Goal: Task Accomplishment & Management: Manage account settings

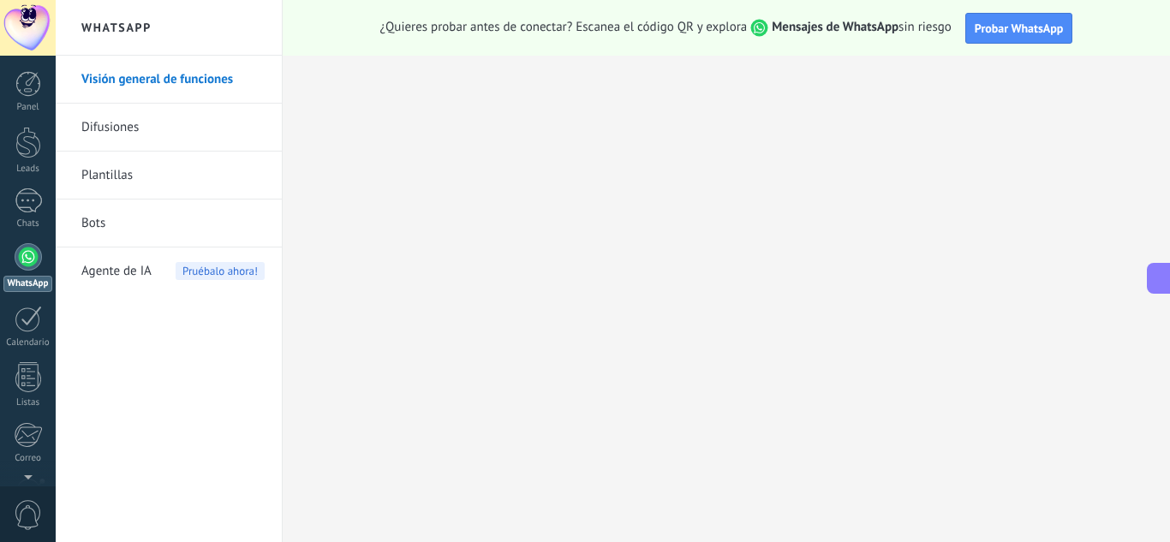
scroll to position [16, 0]
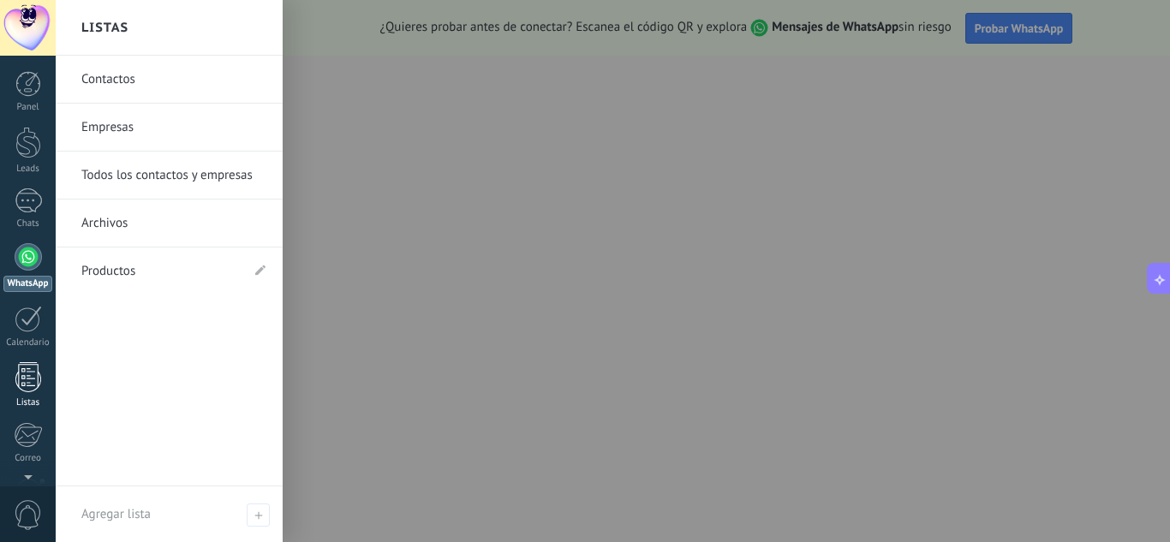
click at [3, 401] on div "Listas" at bounding box center [28, 403] width 50 height 11
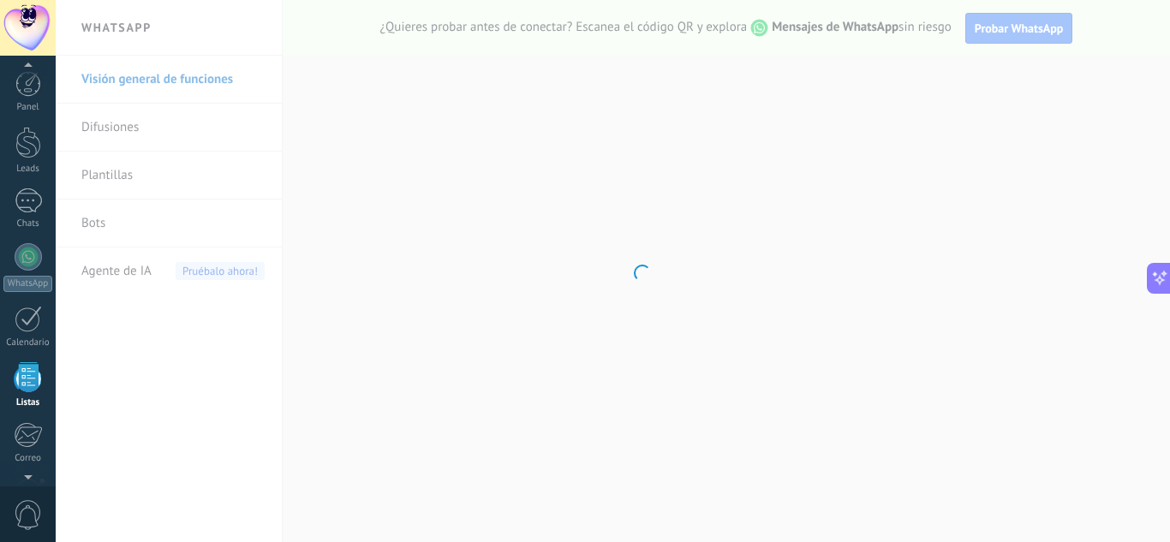
scroll to position [106, 0]
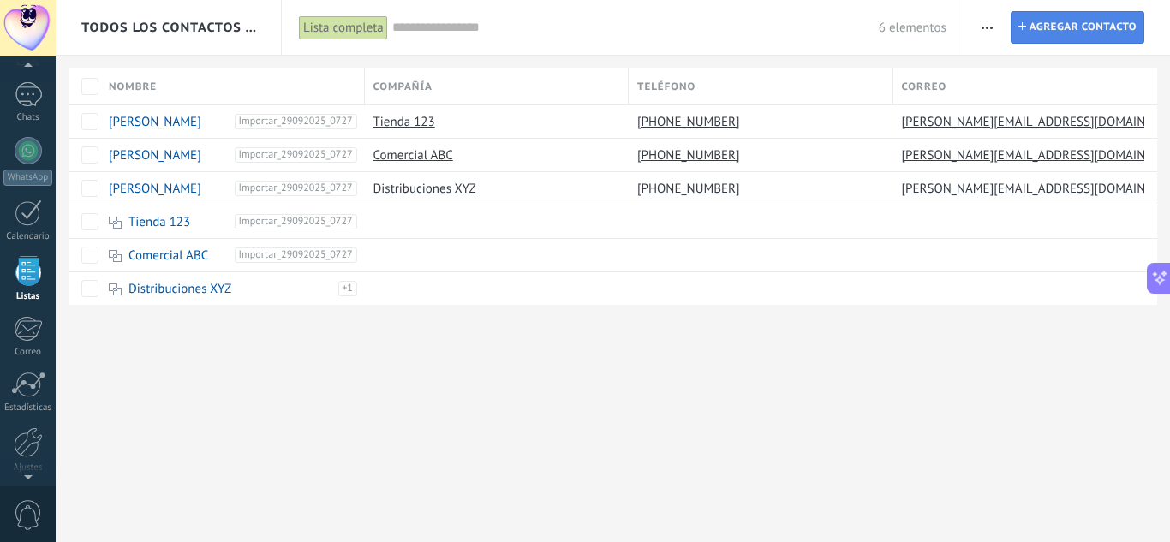
click at [1079, 35] on span "Agregar contacto" at bounding box center [1083, 27] width 107 height 31
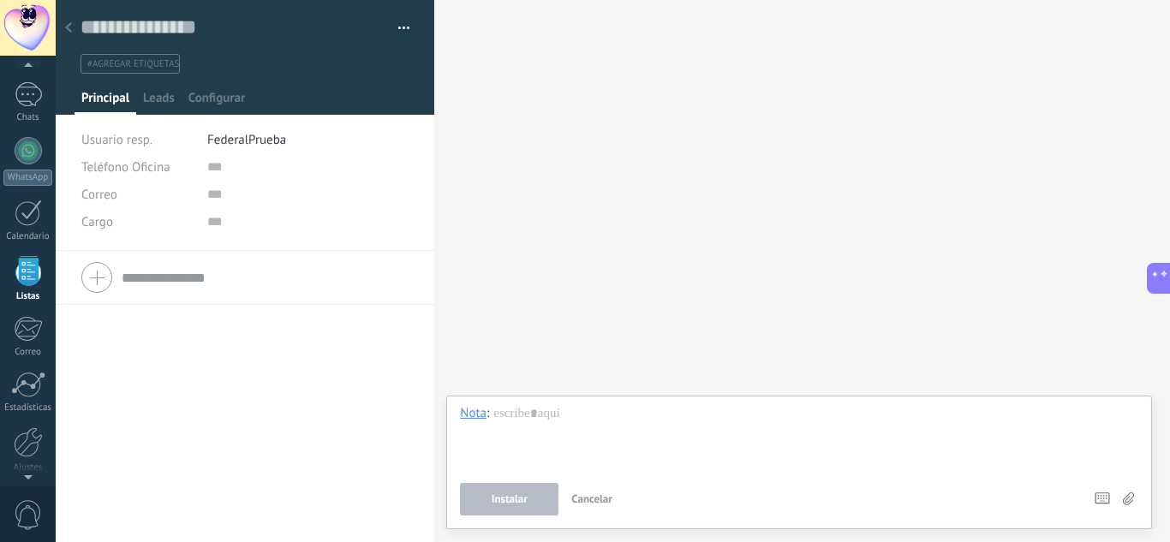
click at [64, 38] on div at bounding box center [69, 28] width 24 height 33
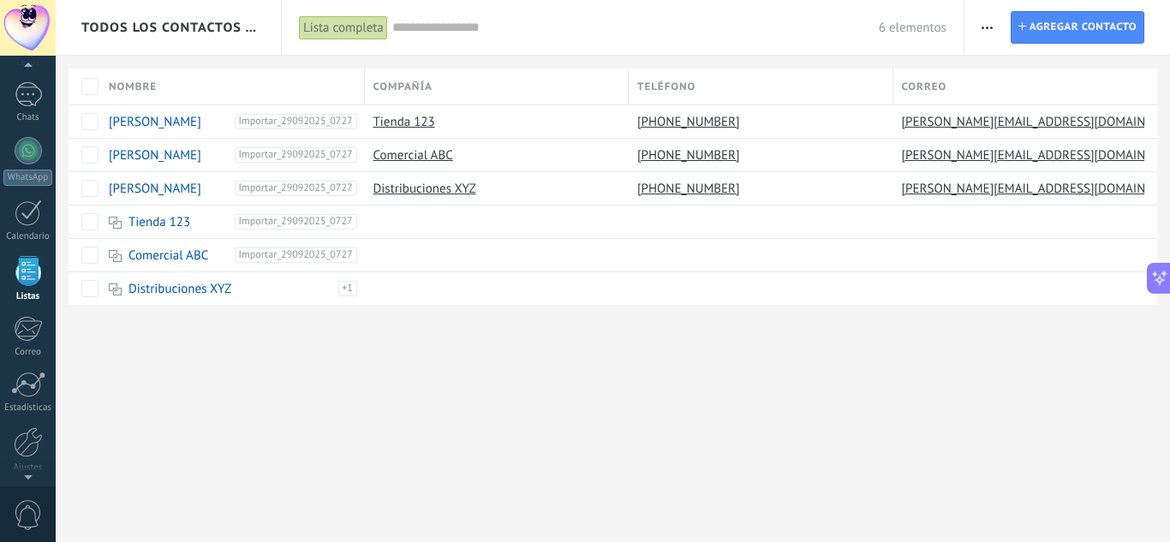
click at [984, 33] on span "button" at bounding box center [987, 27] width 11 height 33
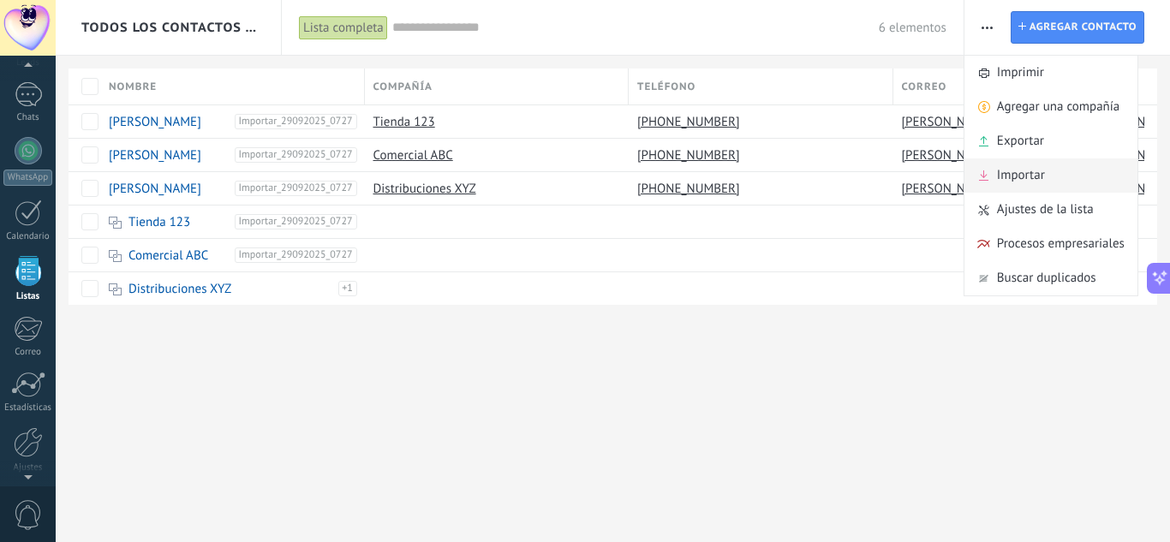
click at [1008, 172] on span "Importar" at bounding box center [1021, 176] width 48 height 34
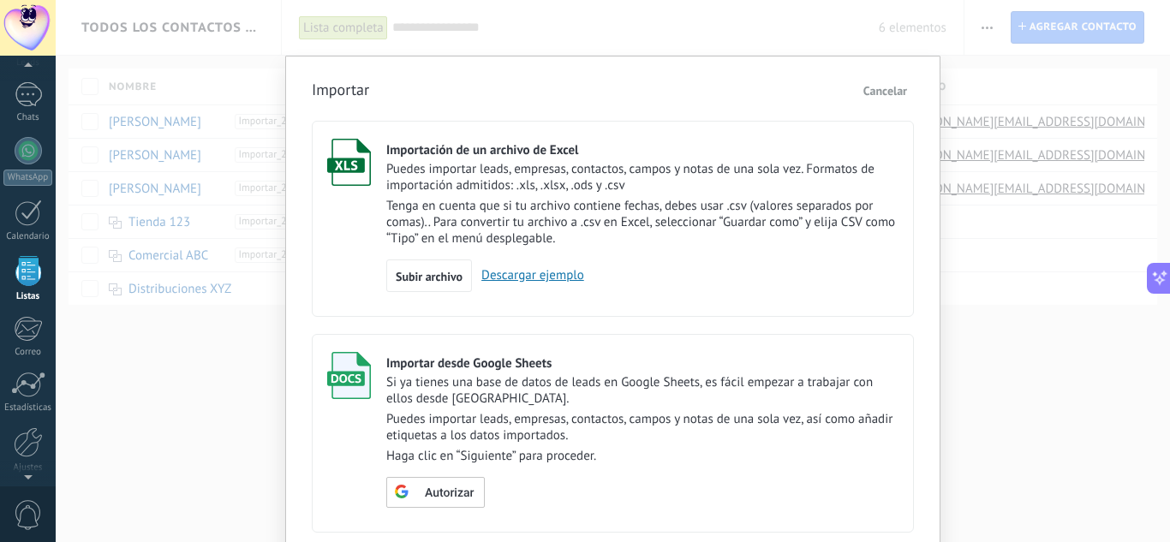
click at [559, 216] on p "Tenga en cuenta que si tu archivo contiene fechas, debes usar .csv (valores sep…" at bounding box center [642, 222] width 512 height 49
click at [441, 285] on div "Subir archivo" at bounding box center [429, 276] width 86 height 33
click at [0, 0] on input "Importación de un archivo de Excel Puedes importar leads, empresas, contactos, …" at bounding box center [0, 0] width 0 height 0
click at [980, 308] on div "Importar Cancelar Importación de un archivo de Excel Puedes importar leads, emp…" at bounding box center [613, 271] width 1115 height 542
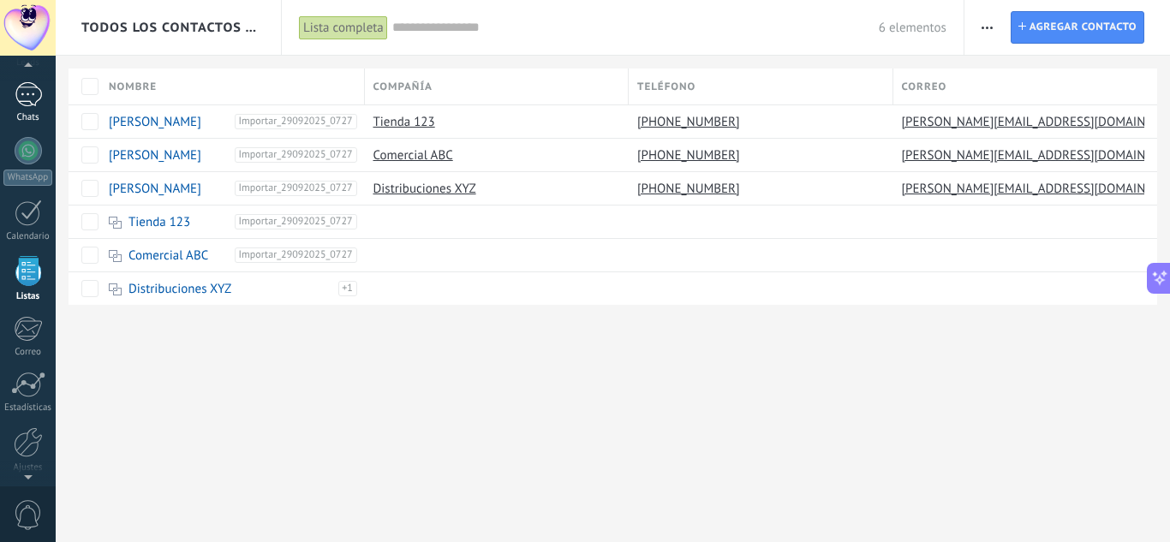
click at [20, 106] on div "1" at bounding box center [28, 94] width 27 height 25
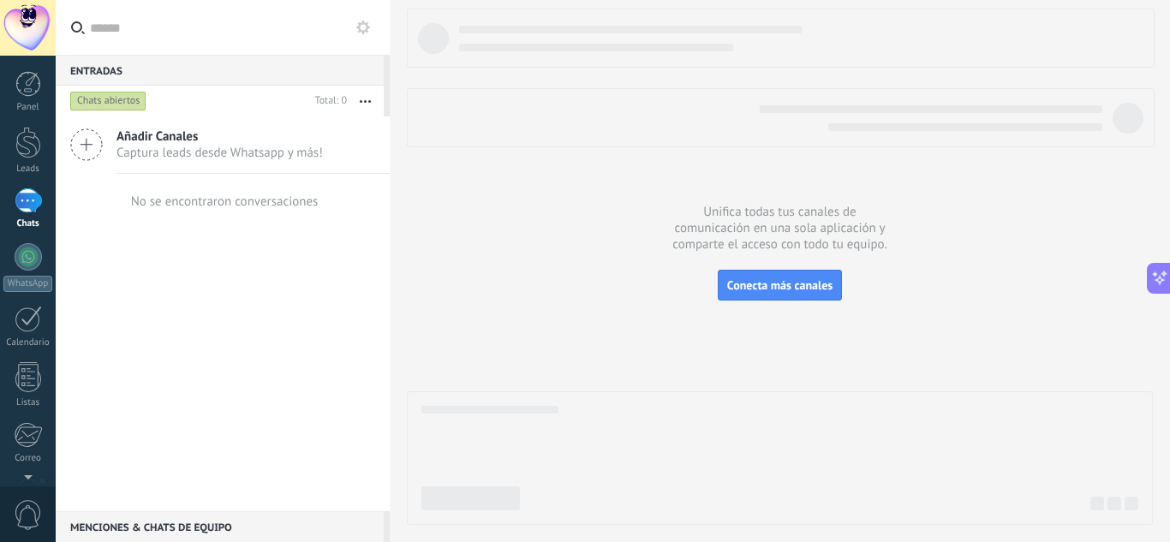
click at [118, 101] on div "Chats abiertos" at bounding box center [108, 101] width 76 height 21
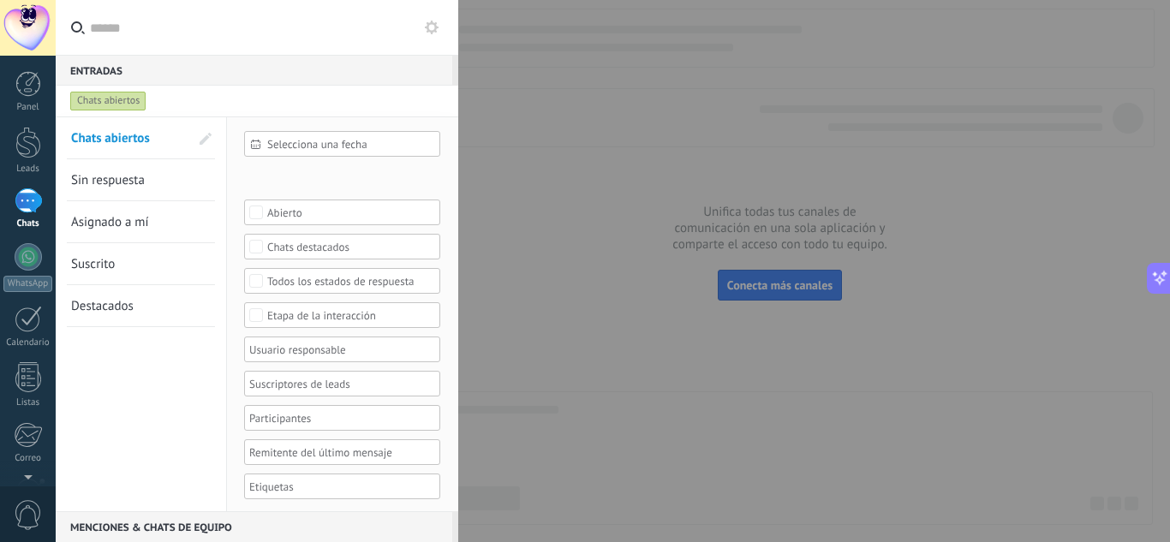
click at [126, 93] on div "Chats abiertos" at bounding box center [108, 101] width 76 height 21
click at [528, 109] on div at bounding box center [585, 271] width 1170 height 542
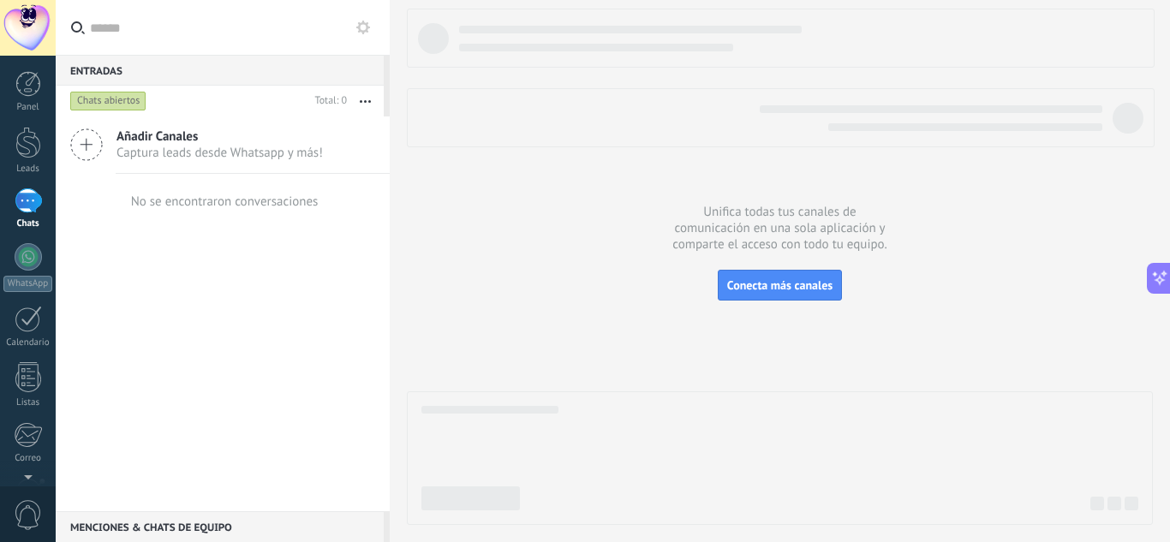
click at [362, 99] on button "button" at bounding box center [365, 101] width 37 height 31
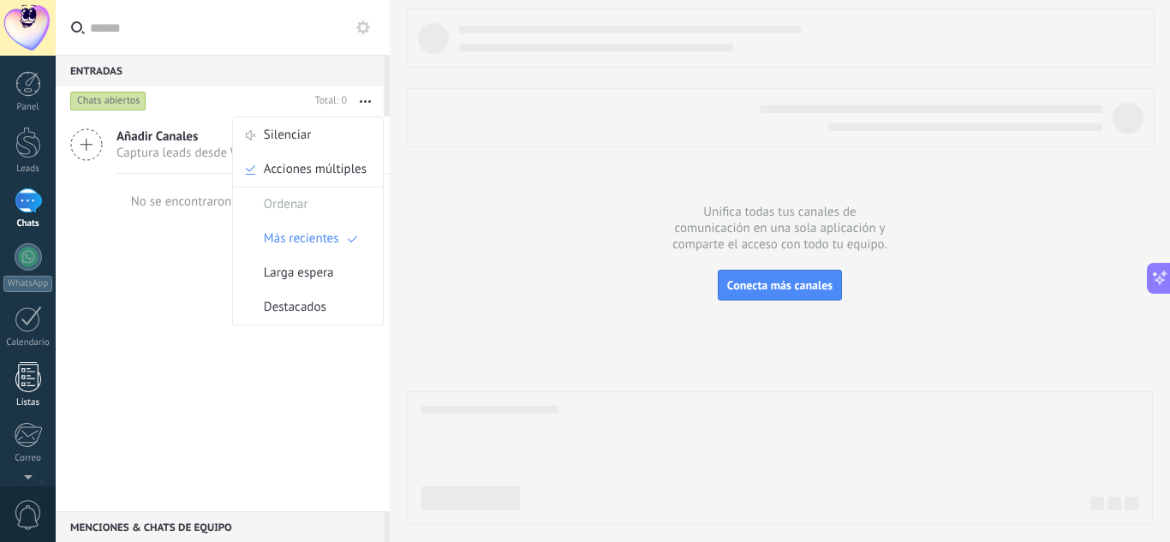
click at [25, 377] on div at bounding box center [28, 377] width 26 height 30
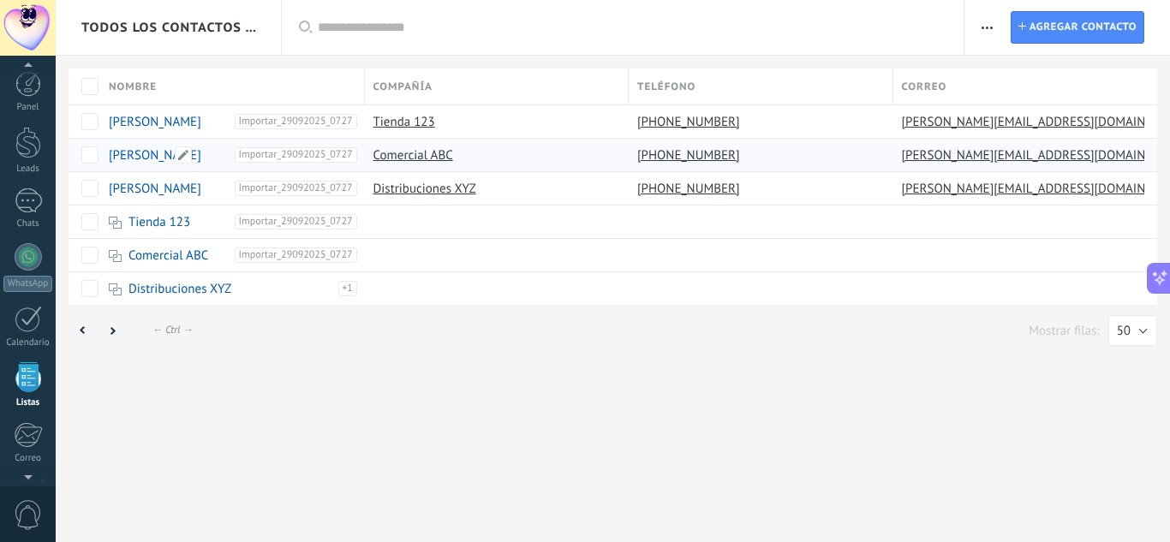
scroll to position [106, 0]
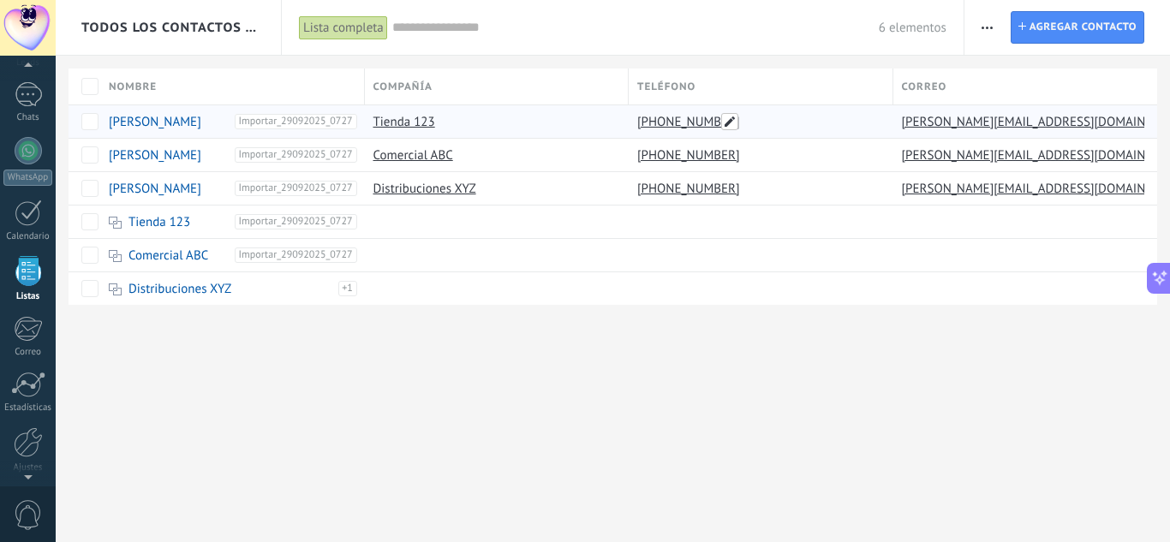
click at [731, 123] on span at bounding box center [729, 121] width 17 height 17
click at [707, 445] on div "Todos los contactos y empresas Lista completa Aplicar 6 elementos Lista complet…" at bounding box center [613, 271] width 1115 height 542
click at [422, 32] on input "text" at bounding box center [635, 28] width 487 height 18
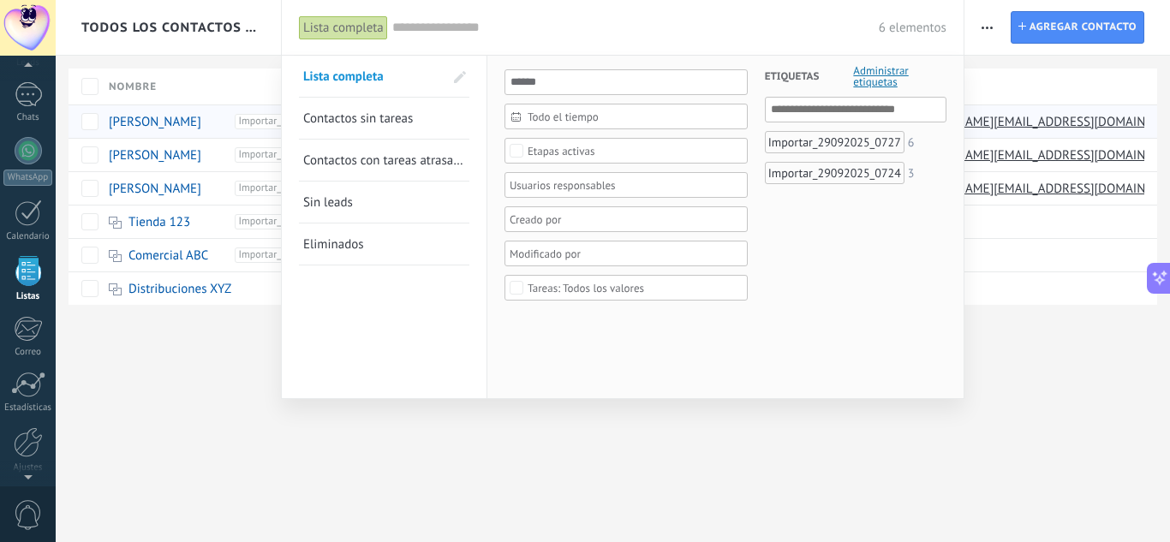
click at [348, 454] on div at bounding box center [585, 271] width 1170 height 542
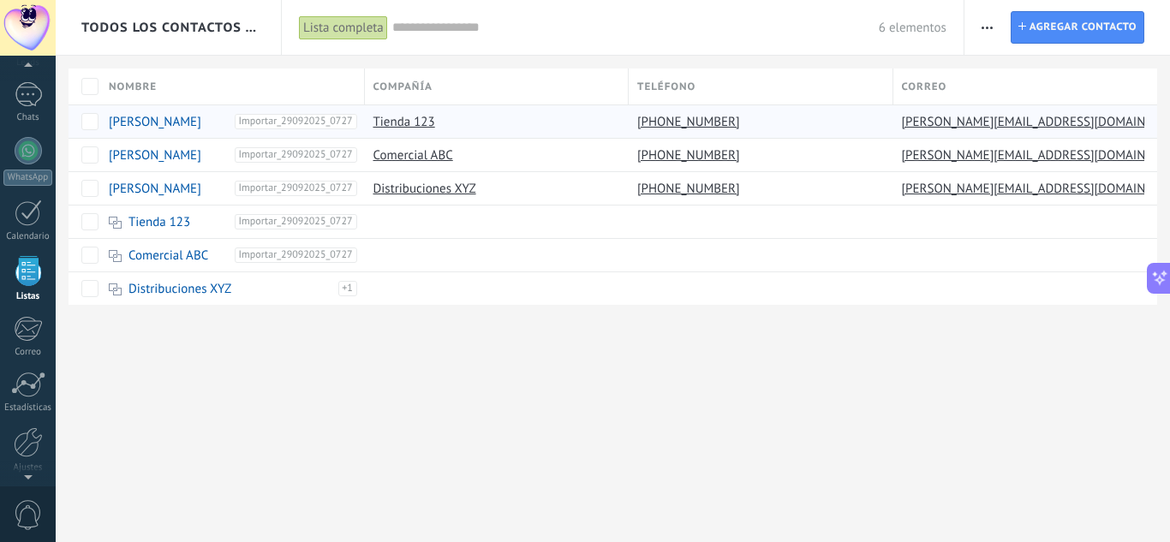
click at [525, 25] on input "text" at bounding box center [635, 28] width 487 height 18
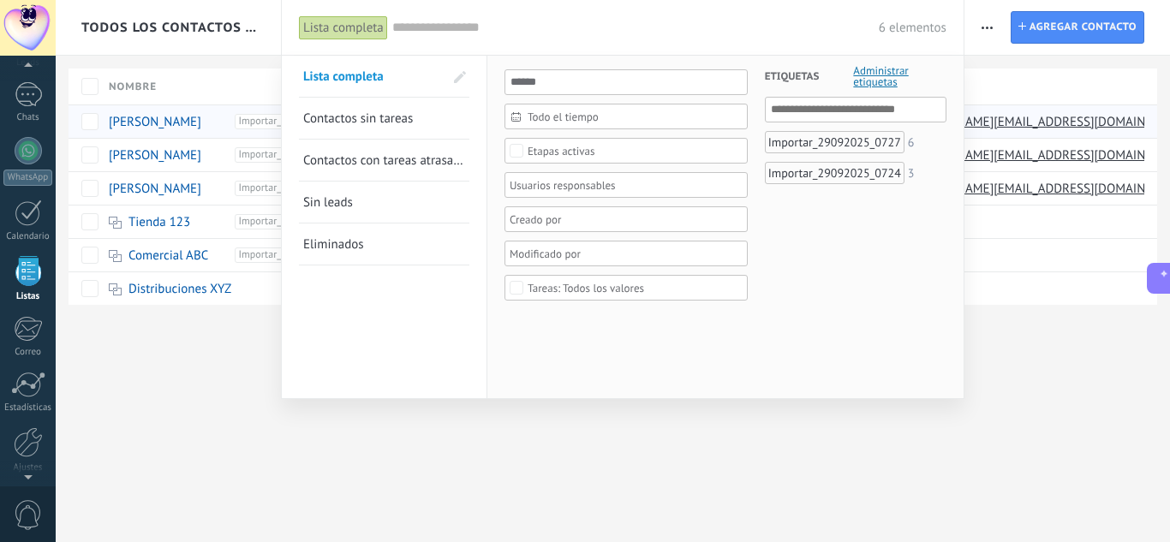
click at [233, 350] on div at bounding box center [585, 271] width 1170 height 542
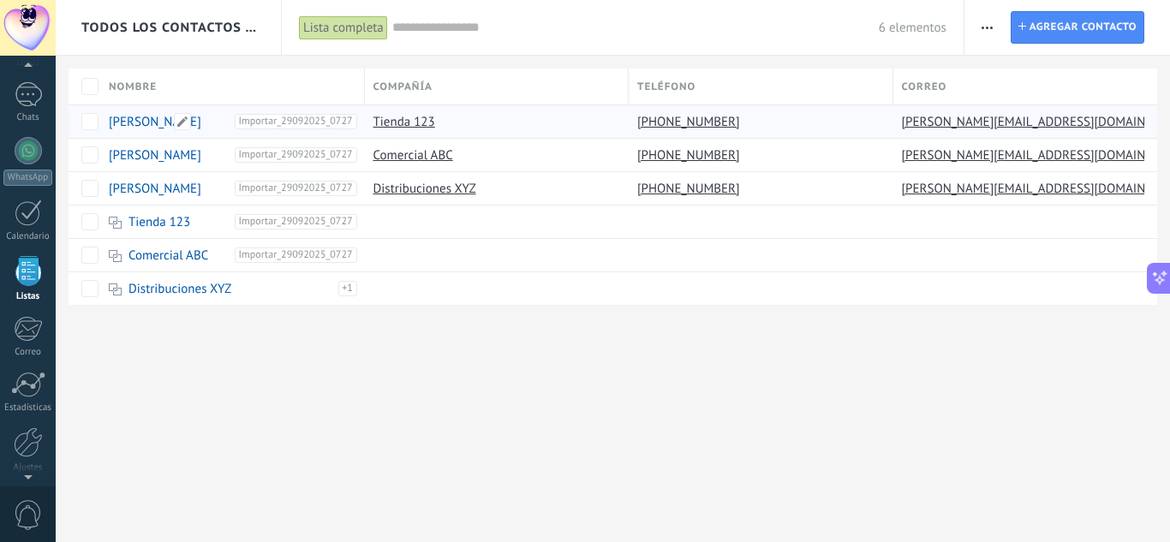
click at [137, 117] on link "Carlos Ruiz" at bounding box center [155, 122] width 93 height 16
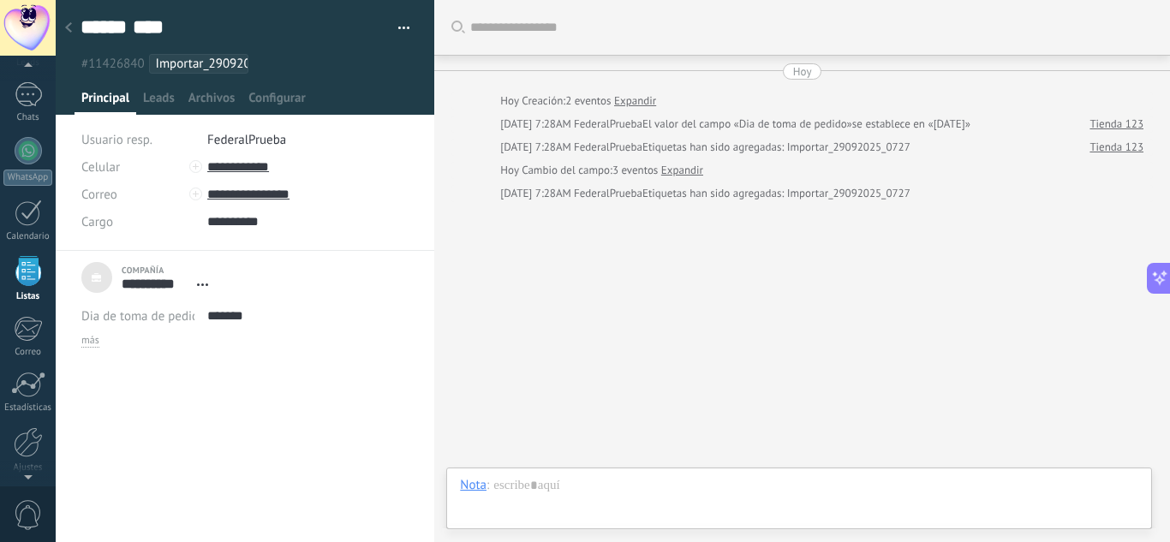
click at [248, 143] on span "FederalPrueba" at bounding box center [246, 140] width 79 height 16
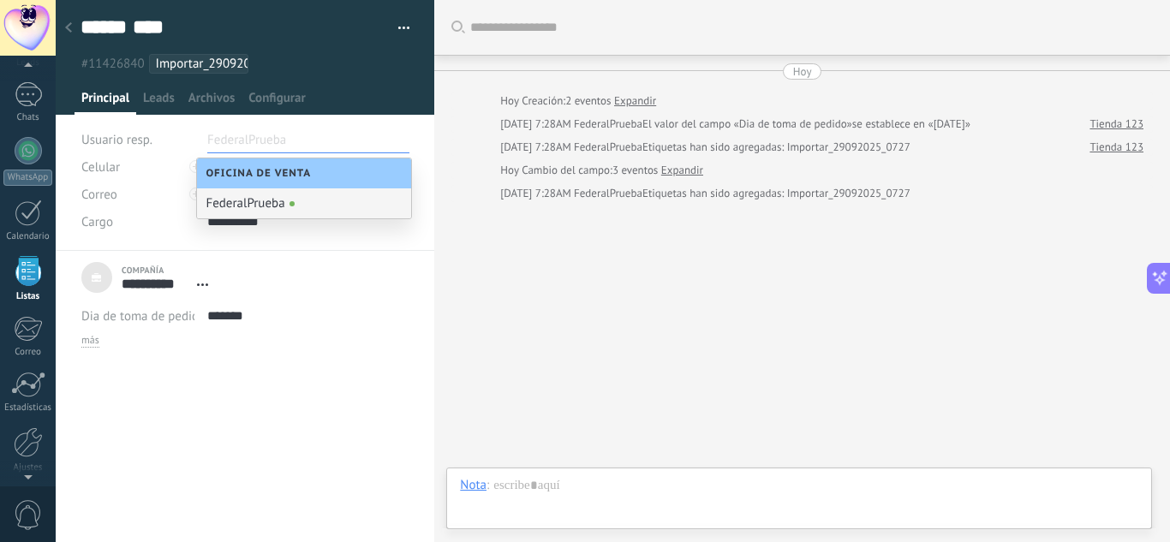
click at [607, 303] on div "Buscar Carga más Hoy Hoy Creación: 2 eventos Expandir Hoy 7:28AM FederalPrueba …" at bounding box center [802, 271] width 736 height 542
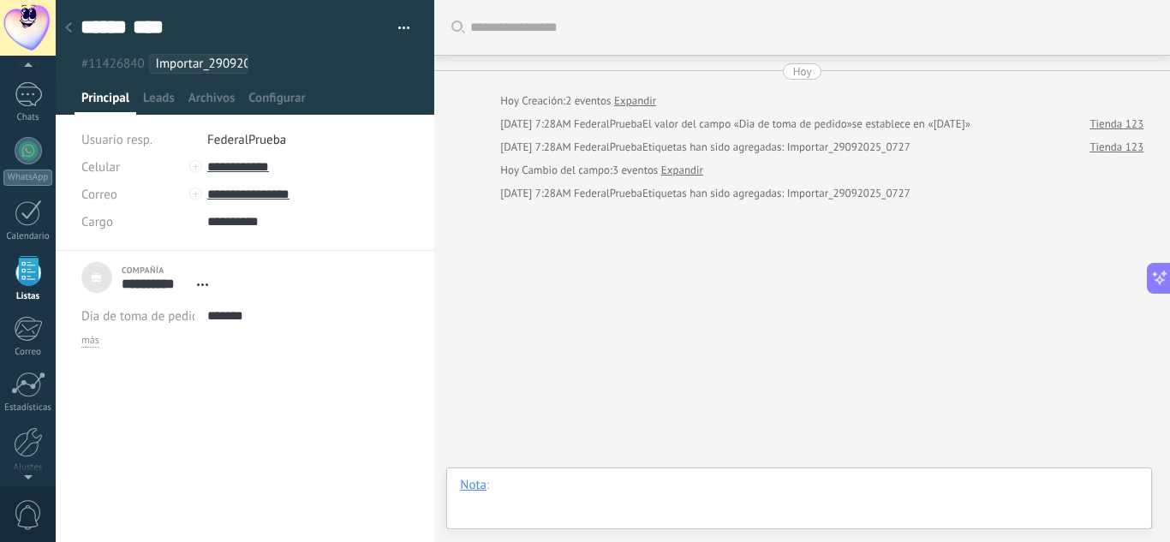
click at [576, 496] on div at bounding box center [799, 502] width 679 height 51
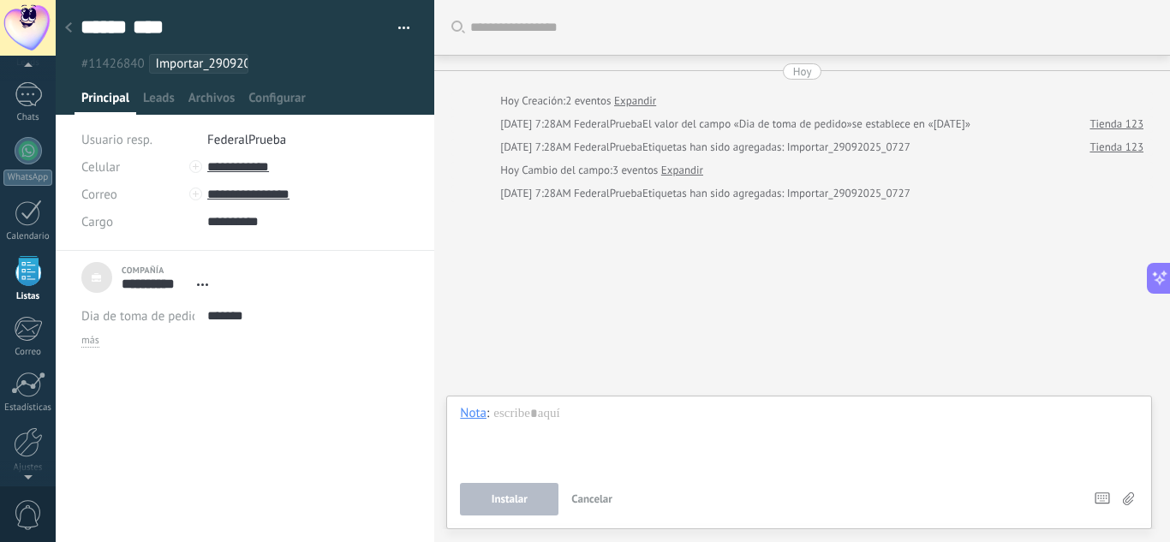
click at [609, 346] on div "Buscar Carga más Hoy Hoy Creación: 2 eventos Expandir Hoy 7:28AM FederalPrueba …" at bounding box center [802, 271] width 736 height 542
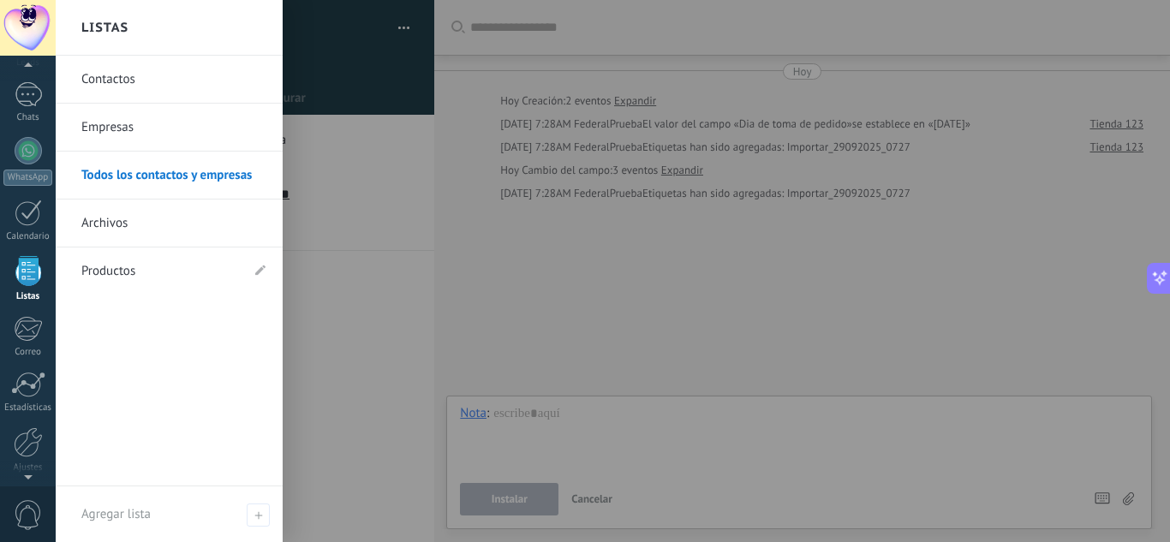
click at [31, 280] on div at bounding box center [28, 271] width 26 height 30
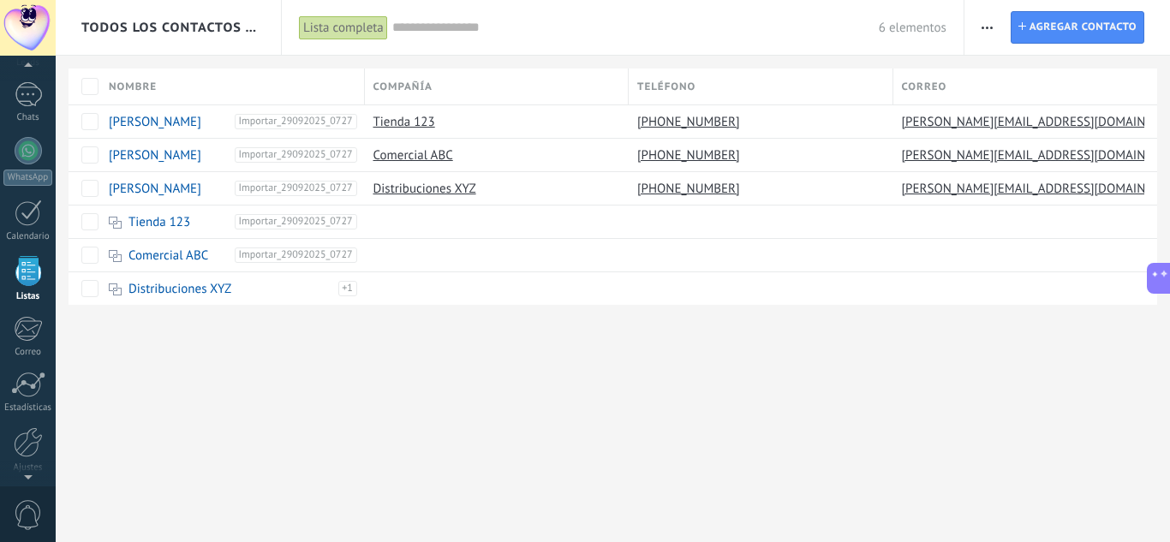
click at [455, 33] on input "text" at bounding box center [635, 28] width 487 height 18
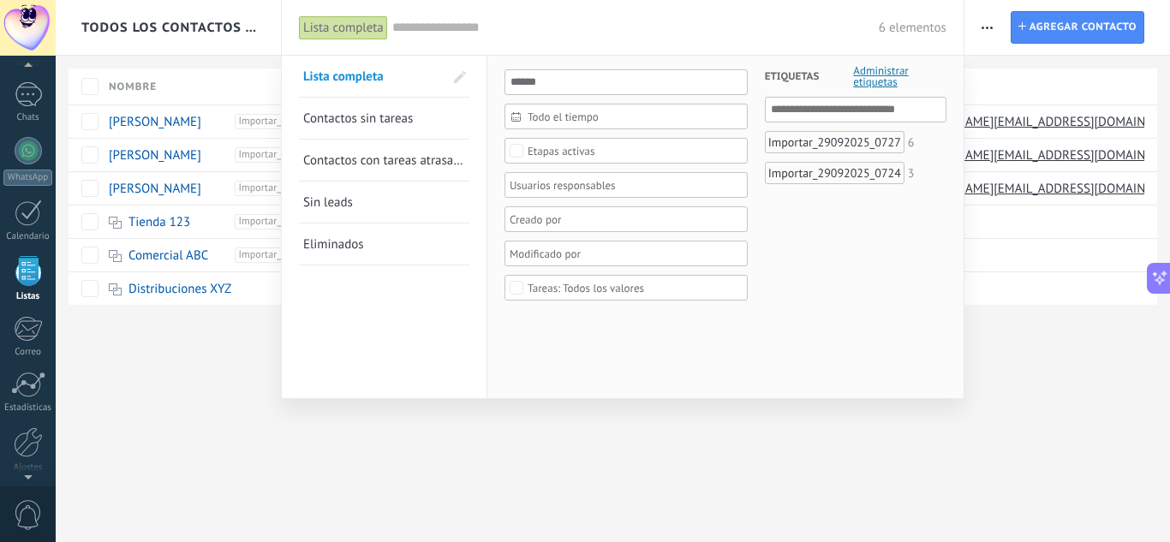
click at [583, 188] on div at bounding box center [620, 185] width 226 height 21
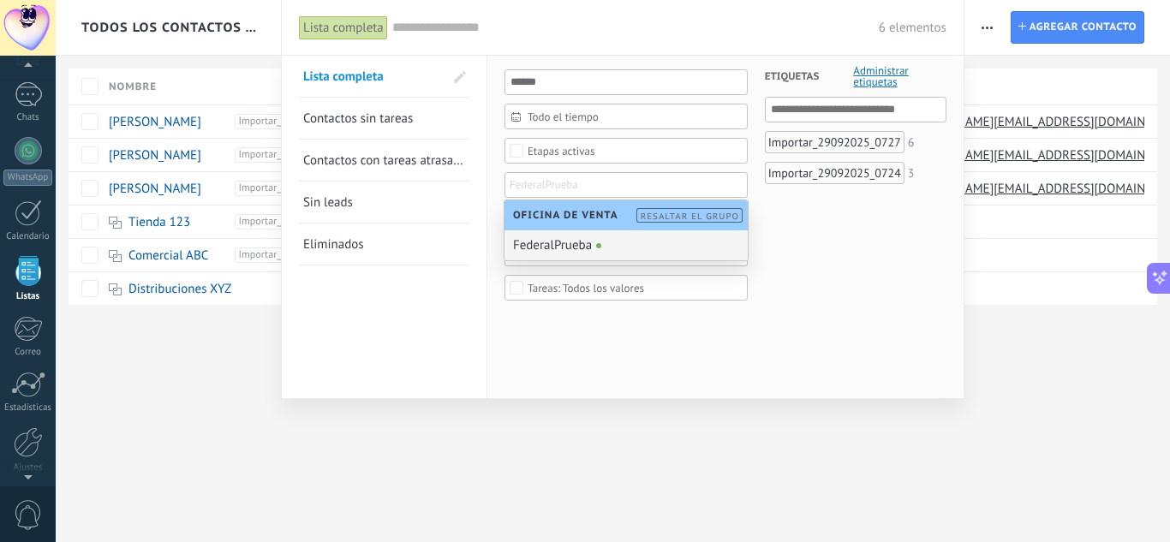
click at [573, 245] on div "FederalPrueba" at bounding box center [626, 245] width 243 height 30
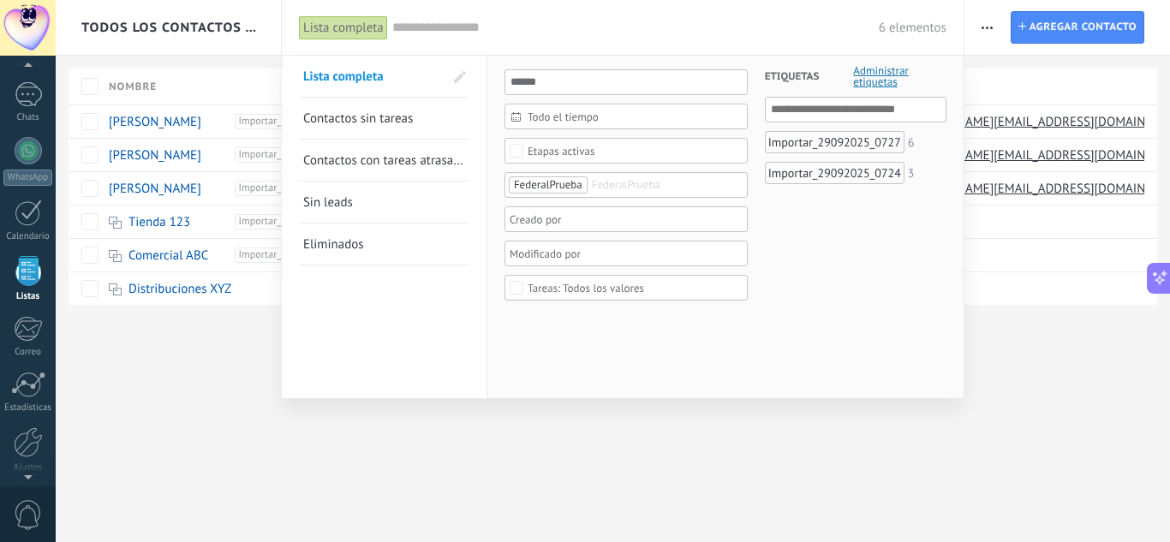
click at [787, 406] on div at bounding box center [585, 271] width 1170 height 542
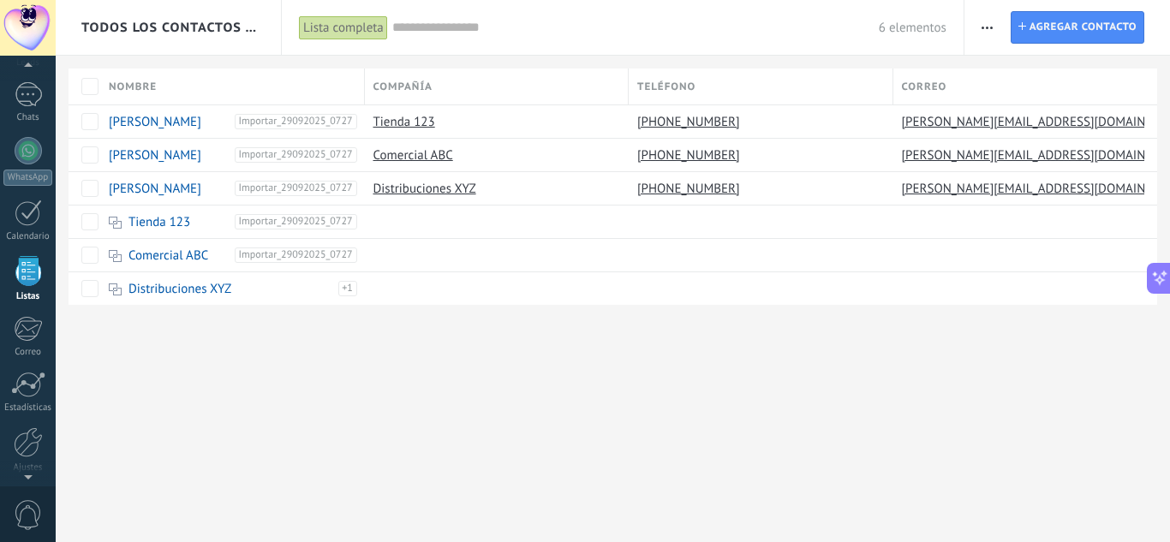
click at [480, 33] on input "text" at bounding box center [635, 28] width 487 height 18
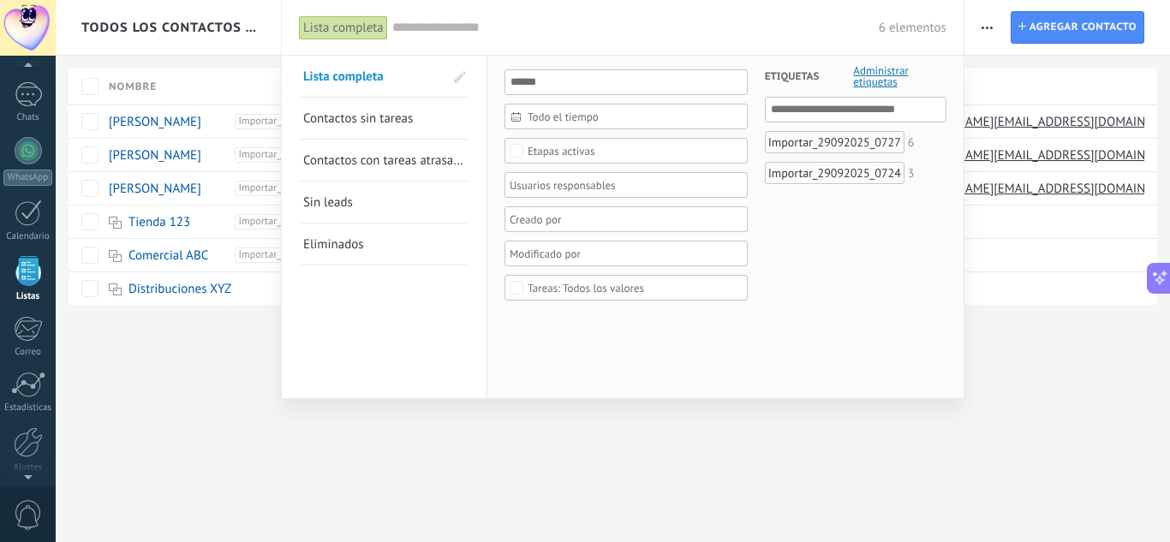
click at [567, 183] on div at bounding box center [620, 185] width 226 height 21
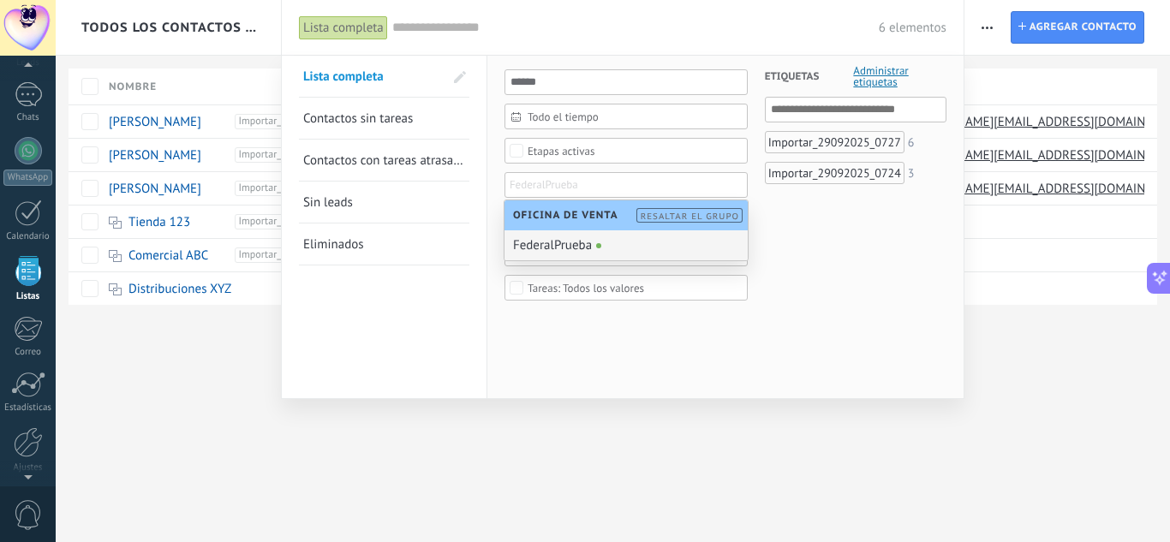
click at [563, 236] on div "FederalPrueba" at bounding box center [626, 245] width 243 height 30
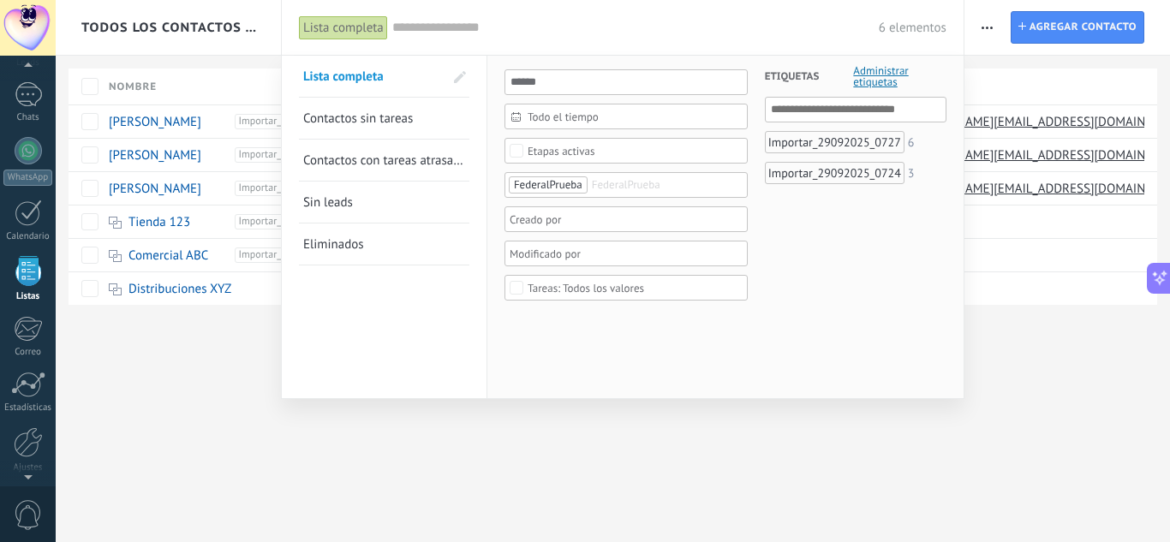
click at [347, 78] on span "Lista completa" at bounding box center [343, 77] width 81 height 16
click at [609, 180] on div at bounding box center [620, 185] width 226 height 21
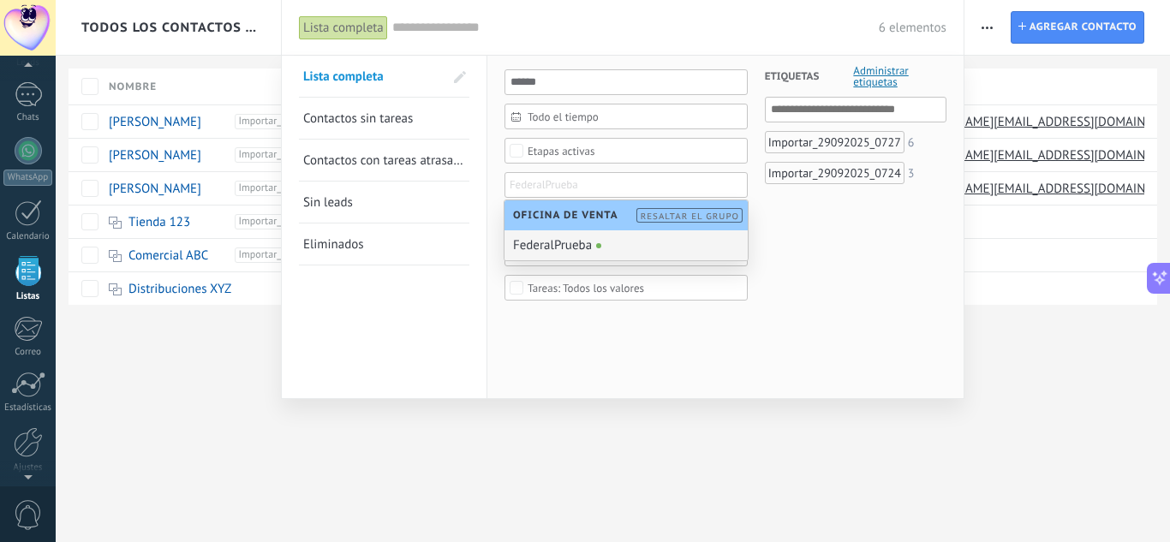
click at [579, 246] on div "FederalPrueba" at bounding box center [626, 245] width 243 height 30
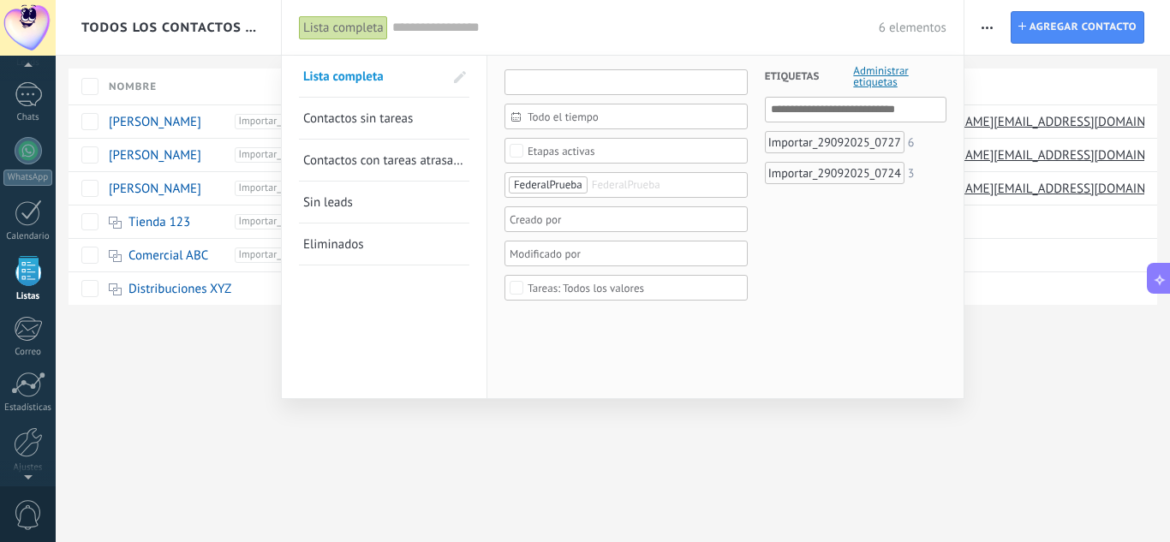
click at [598, 91] on input "text" at bounding box center [626, 82] width 243 height 26
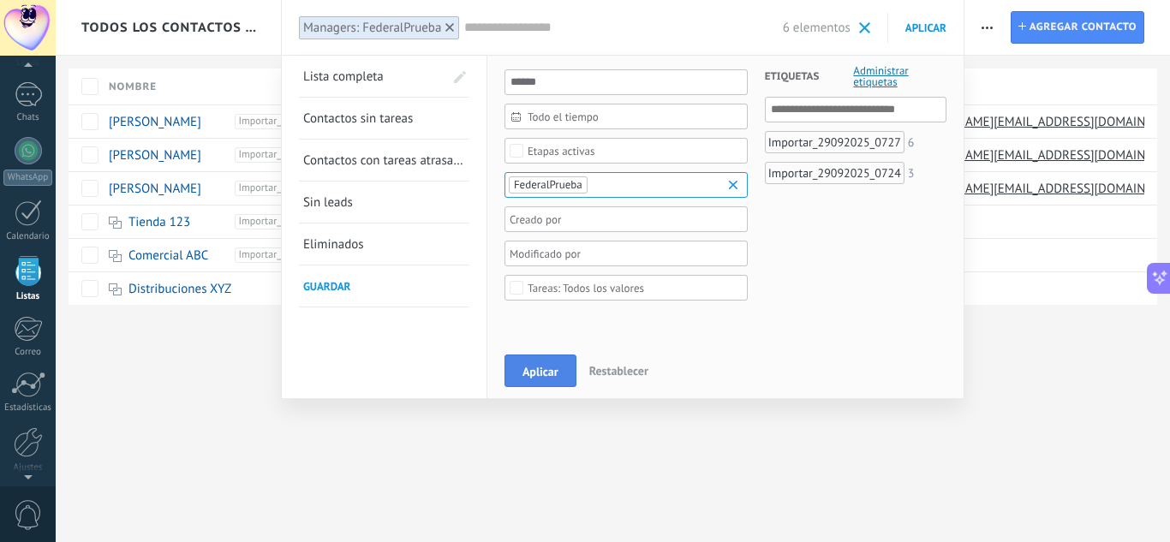
click at [526, 366] on span "Aplicar" at bounding box center [541, 372] width 36 height 12
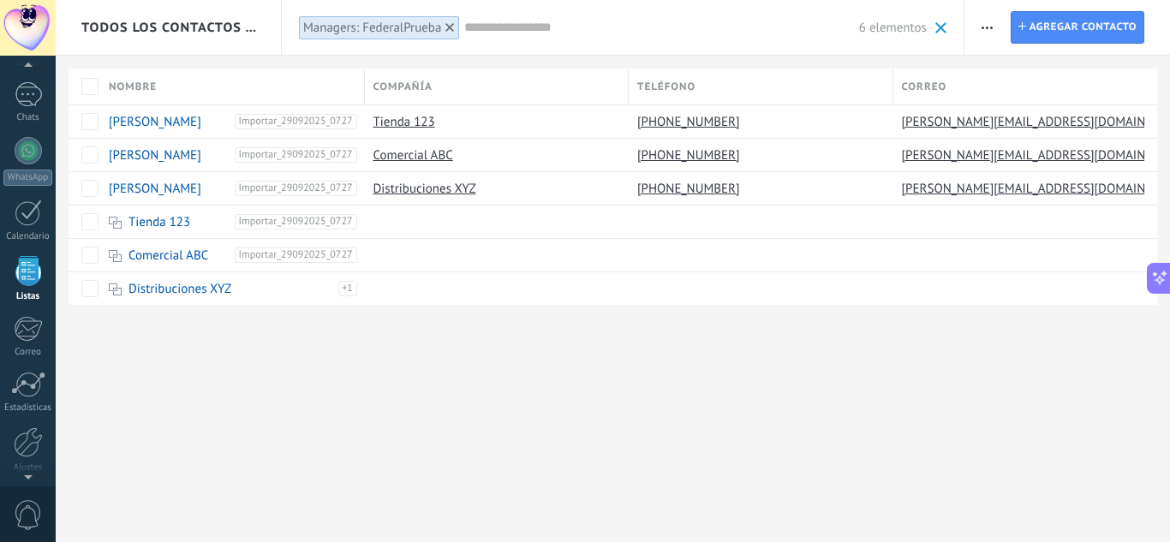
click at [526, 365] on div "Todos los contactos y empresas Lista completa Managers: FederalPrueba Aplicar 6…" at bounding box center [613, 271] width 1115 height 542
click at [999, 25] on button "button" at bounding box center [987, 27] width 25 height 33
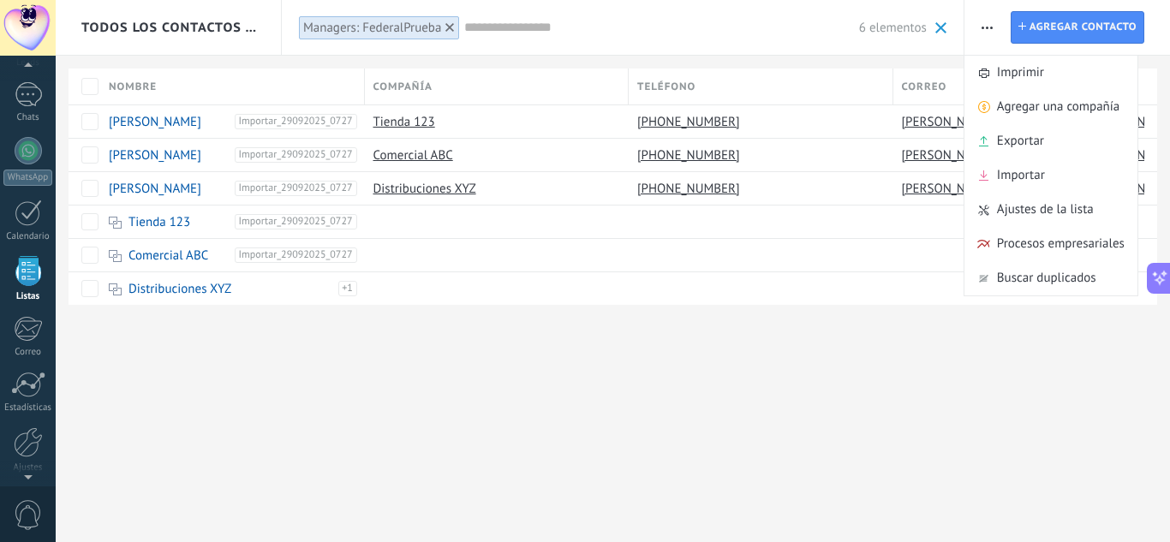
drag, startPoint x: 601, startPoint y: 391, endPoint x: 568, endPoint y: 377, distance: 35.3
click at [596, 392] on div "Todos los contactos y empresas Lista completa Managers: FederalPrueba Aplicar 6…" at bounding box center [613, 271] width 1115 height 542
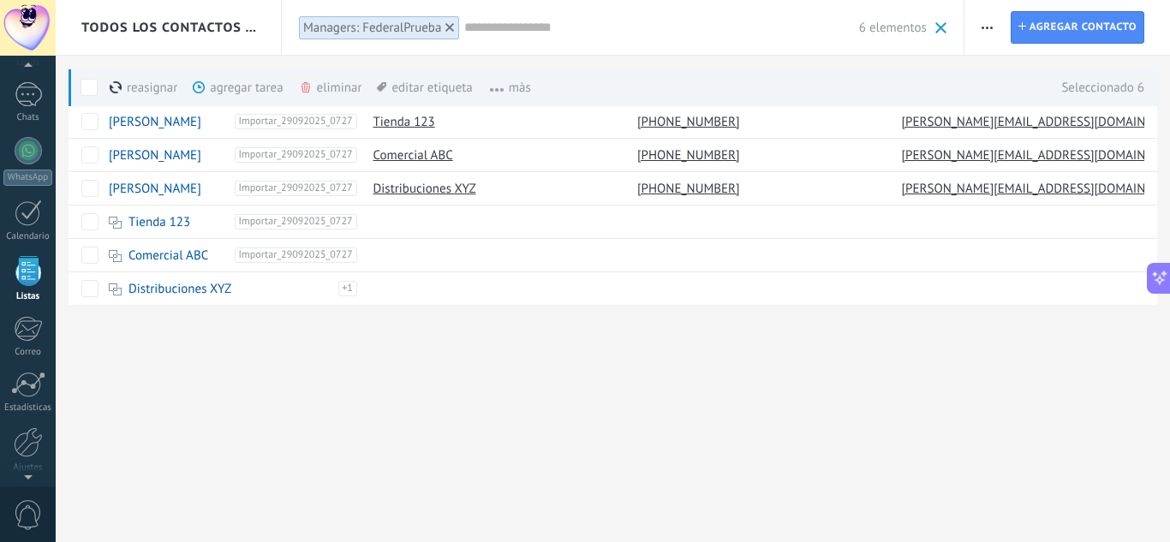
click at [334, 87] on div "eliminar màs" at bounding box center [360, 88] width 122 height 38
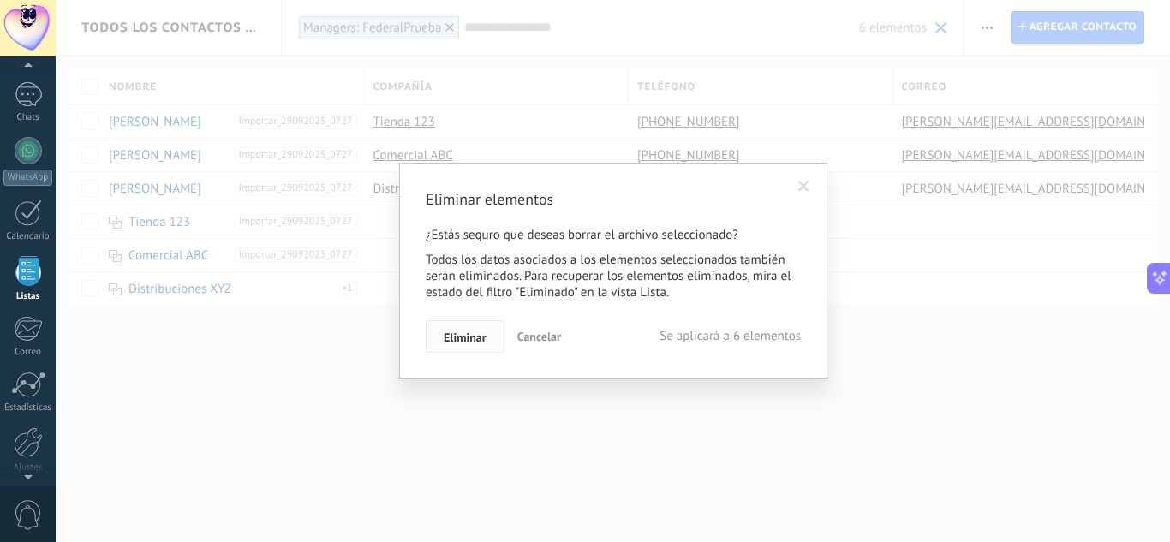
click at [482, 335] on span "Eliminar" at bounding box center [465, 338] width 43 height 12
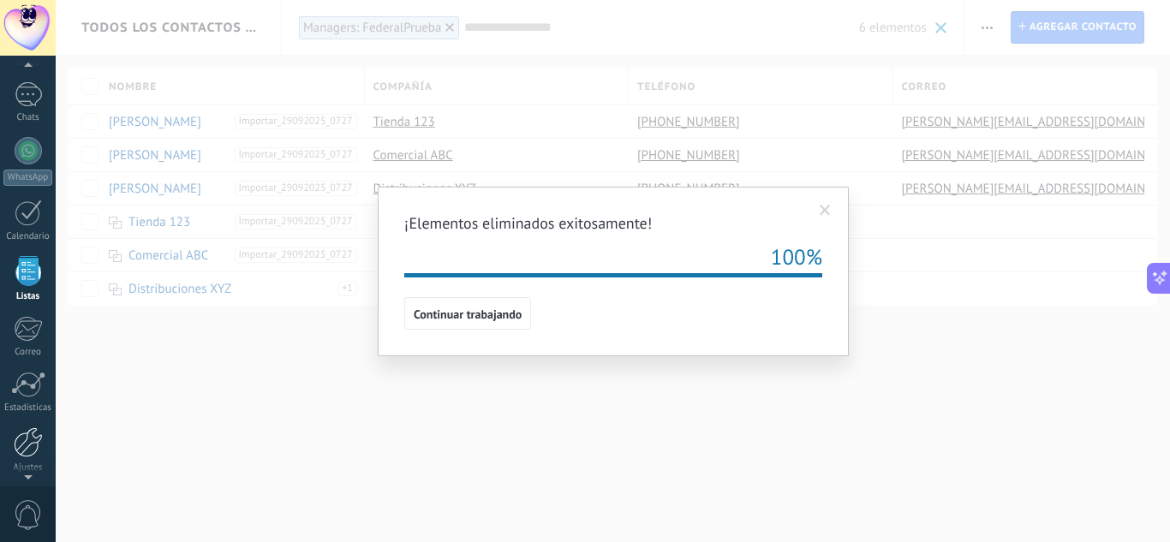
click at [33, 443] on div at bounding box center [28, 443] width 29 height 30
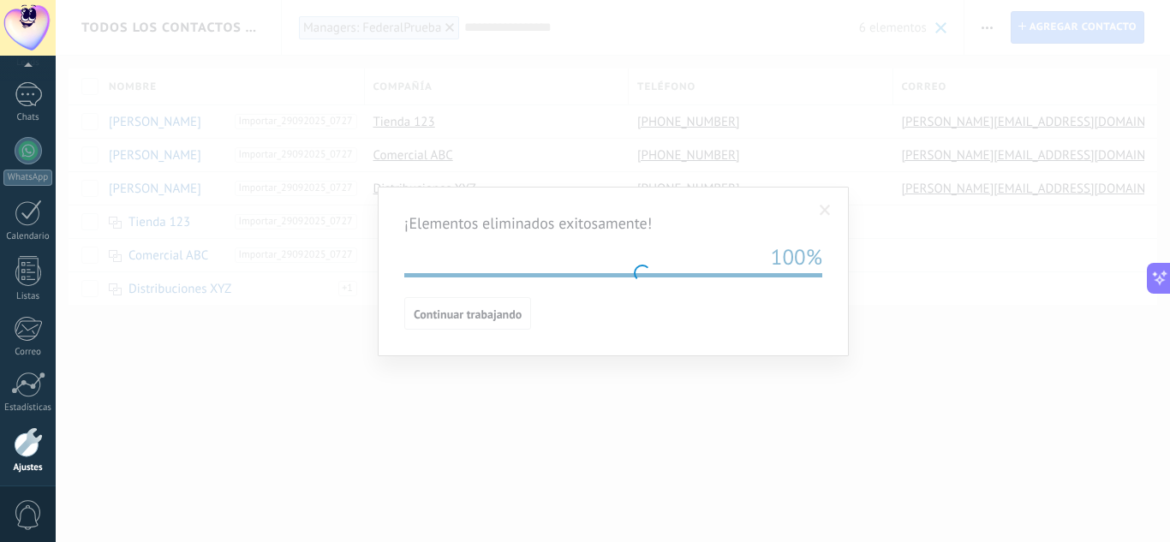
scroll to position [171, 0]
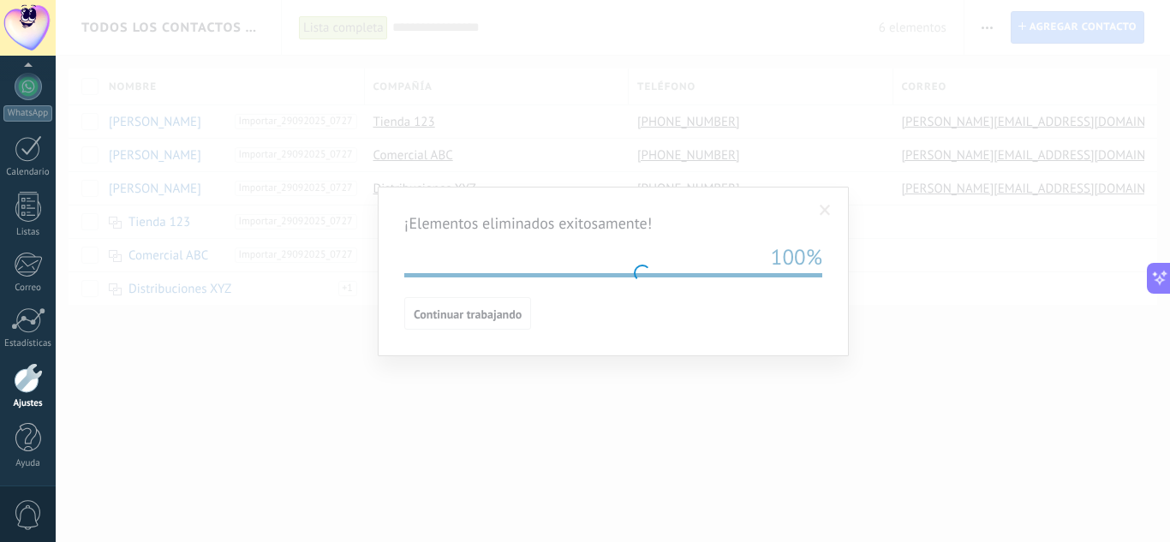
click at [390, 465] on body ".abccls-1,.abccls-2{fill-rule:evenodd}.abccls-2{fill:#fff} .abfcls-1{fill:none}…" at bounding box center [585, 271] width 1170 height 542
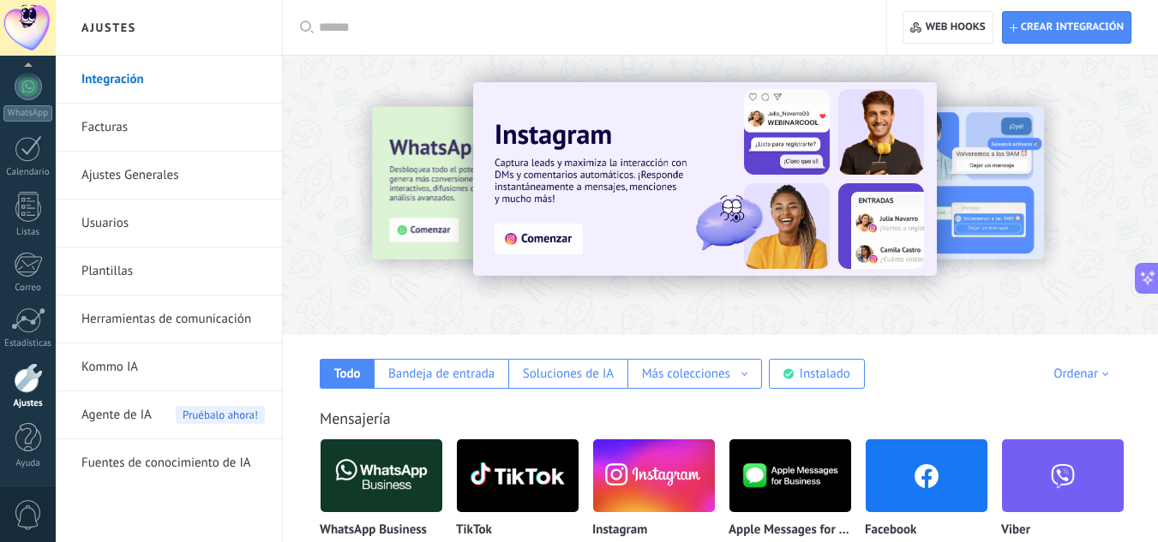
click at [114, 221] on link "Usuarios" at bounding box center [172, 224] width 183 height 48
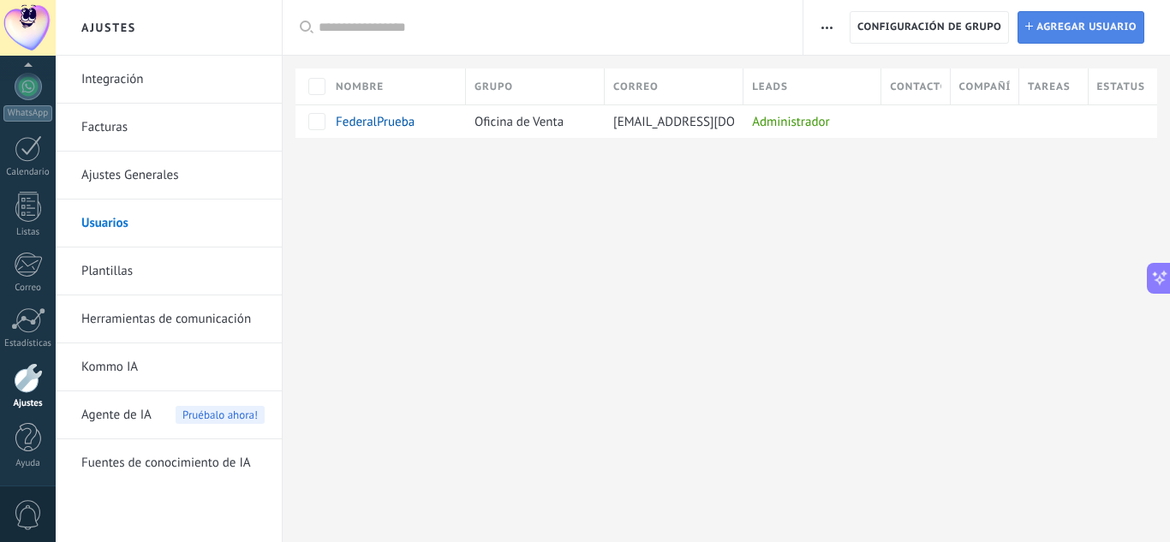
click at [1077, 17] on span "Agregar usuario" at bounding box center [1087, 27] width 100 height 31
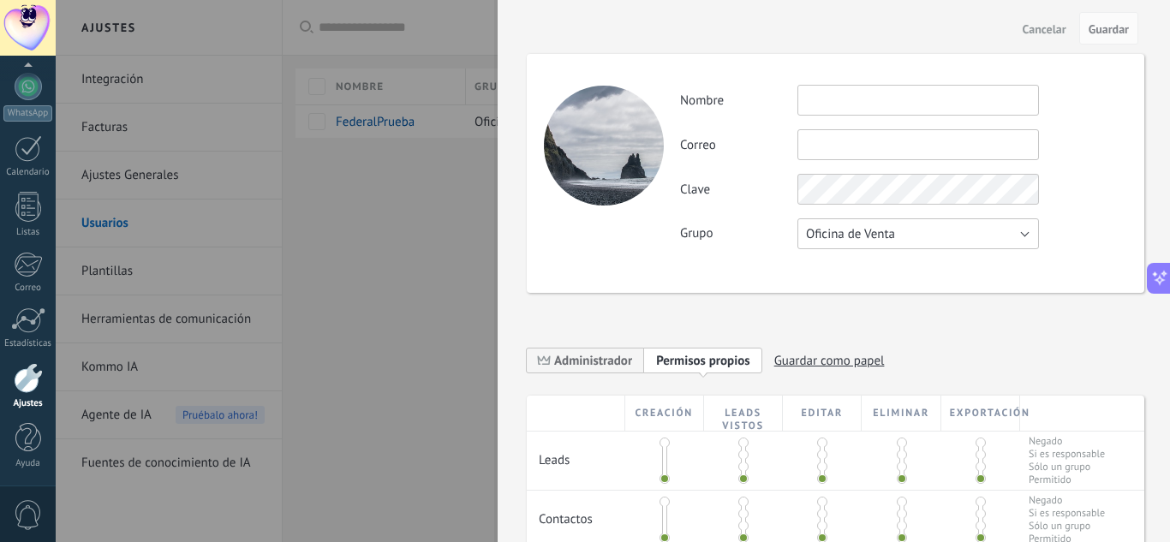
click at [850, 230] on span "Oficina de Venta" at bounding box center [850, 234] width 89 height 16
click at [855, 273] on li "Usuarios libres" at bounding box center [912, 262] width 251 height 29
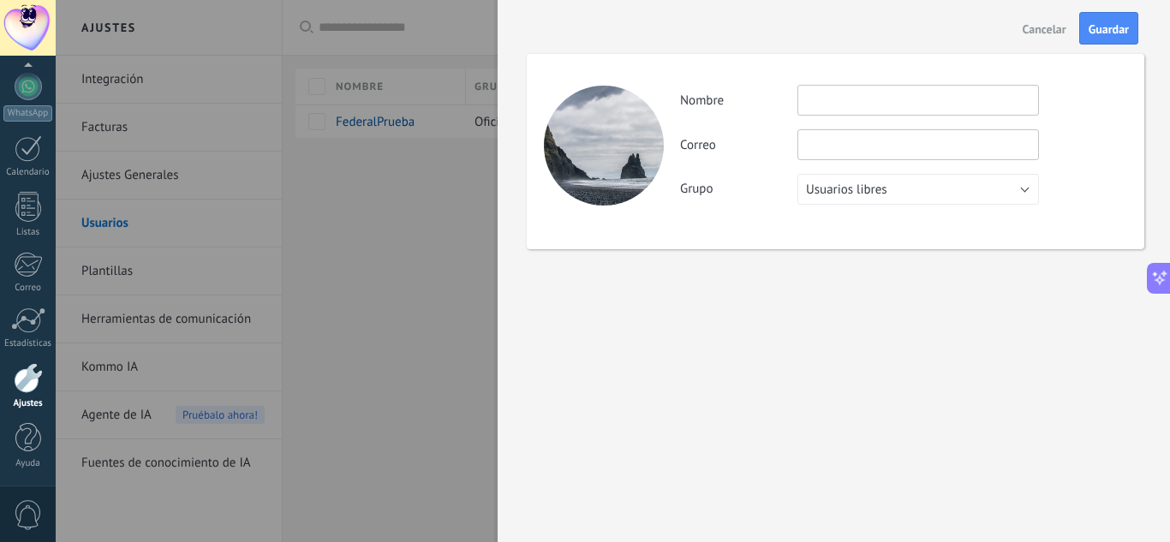
click at [880, 104] on input "text" at bounding box center [919, 100] width 242 height 31
type input "**********"
click at [877, 145] on input "text" at bounding box center [919, 144] width 242 height 31
click at [865, 142] on input "text" at bounding box center [919, 144] width 242 height 31
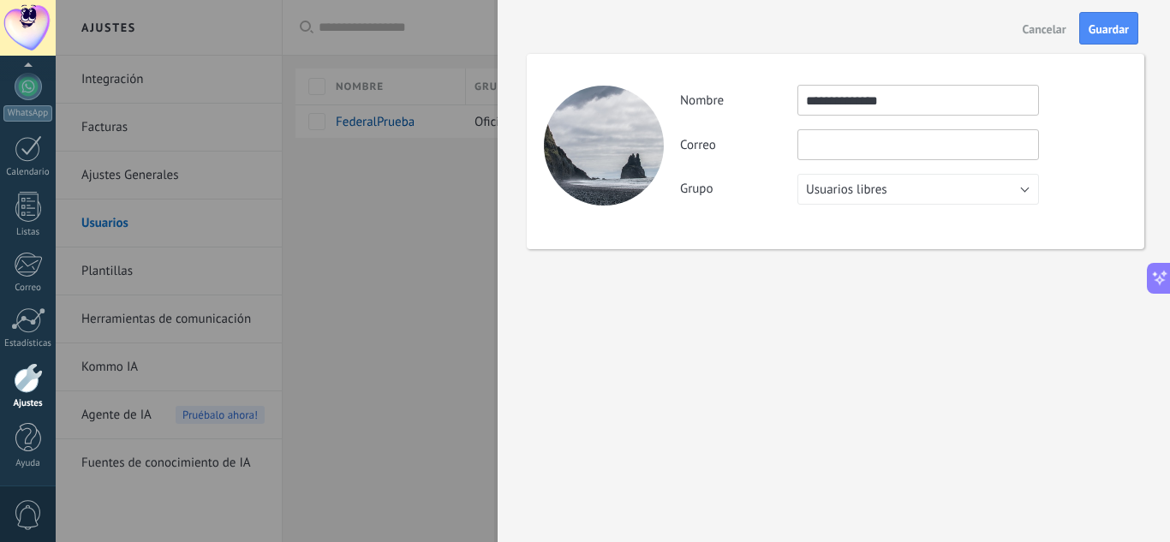
click at [863, 148] on input "text" at bounding box center [919, 144] width 242 height 31
paste input "**********"
click at [859, 141] on input "**********" at bounding box center [919, 144] width 242 height 31
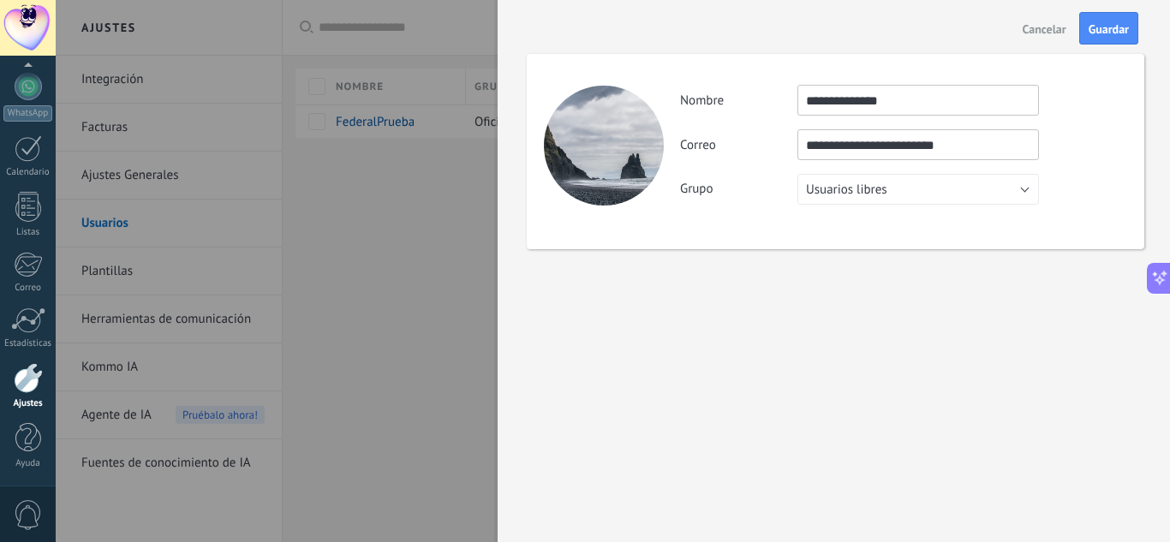
click at [859, 141] on input "**********" at bounding box center [919, 144] width 242 height 31
type input "**********"
drag, startPoint x: 736, startPoint y: 236, endPoint x: 560, endPoint y: 322, distance: 195.8
click at [736, 236] on div "**********" at bounding box center [836, 151] width 618 height 195
drag, startPoint x: 379, startPoint y: 364, endPoint x: 392, endPoint y: 359, distance: 13.8
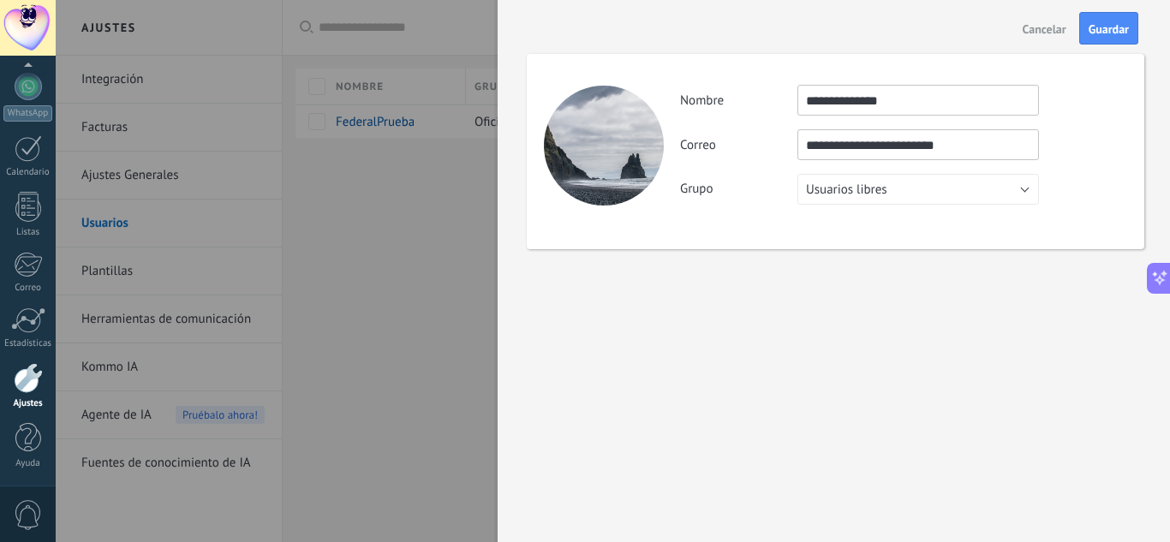
click at [392, 359] on div at bounding box center [585, 271] width 1170 height 542
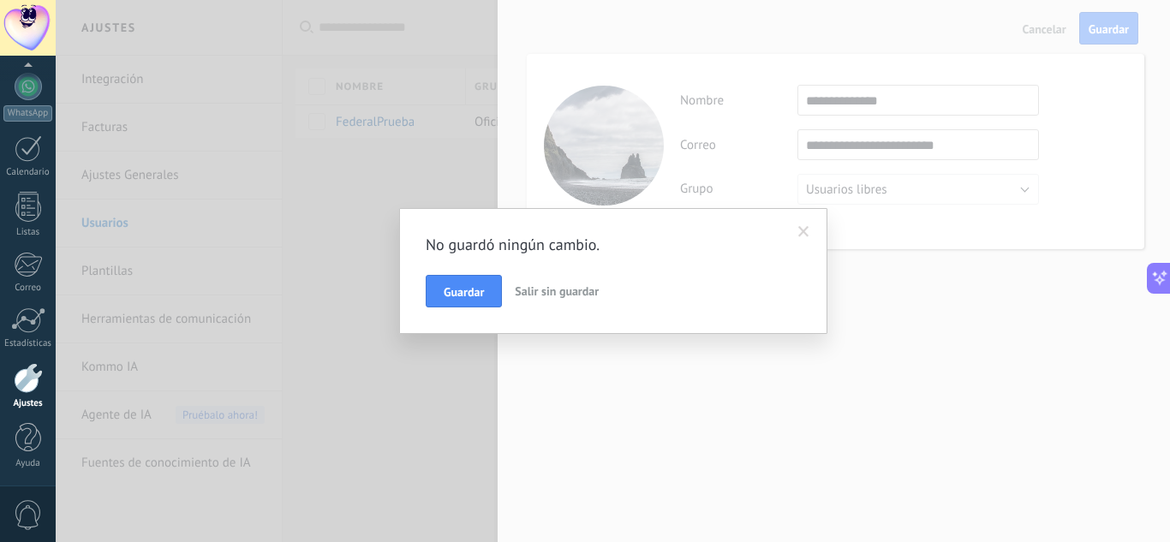
click at [687, 424] on div "No guardó ningún cambio. Guardar Salir sin guardar" at bounding box center [613, 271] width 1115 height 542
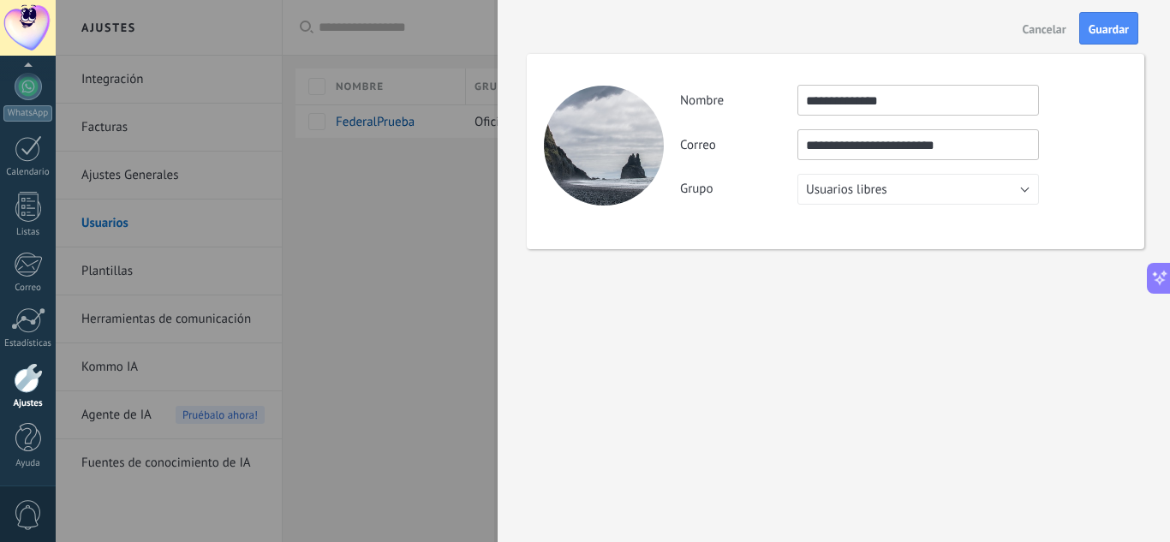
click at [832, 143] on input "**********" at bounding box center [919, 144] width 242 height 31
click at [1056, 38] on button "Cancelar" at bounding box center [1044, 28] width 57 height 27
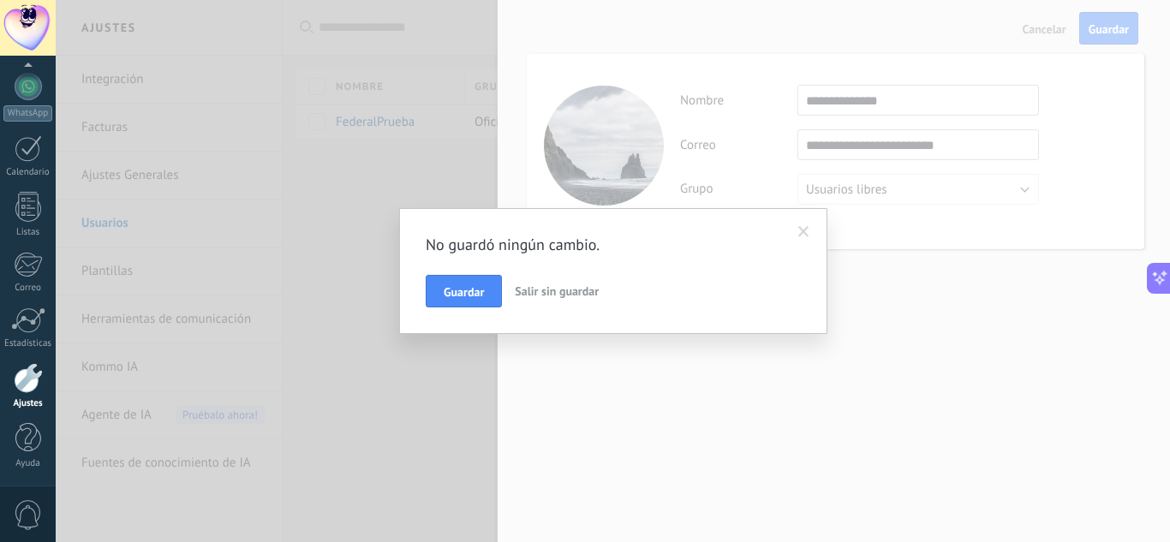
click at [525, 288] on span "Salir sin guardar" at bounding box center [557, 291] width 84 height 15
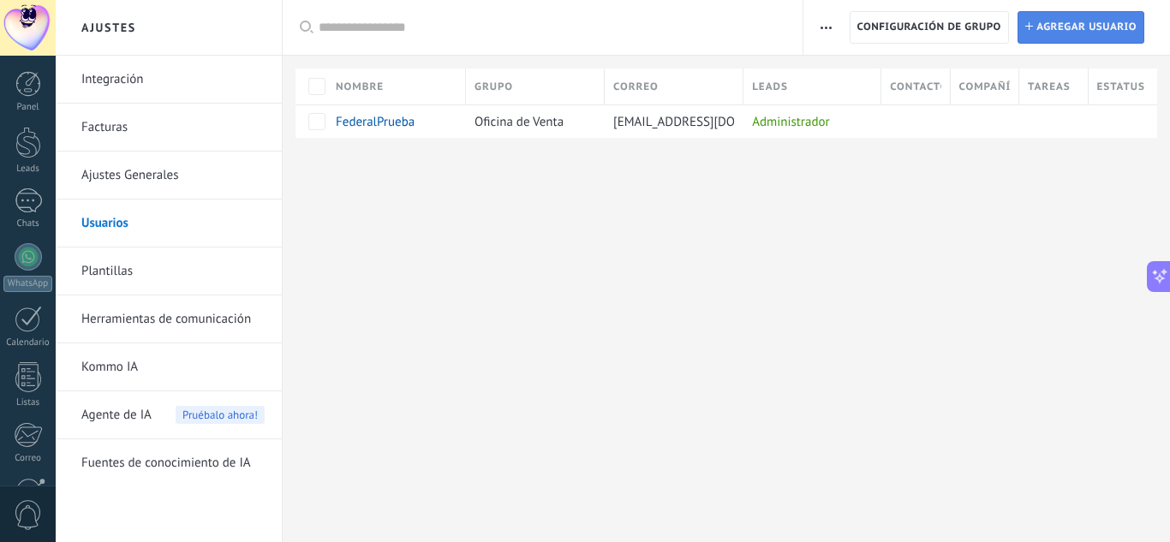
click at [1070, 19] on span "Agregar usuario" at bounding box center [1087, 27] width 100 height 31
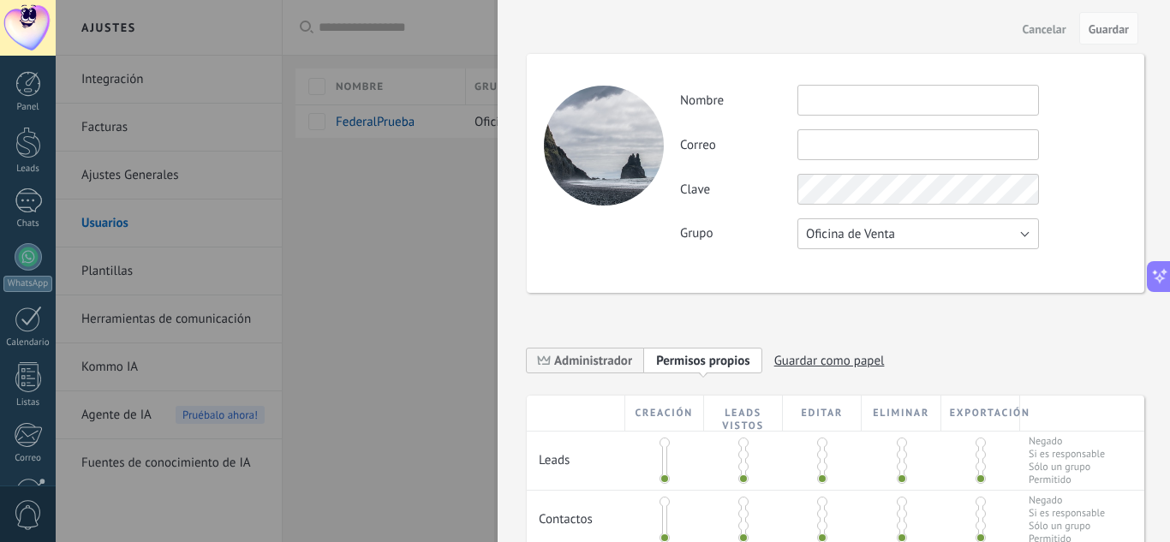
click at [871, 224] on button "Oficina de Venta" at bounding box center [919, 233] width 242 height 31
click at [864, 270] on span "Usuarios libres" at bounding box center [910, 263] width 246 height 16
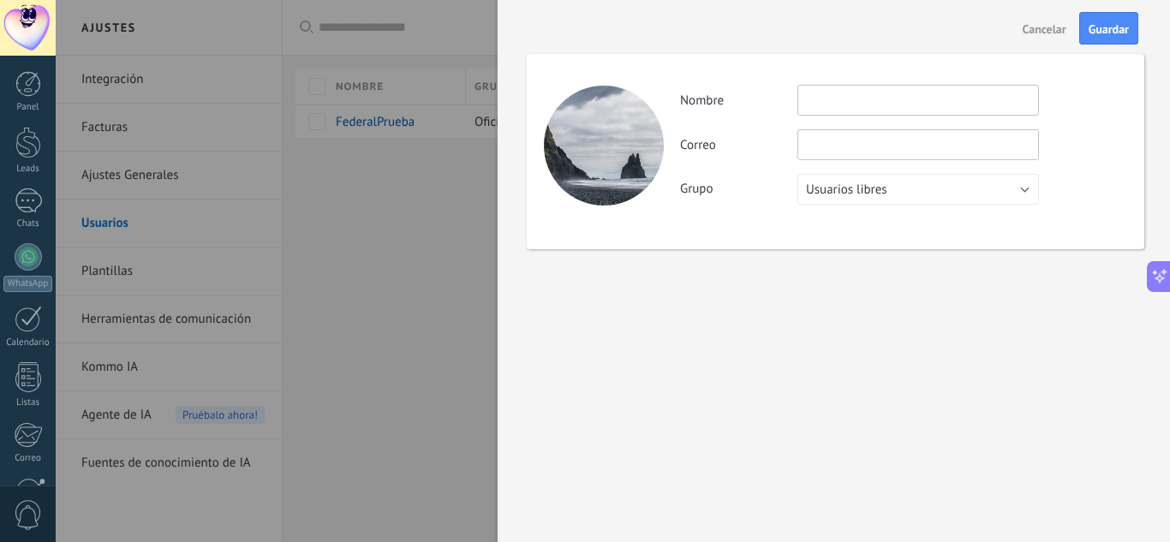
click at [878, 108] on input "text" at bounding box center [919, 100] width 242 height 31
type input "**********"
click at [858, 141] on div "**********" at bounding box center [903, 145] width 446 height 120
click at [858, 144] on input "text" at bounding box center [919, 144] width 242 height 31
paste input "**********"
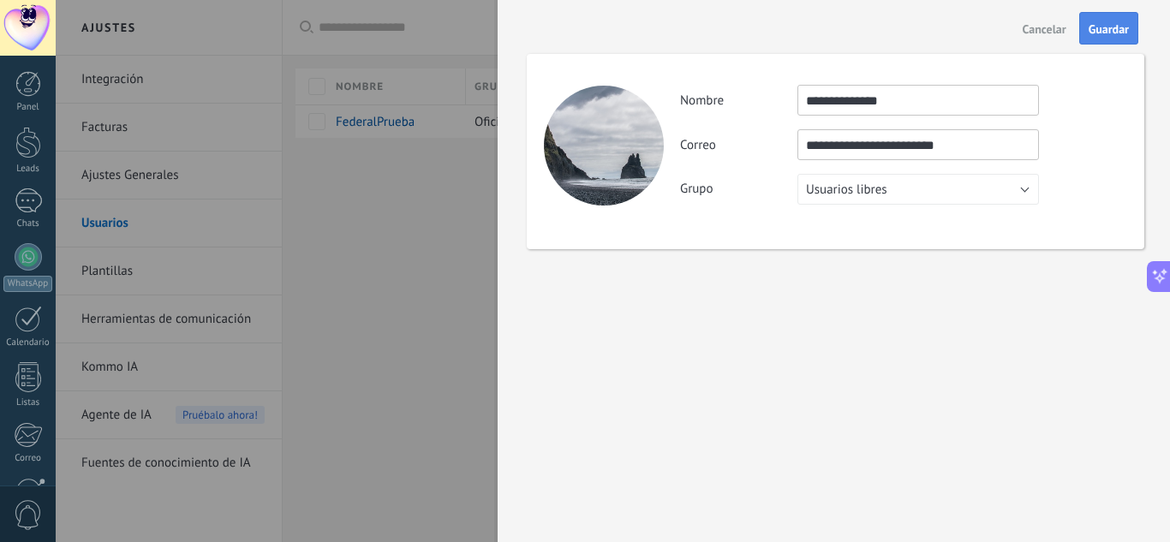
type input "**********"
click at [1132, 28] on button "Guardar" at bounding box center [1109, 28] width 59 height 33
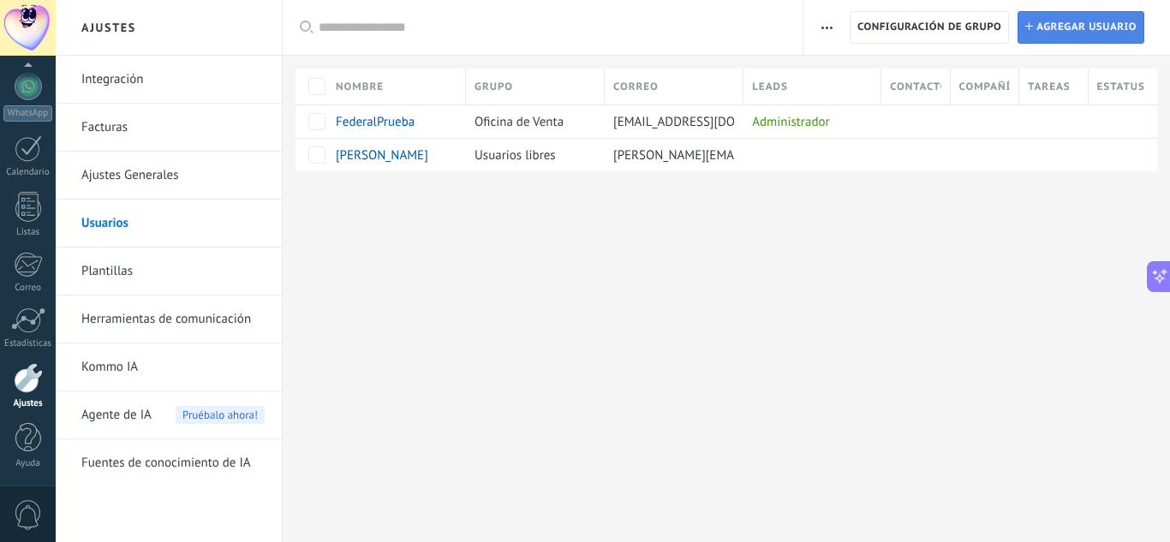
click at [1085, 25] on span "Agregar usuario" at bounding box center [1087, 27] width 100 height 31
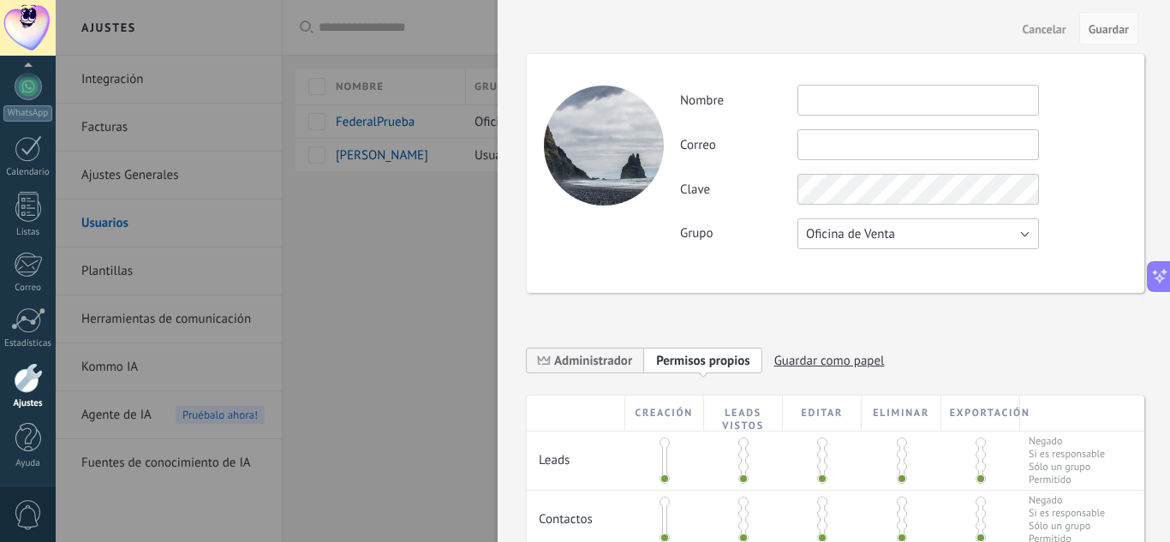
click at [855, 243] on button "Oficina de Venta" at bounding box center [919, 233] width 242 height 31
click at [855, 274] on li "Usuarios libres" at bounding box center [912, 262] width 251 height 29
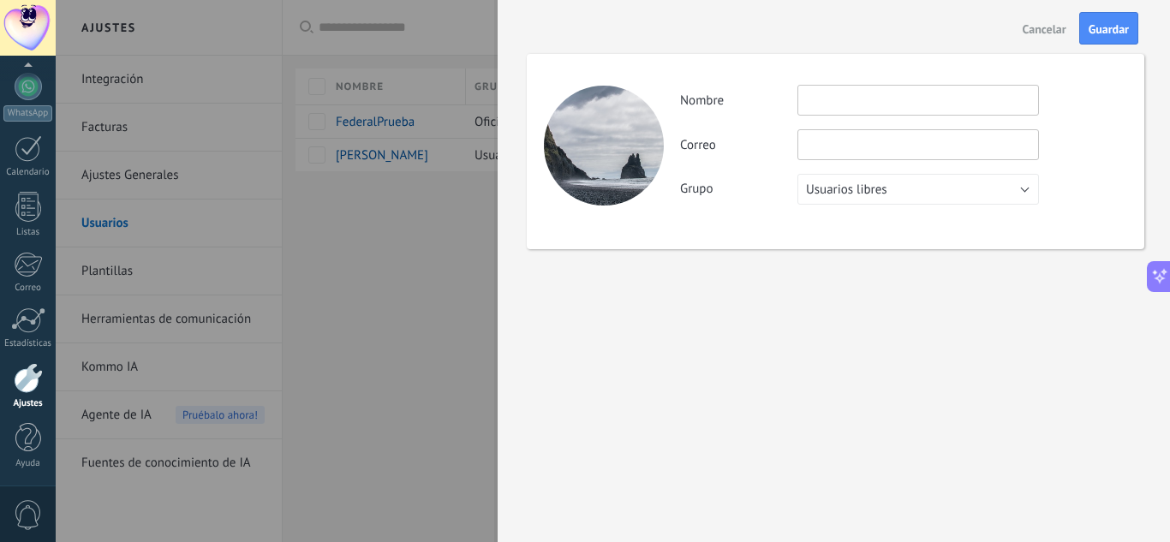
click at [875, 105] on input "text" at bounding box center [919, 100] width 242 height 31
type input "**********"
click at [865, 151] on input "text" at bounding box center [919, 144] width 242 height 31
click at [845, 137] on input "text" at bounding box center [919, 144] width 242 height 31
click at [872, 123] on div "**********" at bounding box center [903, 145] width 446 height 120
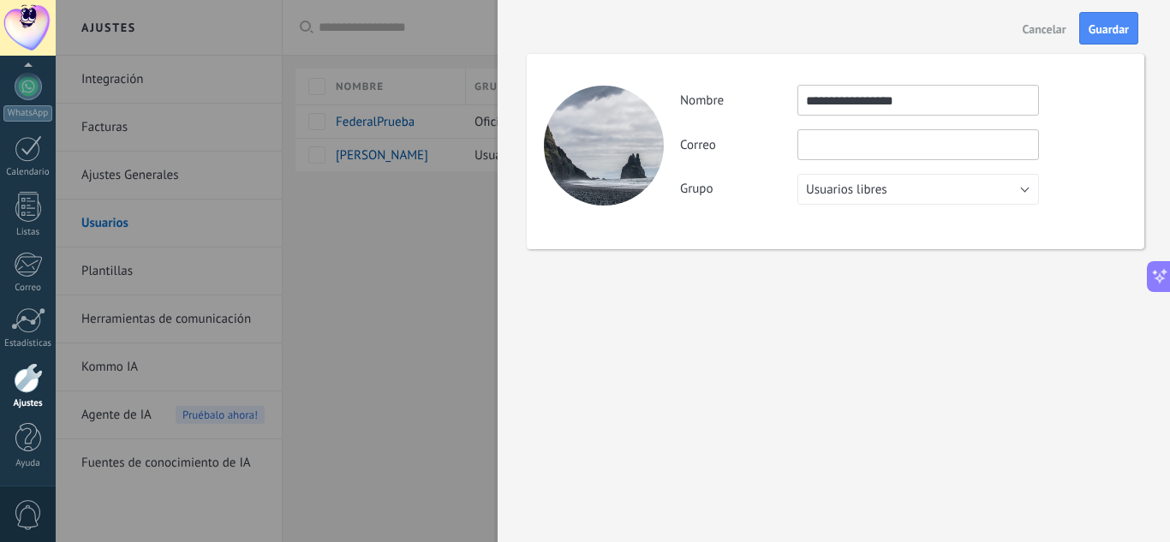
click at [875, 141] on input "text" at bounding box center [919, 144] width 242 height 31
click at [861, 150] on input "text" at bounding box center [919, 144] width 242 height 31
paste input "**********"
type input "**********"
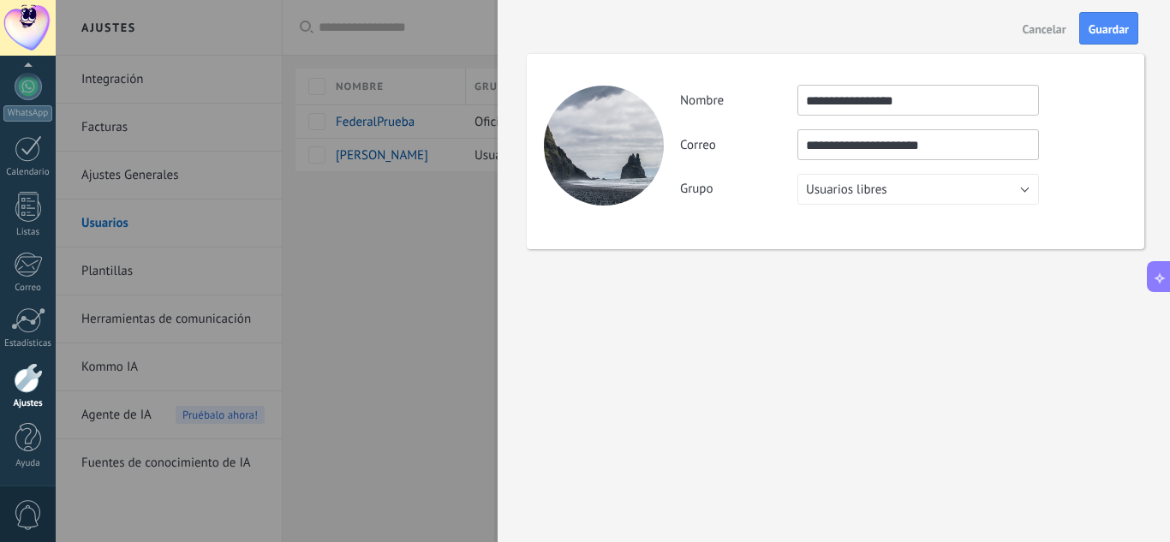
click at [1044, 34] on span "Cancelar" at bounding box center [1045, 29] width 44 height 12
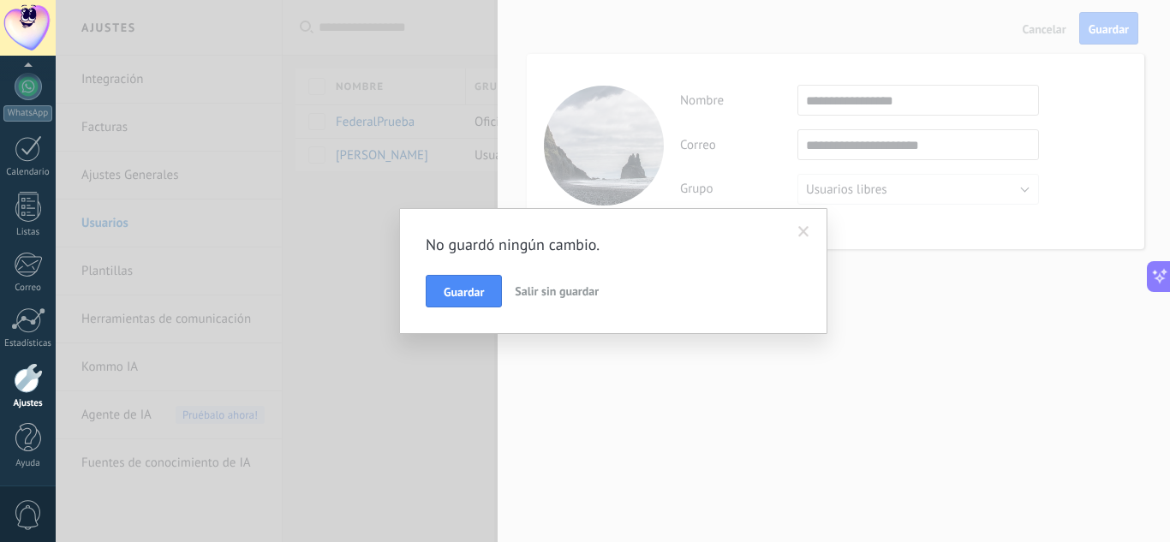
click at [579, 299] on button "Salir sin guardar" at bounding box center [557, 291] width 98 height 33
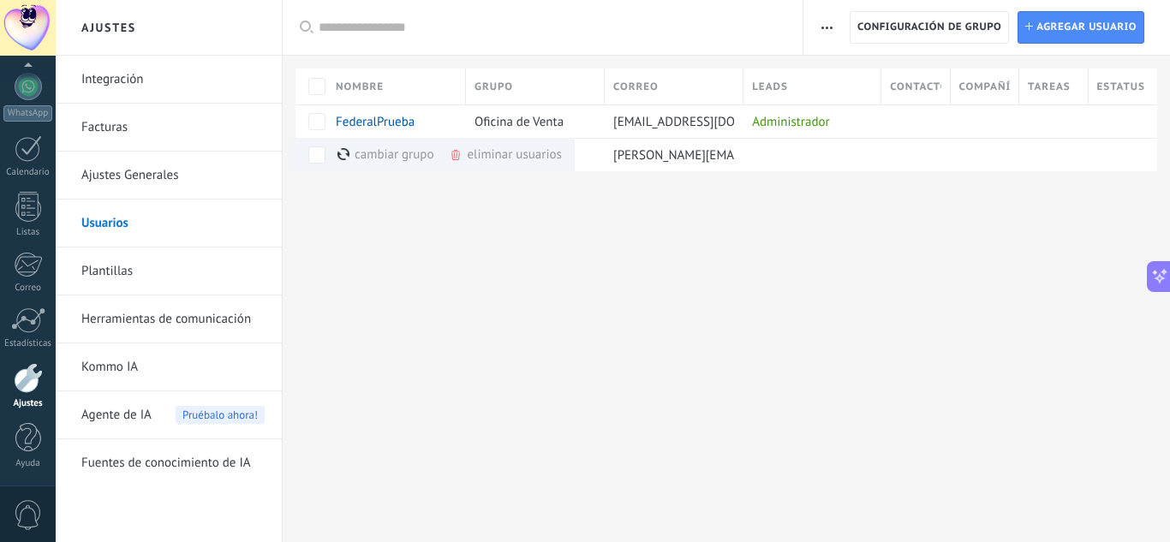
click at [832, 33] on span "button" at bounding box center [827, 27] width 11 height 33
click at [755, 242] on div "Ajustes Integración Facturas Ajustes Generales Usuarios Plantillas Herramientas…" at bounding box center [613, 271] width 1115 height 542
click at [614, 326] on div "Ajustes Integración Facturas Ajustes Generales Usuarios Plantillas Herramientas…" at bounding box center [613, 271] width 1115 height 542
click at [1045, 21] on span "Agregar usuario" at bounding box center [1087, 27] width 100 height 31
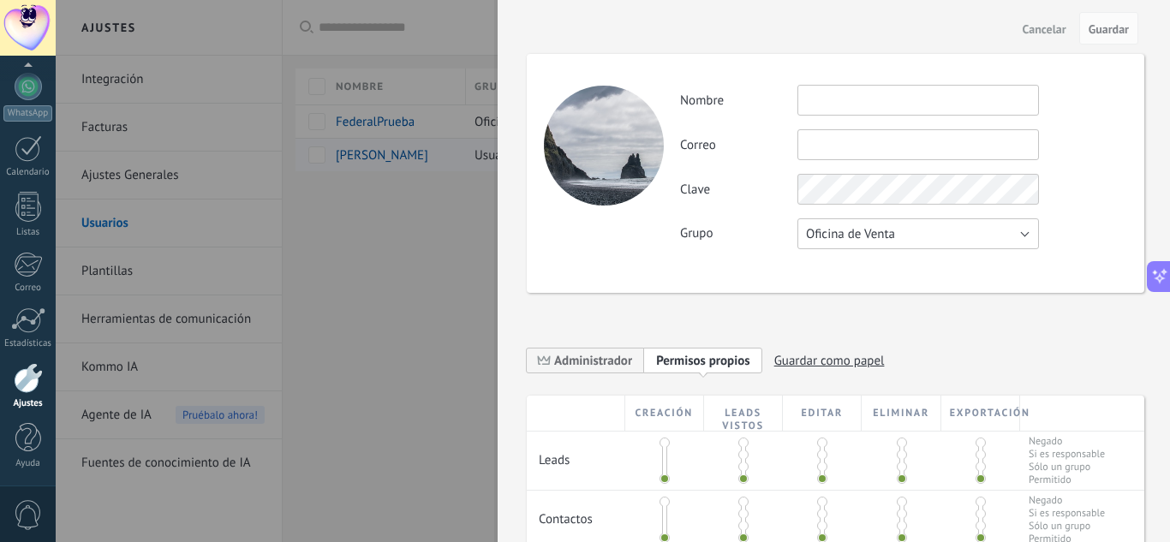
click at [868, 239] on span "Oficina de Venta" at bounding box center [850, 234] width 89 height 16
click at [879, 266] on span "Usuarios libres" at bounding box center [910, 263] width 246 height 16
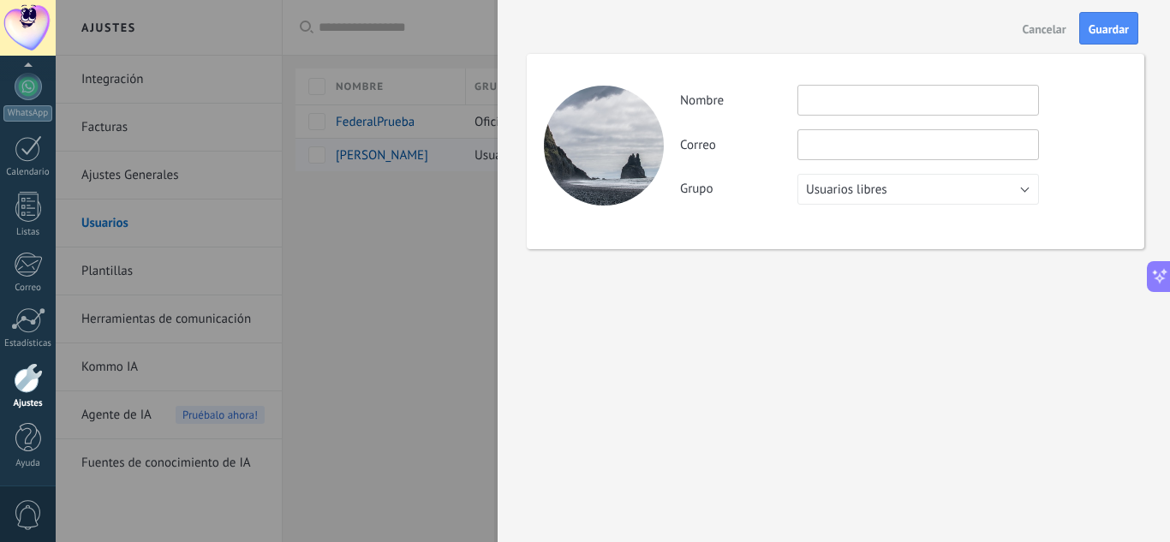
click at [865, 105] on input "text" at bounding box center [919, 100] width 242 height 31
paste input "**********"
type input "**********"
click at [838, 148] on input "text" at bounding box center [919, 144] width 242 height 31
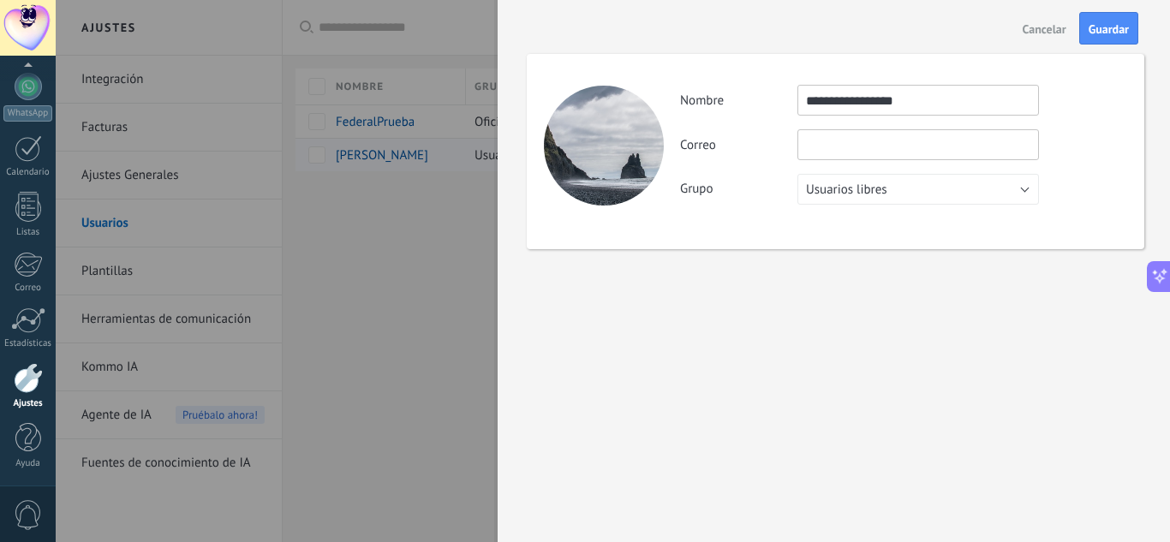
paste input "**********"
type input "**********"
click at [1115, 27] on span "Guardar" at bounding box center [1109, 29] width 40 height 12
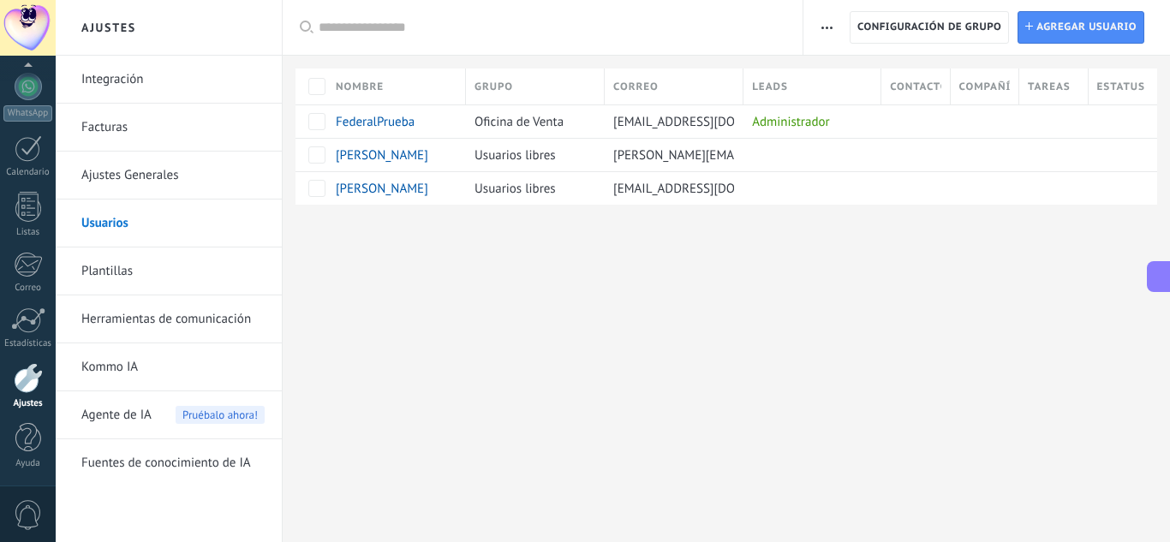
click at [982, 261] on div "Ajustes Integración Facturas Ajustes Generales Usuarios Plantillas Herramientas…" at bounding box center [613, 271] width 1115 height 542
click at [1052, 23] on span "Agregar usuario" at bounding box center [1087, 27] width 100 height 31
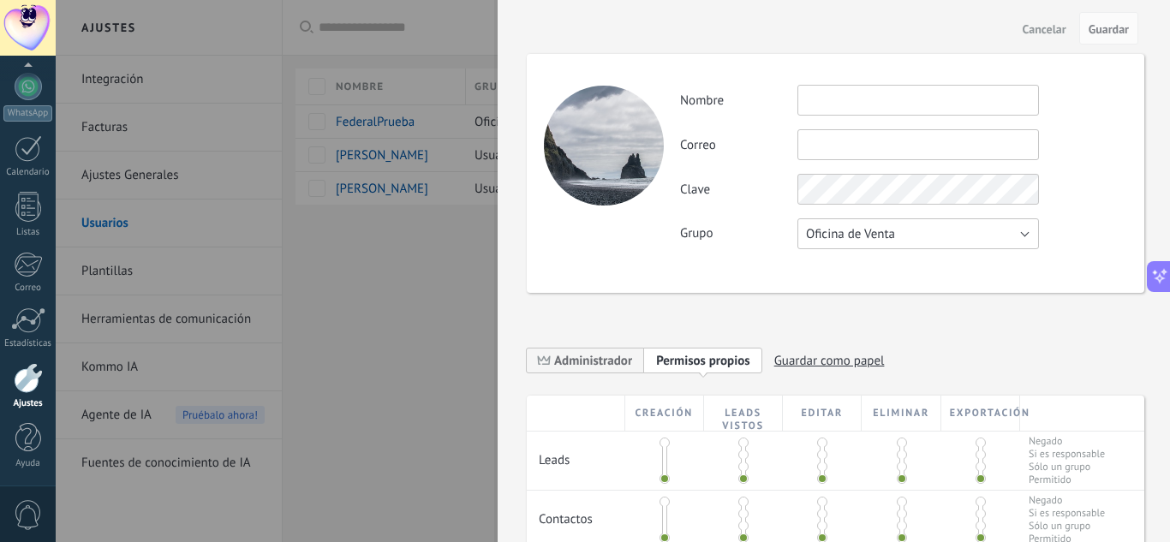
click at [852, 243] on button "Oficina de Venta" at bounding box center [919, 233] width 242 height 31
click at [873, 272] on li "Usuarios libres" at bounding box center [912, 262] width 251 height 29
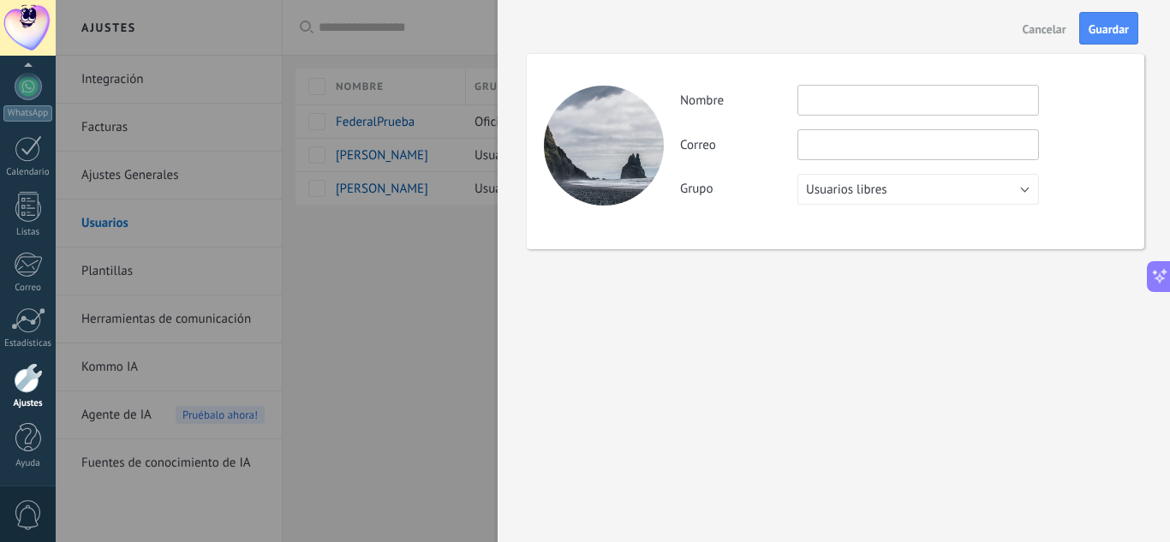
click at [856, 118] on div "Actividad Nombre Correo No puedes editar este correo porque el usuario tiene la…" at bounding box center [903, 145] width 446 height 120
click at [858, 112] on input "text" at bounding box center [919, 100] width 242 height 31
type input "**********"
click at [853, 141] on input "text" at bounding box center [919, 144] width 242 height 31
paste input "**********"
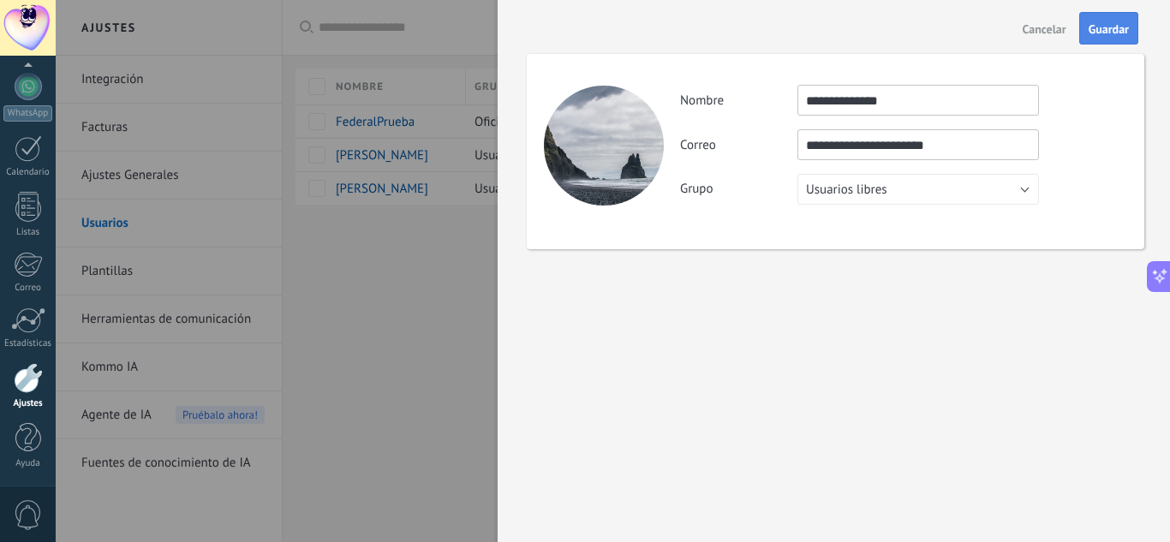
type input "**********"
click at [1103, 34] on span "Guardar" at bounding box center [1109, 29] width 40 height 12
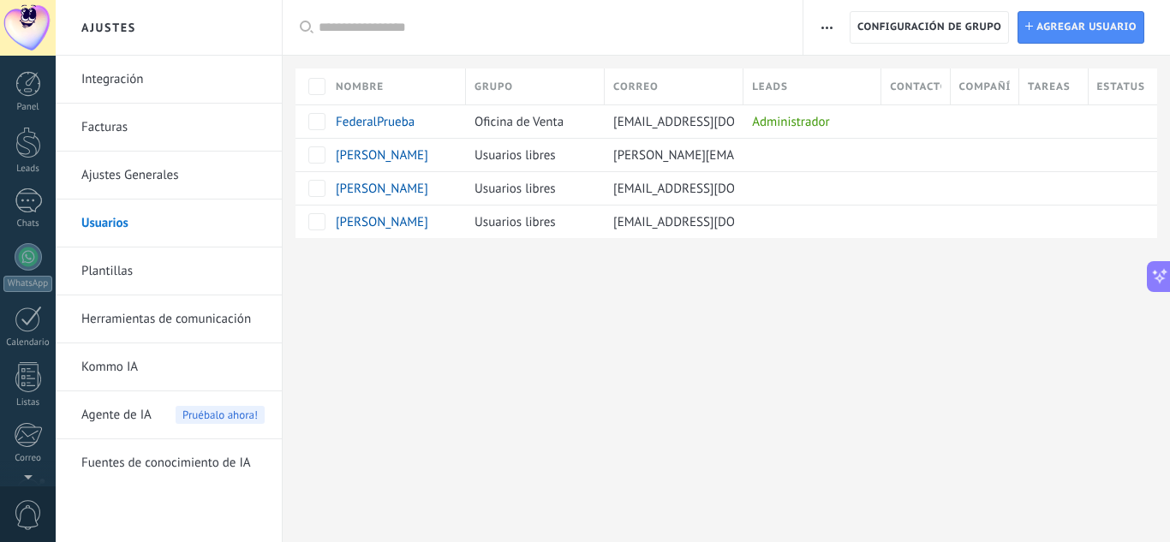
scroll to position [171, 0]
click at [481, 422] on div "Ajustes Integración Facturas Ajustes Generales Usuarios Plantillas Herramientas…" at bounding box center [613, 271] width 1115 height 542
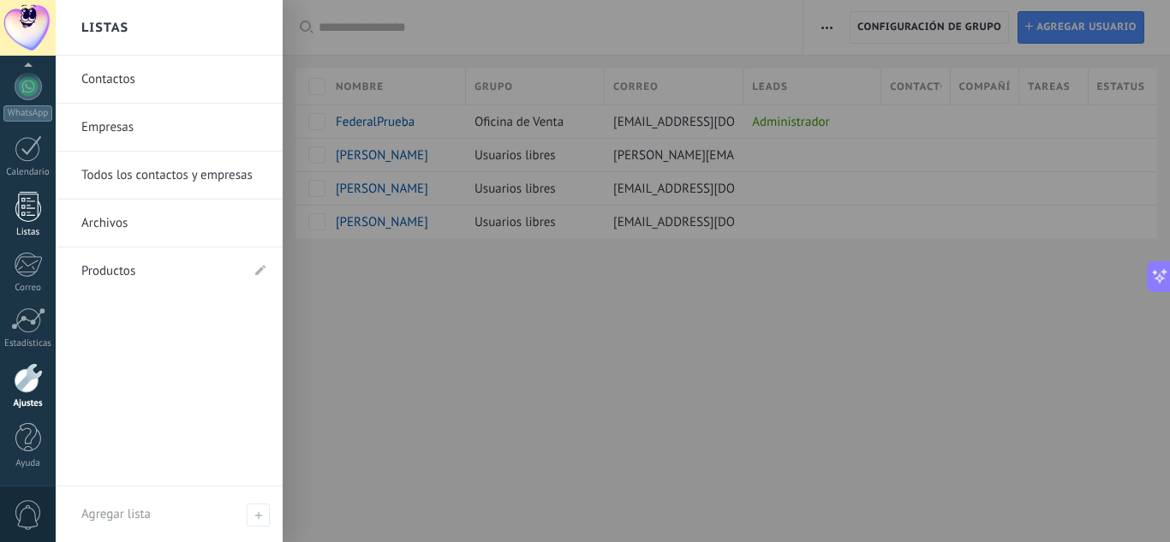
click at [25, 221] on div at bounding box center [28, 207] width 26 height 30
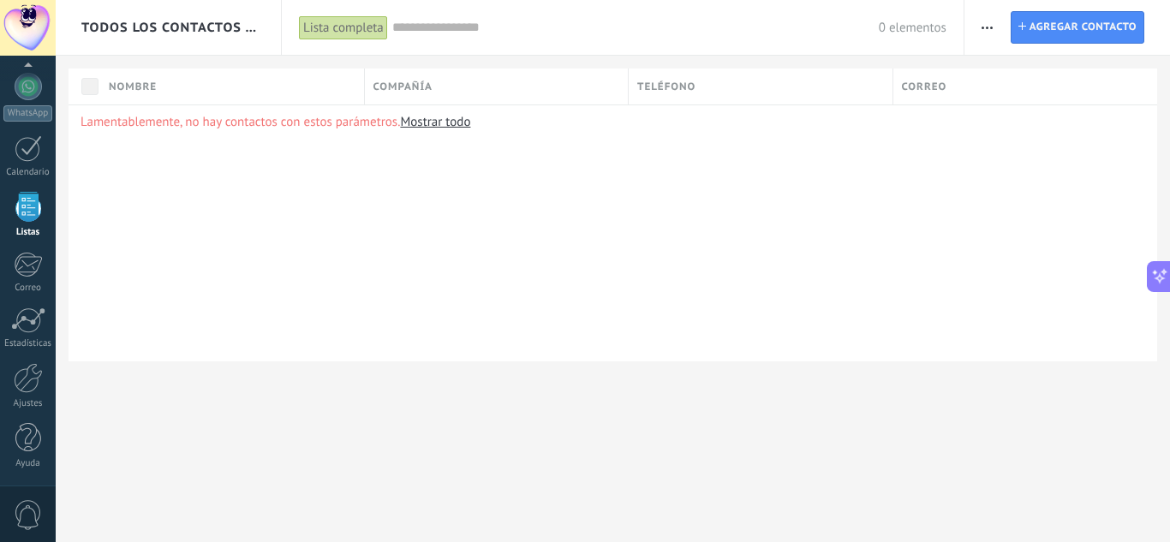
scroll to position [106, 0]
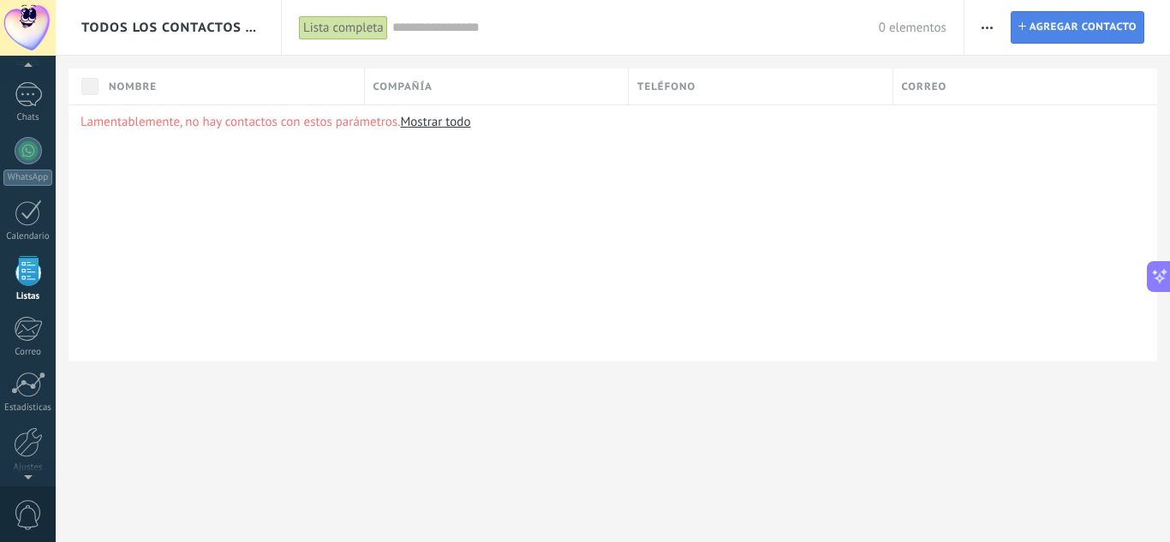
click at [1097, 39] on span "Agregar contacto" at bounding box center [1083, 27] width 107 height 31
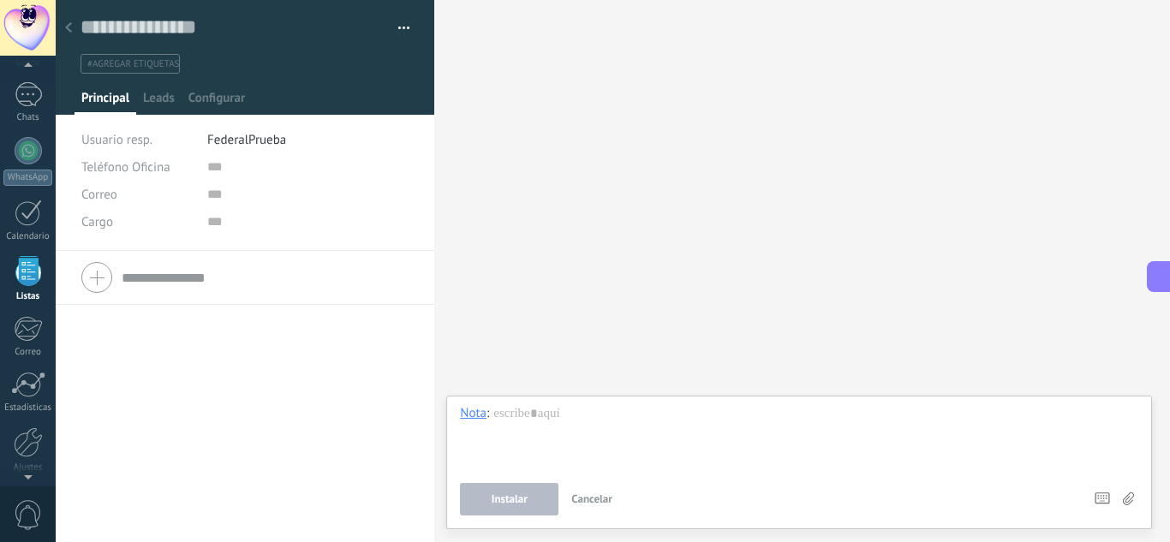
click at [237, 141] on span "FederalPrueba" at bounding box center [246, 140] width 79 height 16
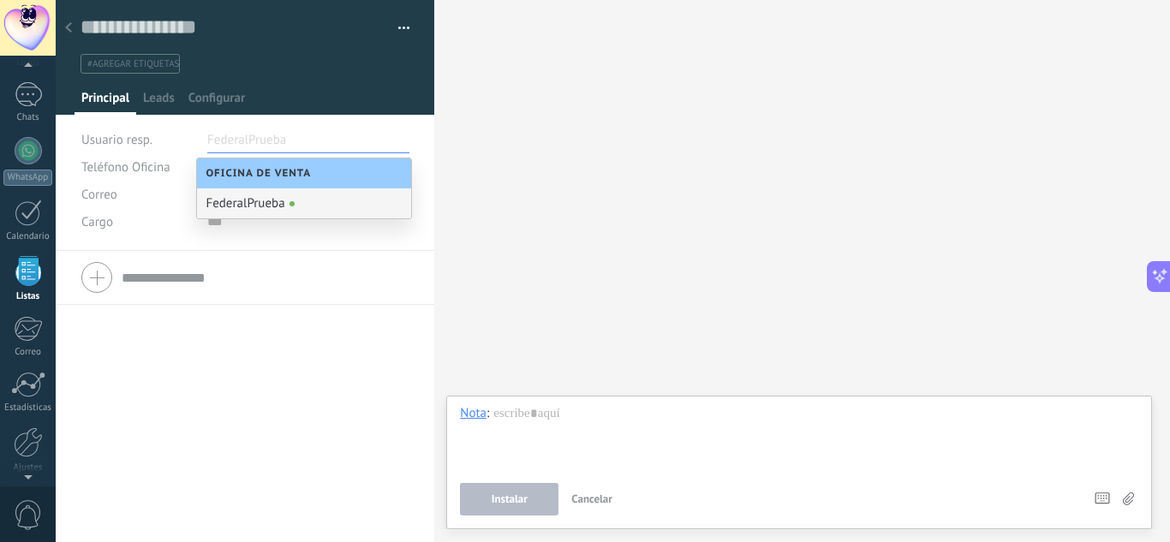
click at [259, 171] on span "Oficina de Venta" at bounding box center [263, 173] width 114 height 13
click at [282, 132] on input "text" at bounding box center [250, 139] width 86 height 27
click at [585, 158] on div "Buscar Carga más Participantes:" at bounding box center [802, 271] width 736 height 542
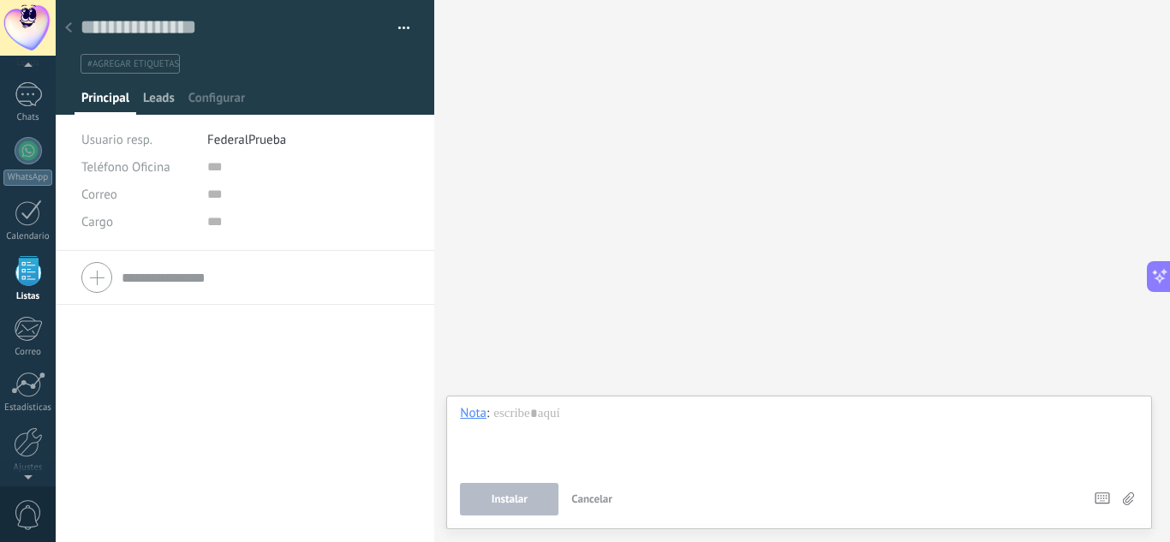
click at [149, 98] on span "Leads" at bounding box center [159, 102] width 32 height 25
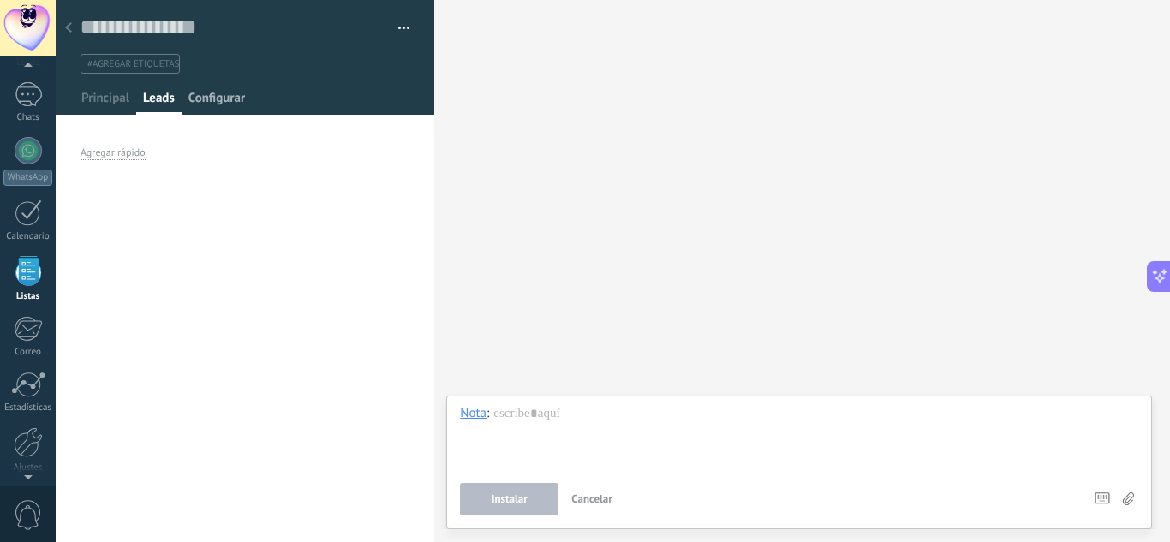
click at [209, 96] on span "Configurar" at bounding box center [216, 102] width 57 height 25
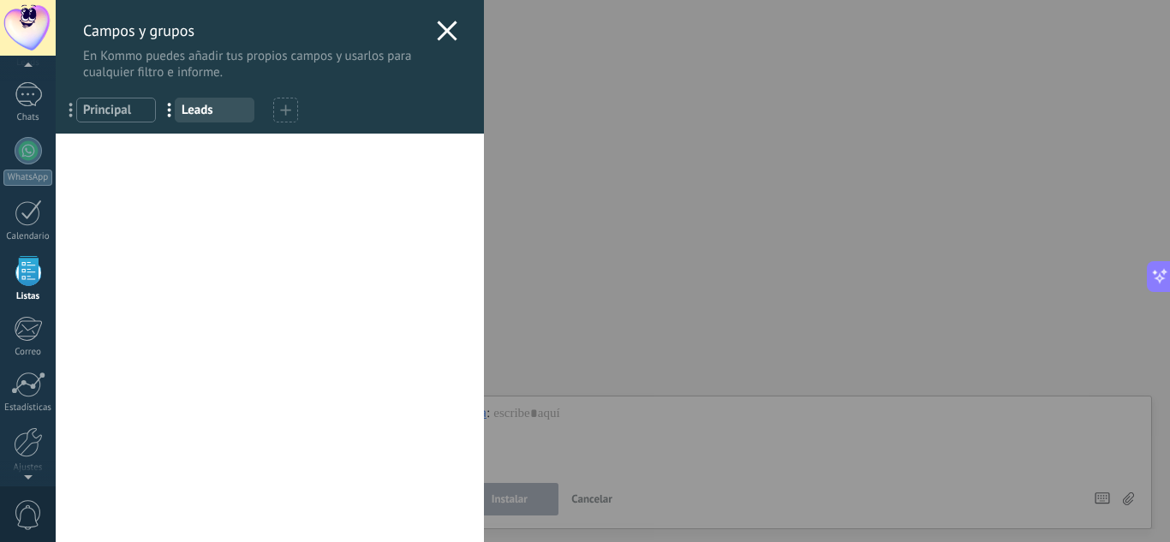
click at [440, 31] on use at bounding box center [447, 31] width 20 height 20
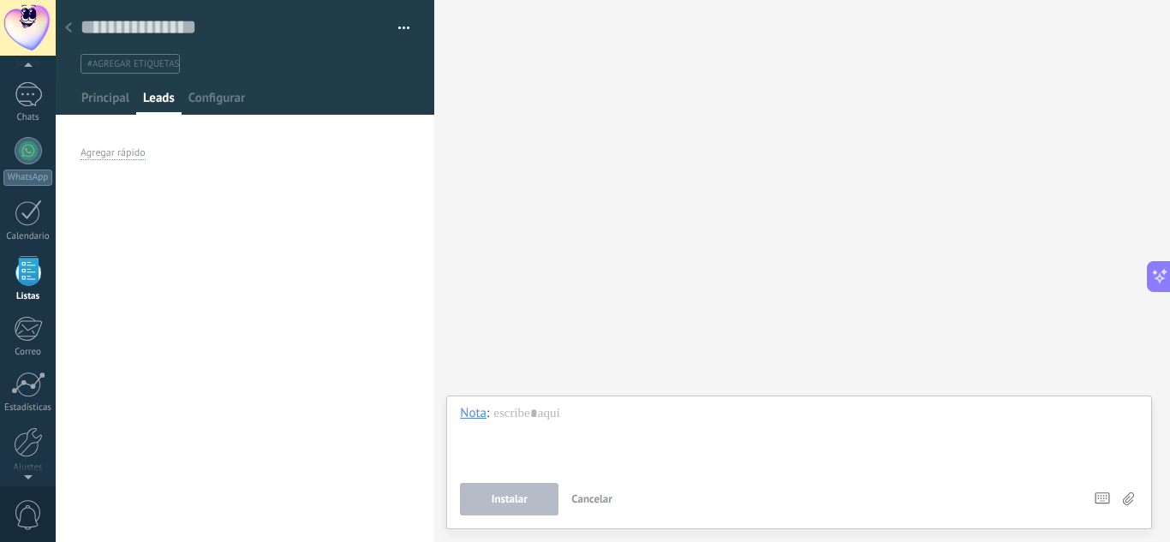
click at [618, 132] on div "Buscar Carga más Participantes:" at bounding box center [802, 271] width 736 height 542
click at [23, 439] on div at bounding box center [28, 443] width 29 height 30
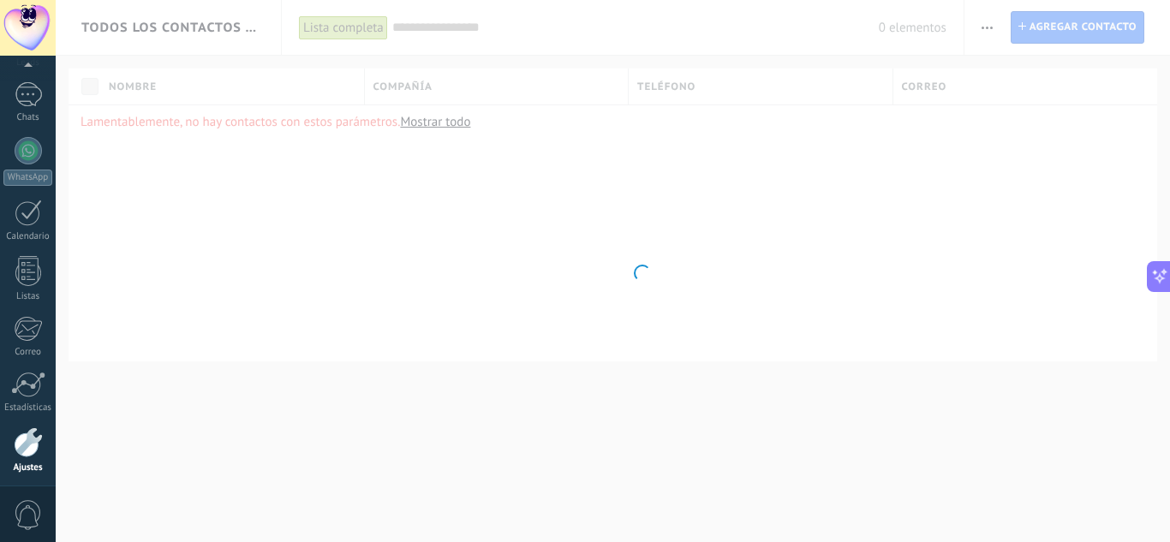
scroll to position [171, 0]
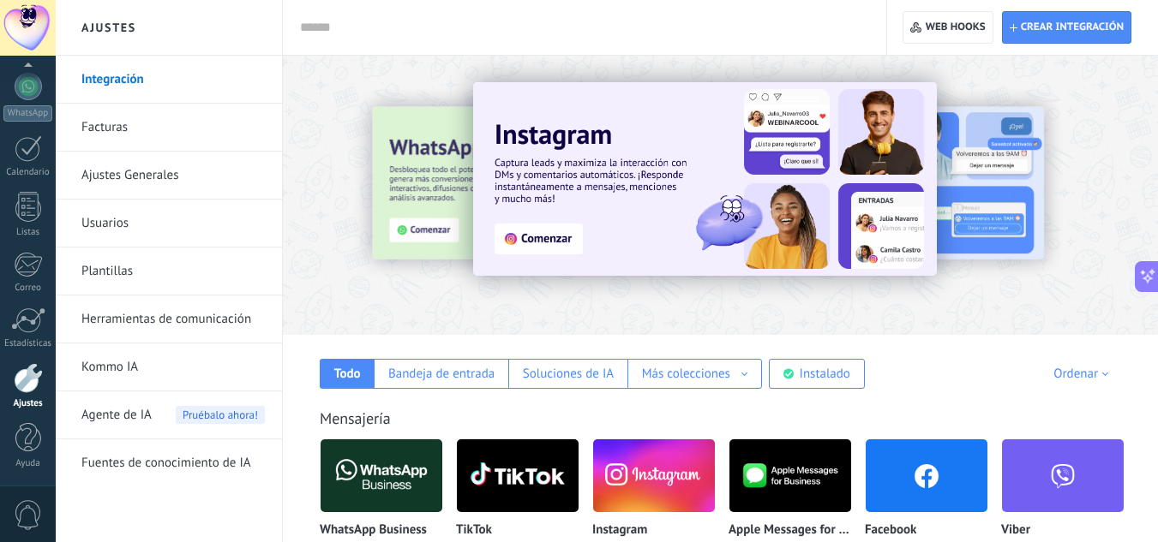
click at [105, 214] on link "Usuarios" at bounding box center [172, 224] width 183 height 48
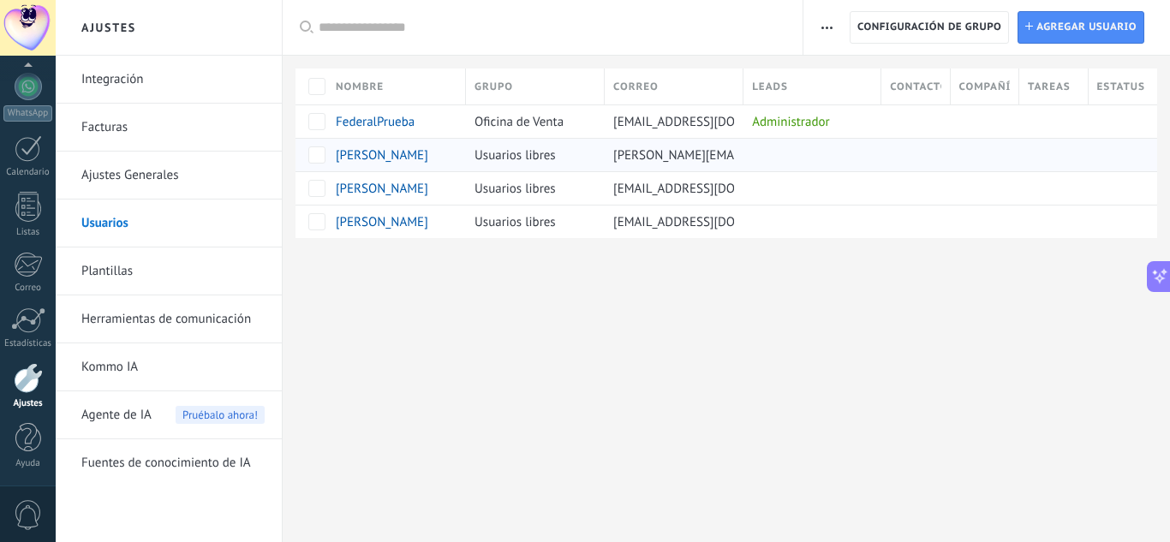
drag, startPoint x: 336, startPoint y: 158, endPoint x: 382, endPoint y: 161, distance: 46.4
click at [382, 161] on span "[PERSON_NAME]" at bounding box center [382, 155] width 93 height 16
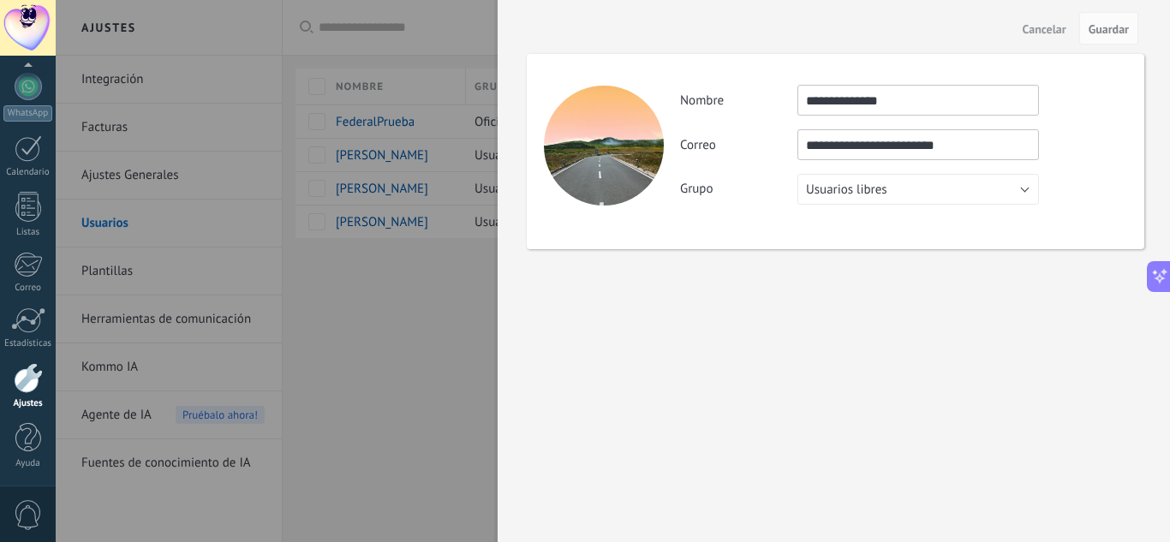
drag, startPoint x: 891, startPoint y: 99, endPoint x: 691, endPoint y: 105, distance: 200.6
click at [691, 105] on div "**********" at bounding box center [903, 100] width 446 height 31
click at [434, 362] on div at bounding box center [585, 271] width 1170 height 542
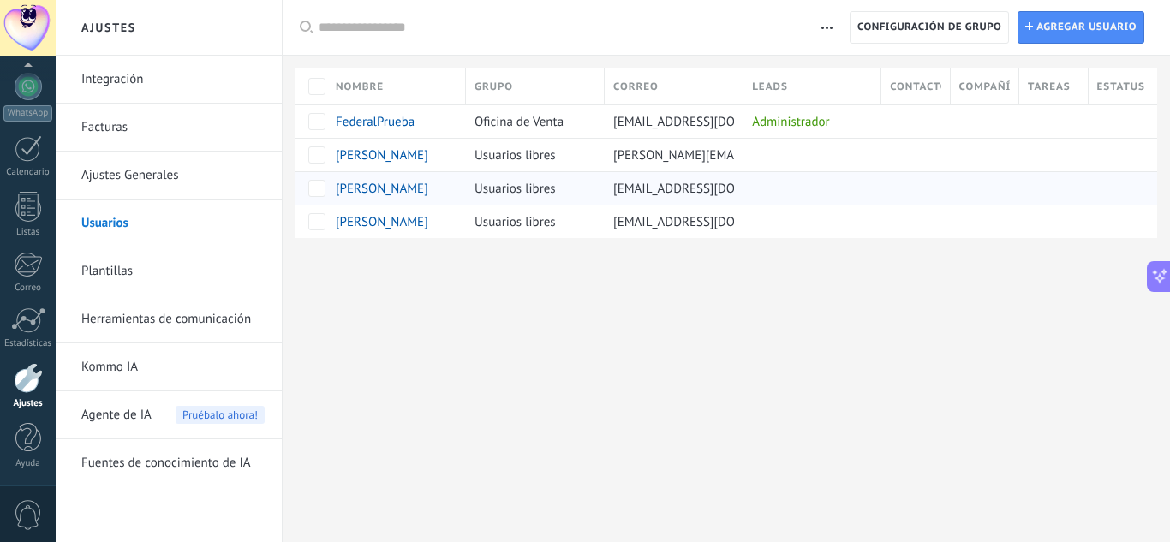
click at [393, 182] on span "[PERSON_NAME]" at bounding box center [382, 189] width 93 height 16
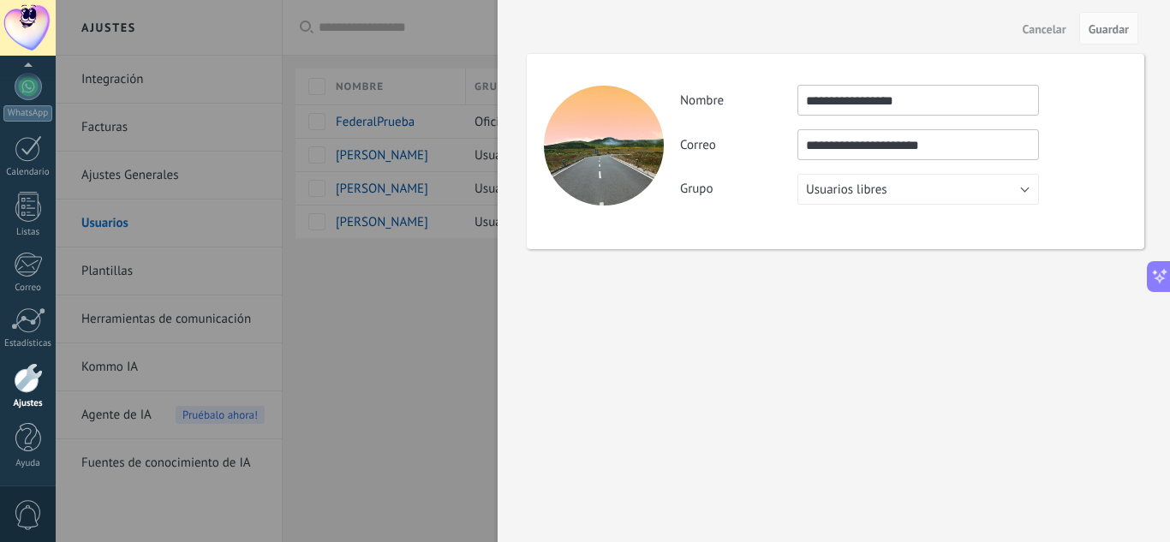
drag, startPoint x: 973, startPoint y: 93, endPoint x: 765, endPoint y: 105, distance: 208.6
click at [765, 105] on div "**********" at bounding box center [903, 100] width 446 height 31
click at [382, 344] on div at bounding box center [585, 271] width 1170 height 542
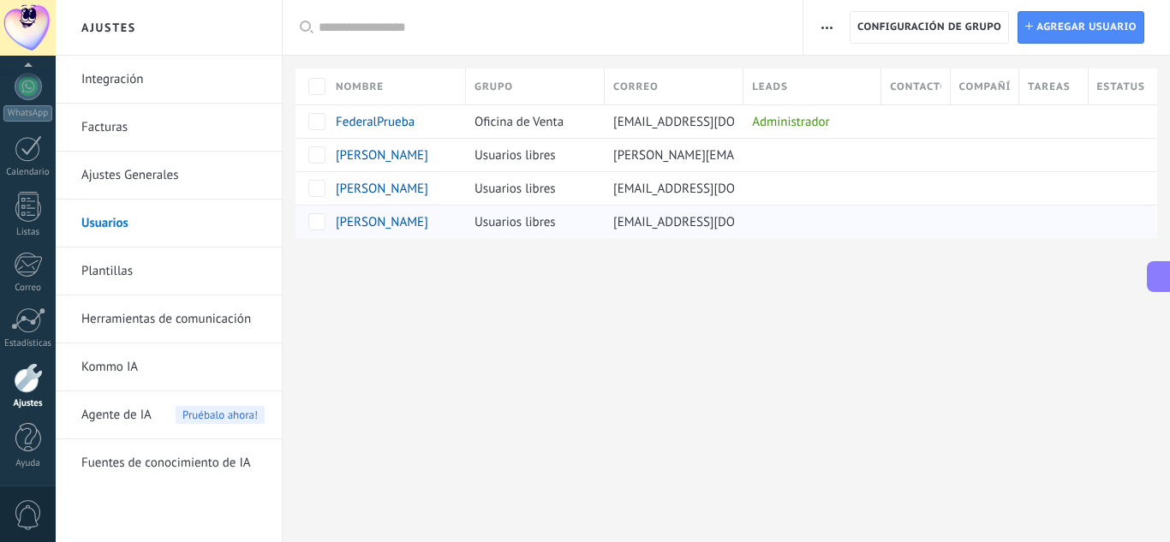
click at [395, 225] on span "[PERSON_NAME]" at bounding box center [382, 222] width 93 height 16
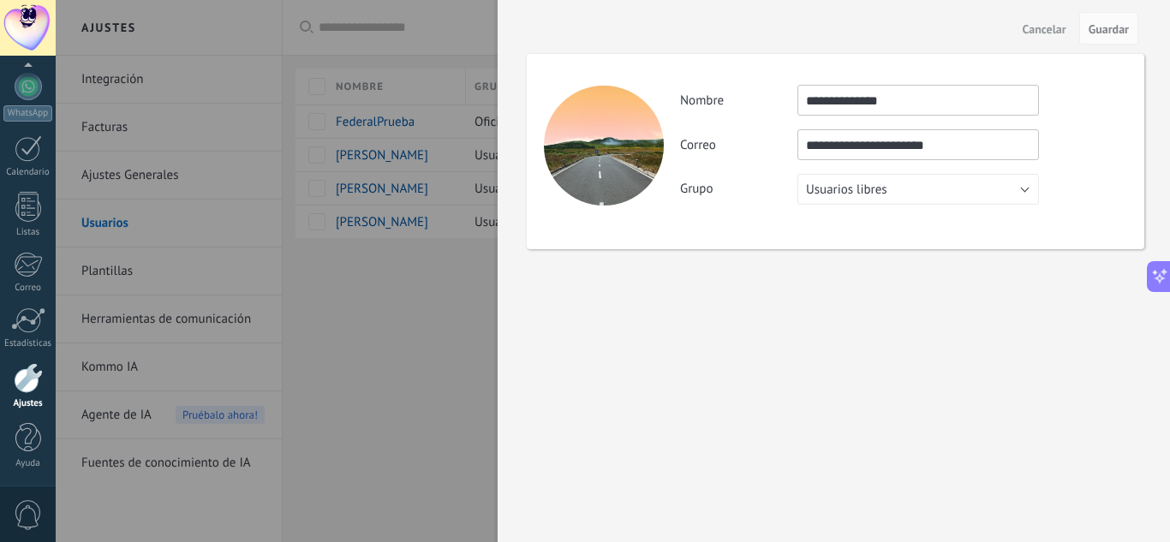
drag, startPoint x: 906, startPoint y: 99, endPoint x: 736, endPoint y: 90, distance: 170.8
click at [736, 90] on div "**********" at bounding box center [903, 100] width 446 height 31
click at [347, 326] on div at bounding box center [585, 271] width 1170 height 542
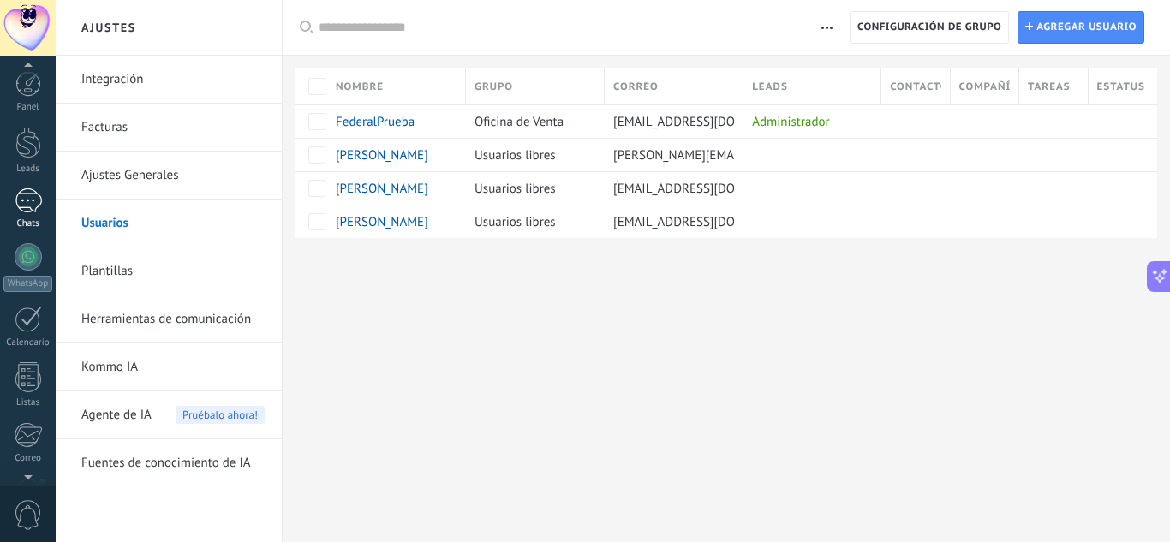
click at [28, 202] on div at bounding box center [28, 200] width 27 height 25
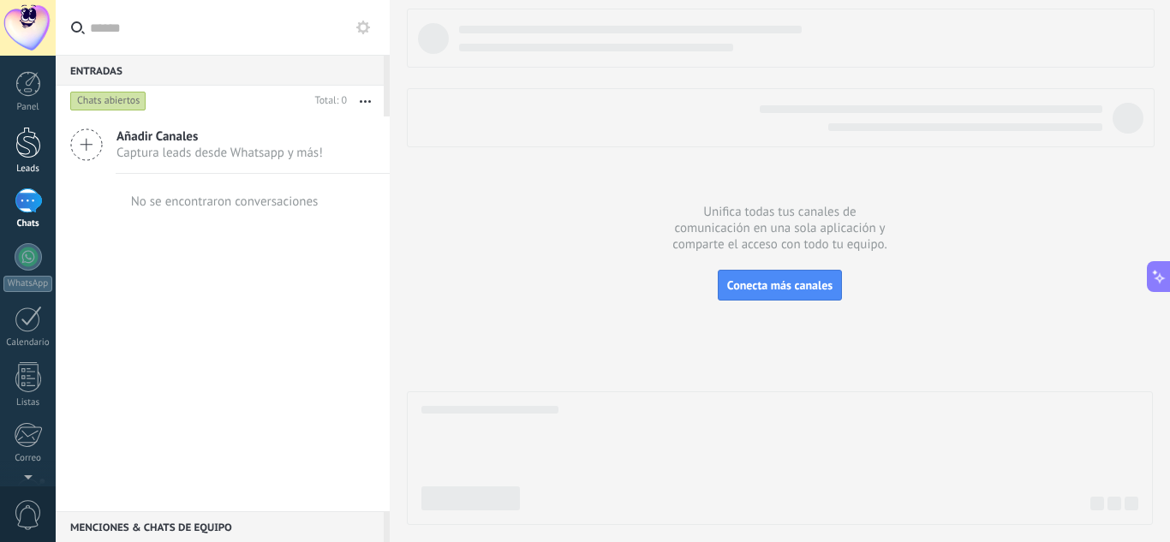
click at [21, 151] on div at bounding box center [28, 143] width 26 height 32
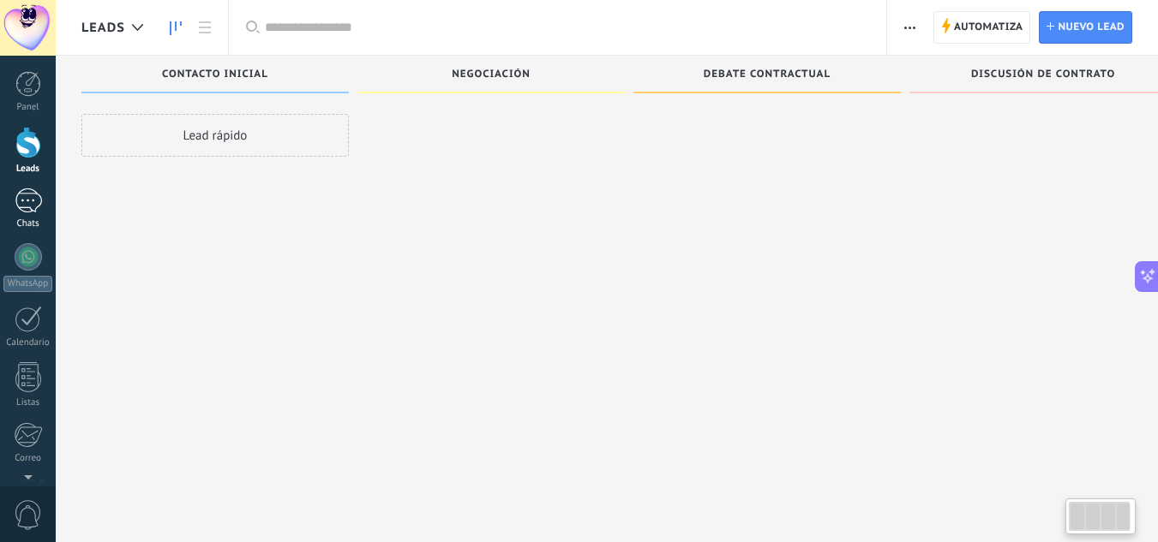
click at [32, 214] on link "Chats" at bounding box center [28, 208] width 56 height 41
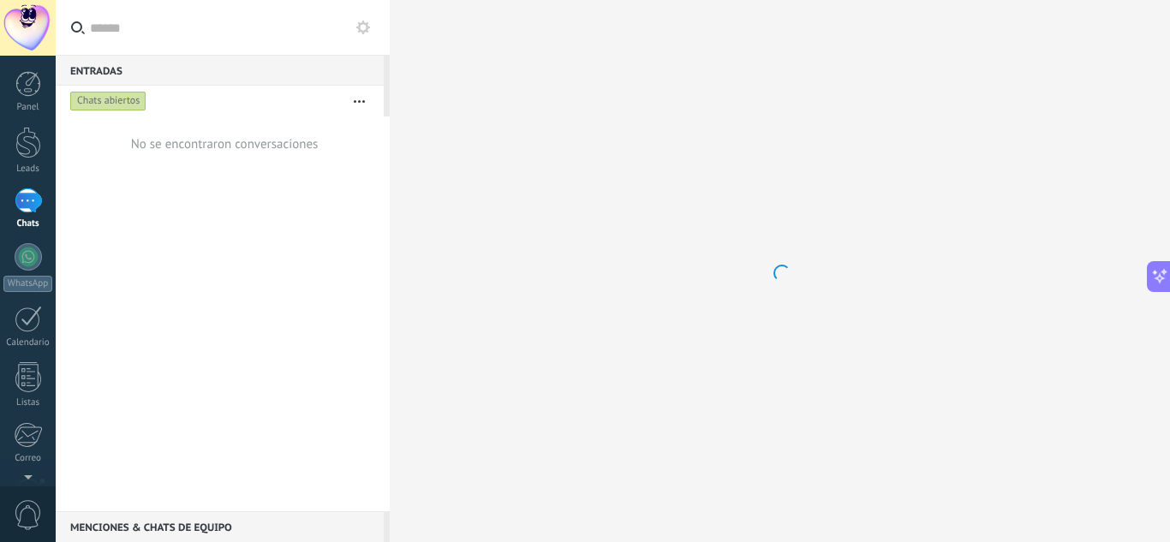
click at [386, 88] on div "Chats abiertos Silenciar Acciones múltiples Ordenar Más recientes Larga espera …" at bounding box center [223, 101] width 334 height 31
click at [356, 109] on button "button" at bounding box center [359, 101] width 37 height 31
click at [114, 106] on div "Chats abiertos" at bounding box center [108, 101] width 76 height 21
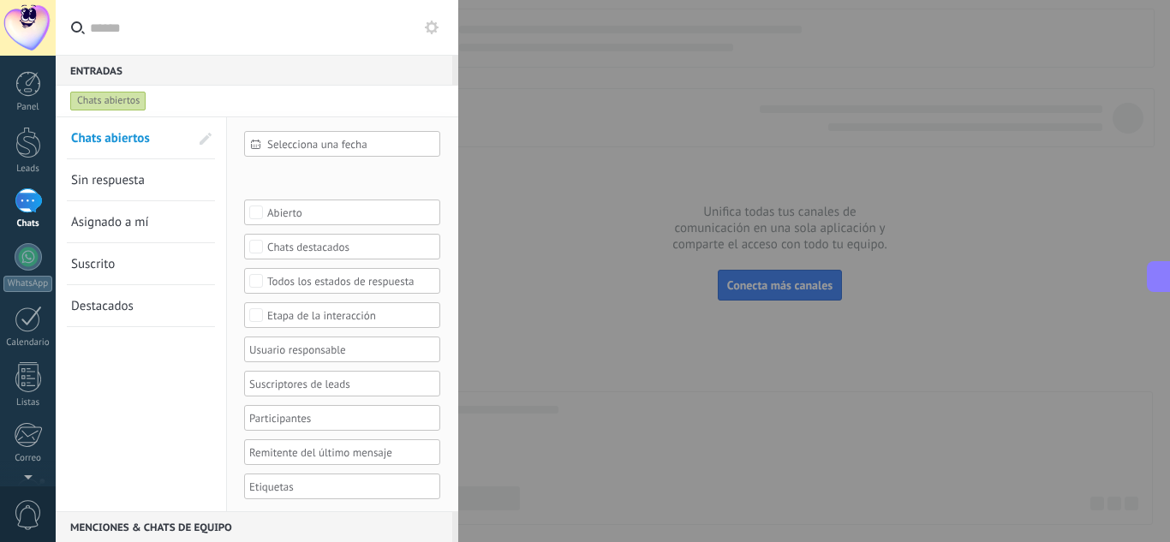
click at [114, 106] on div "Chats abiertos" at bounding box center [108, 101] width 76 height 21
click at [27, 386] on div at bounding box center [28, 377] width 26 height 30
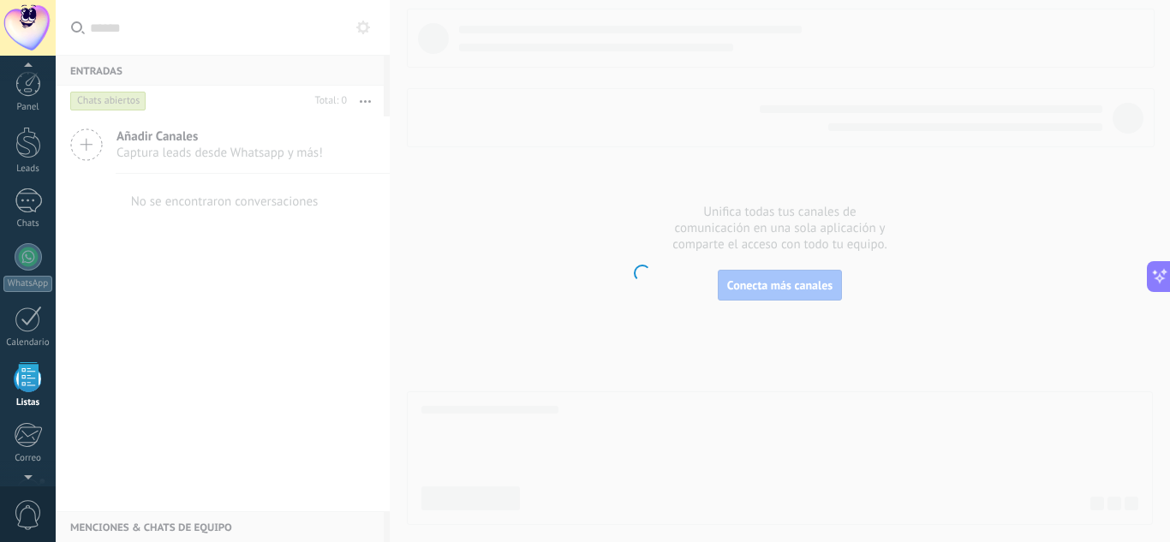
scroll to position [106, 0]
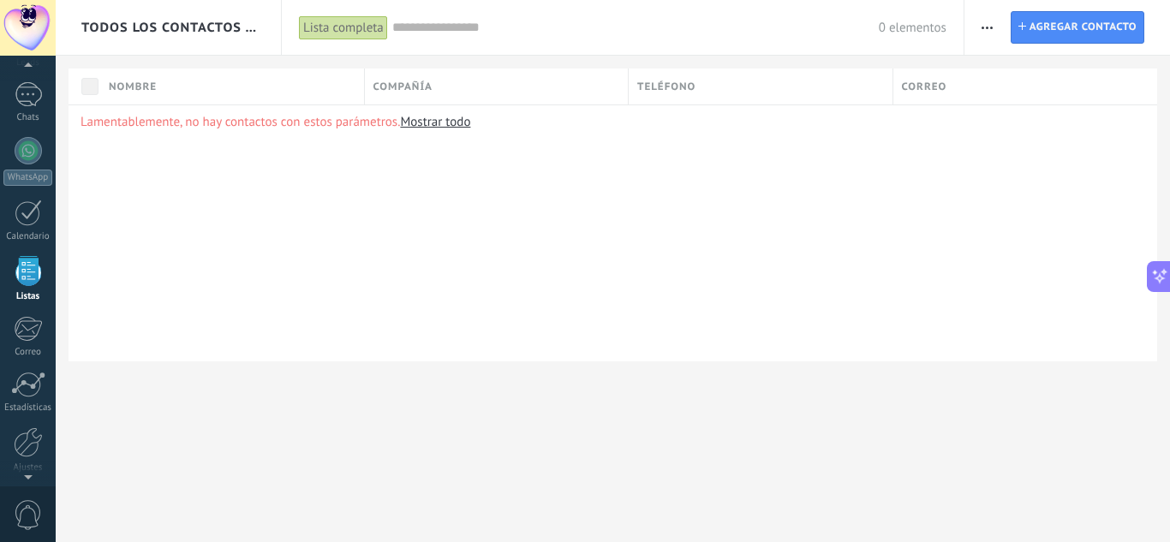
click at [981, 23] on button "button" at bounding box center [987, 27] width 25 height 33
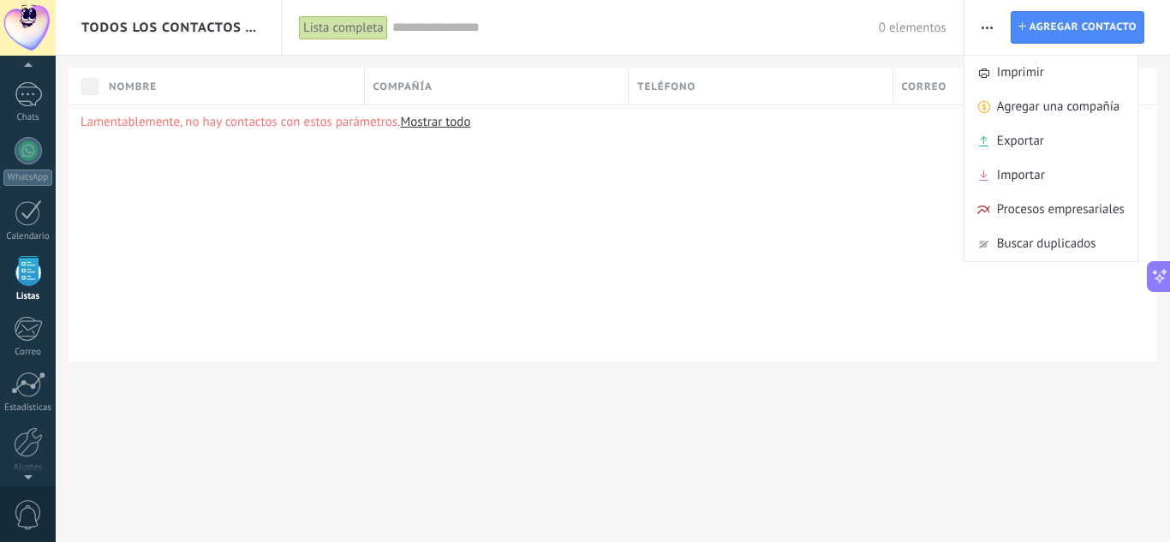
click at [241, 316] on div "Lamentablemente, no hay contactos con estos parámetros. Mostrar todo" at bounding box center [613, 233] width 1089 height 257
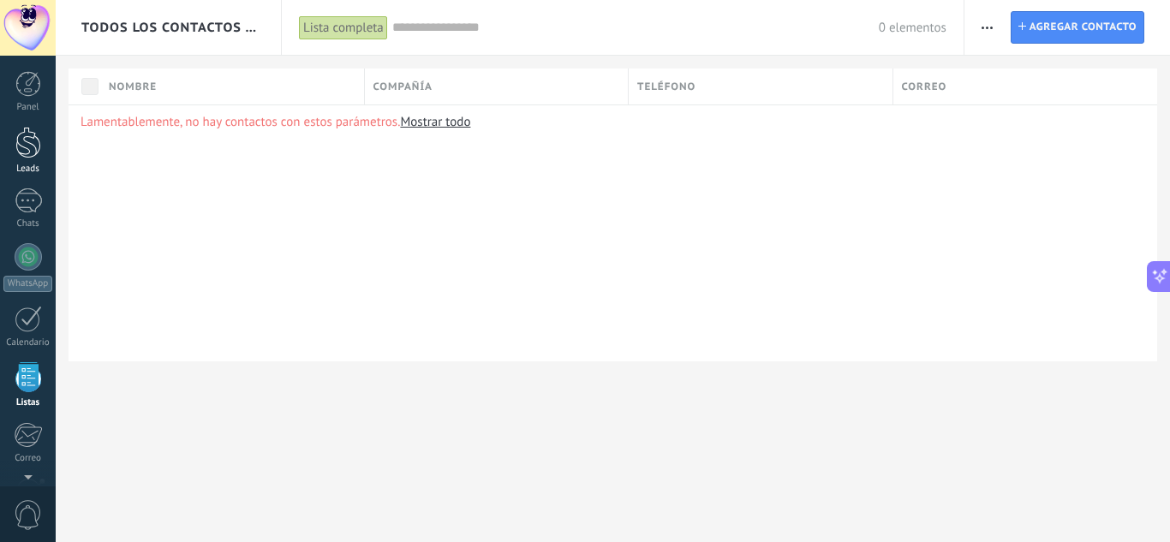
click at [35, 155] on div at bounding box center [28, 143] width 26 height 32
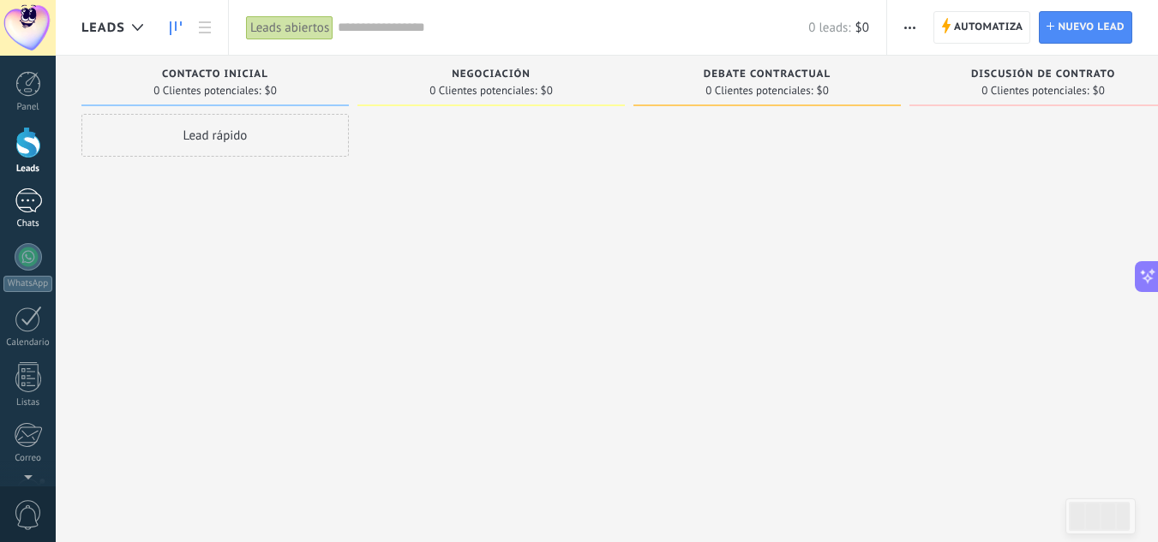
click at [29, 192] on div at bounding box center [28, 200] width 27 height 25
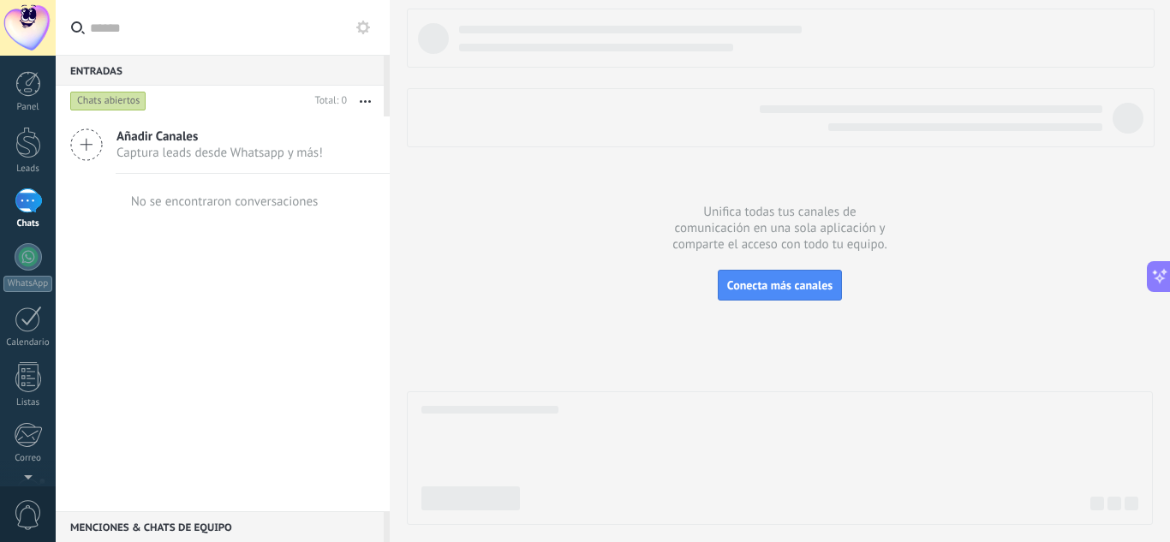
click at [368, 97] on button "button" at bounding box center [365, 101] width 37 height 31
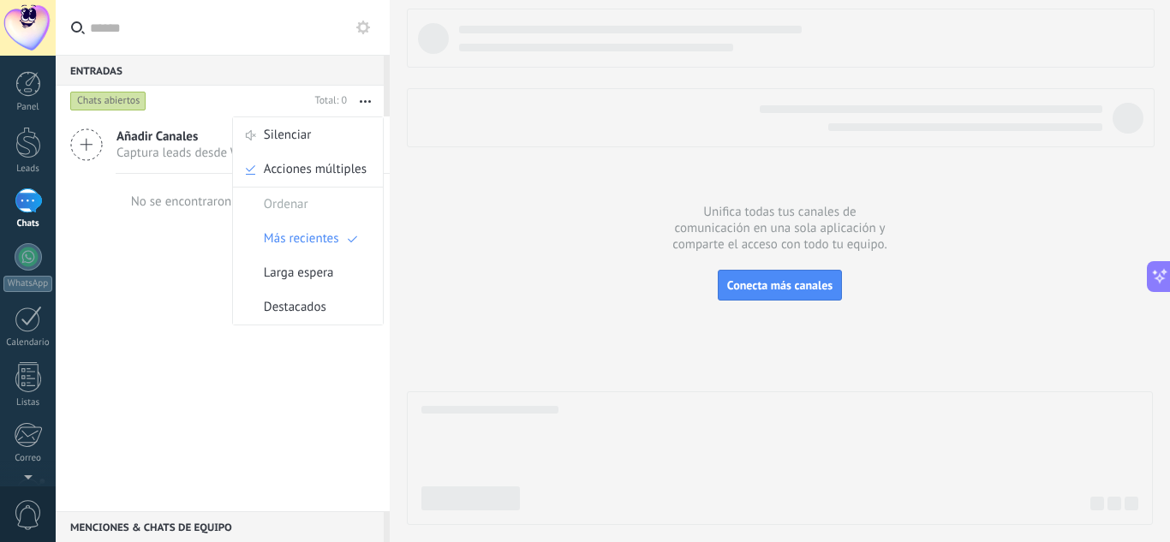
click at [362, 27] on icon at bounding box center [363, 28] width 14 height 14
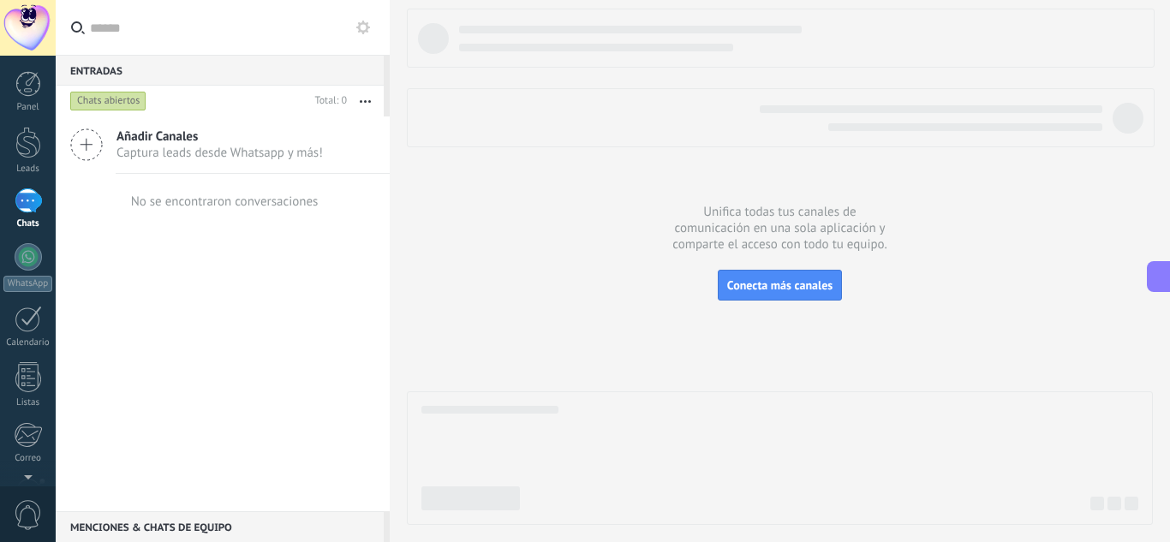
click at [362, 27] on div "Entradas 0 Chats abiertos Total: 0 Silenciar Acciones múltiples Ordenar Más rec…" at bounding box center [223, 271] width 334 height 542
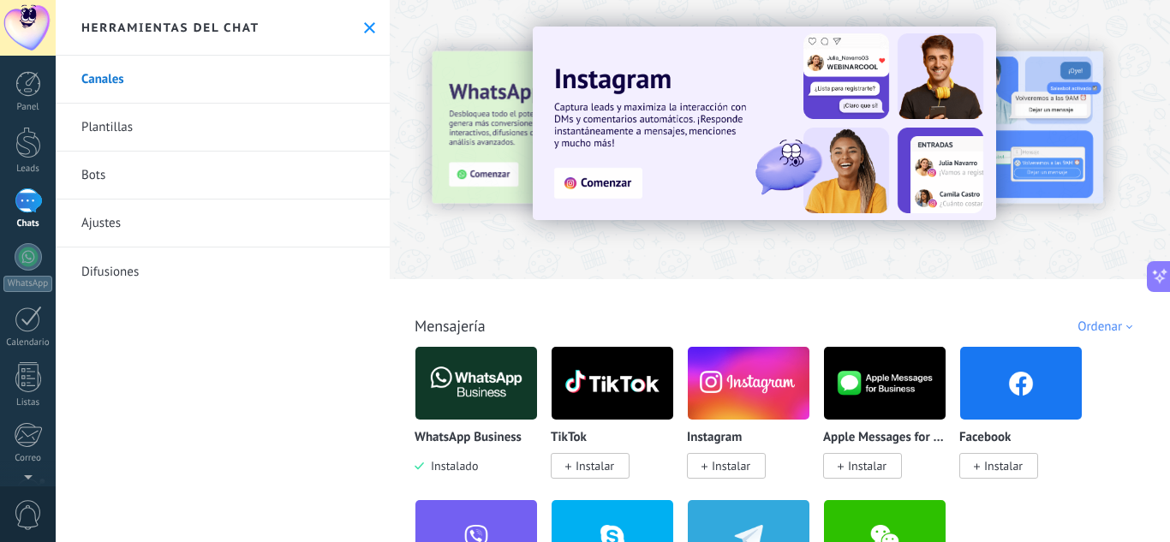
click at [159, 208] on link "Ajustes" at bounding box center [223, 224] width 334 height 48
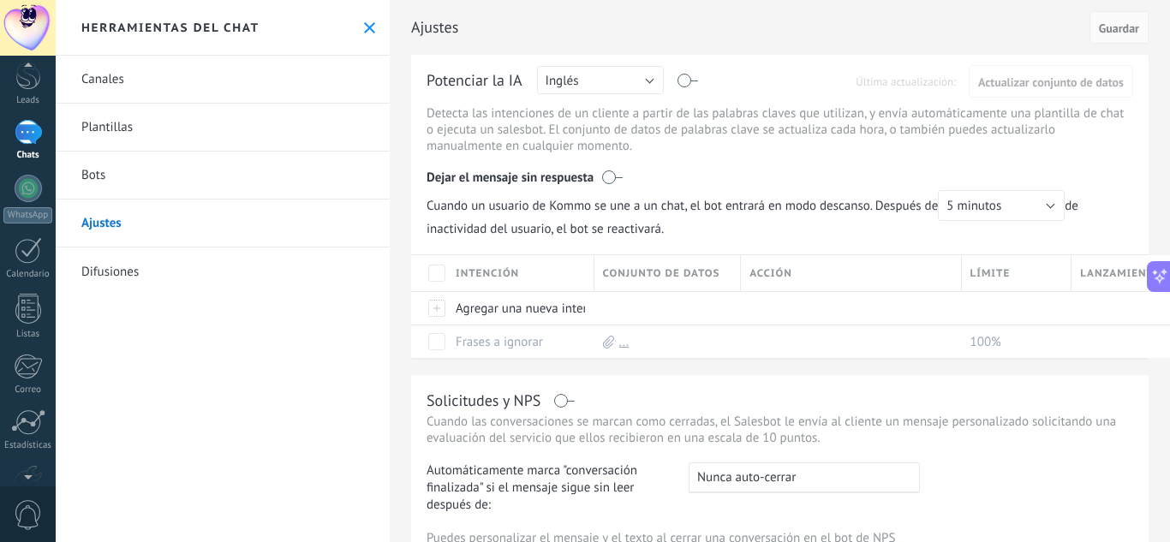
scroll to position [171, 0]
click at [33, 223] on link "Listas" at bounding box center [28, 215] width 56 height 46
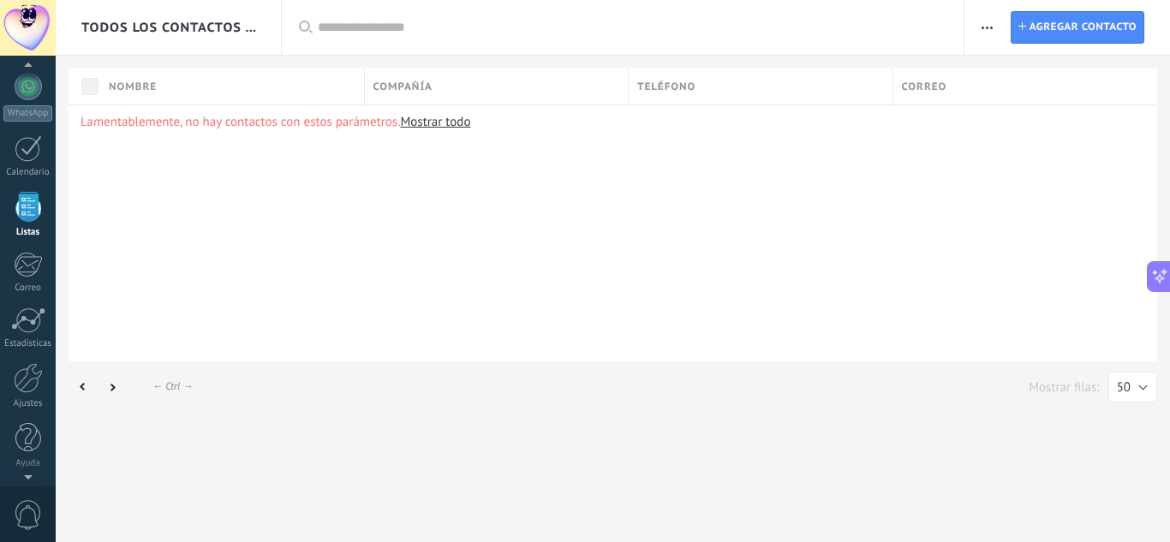
scroll to position [106, 0]
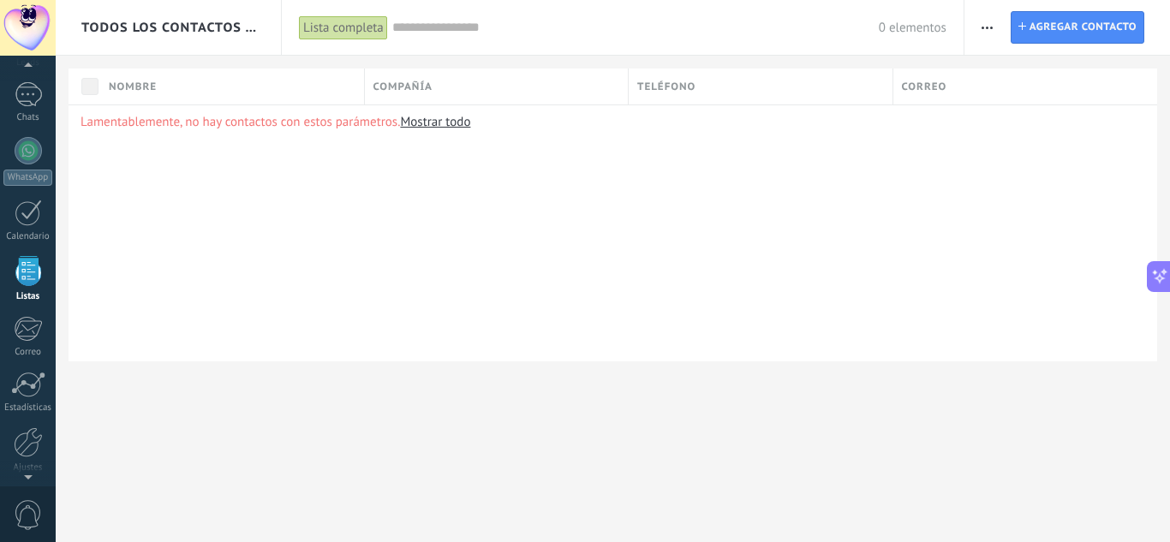
click at [404, 290] on div "Lamentablemente, no hay contactos con estos parámetros. Mostrar todo" at bounding box center [613, 233] width 1089 height 257
click at [21, 255] on div at bounding box center [28, 256] width 27 height 27
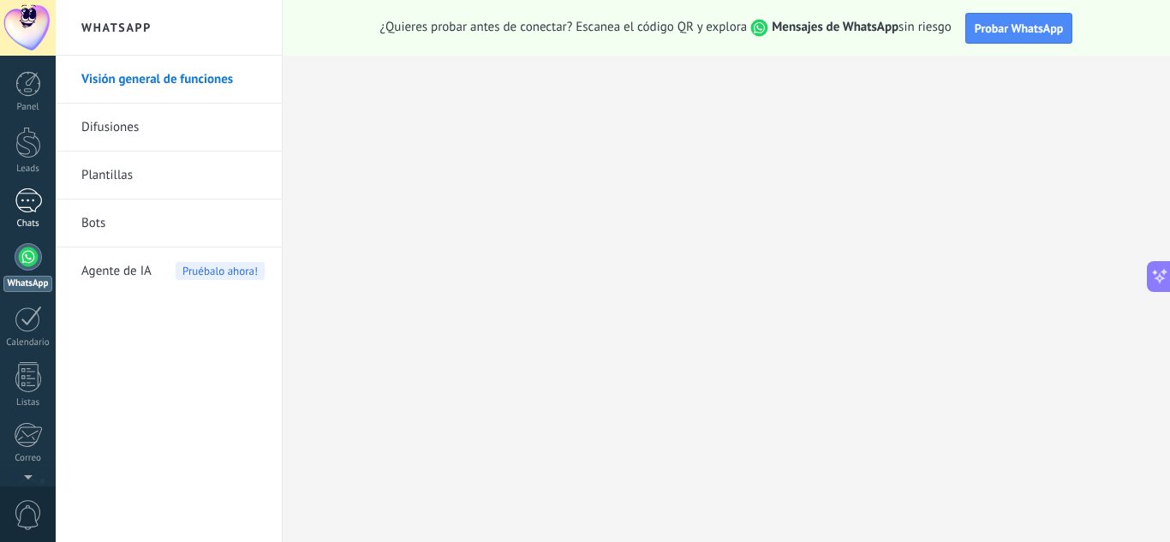
click at [28, 197] on div at bounding box center [28, 200] width 27 height 25
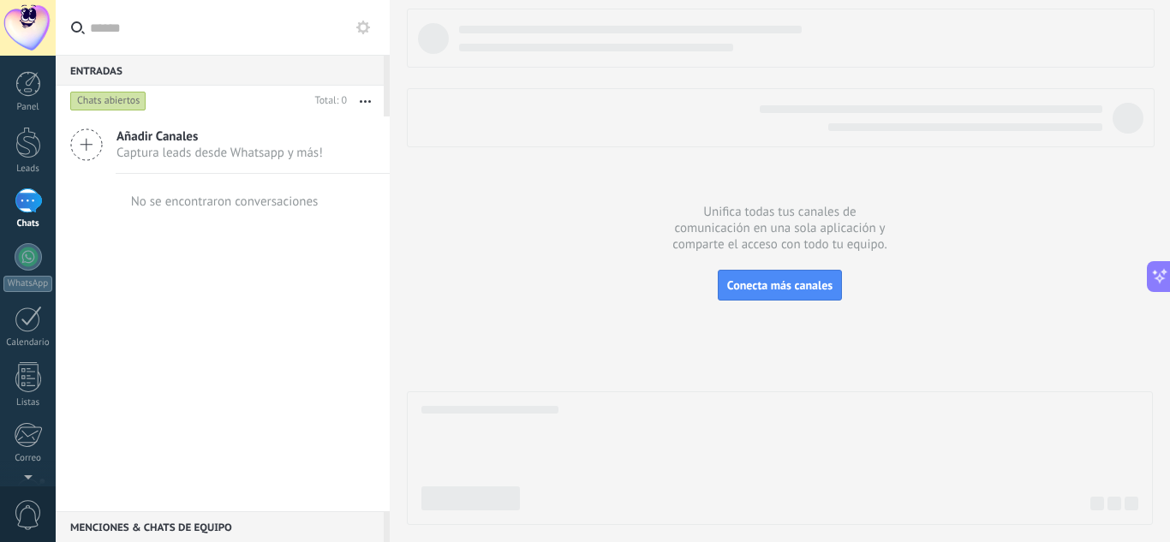
click at [117, 153] on span "Captura leads desde Whatsapp y más!" at bounding box center [220, 153] width 206 height 16
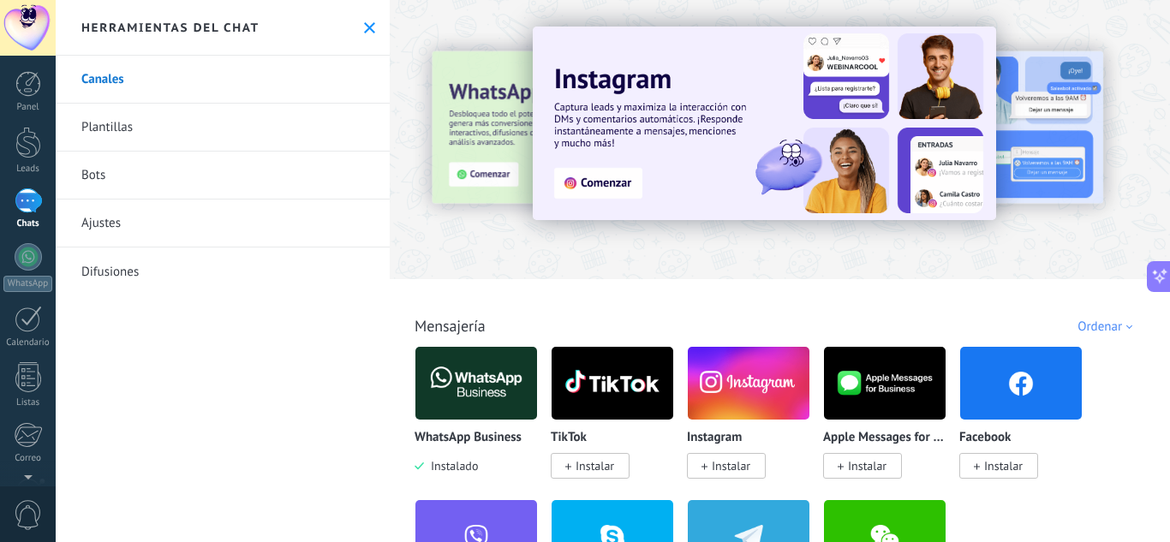
click at [142, 129] on link "Plantillas" at bounding box center [223, 128] width 334 height 48
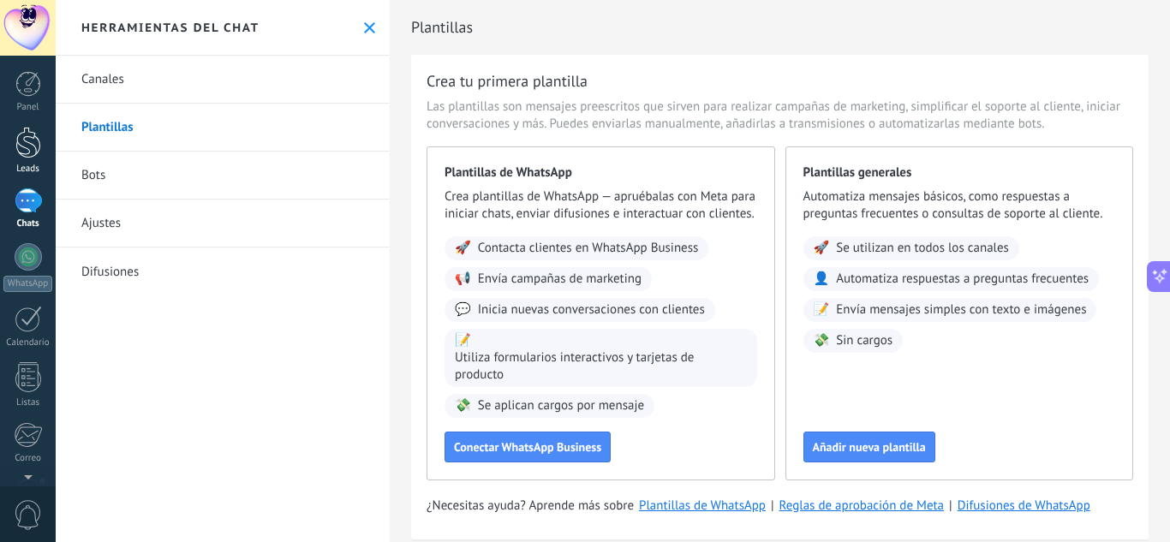
click at [17, 150] on div at bounding box center [28, 143] width 26 height 32
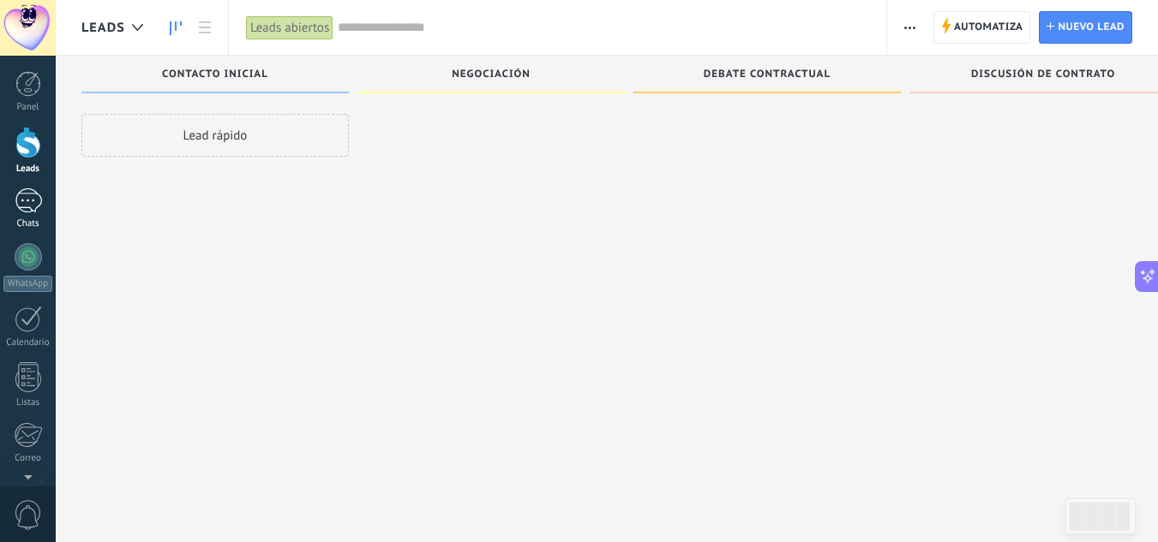
click at [29, 198] on div at bounding box center [28, 200] width 27 height 25
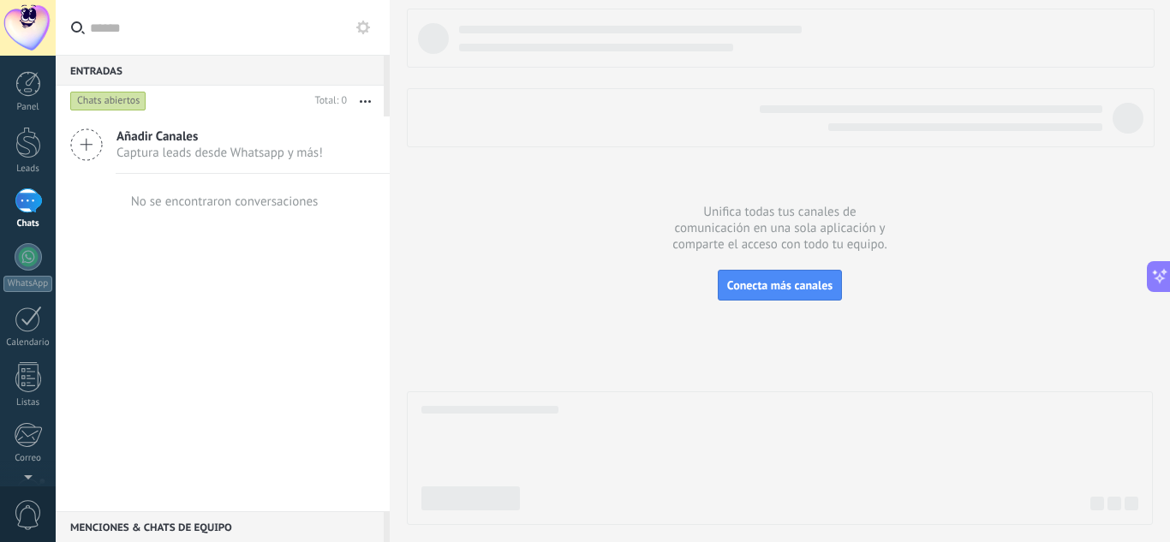
click at [365, 105] on button "button" at bounding box center [365, 101] width 37 height 31
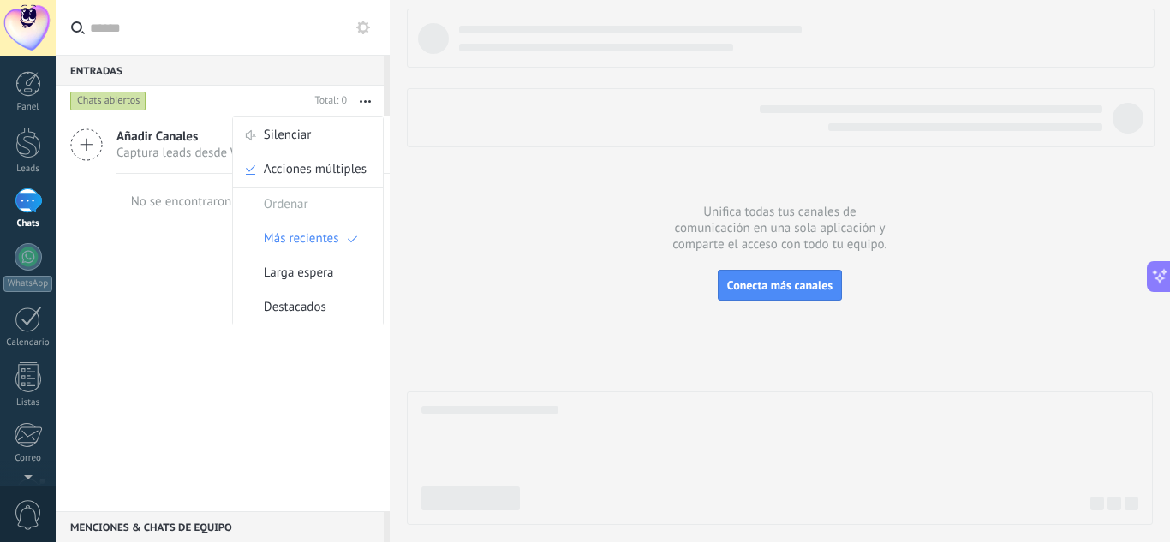
click at [477, 223] on div at bounding box center [780, 267] width 746 height 517
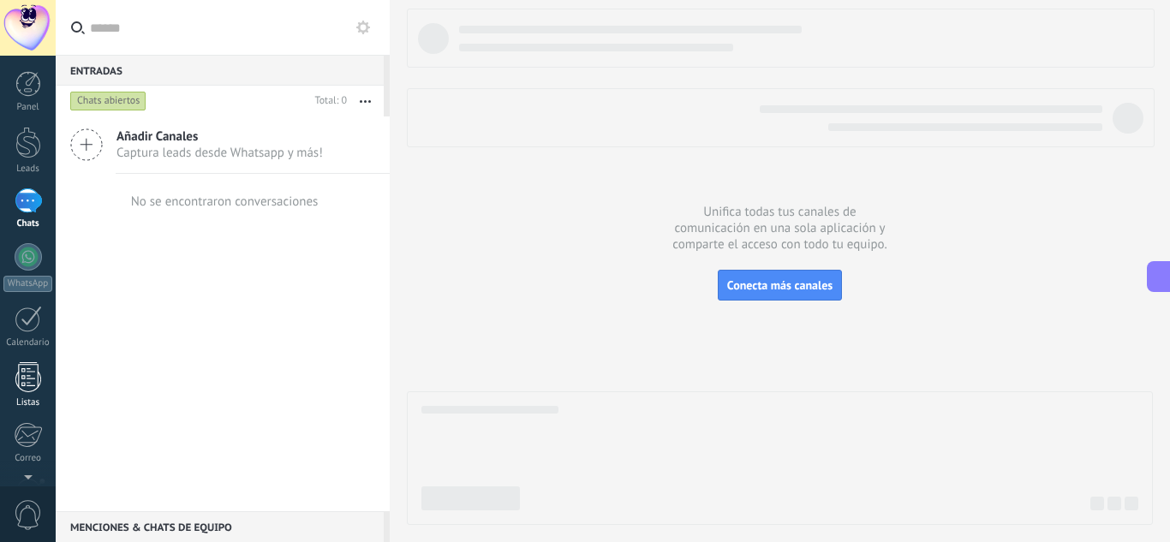
click at [2, 382] on link "Listas" at bounding box center [28, 385] width 56 height 46
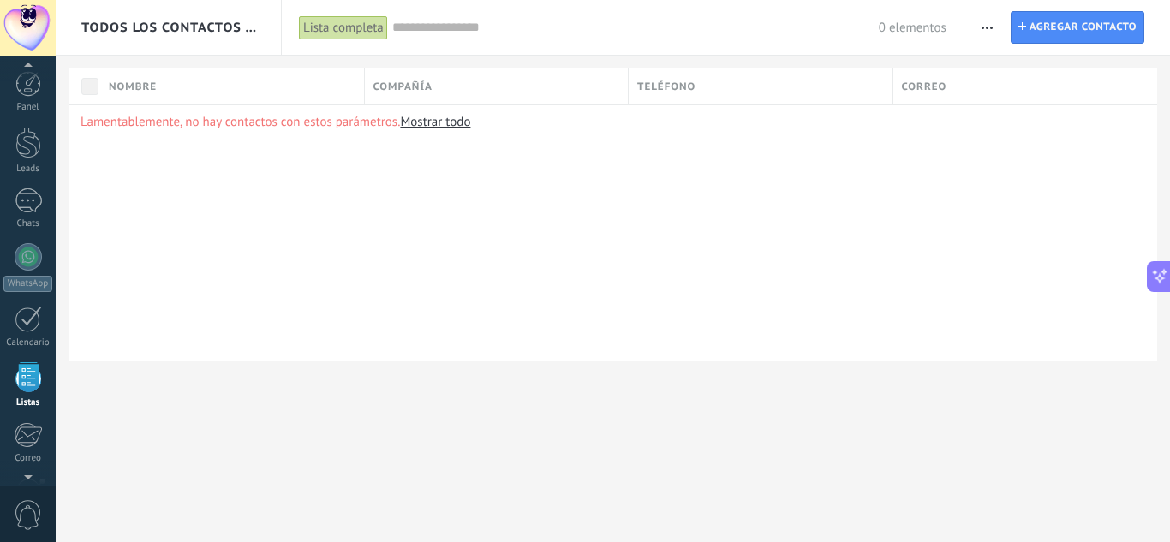
scroll to position [106, 0]
click at [484, 284] on div "Lamentablemente, no hay contactos con estos parámetros. Mostrar todo" at bounding box center [613, 233] width 1089 height 257
click at [986, 35] on span "button" at bounding box center [987, 27] width 11 height 33
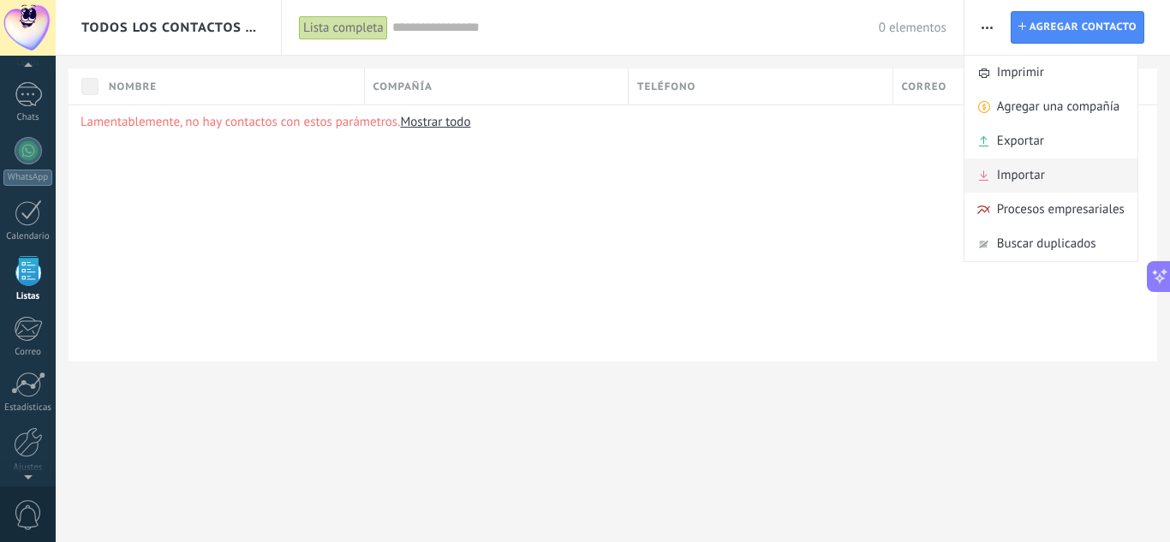
click at [1008, 166] on span "Importar" at bounding box center [1021, 176] width 48 height 34
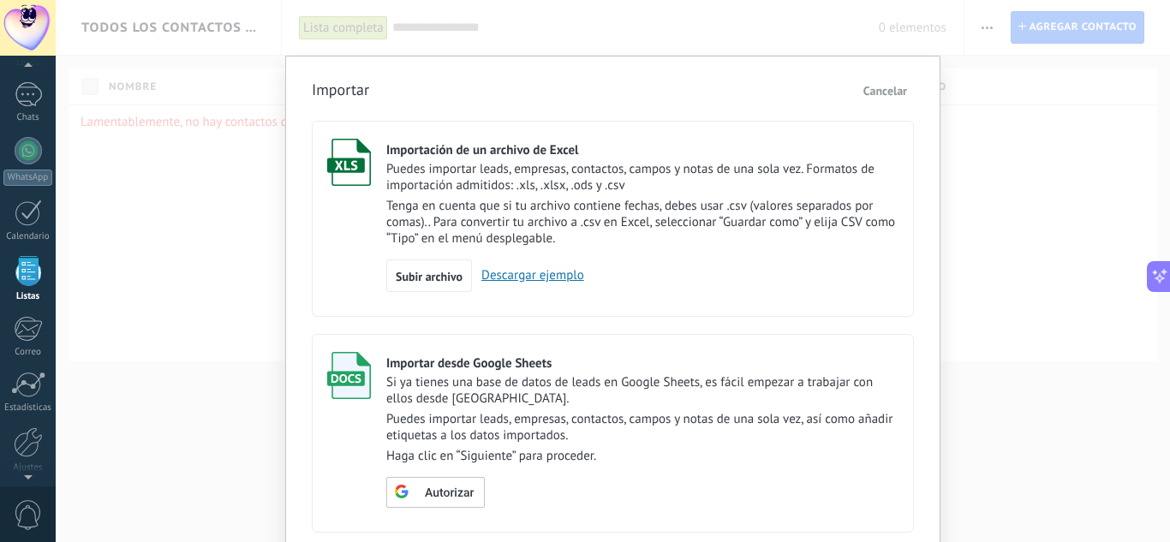
click at [411, 197] on div "Puedes importar leads, empresas, contactos, campos y notas de una sola vez. For…" at bounding box center [642, 204] width 512 height 86
click at [424, 275] on span "Subir archivo" at bounding box center [429, 277] width 67 height 12
click at [0, 0] on input "Importación de un archivo de Excel Puedes importar leads, empresas, contactos, …" at bounding box center [0, 0] width 0 height 0
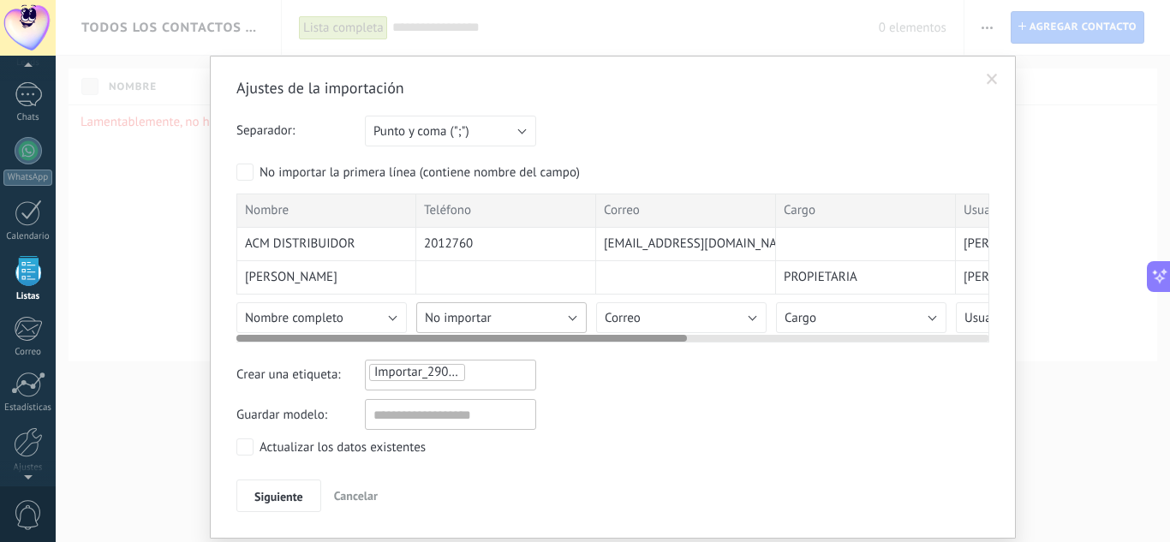
click at [458, 320] on span "No importar" at bounding box center [458, 318] width 67 height 16
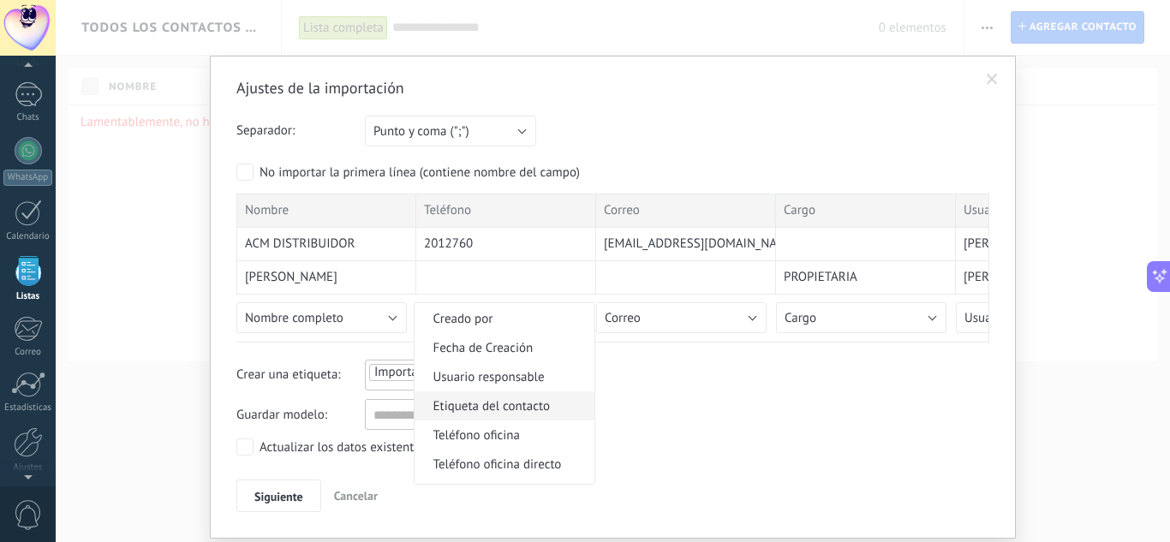
scroll to position [343, 0]
click at [495, 420] on li "Teléfono celular" at bounding box center [505, 407] width 180 height 29
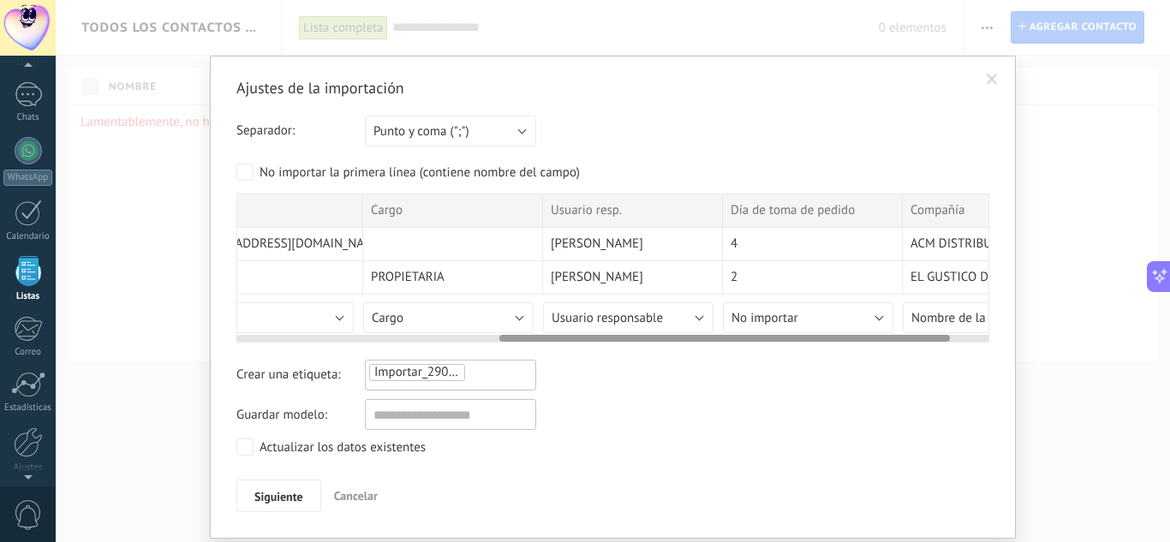
scroll to position [0, 439]
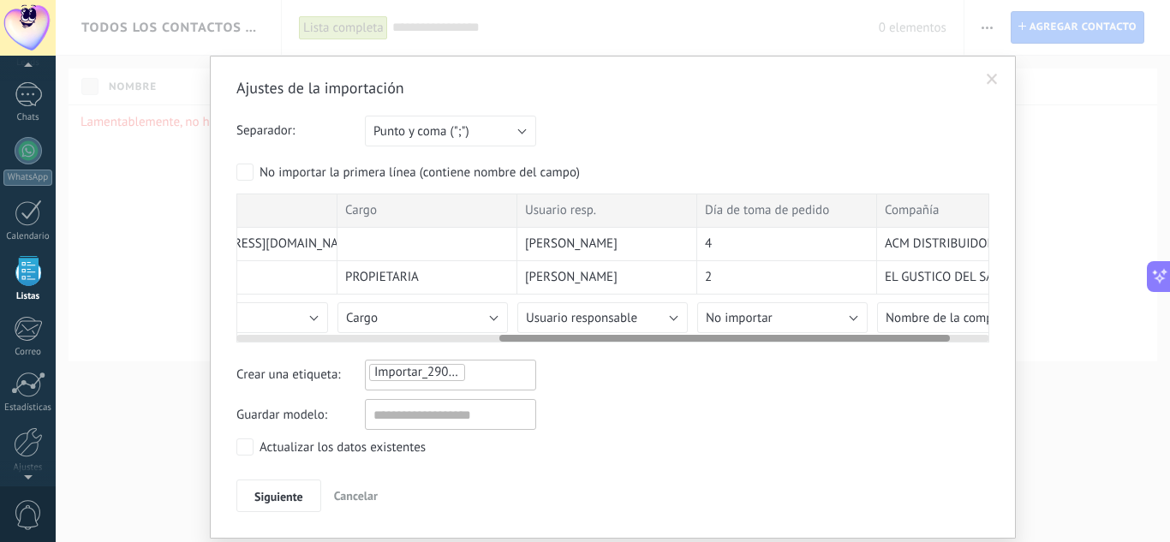
drag, startPoint x: 631, startPoint y: 339, endPoint x: 894, endPoint y: 345, distance: 263.1
click at [894, 345] on div "Ajustes de la importación Separador: Punto y coma (";") Coma (",") Tabulación (…" at bounding box center [612, 295] width 753 height 434
click at [841, 325] on button "No importar" at bounding box center [782, 317] width 171 height 31
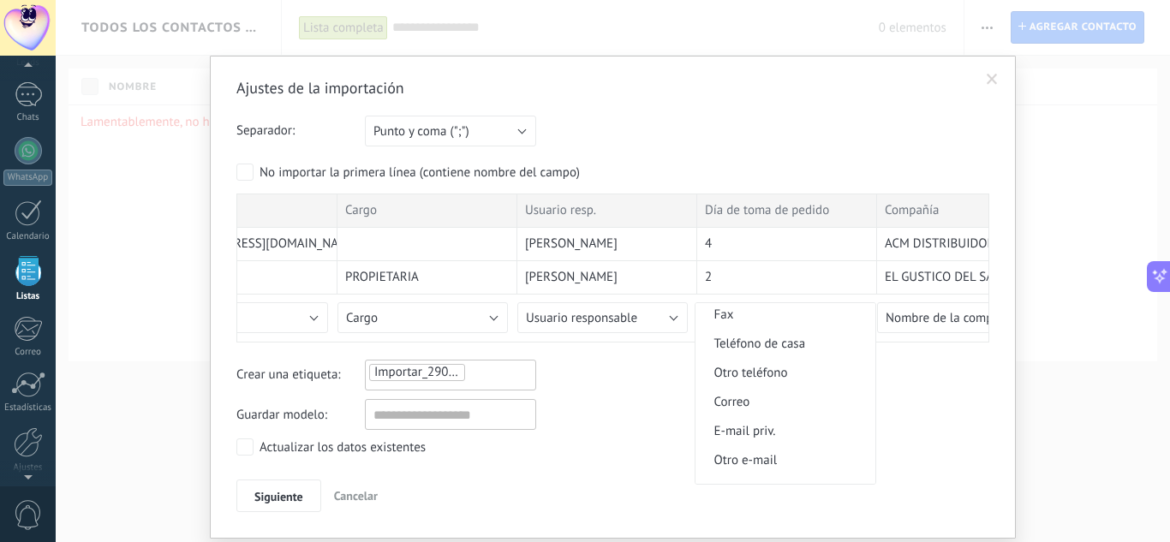
scroll to position [1700, 0]
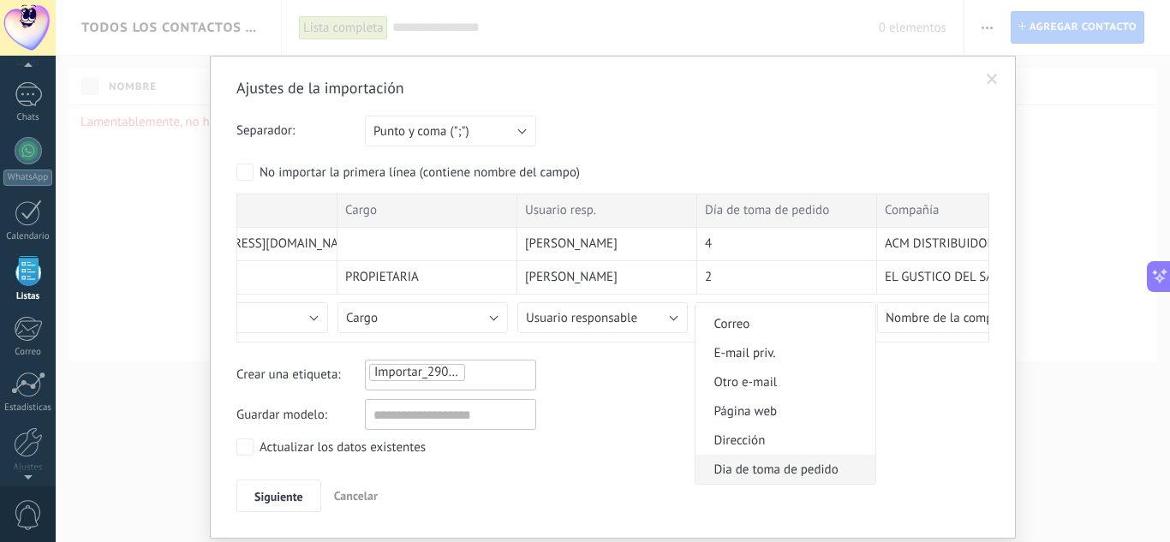
click at [774, 479] on li "Dia de toma de pedido" at bounding box center [786, 469] width 180 height 29
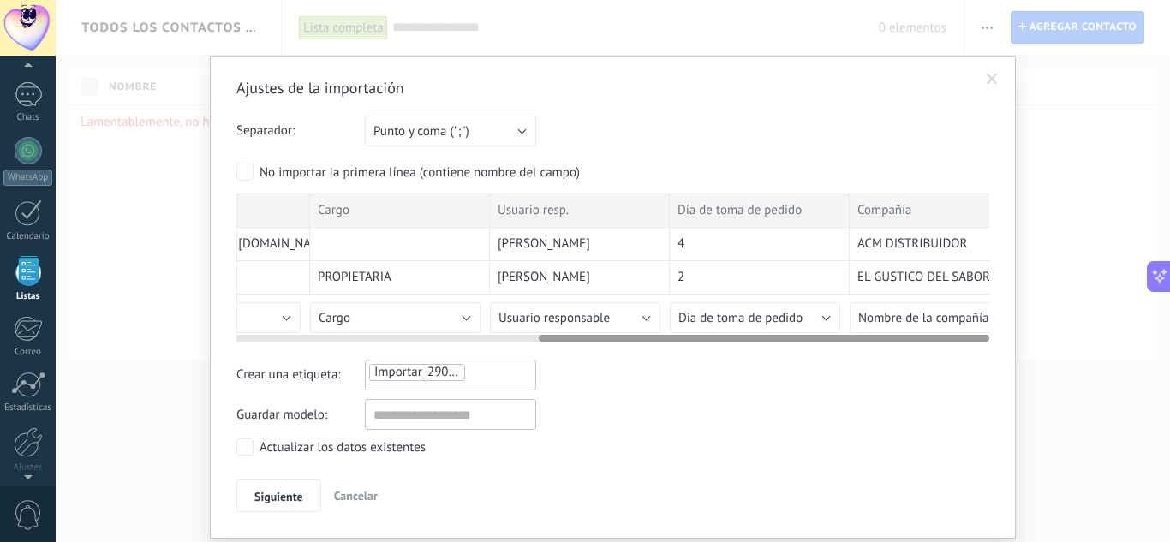
scroll to position [0, 506]
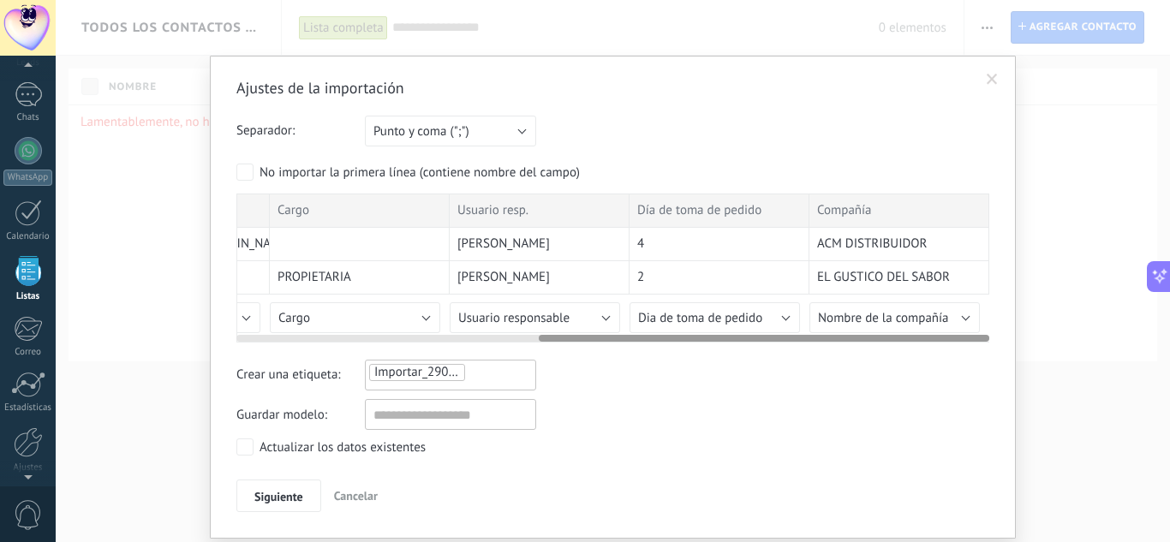
drag, startPoint x: 772, startPoint y: 337, endPoint x: 873, endPoint y: 344, distance: 101.4
click at [873, 344] on div "Ajustes de la importación Separador: Punto y coma (";") Coma (",") Tabulación (…" at bounding box center [612, 295] width 753 height 434
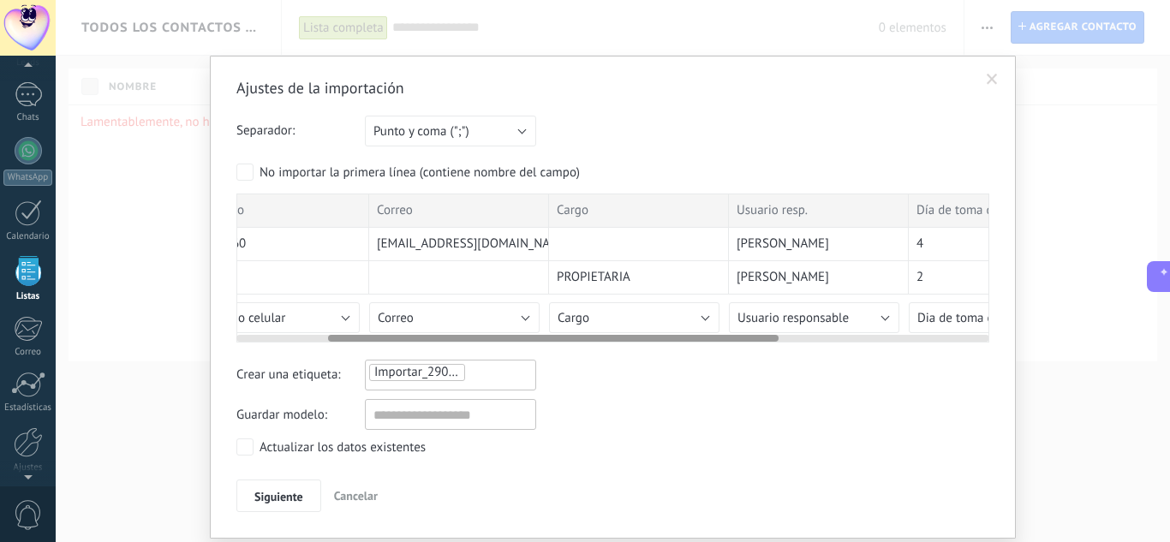
scroll to position [0, 0]
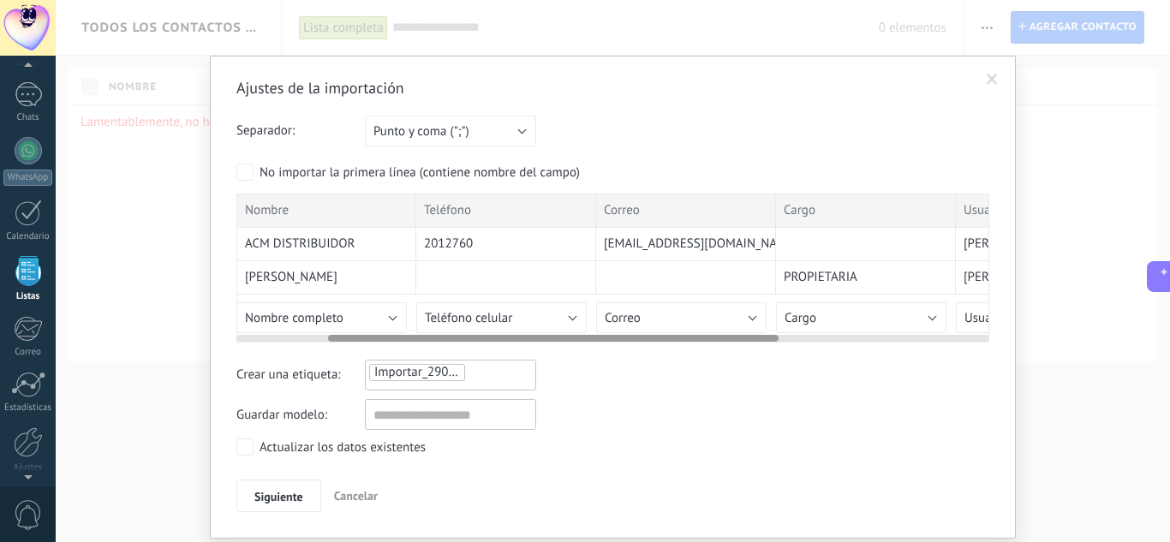
drag, startPoint x: 877, startPoint y: 342, endPoint x: 481, endPoint y: 362, distance: 396.3
click at [481, 362] on div "Ajustes de la importación Separador: Punto y coma (";") Coma (",") Tabulación (…" at bounding box center [612, 295] width 753 height 434
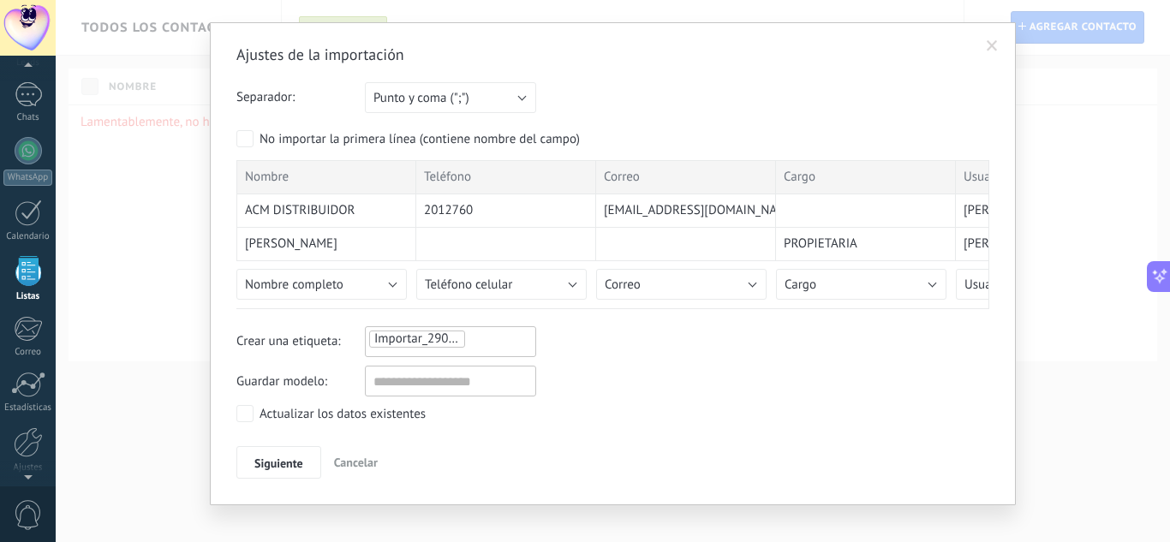
scroll to position [51, 0]
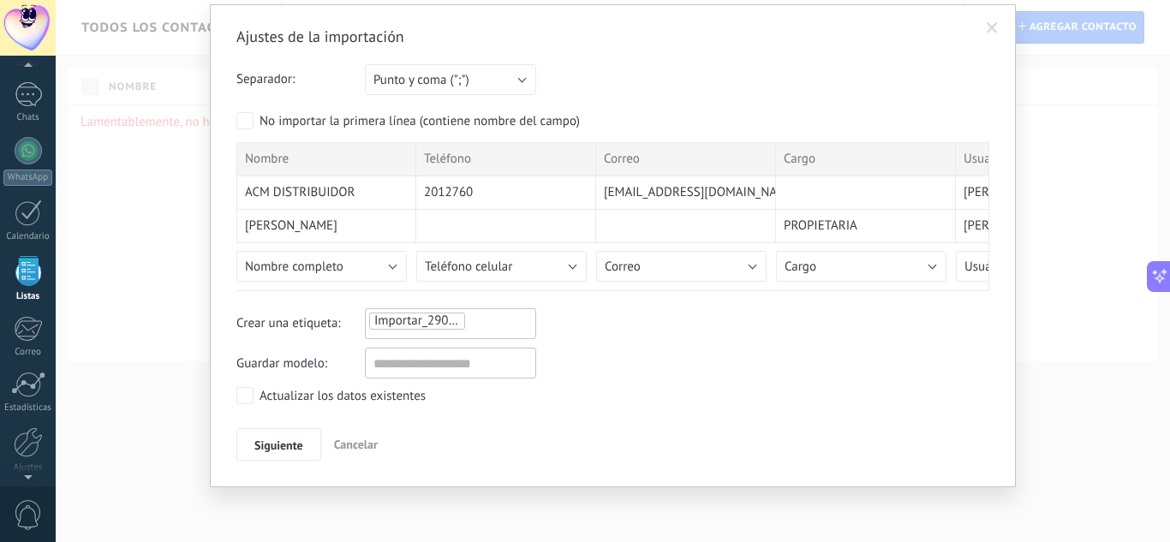
click at [265, 396] on div "Actualizar los datos existentes" at bounding box center [343, 396] width 166 height 17
click at [268, 443] on span "Siguiente" at bounding box center [278, 446] width 49 height 12
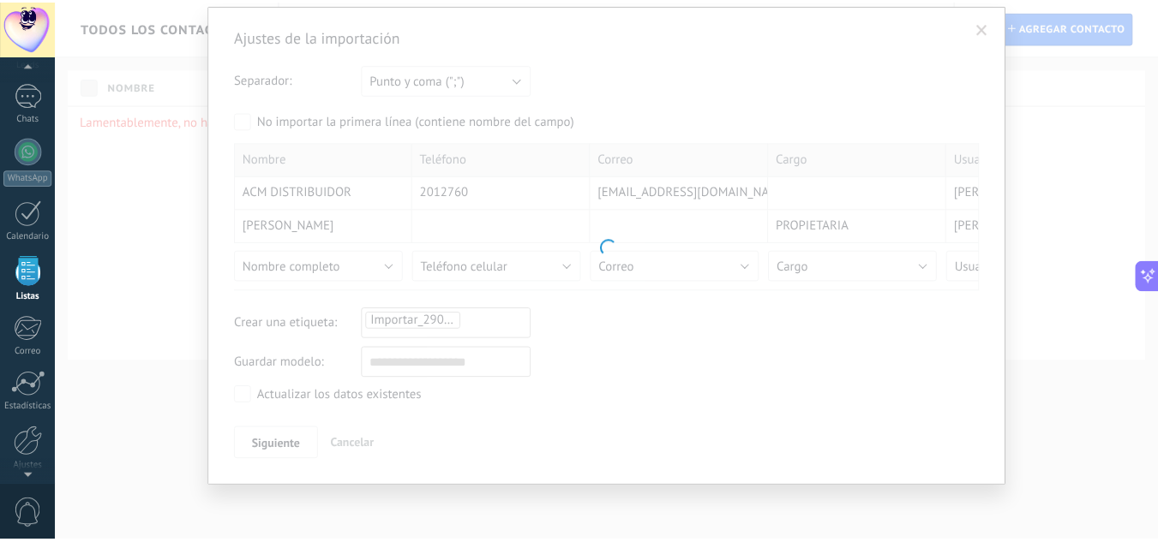
scroll to position [0, 0]
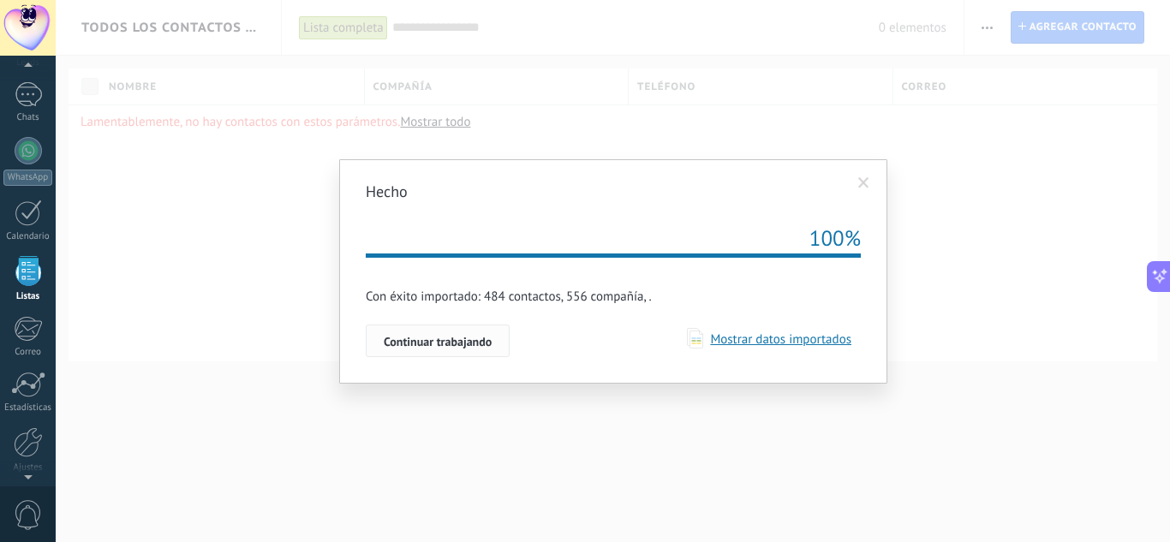
click at [420, 348] on span "Continuar trabajando" at bounding box center [438, 342] width 108 height 12
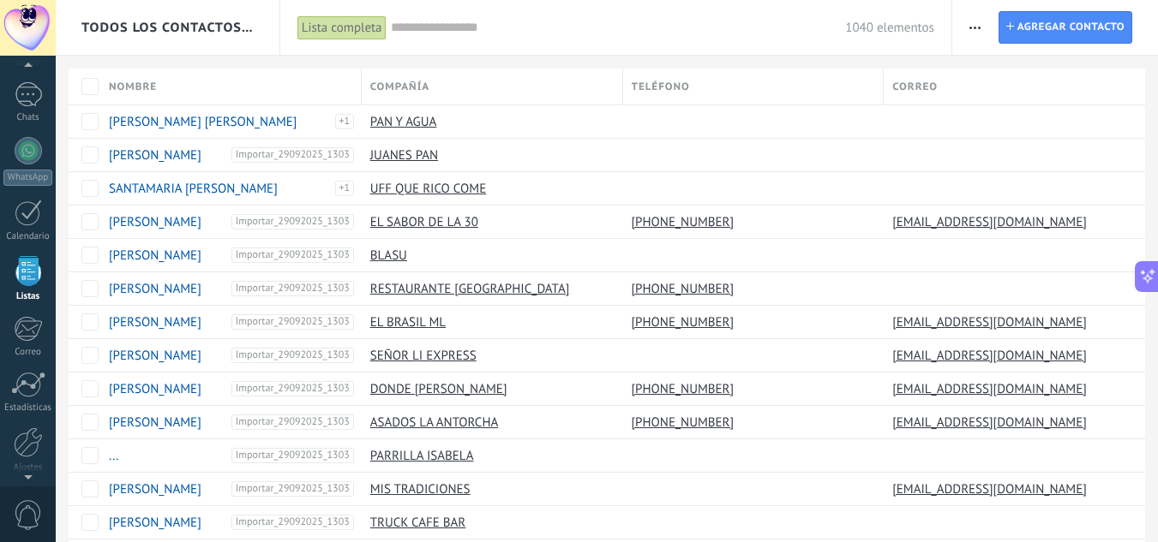
click at [845, 75] on div "Teléfono" at bounding box center [753, 87] width 260 height 36
click at [971, 75] on div "Correo" at bounding box center [1013, 87] width 261 height 36
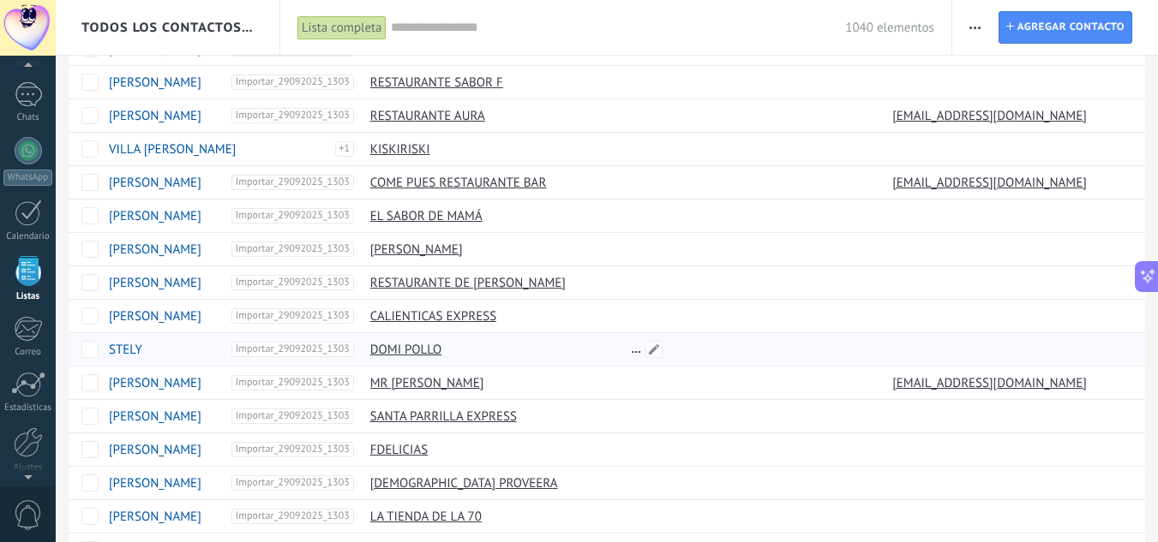
scroll to position [902, 0]
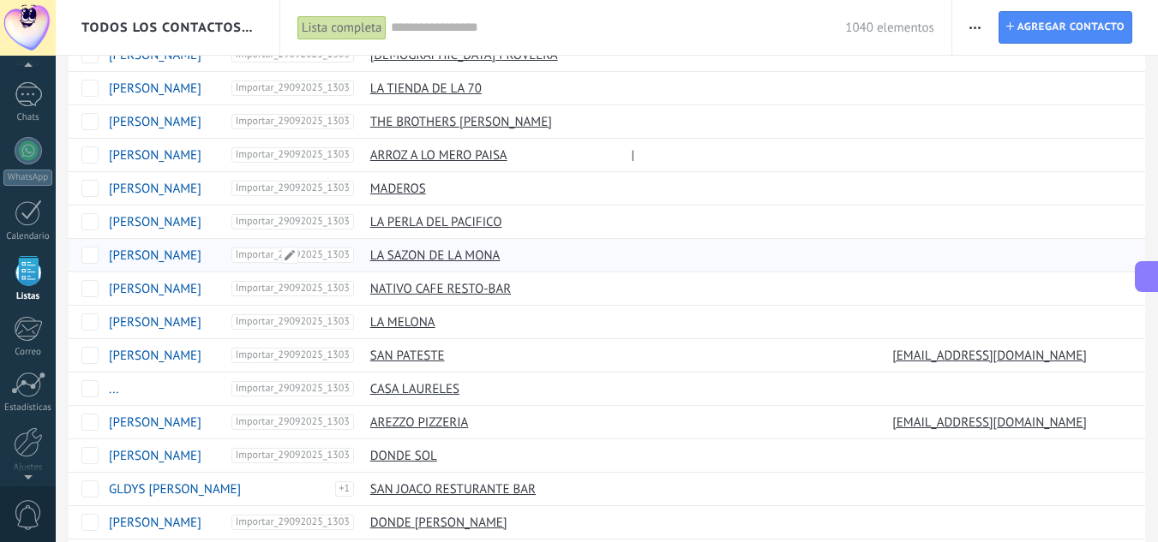
click at [347, 258] on div "Importar_29092025_1303" at bounding box center [294, 255] width 119 height 15
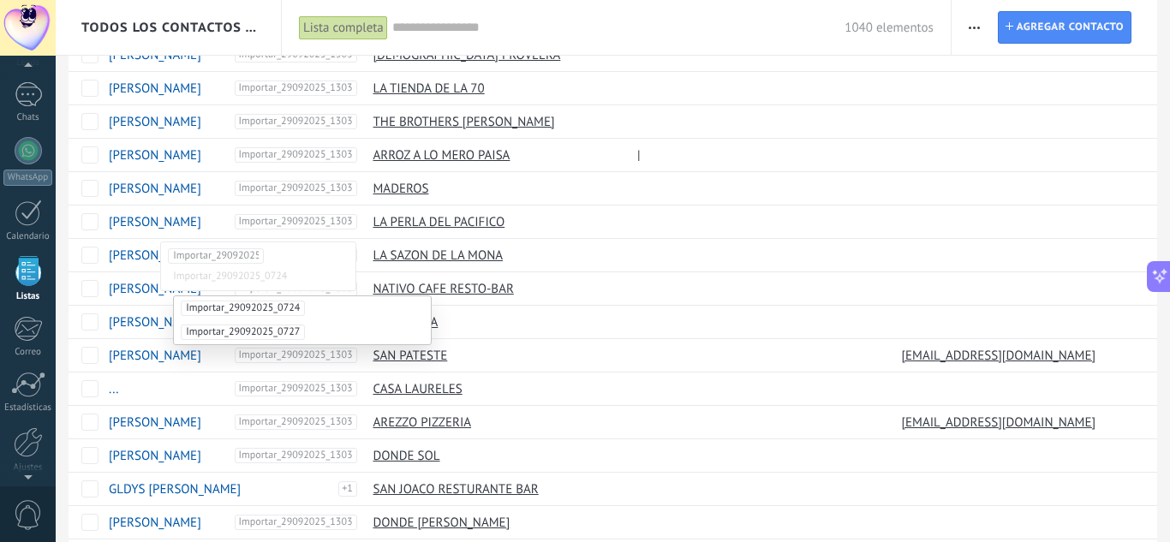
click at [347, 257] on ul "Importar_29092025_1303 Importar_29092025_0724" at bounding box center [258, 266] width 181 height 39
click at [1152, 476] on div "Nombre Compañía Teléfono Correo [PERSON_NAME] [PERSON_NAME] Importar_29092025_1…" at bounding box center [620, 19] width 1102 height 1707
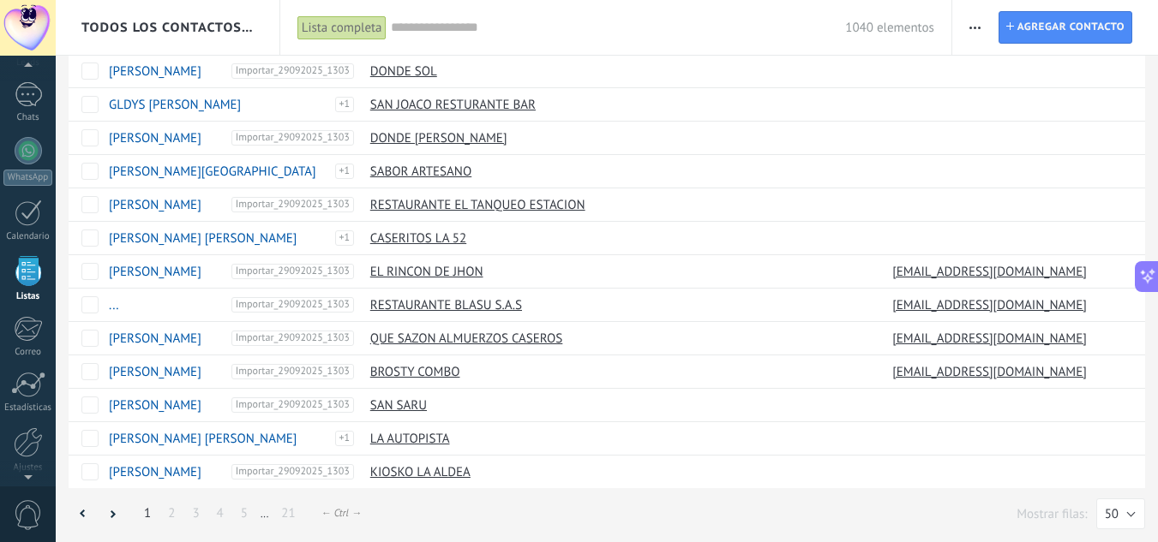
scroll to position [1289, 0]
click at [171, 510] on link "2" at bounding box center [171, 511] width 24 height 33
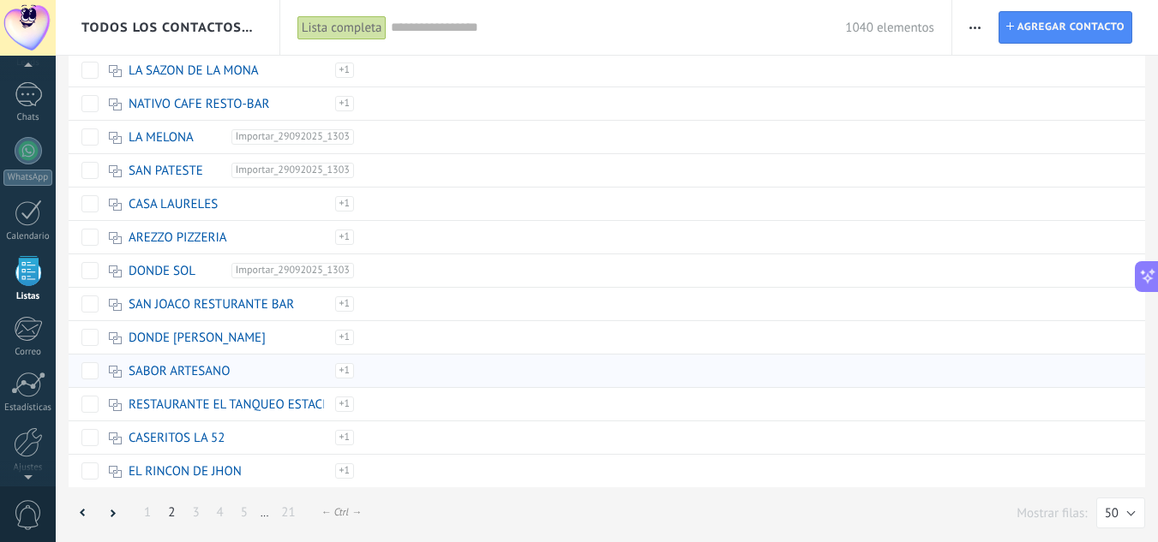
scroll to position [1289, 0]
click at [189, 515] on link "3" at bounding box center [195, 511] width 24 height 33
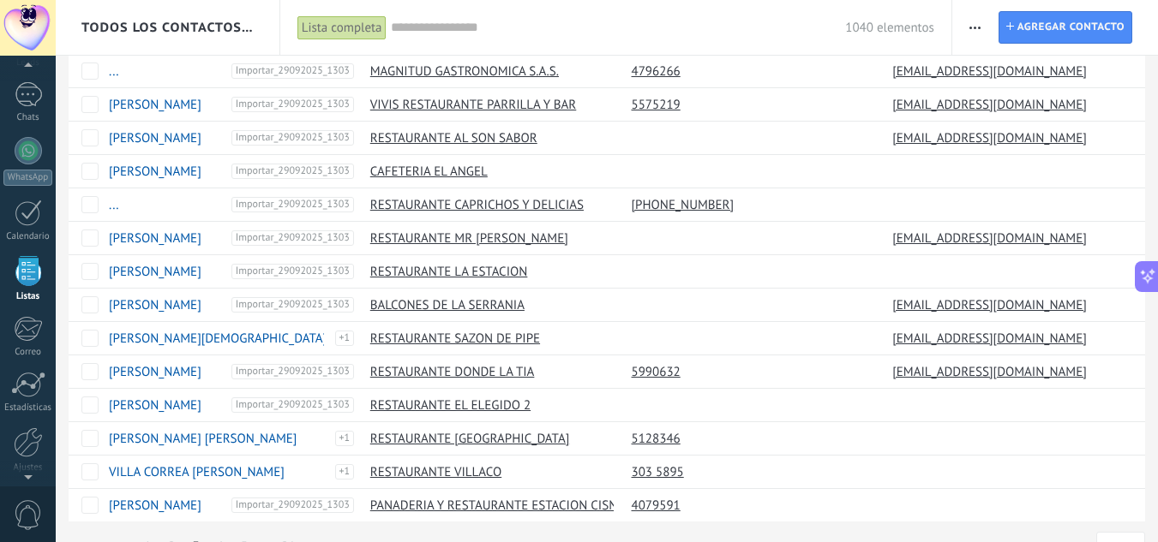
scroll to position [1289, 0]
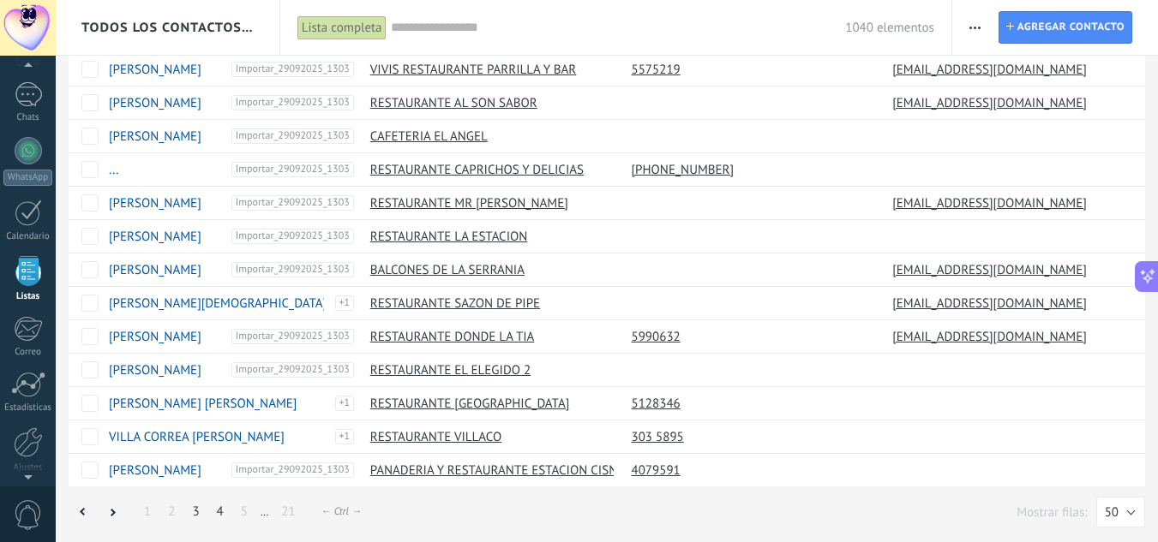
click at [224, 508] on link "4" at bounding box center [220, 511] width 24 height 33
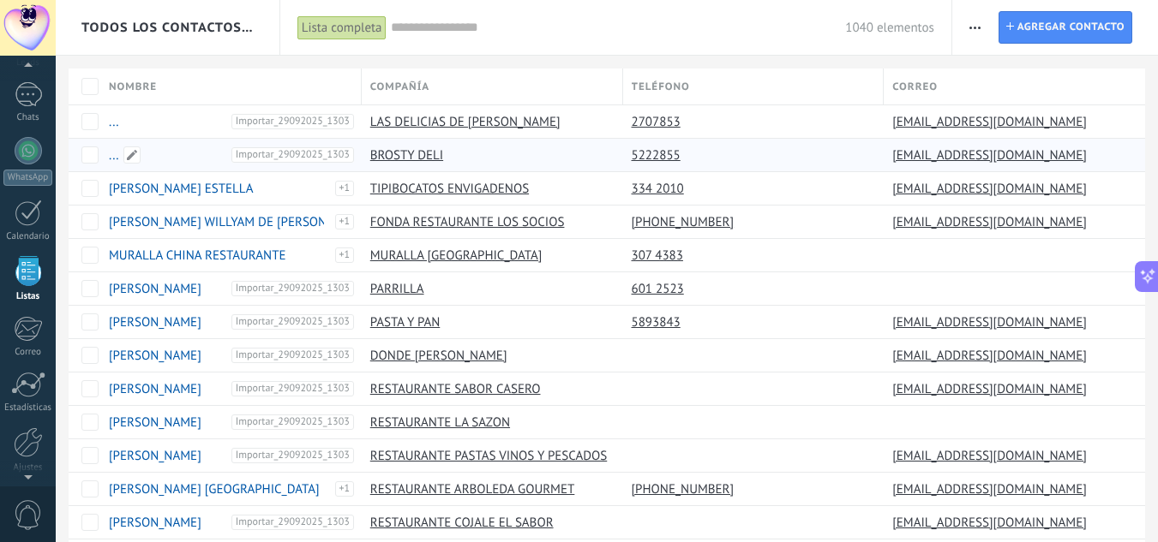
click at [115, 153] on link "..." at bounding box center [114, 155] width 10 height 16
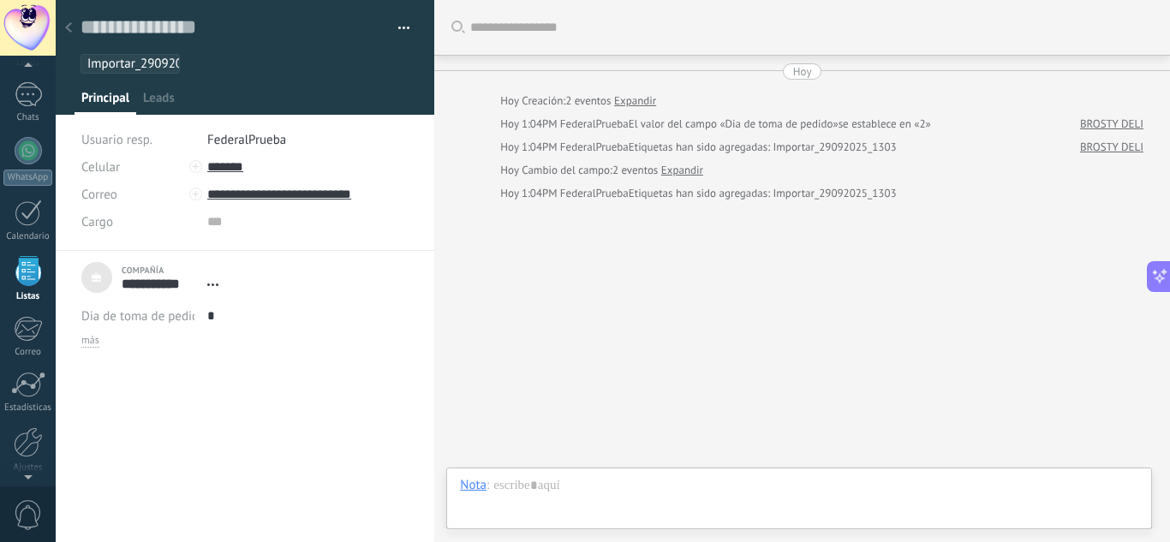
scroll to position [26, 0]
click at [275, 135] on span "FederalPrueba" at bounding box center [246, 140] width 79 height 16
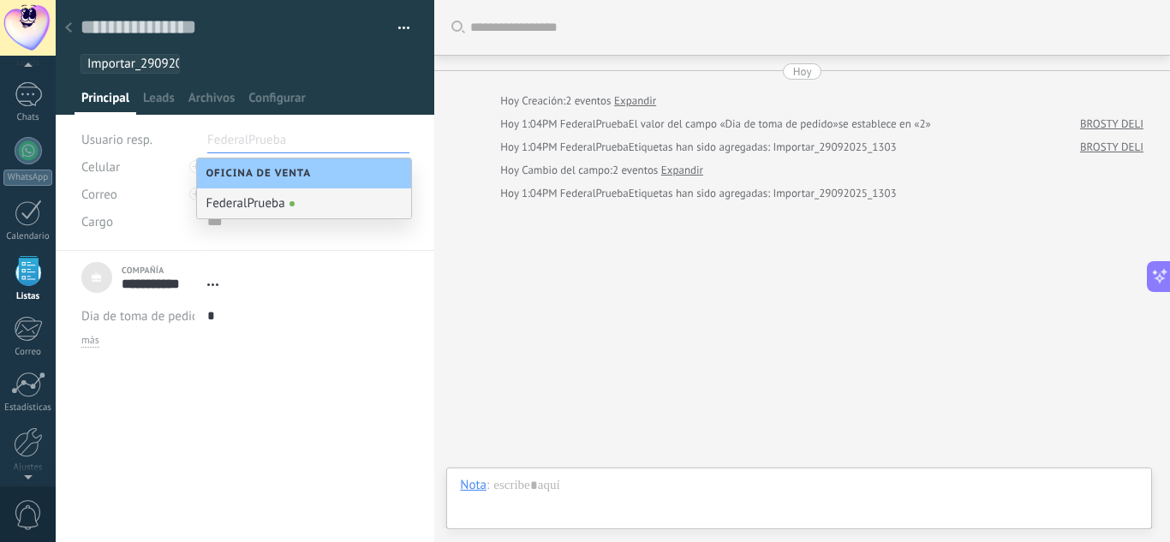
click at [557, 229] on div "Buscar Carga más Hoy Hoy Creación: 2 eventos Expandir Hoy 1:04PM FederalPrueba …" at bounding box center [802, 271] width 736 height 542
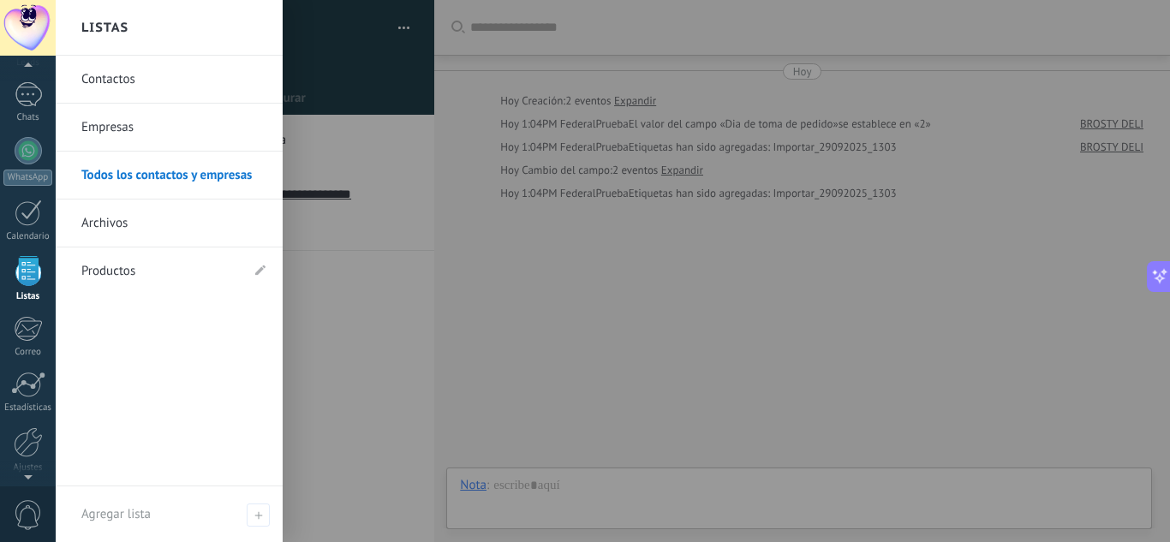
click at [3, 274] on link "Listas" at bounding box center [28, 279] width 56 height 46
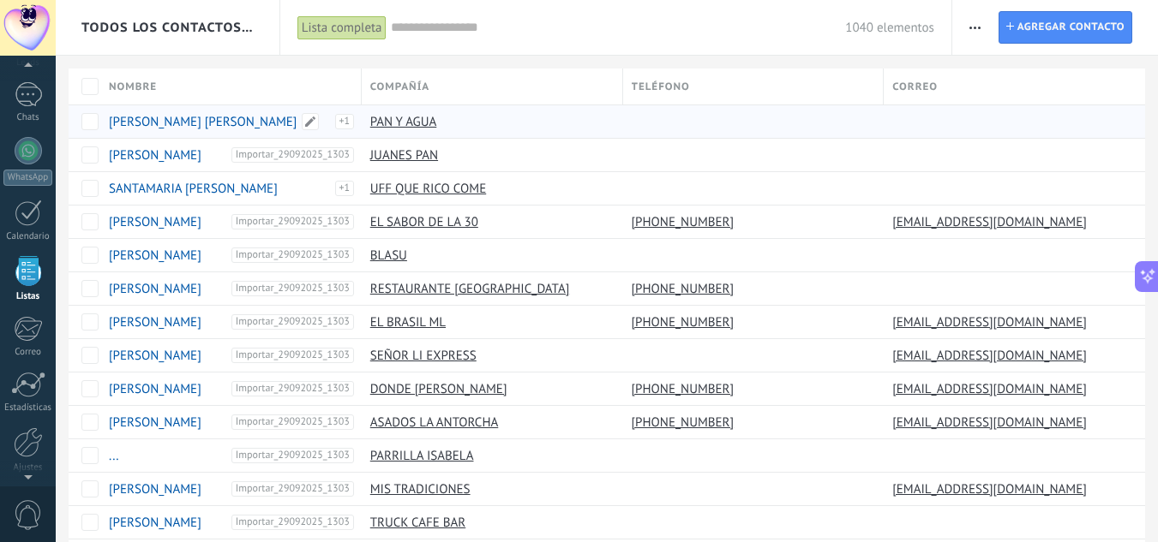
click at [216, 118] on link "[PERSON_NAME] [PERSON_NAME]" at bounding box center [203, 122] width 188 height 16
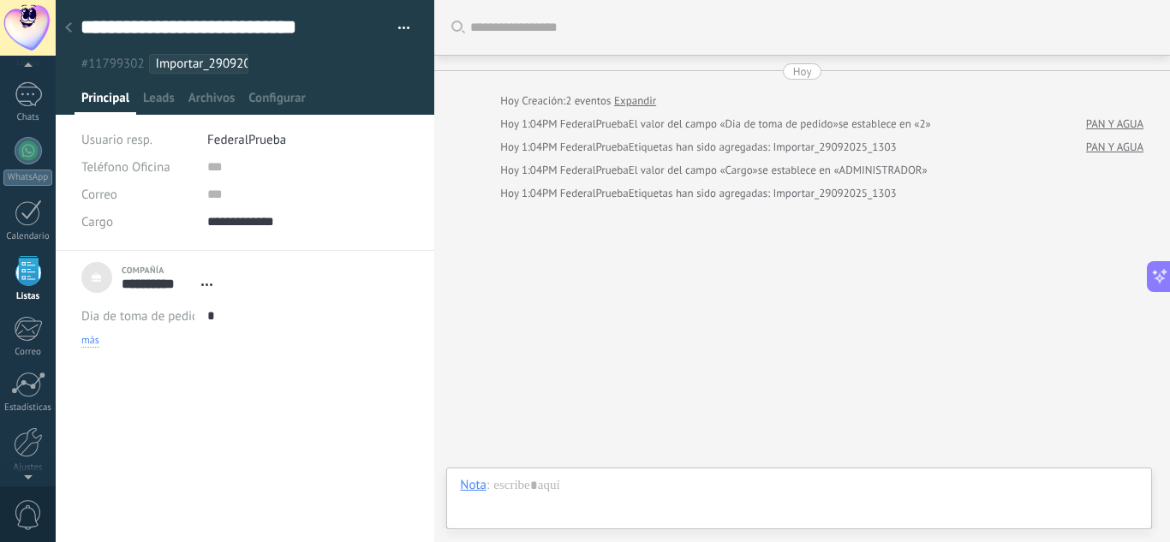
click at [89, 344] on span "más" at bounding box center [90, 341] width 18 height 14
click at [68, 26] on icon at bounding box center [68, 27] width 7 height 10
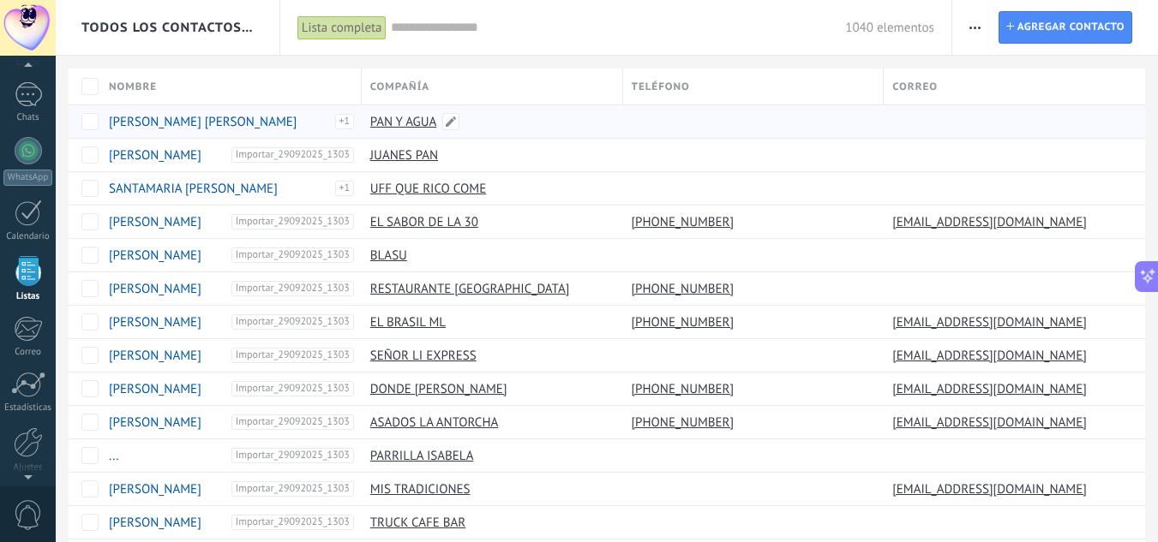
click at [405, 122] on link "PAN Y AGUA" at bounding box center [403, 122] width 67 height 16
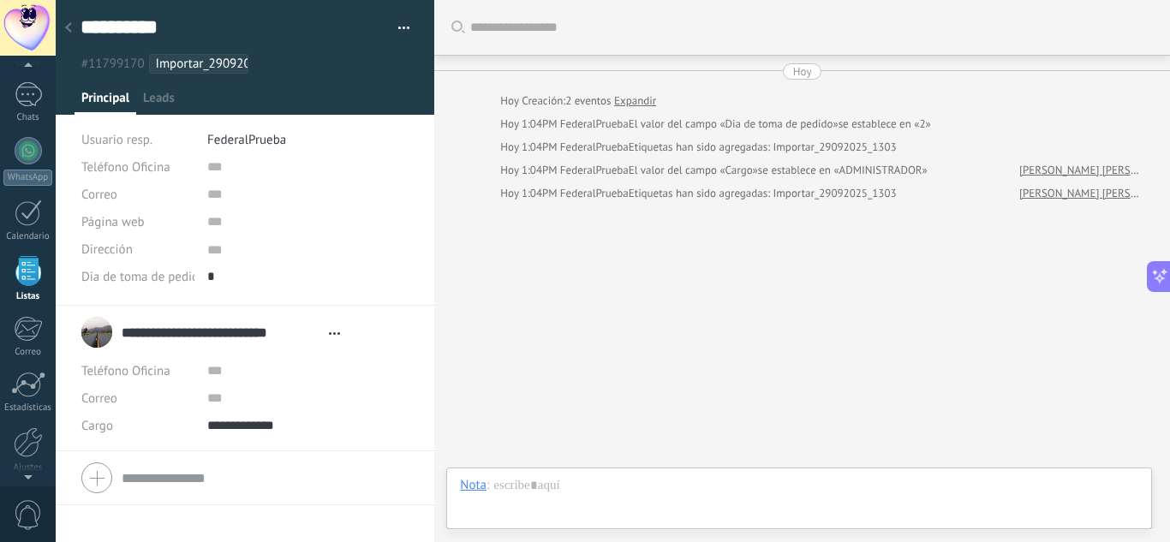
scroll to position [17, 0]
click at [177, 91] on div "Leads" at bounding box center [158, 102] width 45 height 25
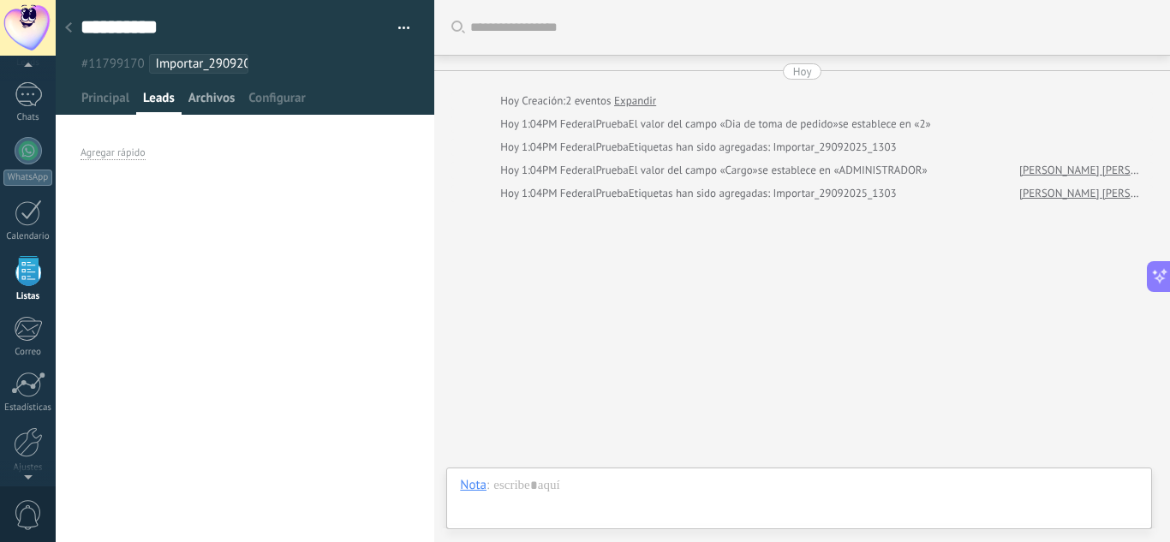
click at [200, 93] on span "Archivos" at bounding box center [211, 102] width 46 height 25
click at [260, 94] on span "Configurar" at bounding box center [276, 102] width 57 height 25
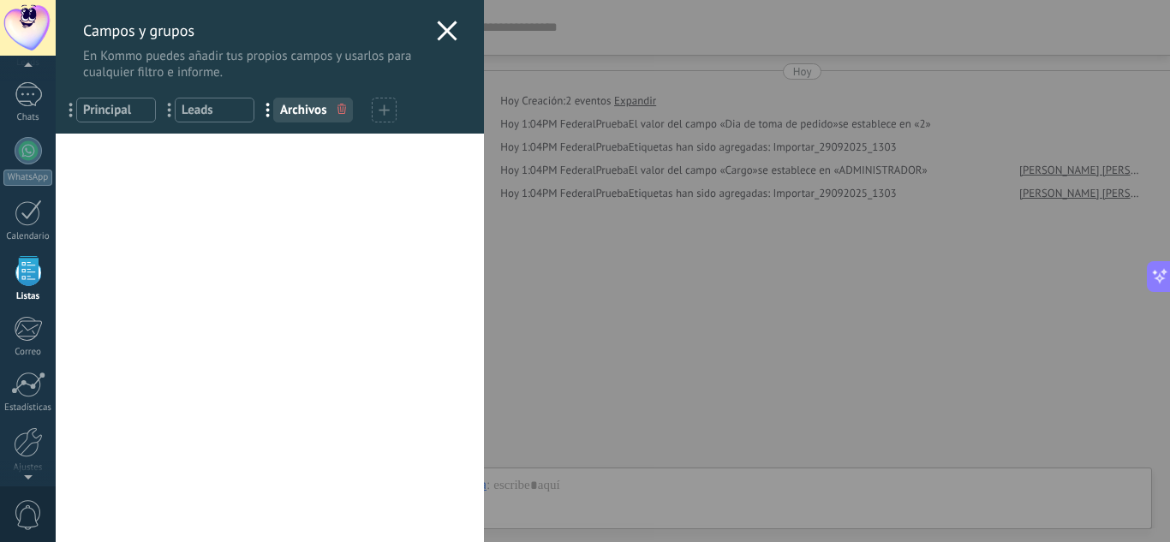
click at [422, 29] on div "Campos y grupos En Kommo puedes añadir tus propios campos y usarlos para cualqu…" at bounding box center [270, 40] width 428 height 81
click at [430, 31] on div "Campos y grupos En Kommo puedes añadir tus propios campos y usarlos para cualqu…" at bounding box center [270, 40] width 428 height 81
click at [438, 31] on icon at bounding box center [447, 31] width 21 height 21
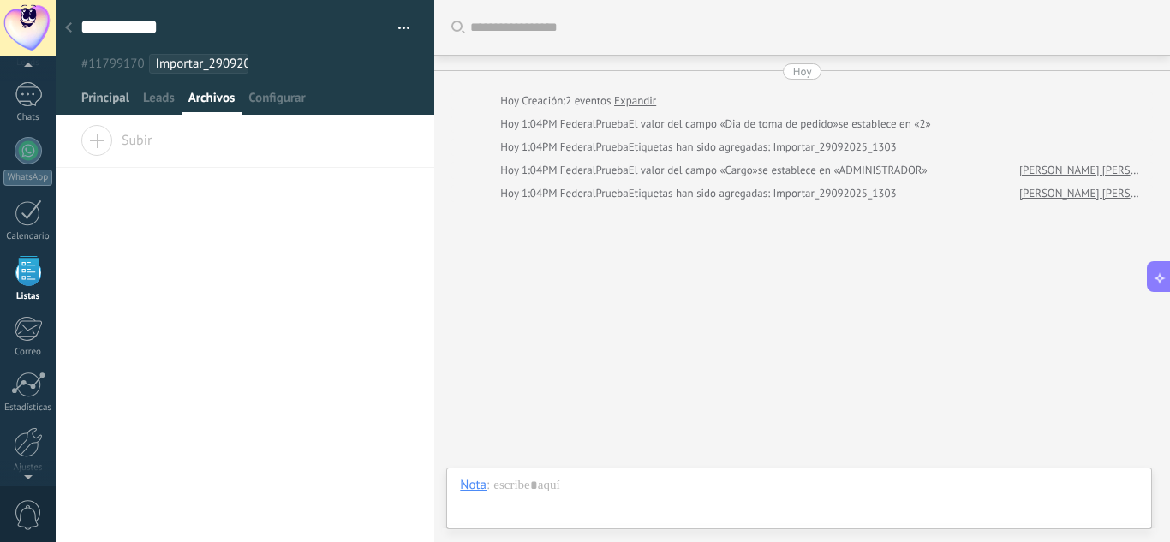
click at [123, 109] on span "Principal" at bounding box center [105, 102] width 48 height 25
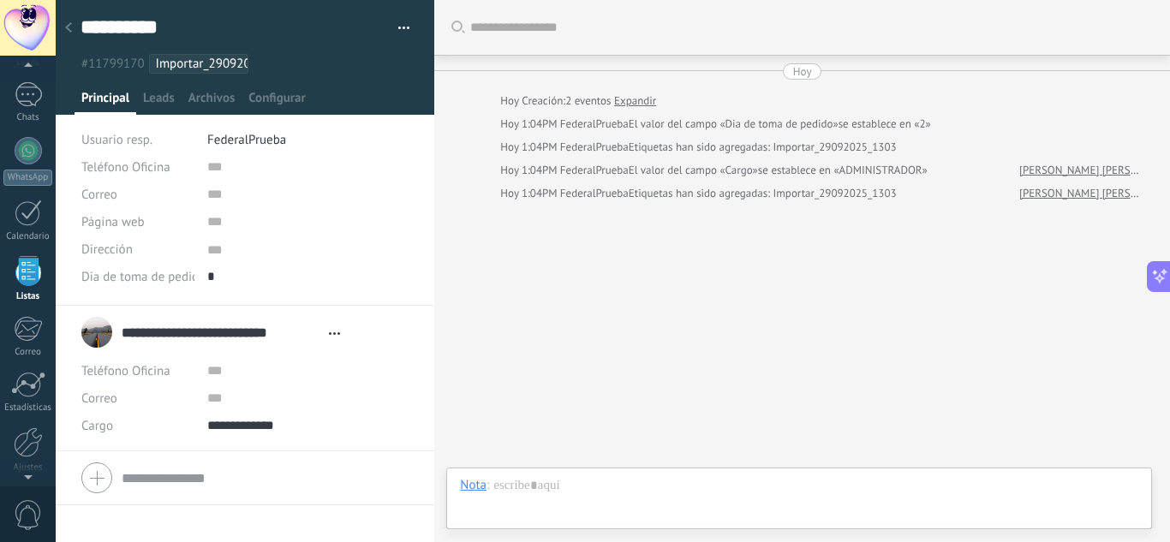
click at [278, 136] on span "FederalPrueba" at bounding box center [246, 140] width 79 height 16
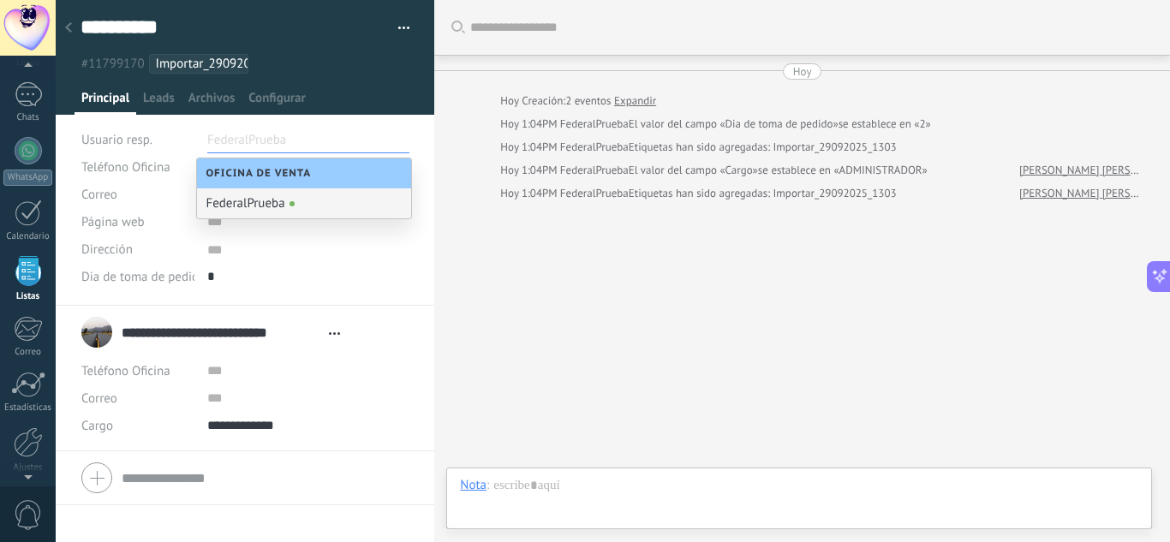
click at [310, 206] on div "FederalPrueba" at bounding box center [304, 203] width 214 height 30
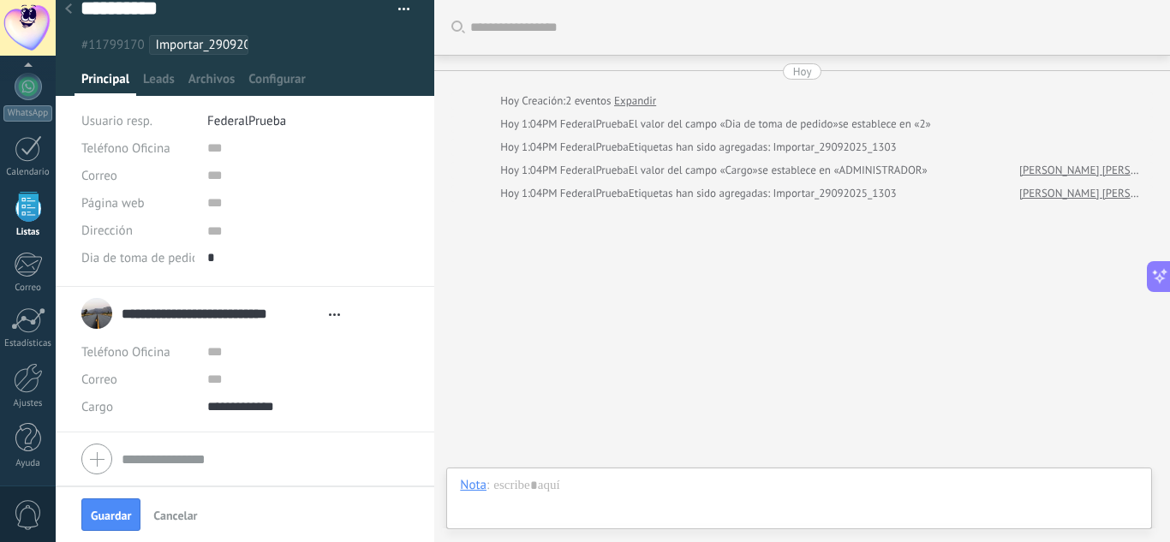
scroll to position [106, 0]
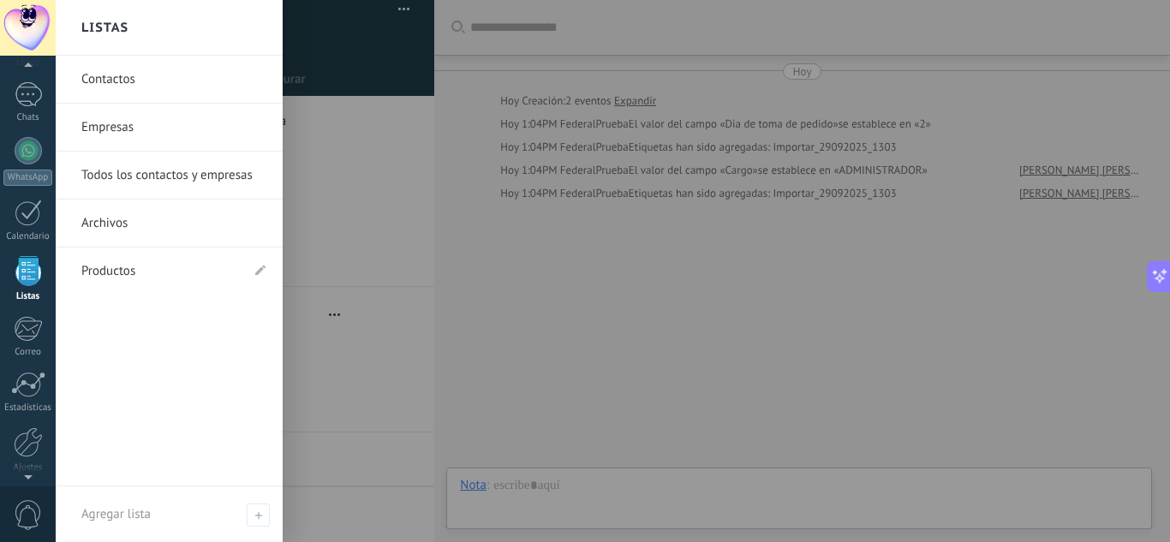
click at [21, 273] on div at bounding box center [28, 271] width 26 height 30
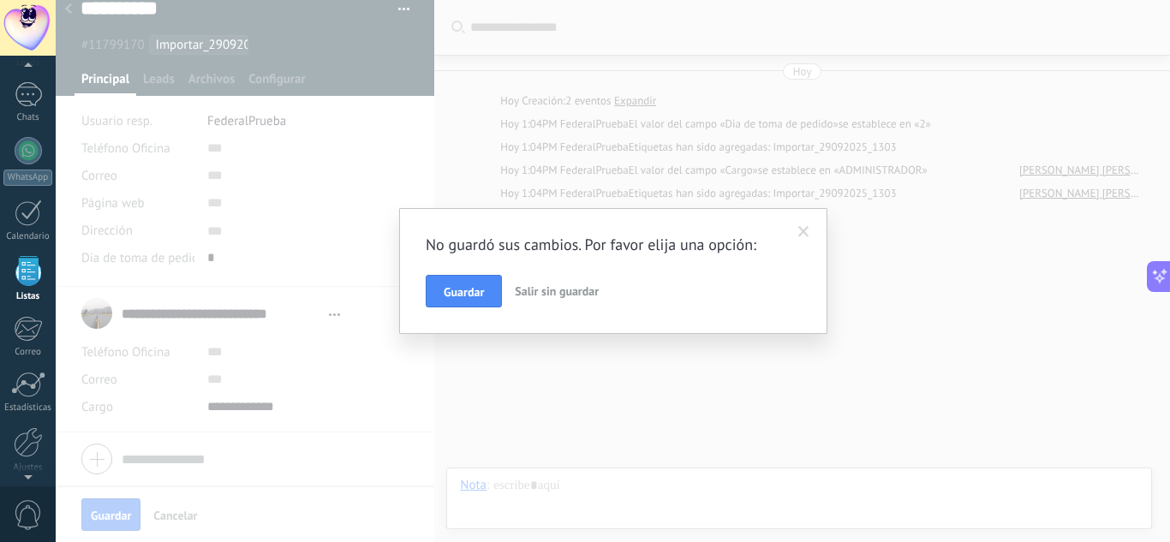
click at [534, 294] on span "Salir sin guardar" at bounding box center [557, 291] width 84 height 15
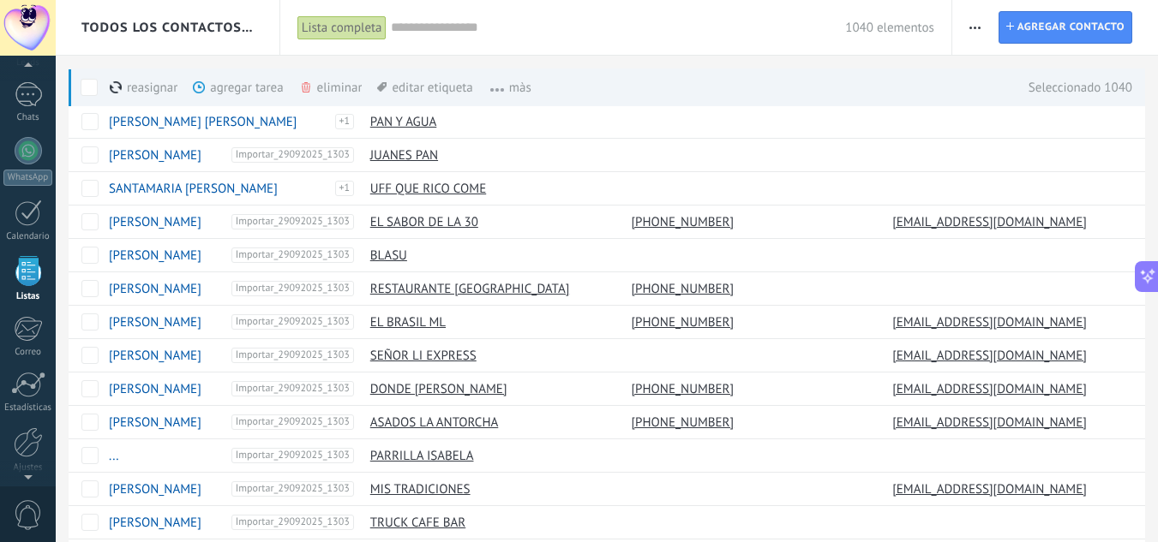
click at [305, 87] on icon at bounding box center [306, 87] width 9 height 10
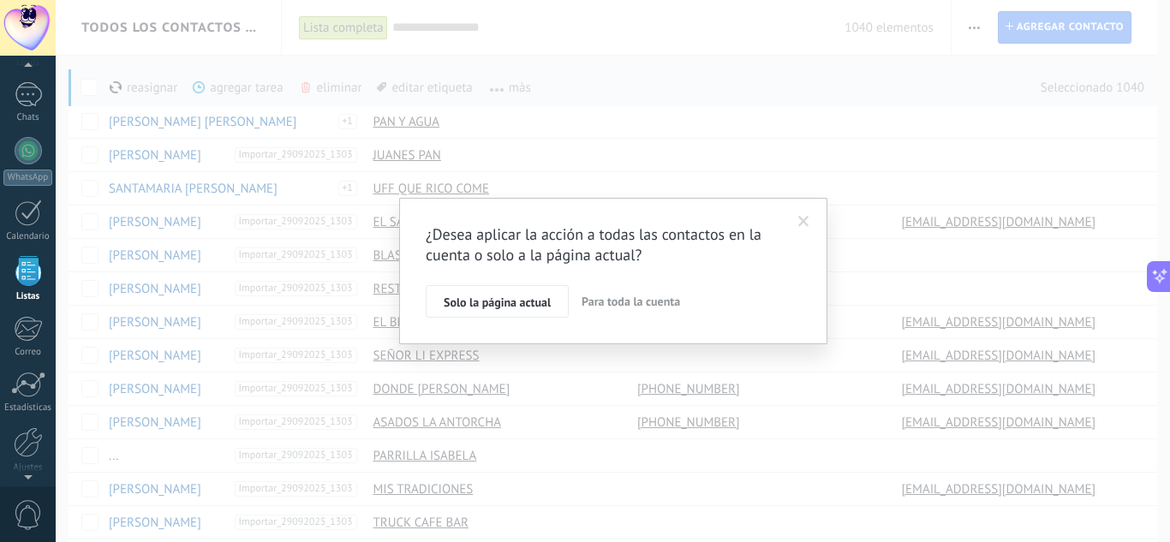
click at [603, 298] on span "Para toda la cuenta" at bounding box center [631, 301] width 99 height 15
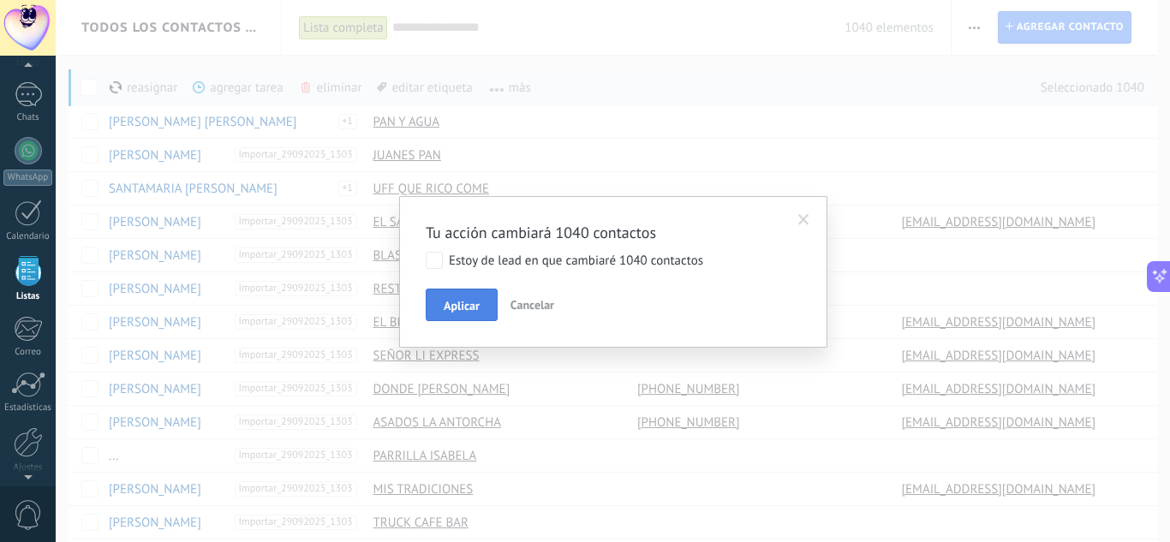
click at [452, 301] on span "Aplicar" at bounding box center [462, 306] width 36 height 12
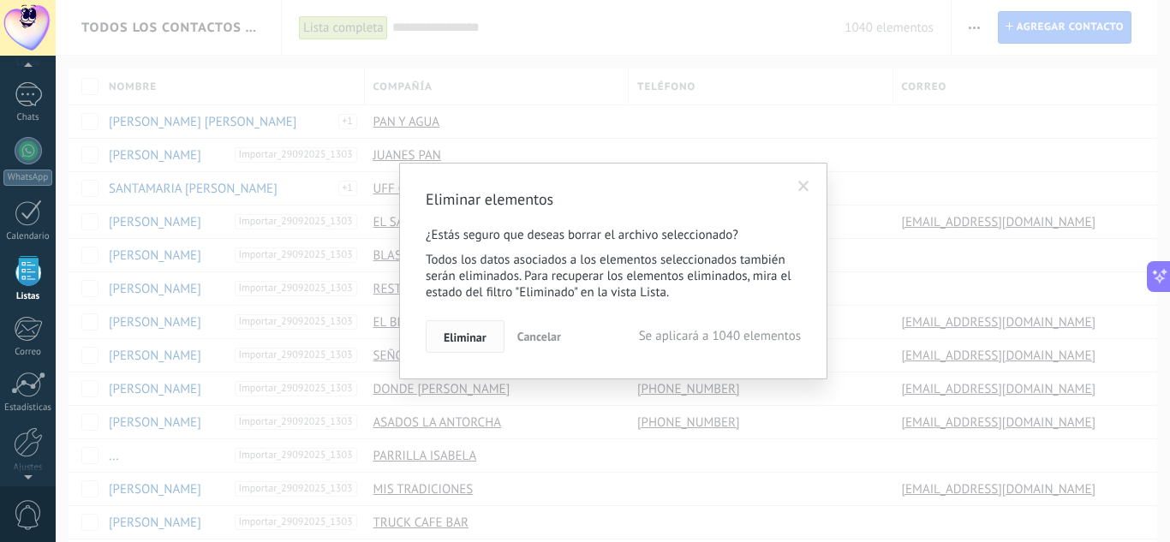
click at [488, 344] on button "Eliminar" at bounding box center [465, 336] width 79 height 33
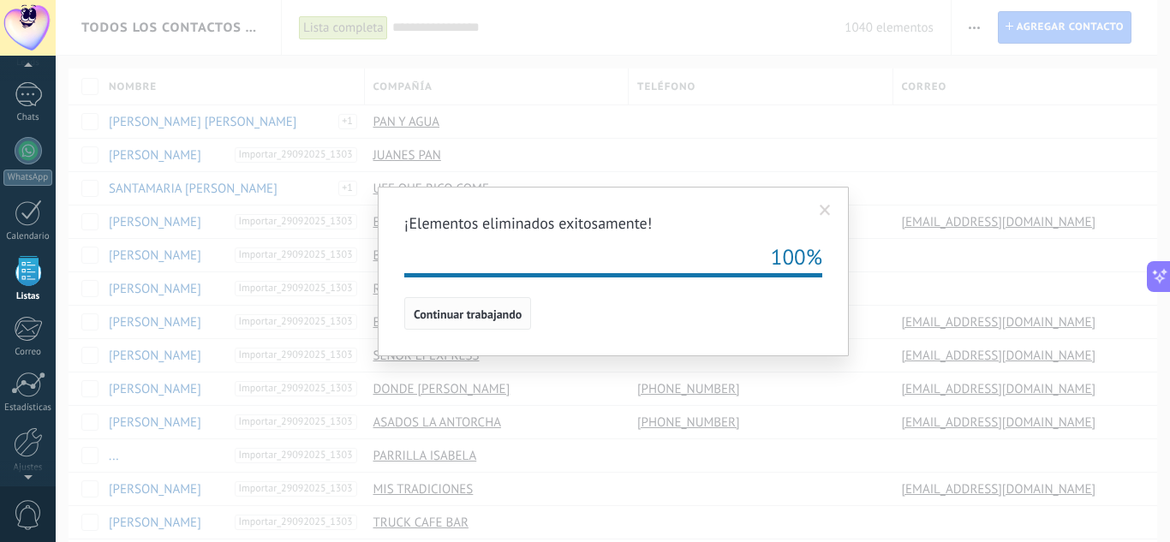
click at [476, 320] on span "Continuar trabajando" at bounding box center [468, 314] width 108 height 12
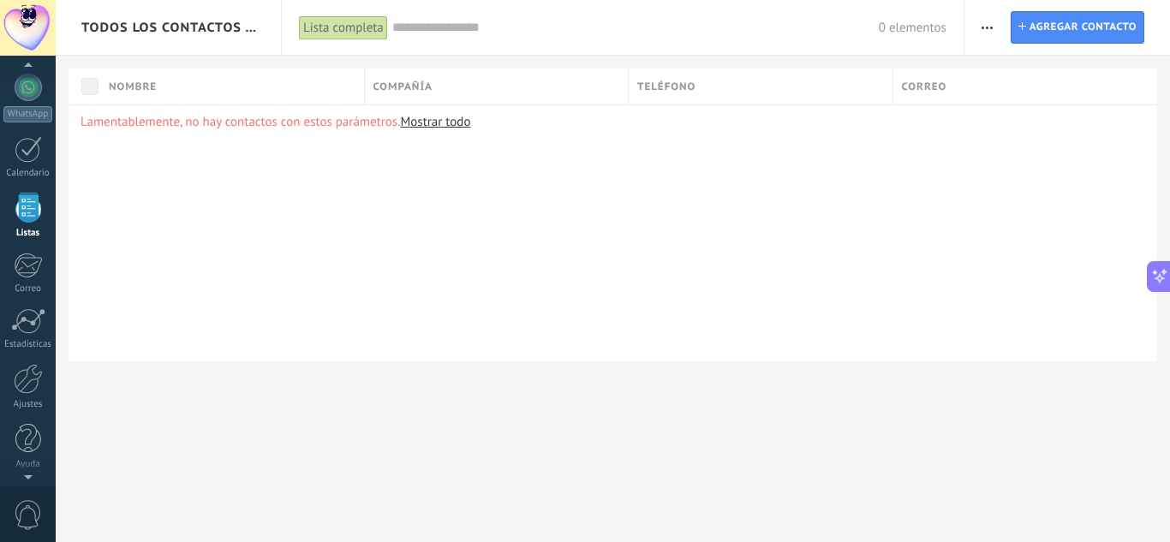
scroll to position [171, 0]
click at [25, 384] on div at bounding box center [28, 378] width 29 height 30
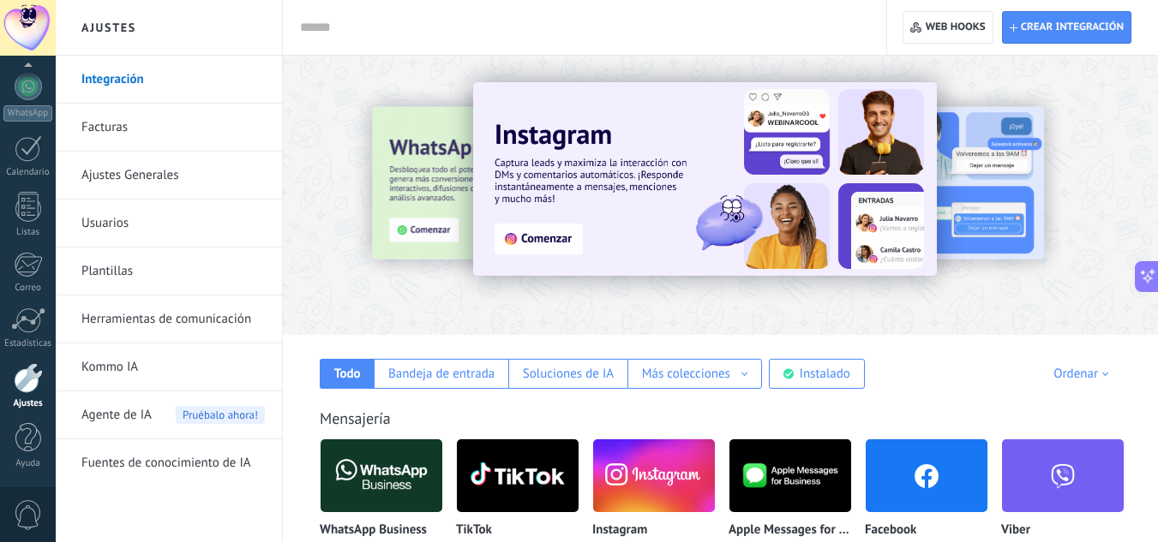
click at [120, 220] on link "Usuarios" at bounding box center [172, 224] width 183 height 48
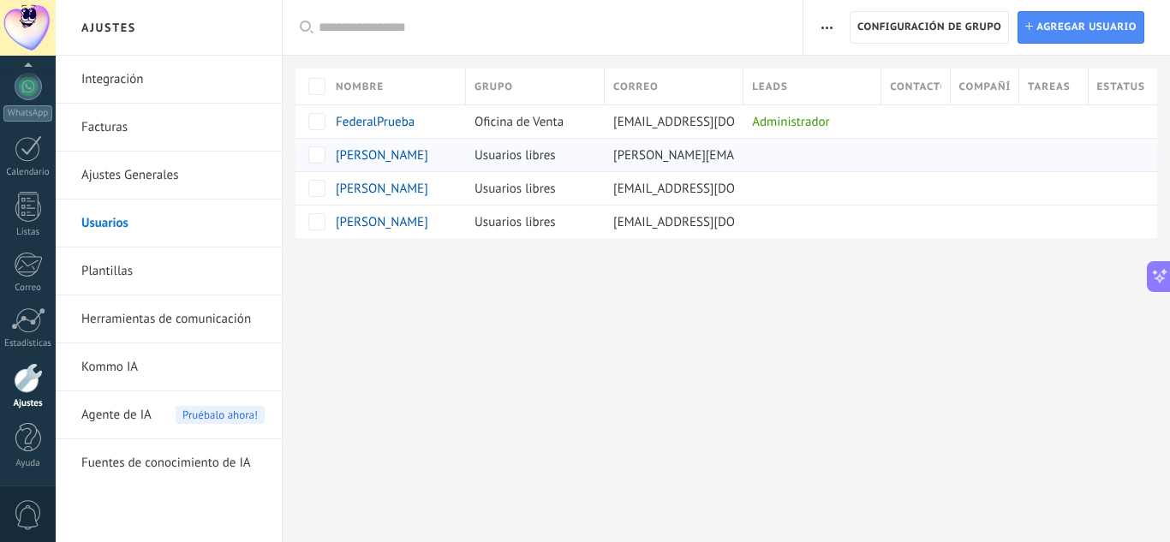
click at [1110, 147] on div at bounding box center [1117, 155] width 56 height 24
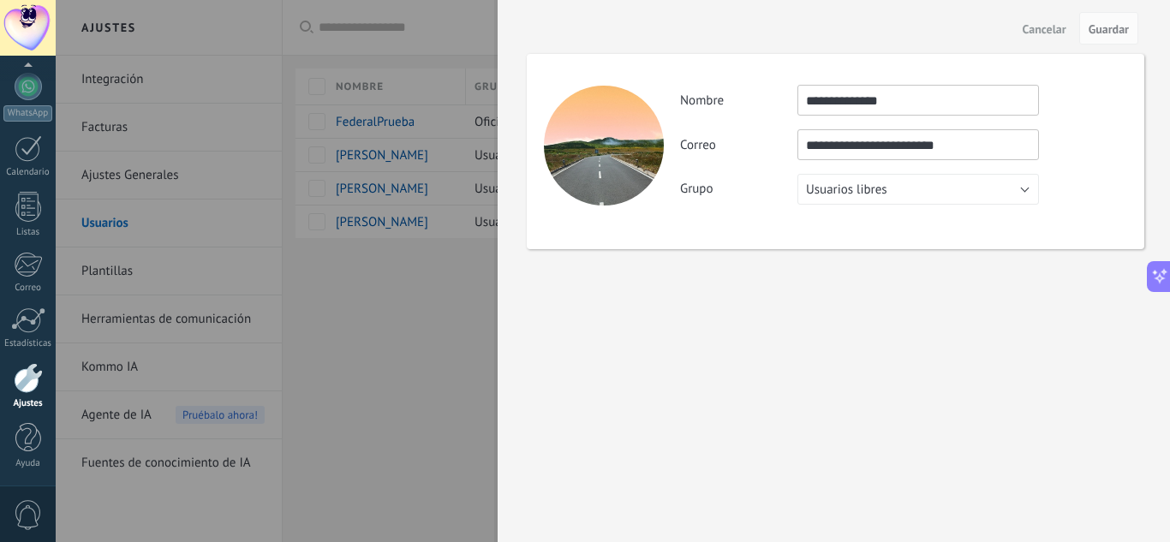
click at [959, 276] on div "**********" at bounding box center [834, 271] width 673 height 542
click at [401, 304] on div at bounding box center [585, 271] width 1170 height 542
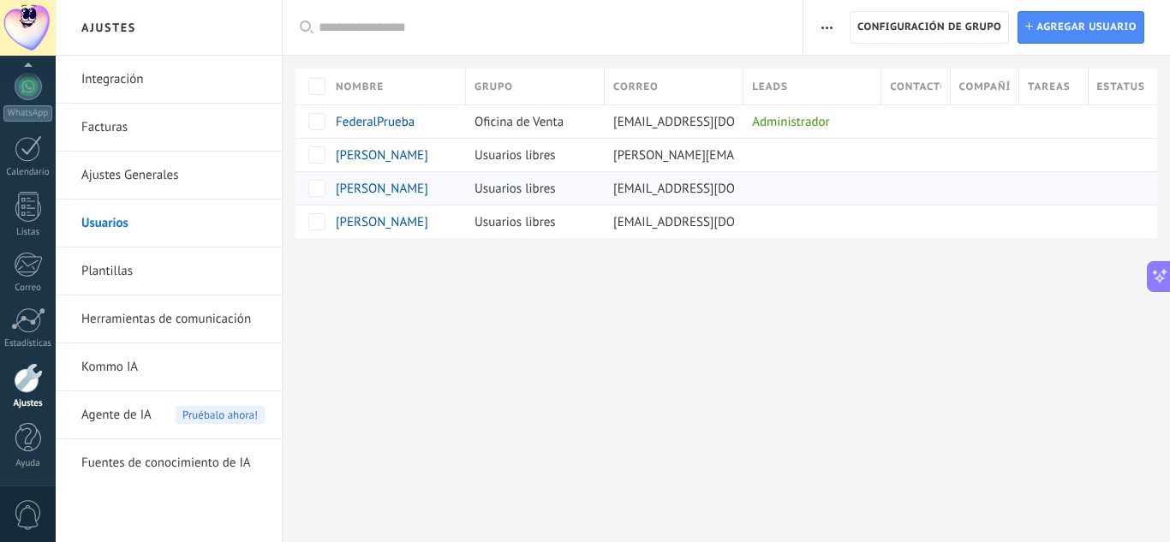
click at [407, 194] on span "[PERSON_NAME]" at bounding box center [382, 189] width 93 height 16
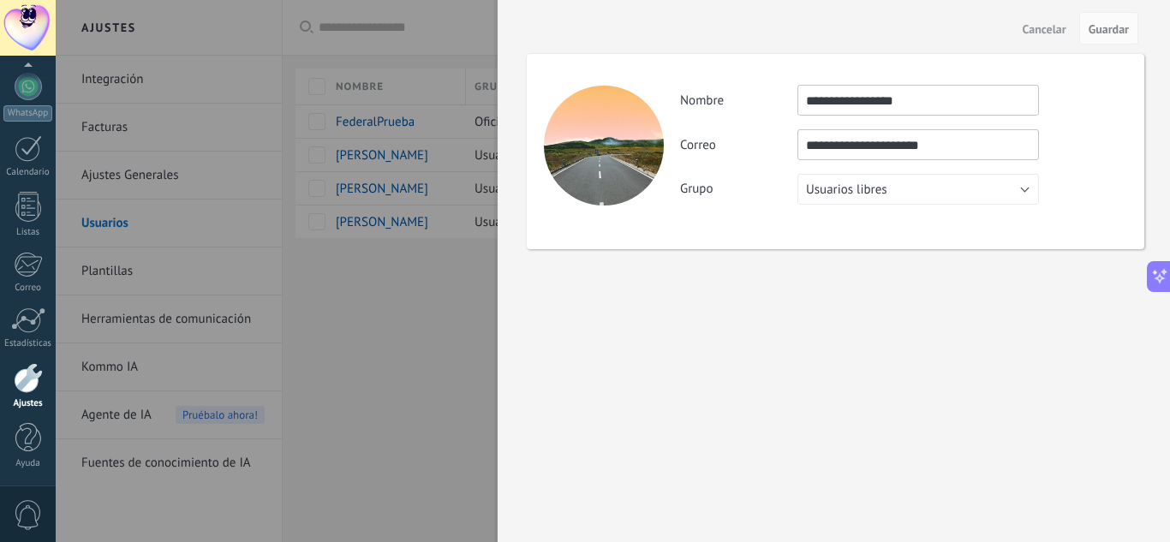
click at [412, 308] on div at bounding box center [585, 271] width 1170 height 542
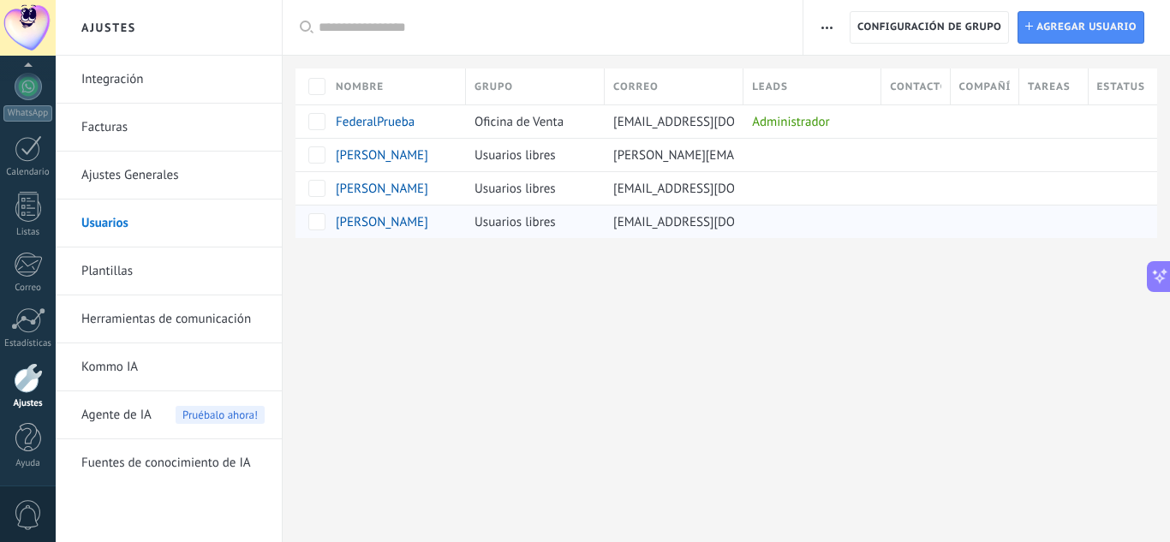
click at [371, 219] on span "[PERSON_NAME]" at bounding box center [382, 222] width 93 height 16
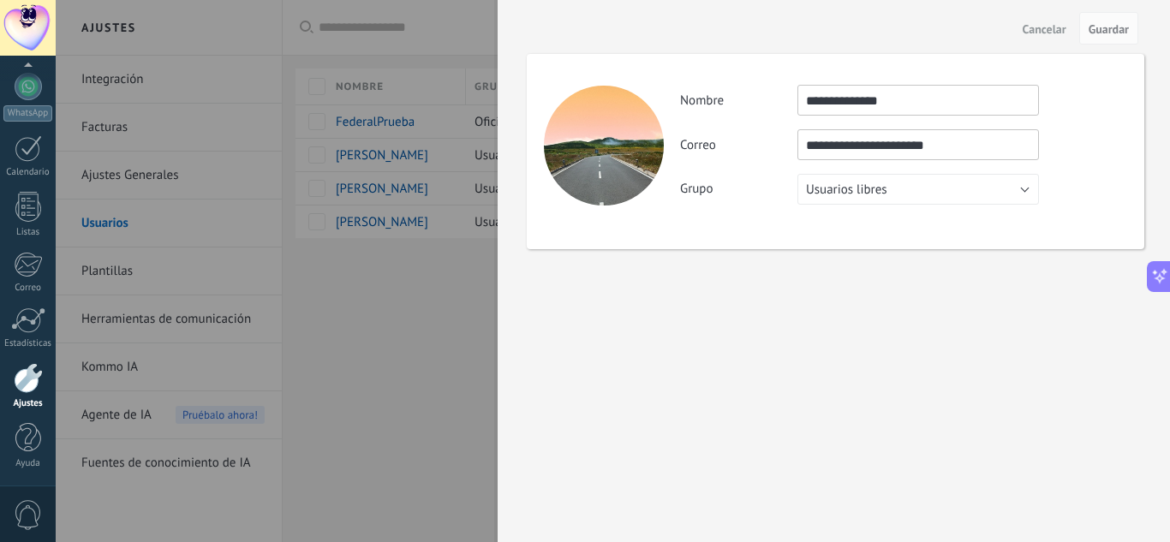
click at [382, 322] on div at bounding box center [585, 271] width 1170 height 542
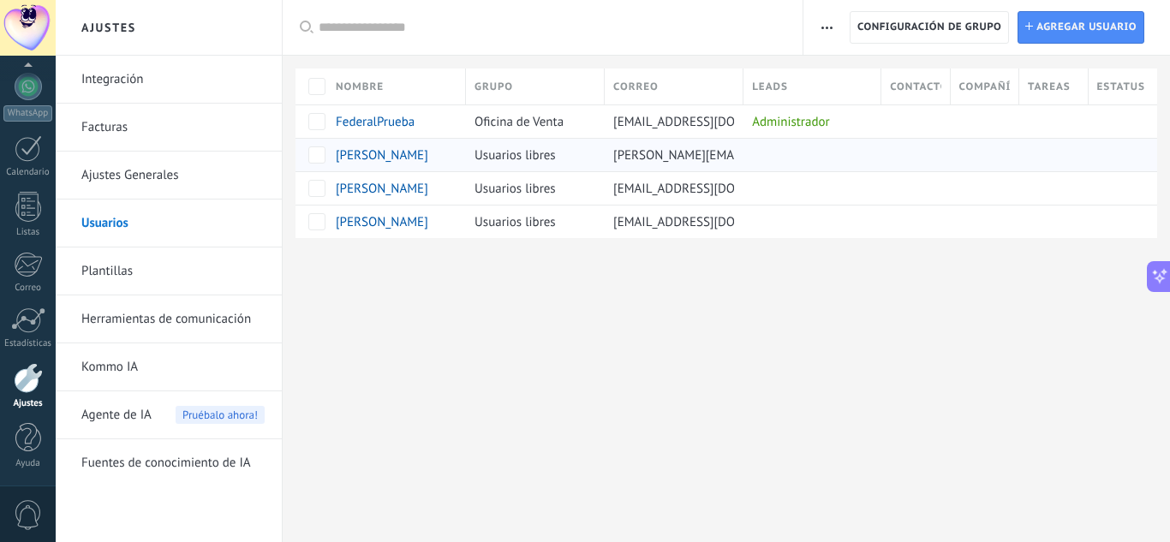
click at [389, 150] on span "[PERSON_NAME]" at bounding box center [382, 155] width 93 height 16
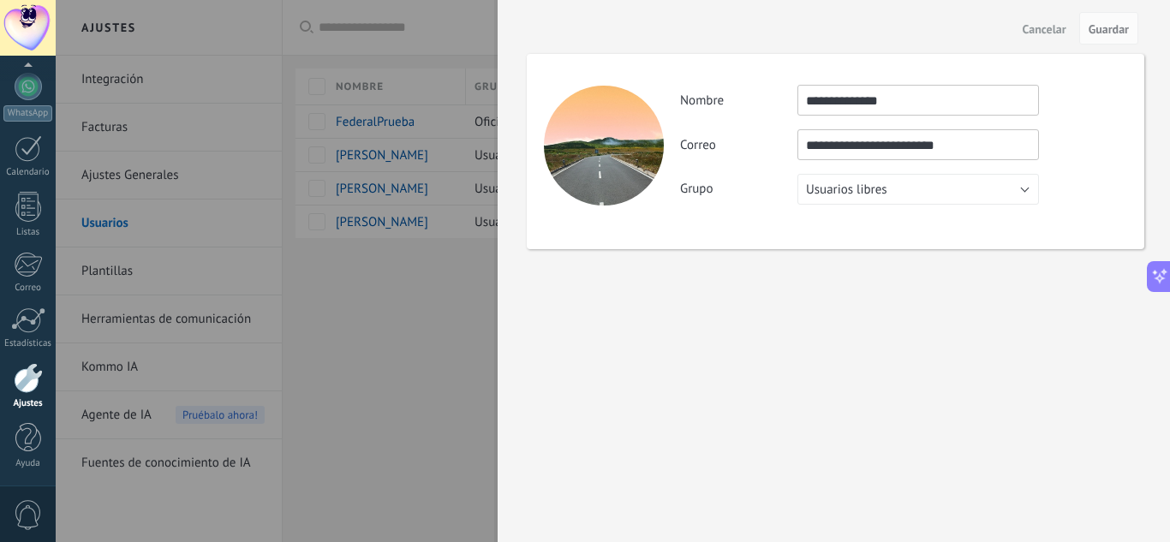
drag, startPoint x: 990, startPoint y: 154, endPoint x: 666, endPoint y: 155, distance: 323.9
click at [666, 155] on div "**********" at bounding box center [836, 151] width 618 height 195
click at [483, 406] on div at bounding box center [585, 271] width 1170 height 542
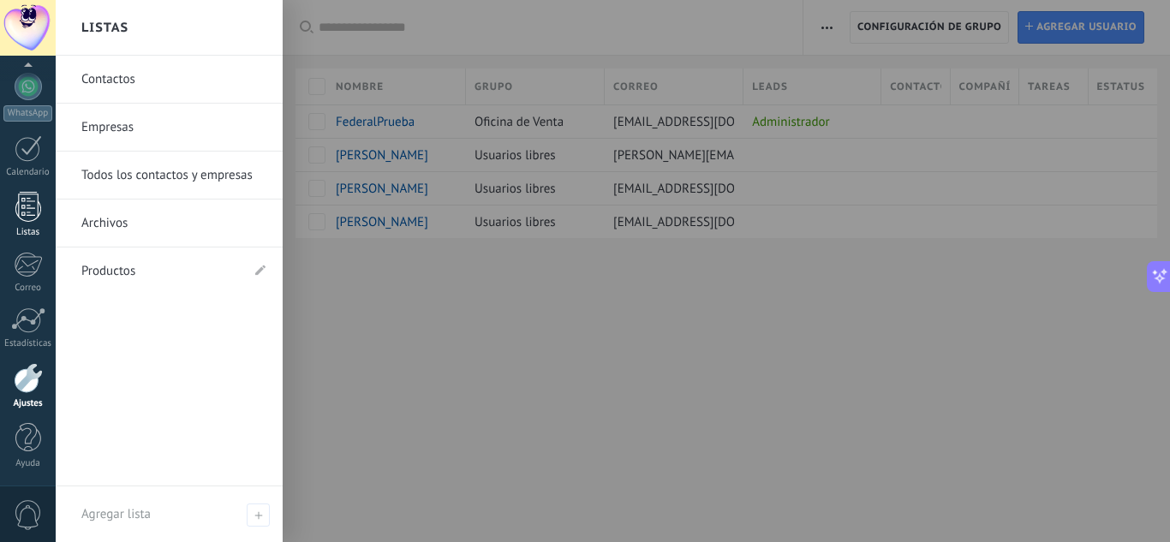
click at [12, 208] on link "Listas" at bounding box center [28, 215] width 56 height 46
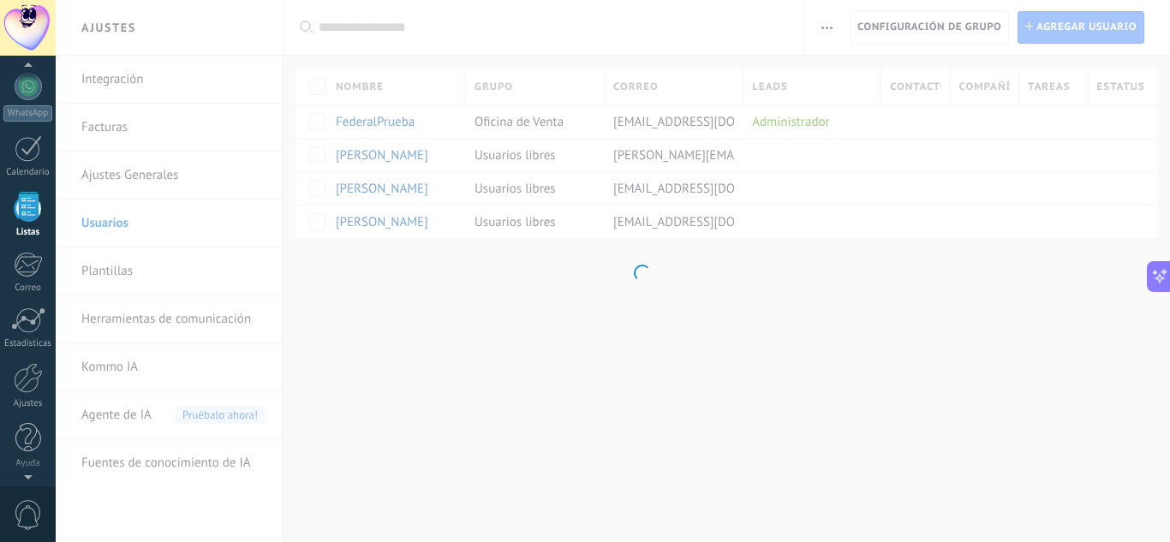
scroll to position [106, 0]
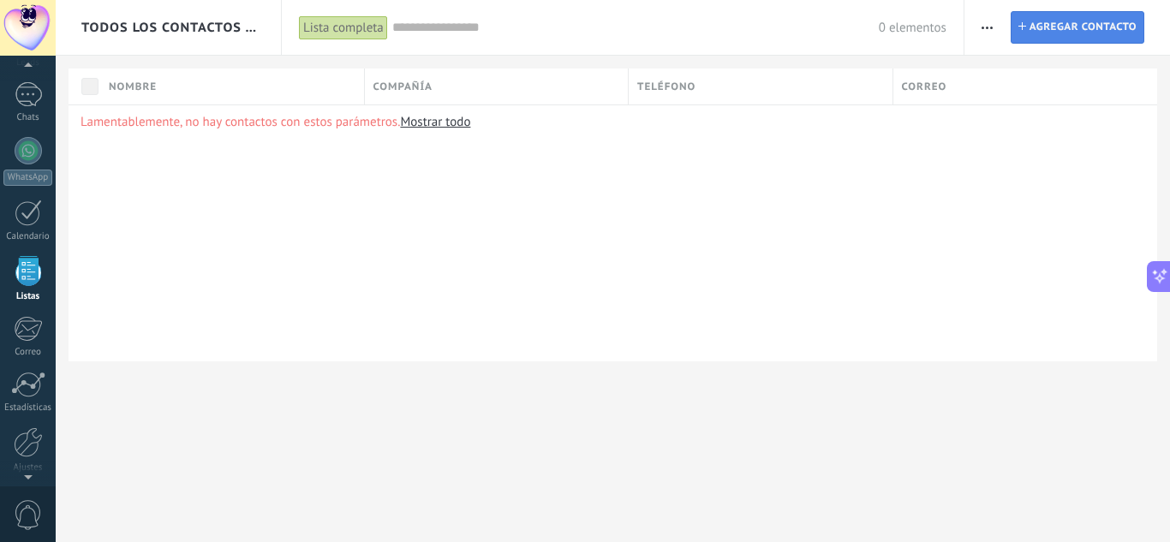
click at [1030, 27] on span "Agregar contacto" at bounding box center [1083, 27] width 107 height 31
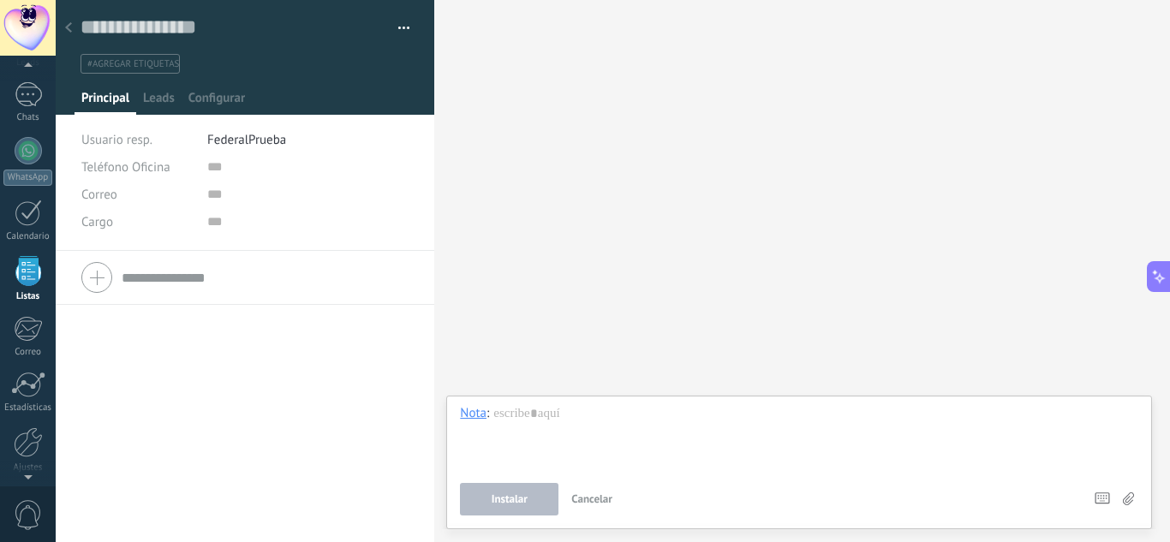
click at [75, 21] on div at bounding box center [69, 28] width 24 height 33
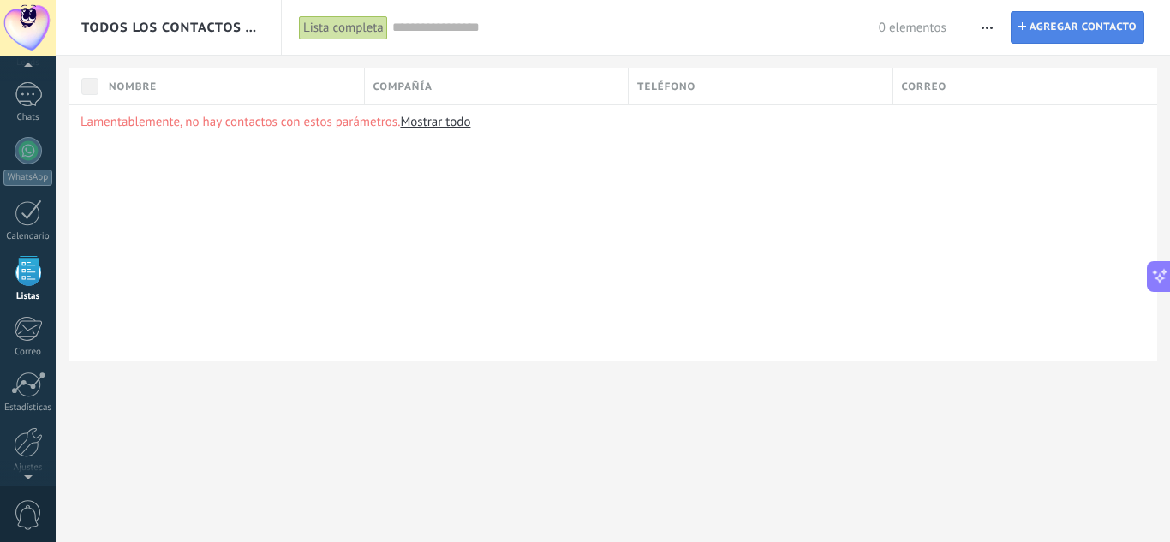
click at [1098, 21] on span "Agregar contacto" at bounding box center [1083, 27] width 107 height 31
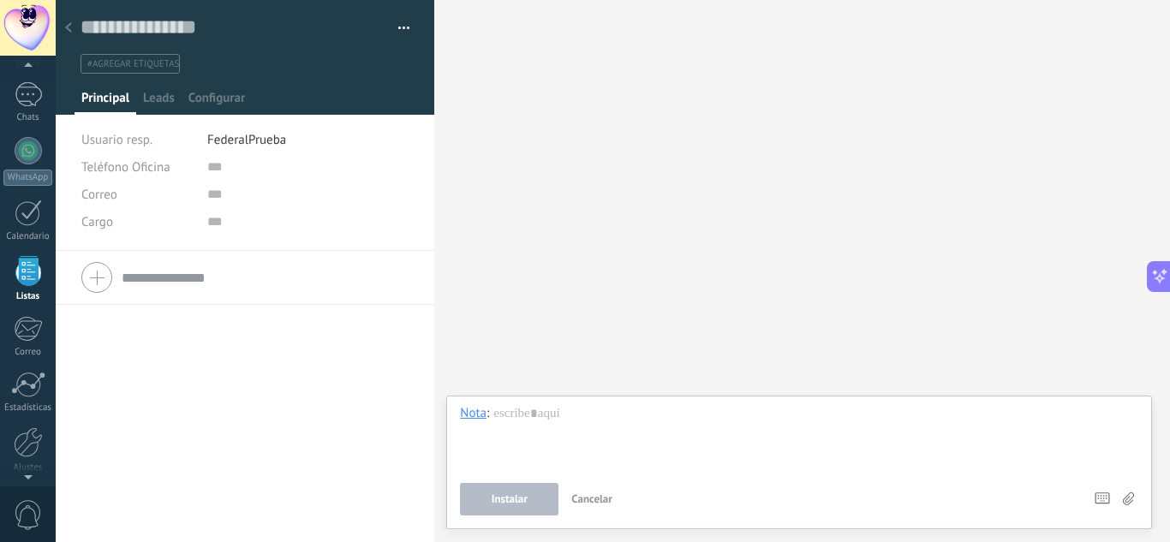
click at [200, 144] on div "Usuario resp. FederalPrueba" at bounding box center [245, 139] width 328 height 27
click at [231, 137] on span "FederalPrueba" at bounding box center [246, 140] width 79 height 16
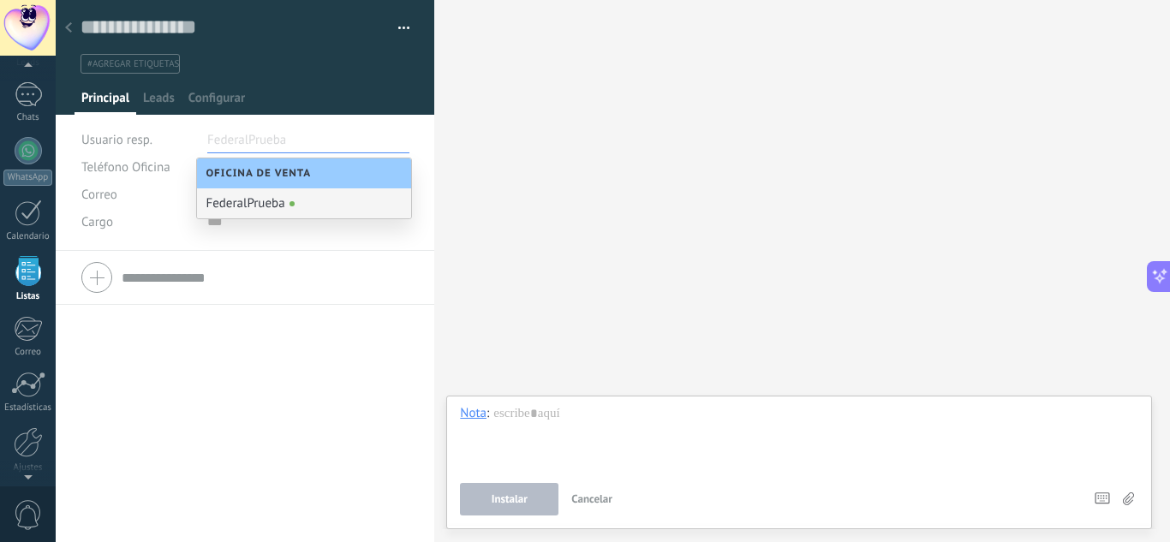
click at [261, 171] on span "Oficina de Venta" at bounding box center [263, 173] width 114 height 13
click at [263, 205] on div "FederalPrueba" at bounding box center [304, 203] width 214 height 30
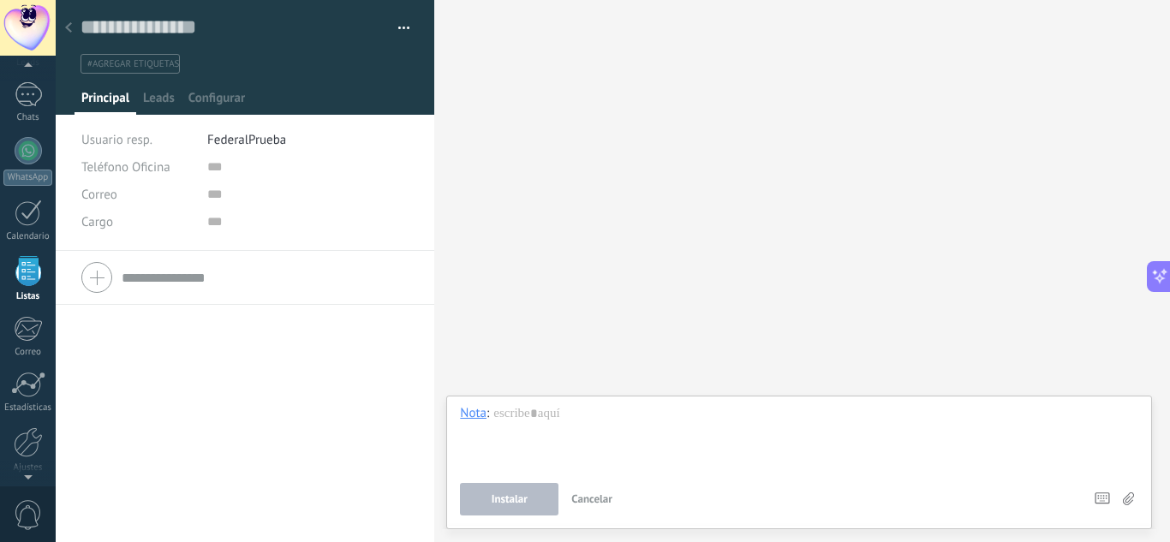
click at [270, 153] on li "FederalPrueba" at bounding box center [308, 139] width 202 height 27
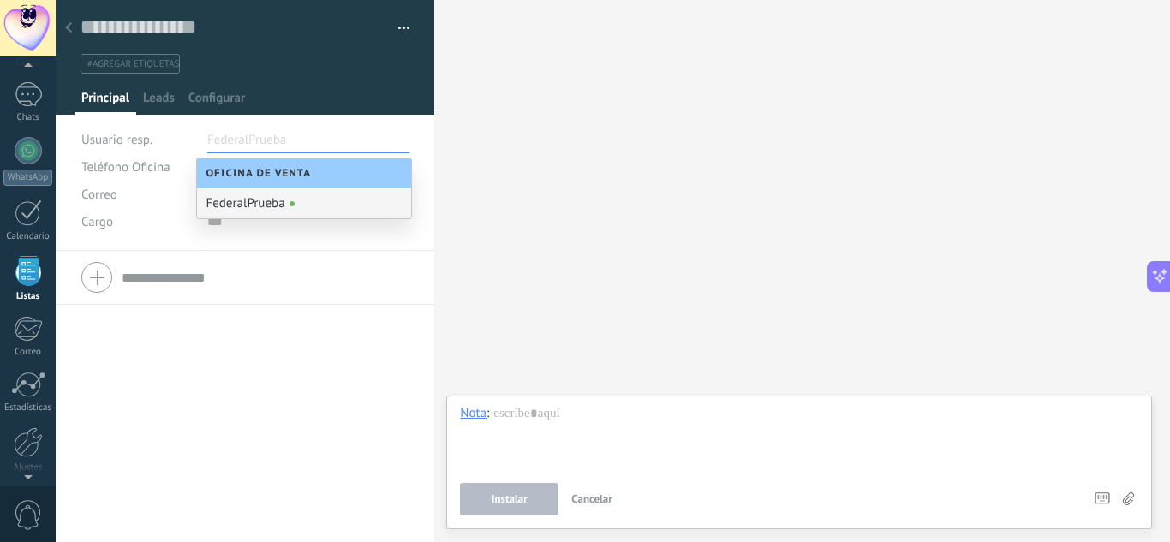
click at [70, 30] on icon at bounding box center [68, 27] width 7 height 10
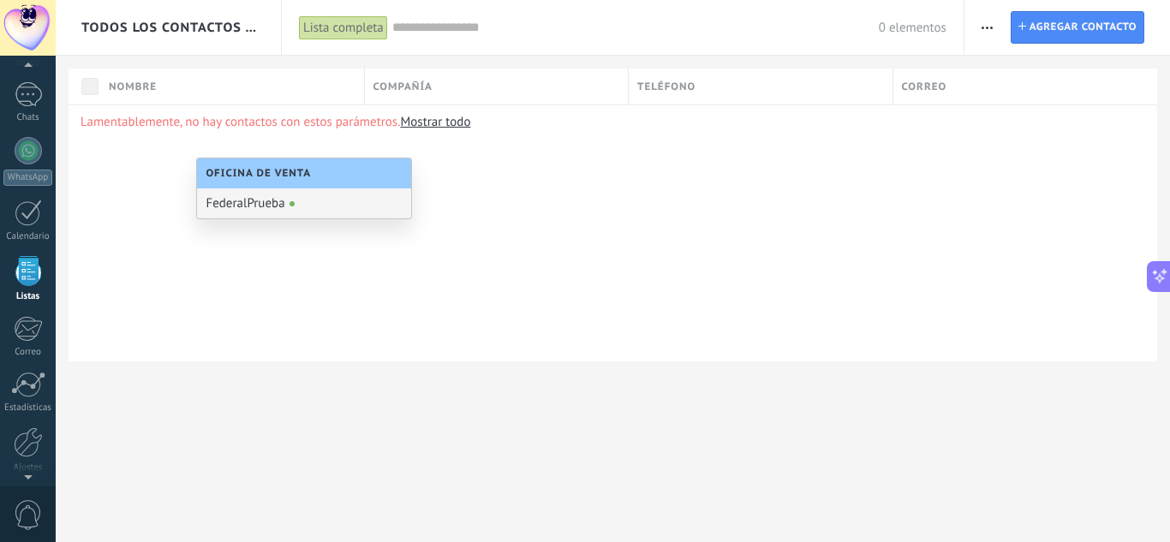
click at [728, 237] on div "Lamentablemente, no hay contactos con estos parámetros. Mostrar todo" at bounding box center [613, 233] width 1089 height 257
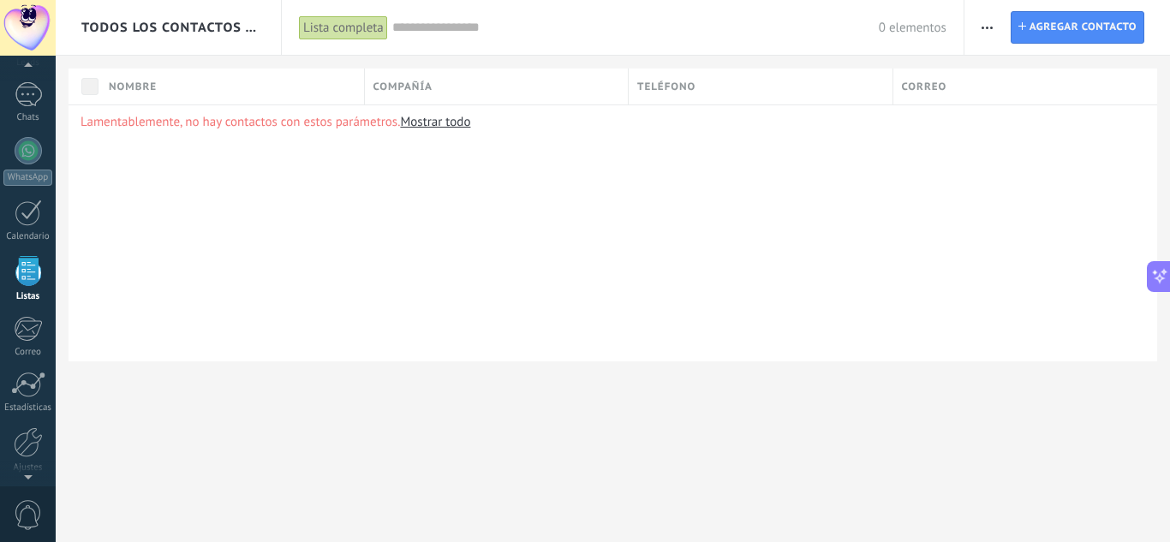
click at [990, 27] on icon "button" at bounding box center [987, 28] width 11 height 3
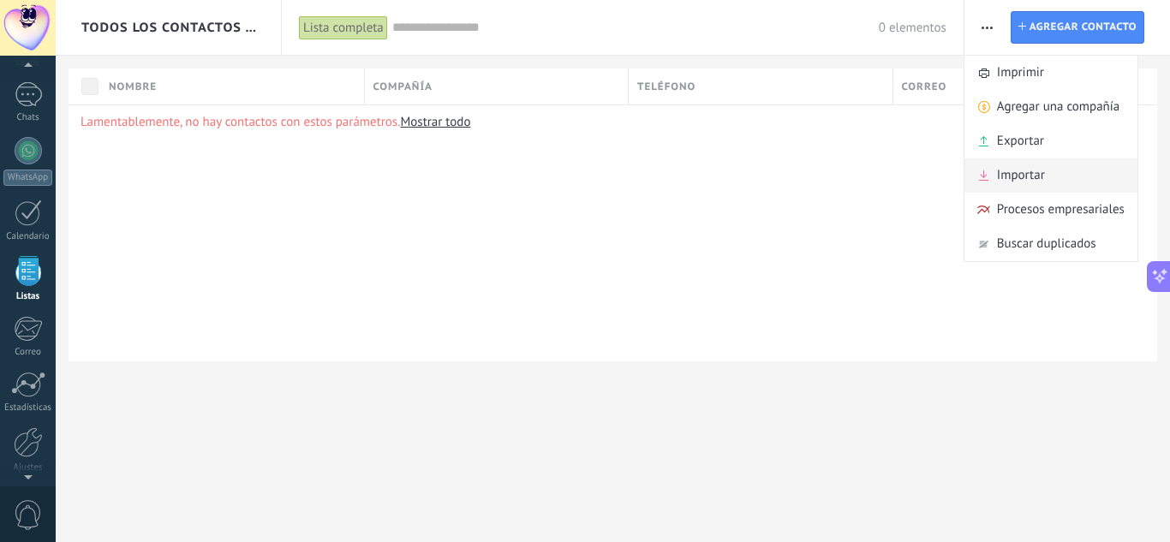
click at [1016, 182] on span "Importar" at bounding box center [1021, 176] width 48 height 34
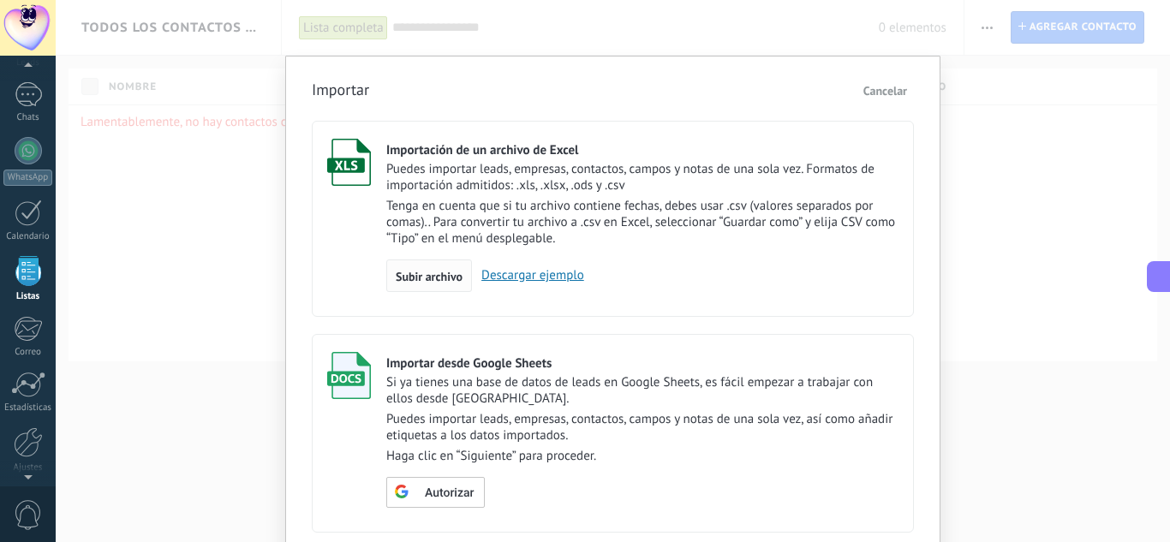
click at [436, 268] on div "Subir archivo" at bounding box center [429, 276] width 86 height 33
click at [0, 0] on input "Importación de un archivo de Excel Puedes importar leads, empresas, contactos, …" at bounding box center [0, 0] width 0 height 0
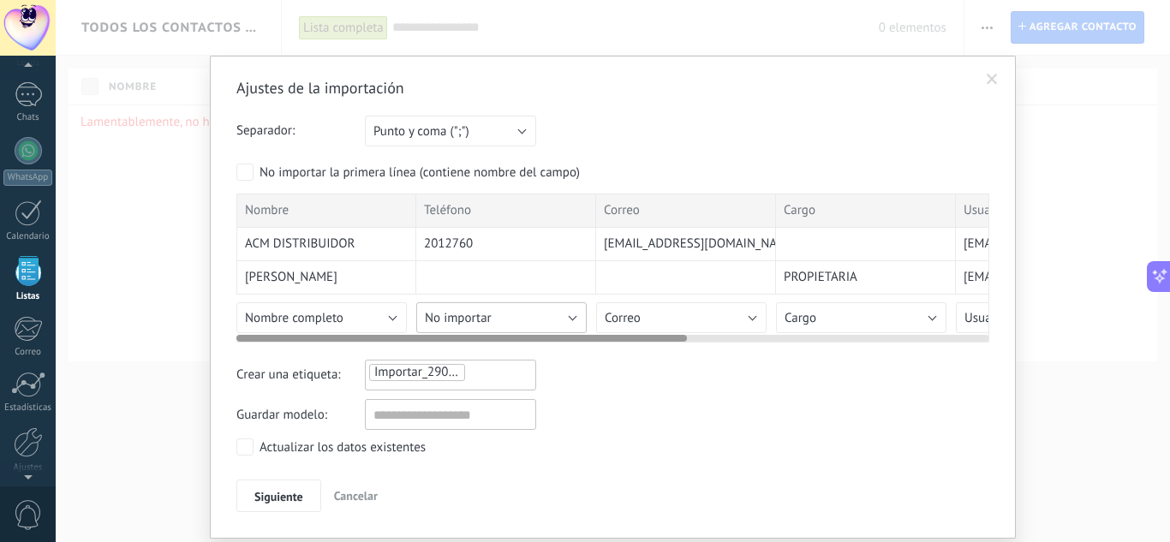
click at [541, 308] on button "No importar" at bounding box center [501, 317] width 171 height 31
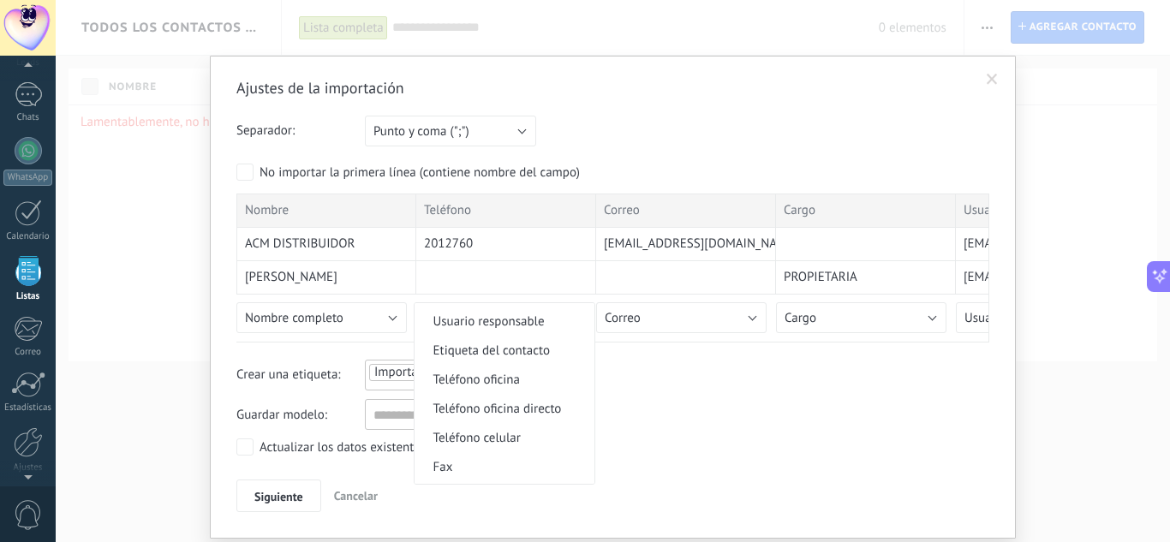
scroll to position [343, 0]
click at [494, 402] on span "Teléfono celular" at bounding box center [502, 408] width 175 height 16
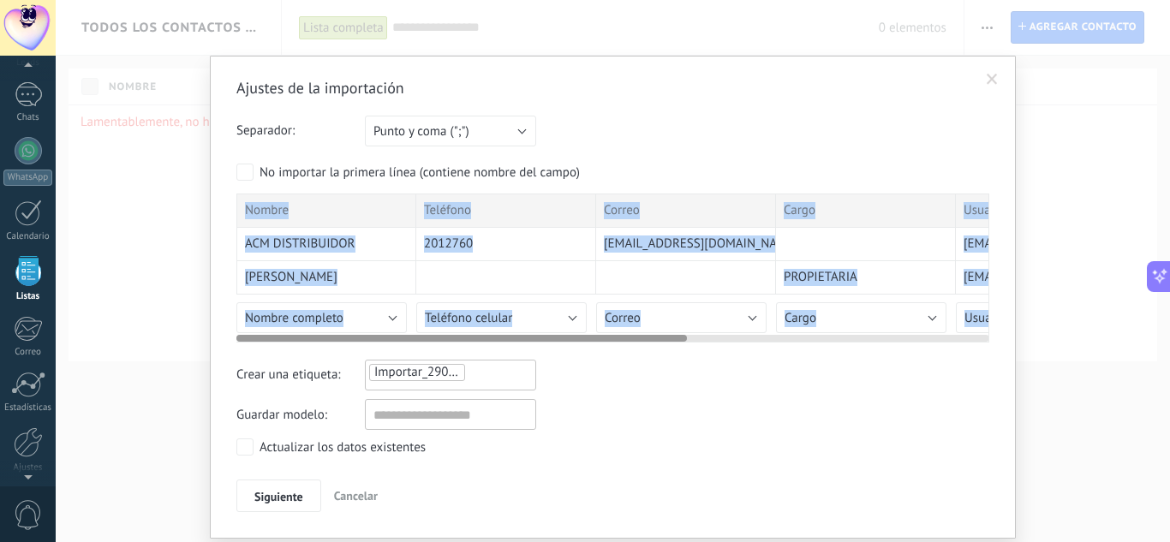
drag, startPoint x: 571, startPoint y: 332, endPoint x: 636, endPoint y: 343, distance: 65.2
click at [636, 343] on div "Nombre Teléfono Correo Cargo Usuario resp. Día de toma de pedido Compañía ACM D…" at bounding box center [612, 268] width 753 height 149
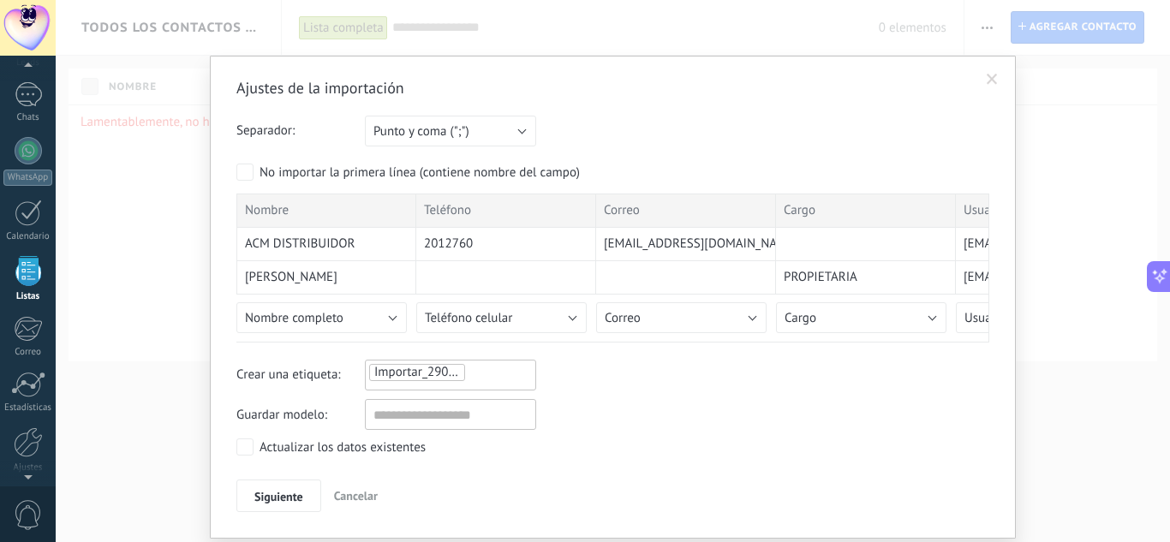
click at [673, 362] on div "Crear una etiqueta: Importar_29092025_1312" at bounding box center [612, 375] width 753 height 31
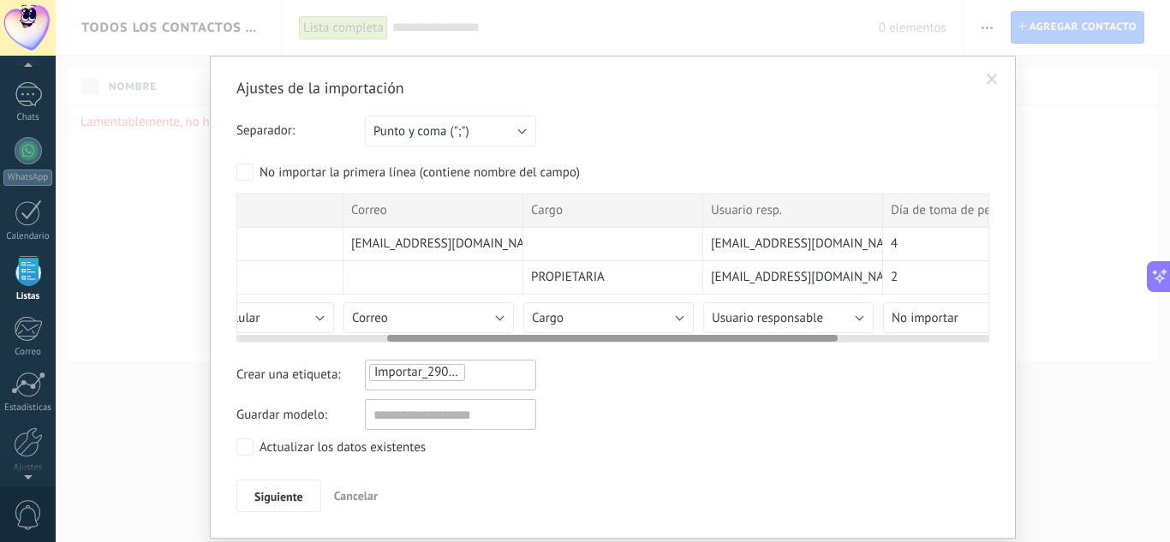
scroll to position [0, 258]
drag, startPoint x: 672, startPoint y: 341, endPoint x: 827, endPoint y: 339, distance: 155.1
click at [827, 339] on div at bounding box center [612, 338] width 451 height 7
drag, startPoint x: 794, startPoint y: 334, endPoint x: 835, endPoint y: 335, distance: 40.3
click at [835, 335] on div at bounding box center [612, 335] width 753 height 14
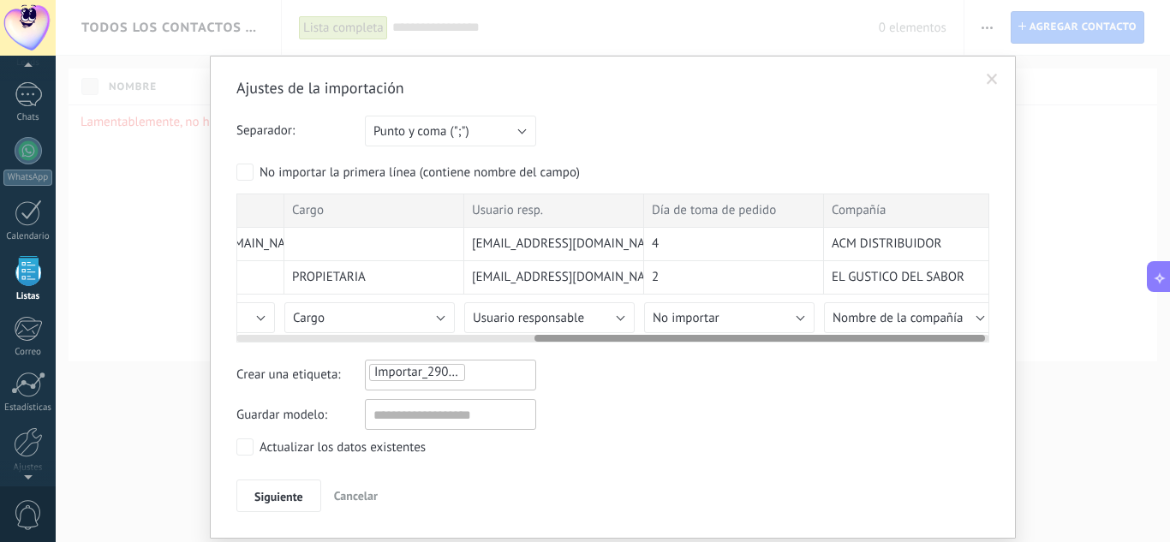
scroll to position [0, 500]
drag, startPoint x: 835, startPoint y: 335, endPoint x: 978, endPoint y: 342, distance: 144.1
click at [978, 342] on div at bounding box center [760, 338] width 451 height 7
click at [770, 319] on button "No importar" at bounding box center [722, 317] width 171 height 31
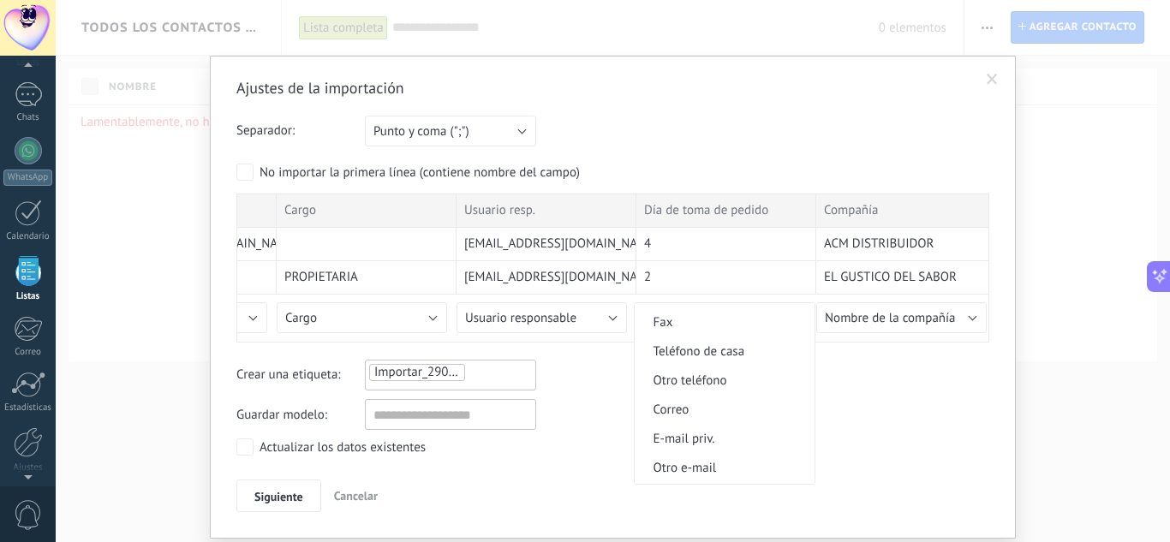
scroll to position [1700, 0]
click at [733, 463] on span "Dia de toma de pedido" at bounding box center [722, 470] width 175 height 16
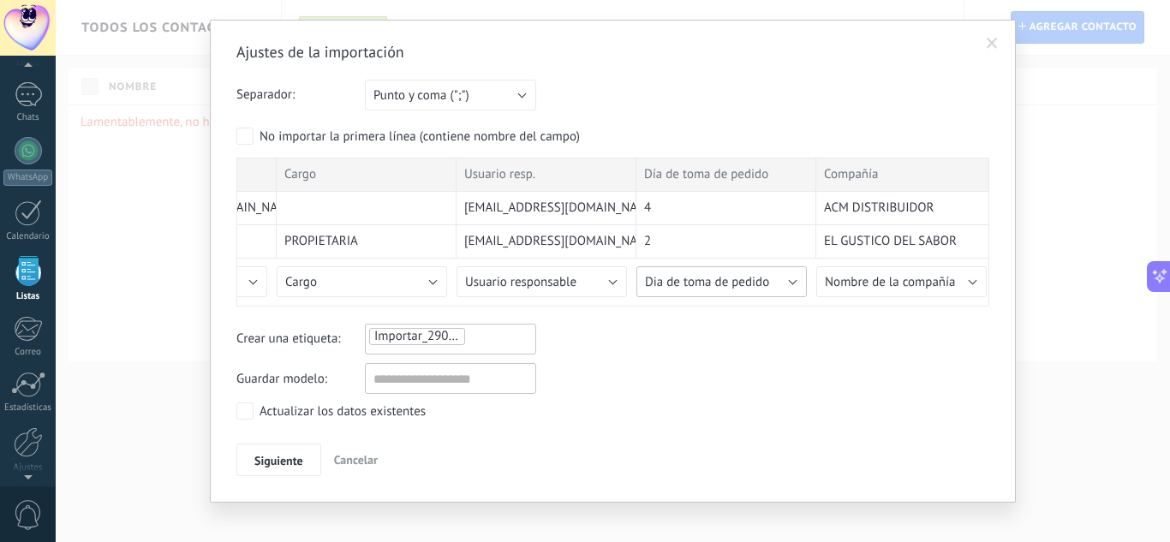
scroll to position [51, 0]
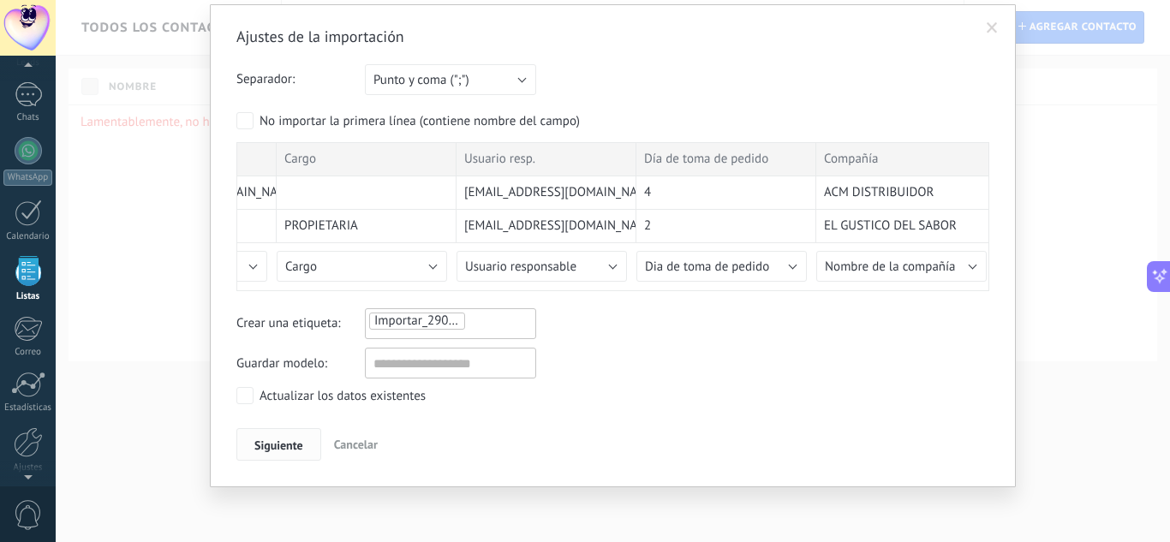
click at [288, 440] on span "Siguiente" at bounding box center [278, 446] width 49 height 12
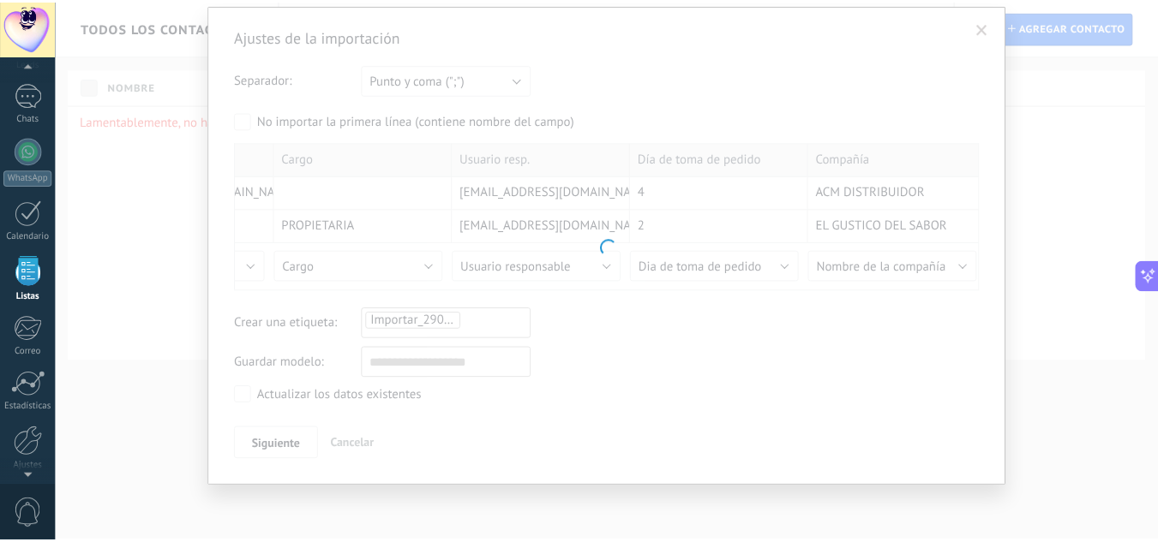
scroll to position [0, 0]
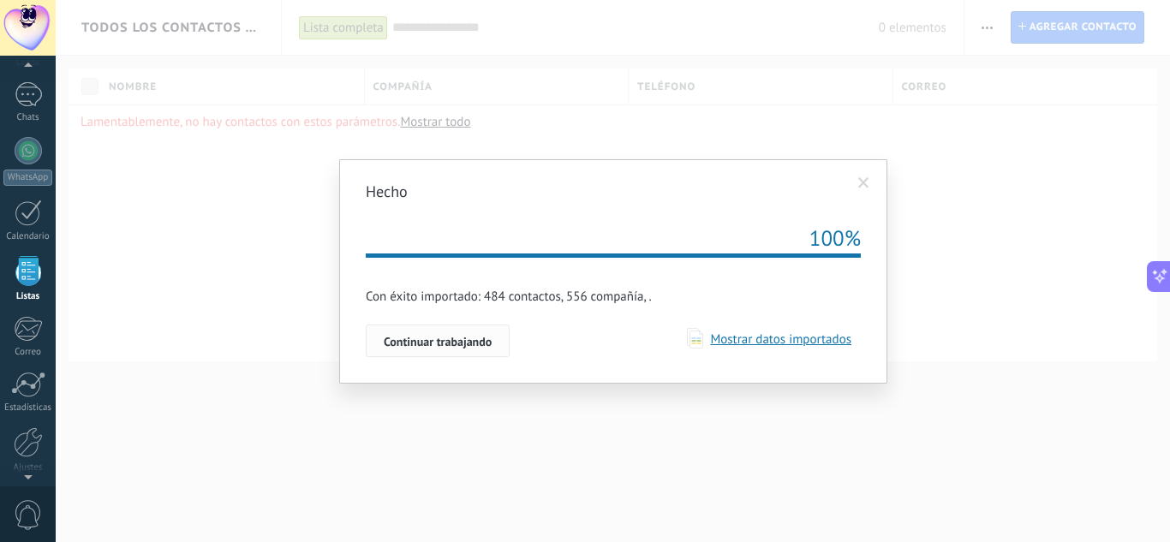
click at [396, 341] on span "Continuar trabajando" at bounding box center [438, 342] width 108 height 12
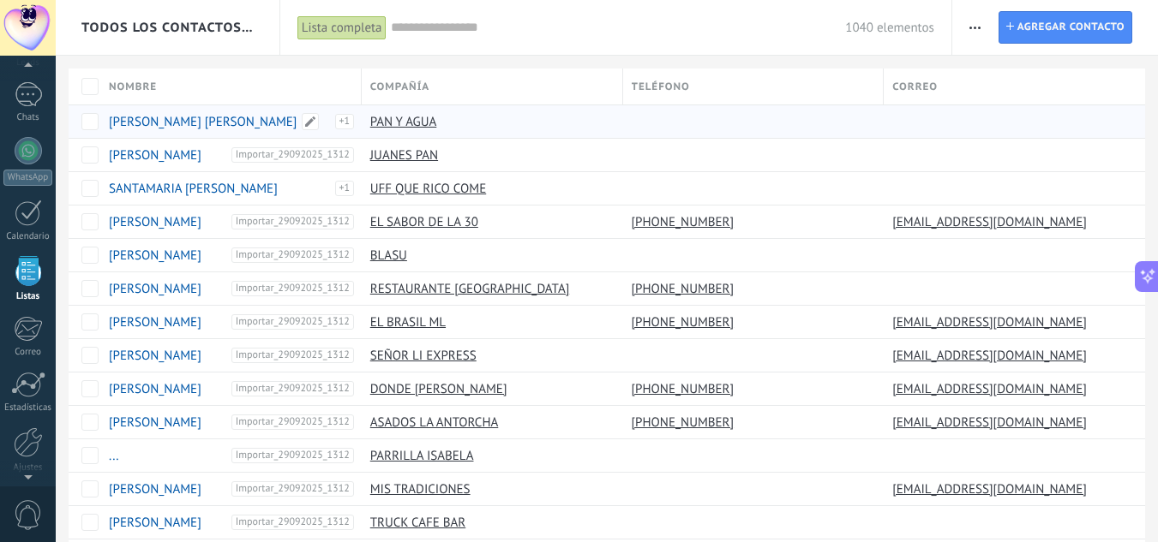
click at [212, 124] on link "[PERSON_NAME] [PERSON_NAME]" at bounding box center [203, 122] width 188 height 16
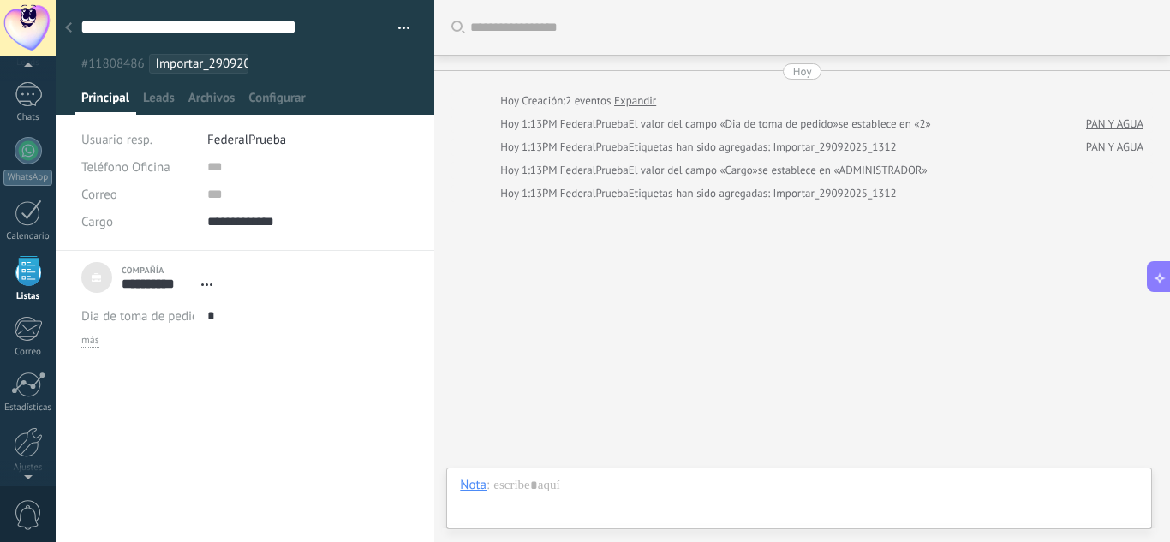
click at [238, 145] on span "FederalPrueba" at bounding box center [246, 140] width 79 height 16
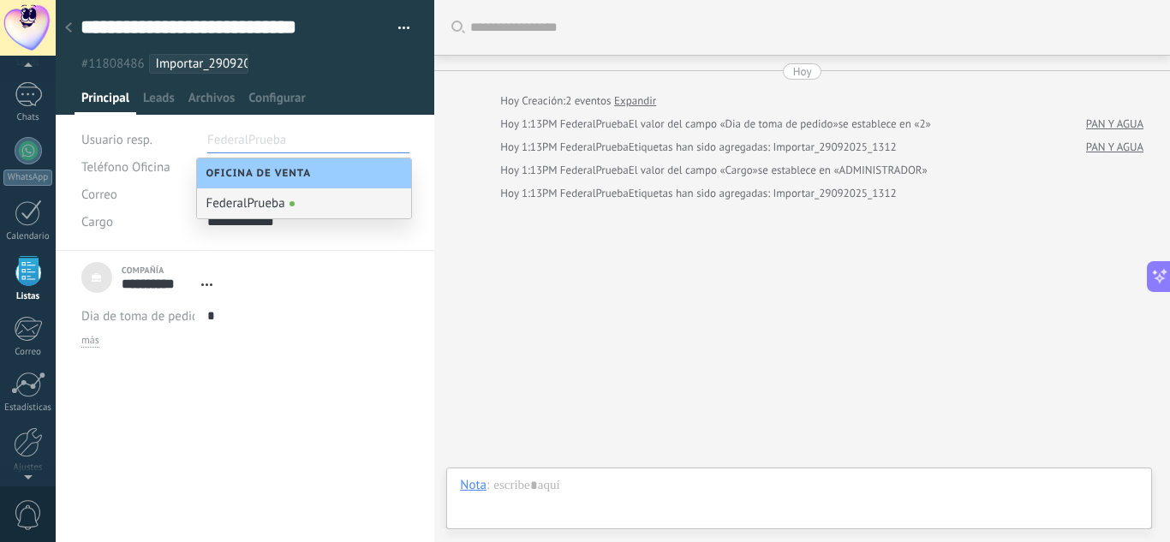
click at [506, 220] on div "Buscar Carga más Hoy Hoy Creación: 2 eventos Expandir Hoy 1:13PM FederalPrueba …" at bounding box center [802, 271] width 736 height 542
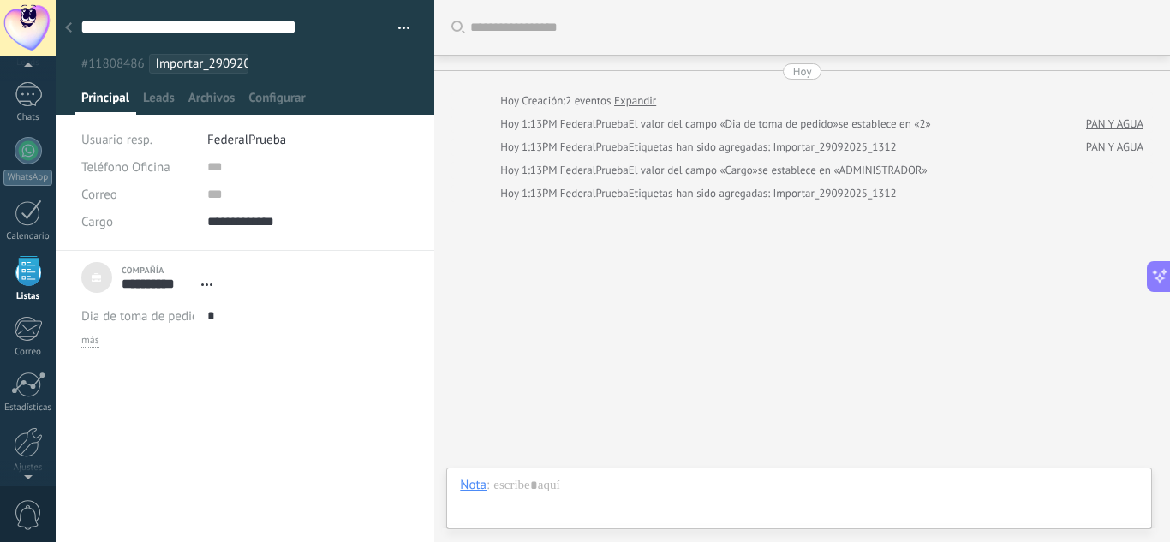
click at [75, 32] on div at bounding box center [69, 28] width 24 height 33
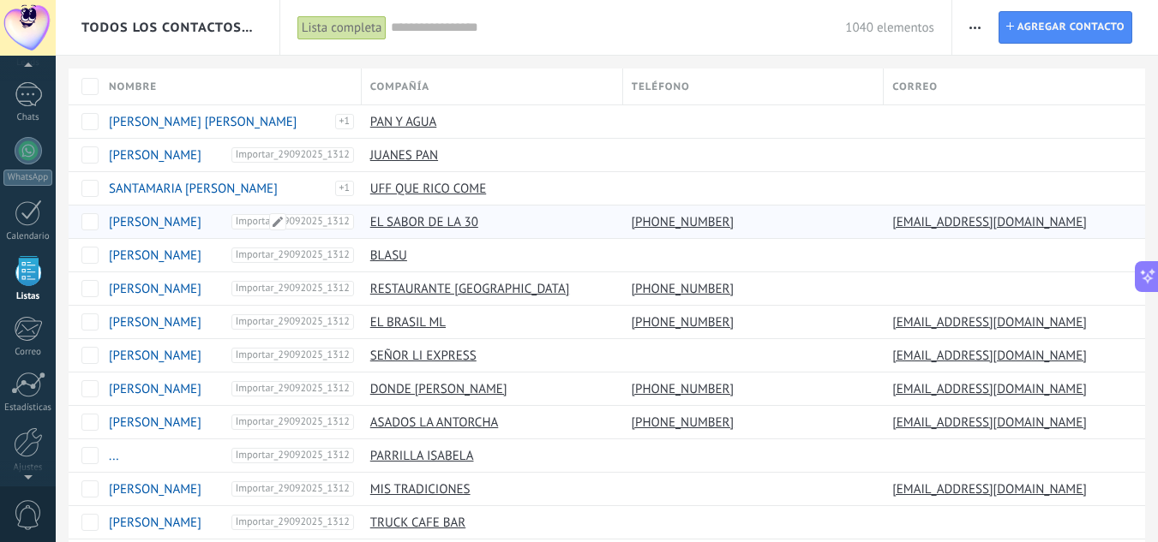
click at [171, 221] on link "[PERSON_NAME]" at bounding box center [155, 222] width 93 height 16
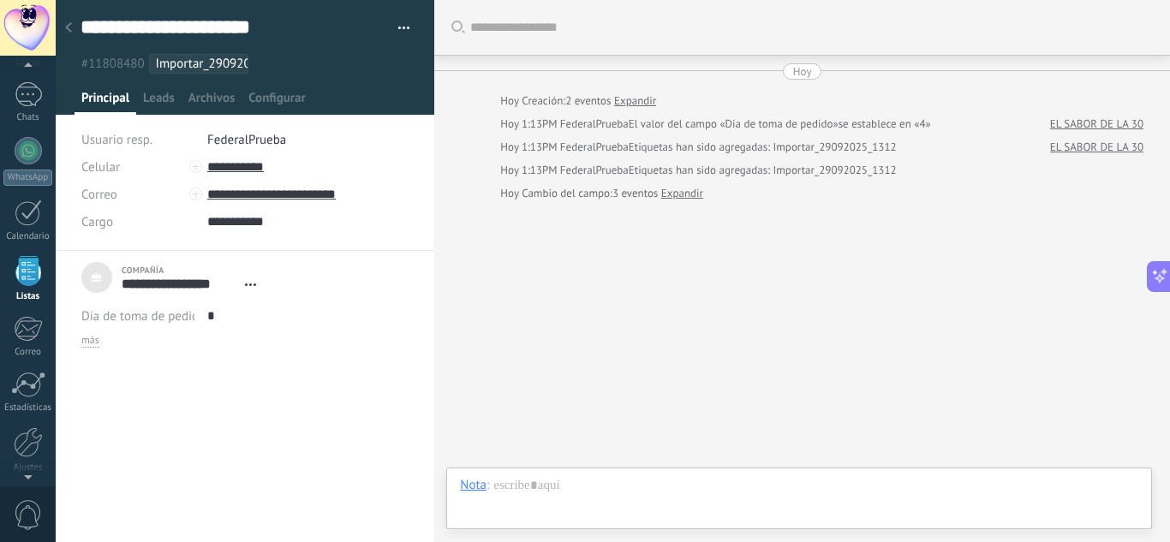
click at [75, 20] on div at bounding box center [69, 28] width 24 height 33
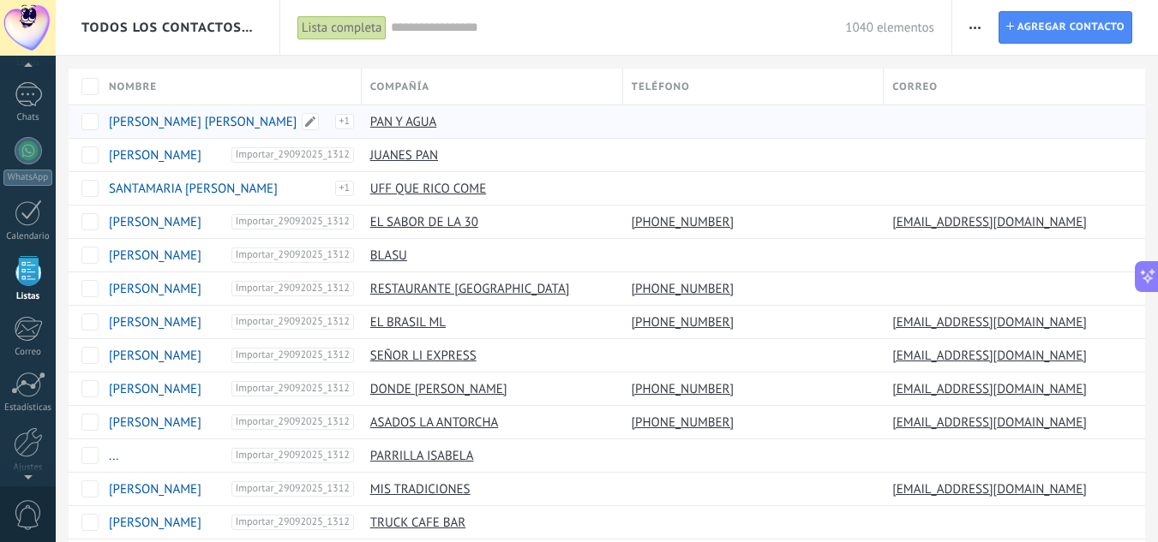
click at [218, 119] on link "[PERSON_NAME] [PERSON_NAME]" at bounding box center [203, 122] width 188 height 16
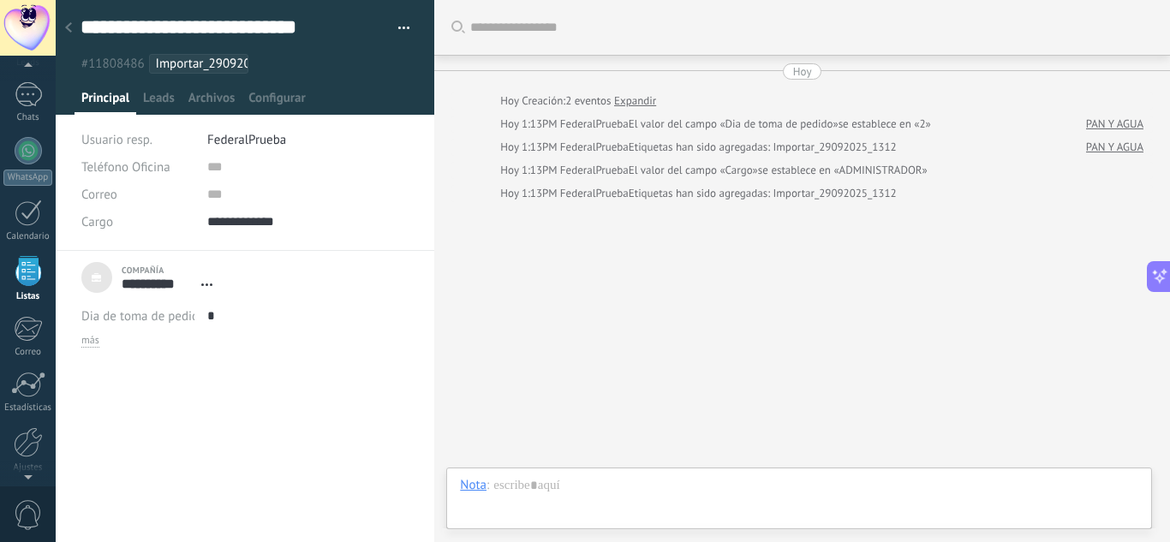
click at [74, 21] on div at bounding box center [69, 28] width 24 height 33
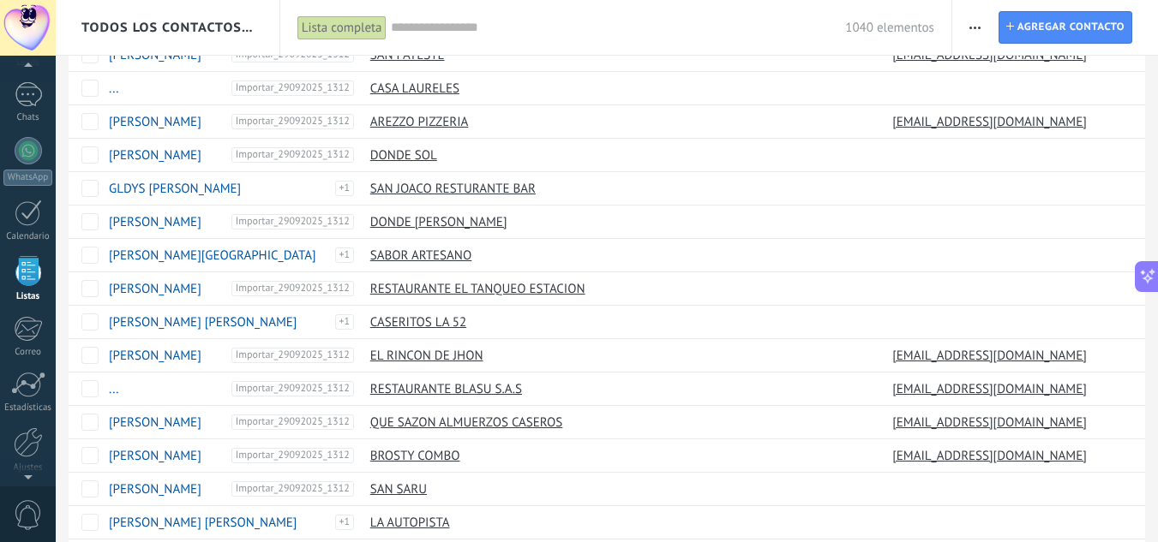
scroll to position [1289, 0]
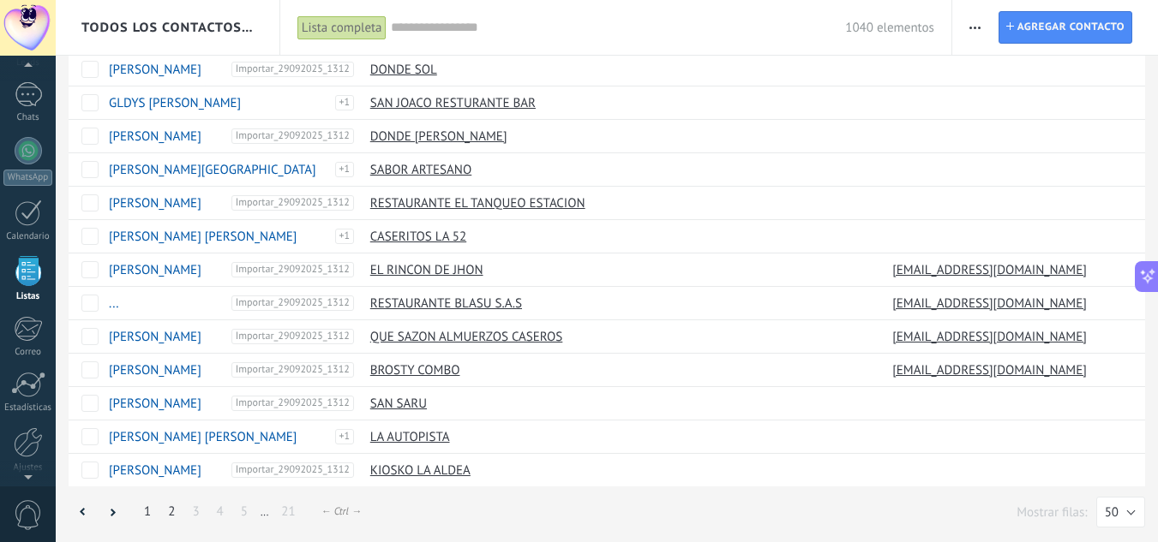
click at [173, 519] on link "2" at bounding box center [171, 511] width 24 height 33
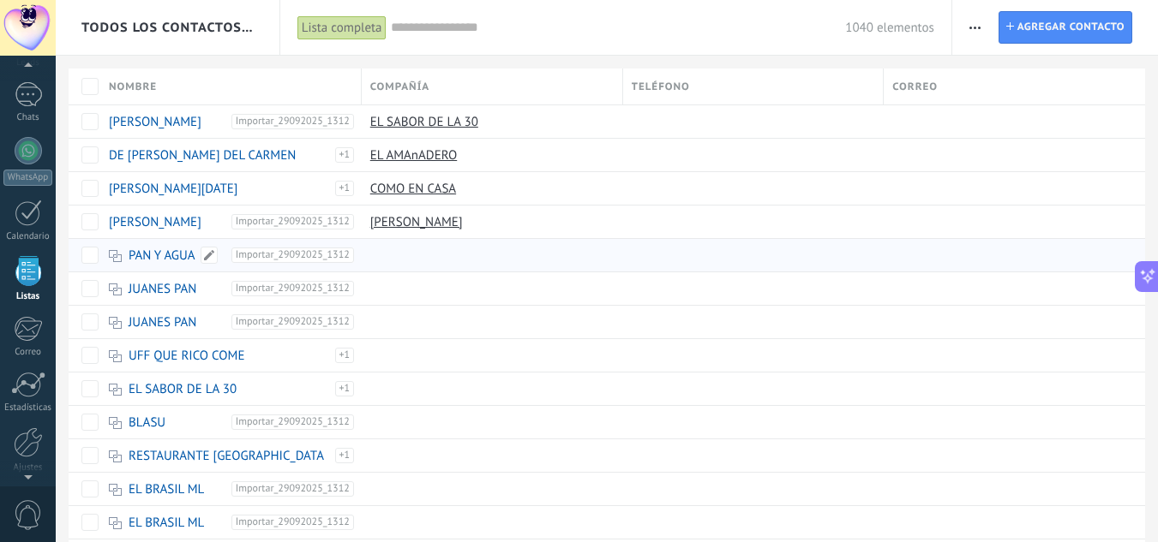
click at [166, 256] on link "PAN Y AGUA" at bounding box center [162, 256] width 67 height 16
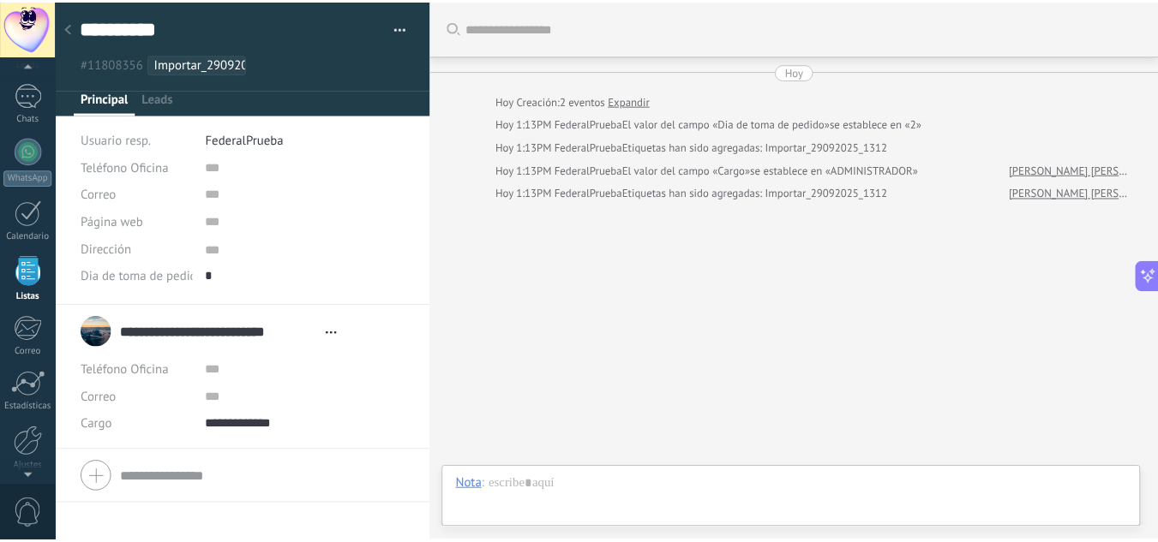
scroll to position [17, 0]
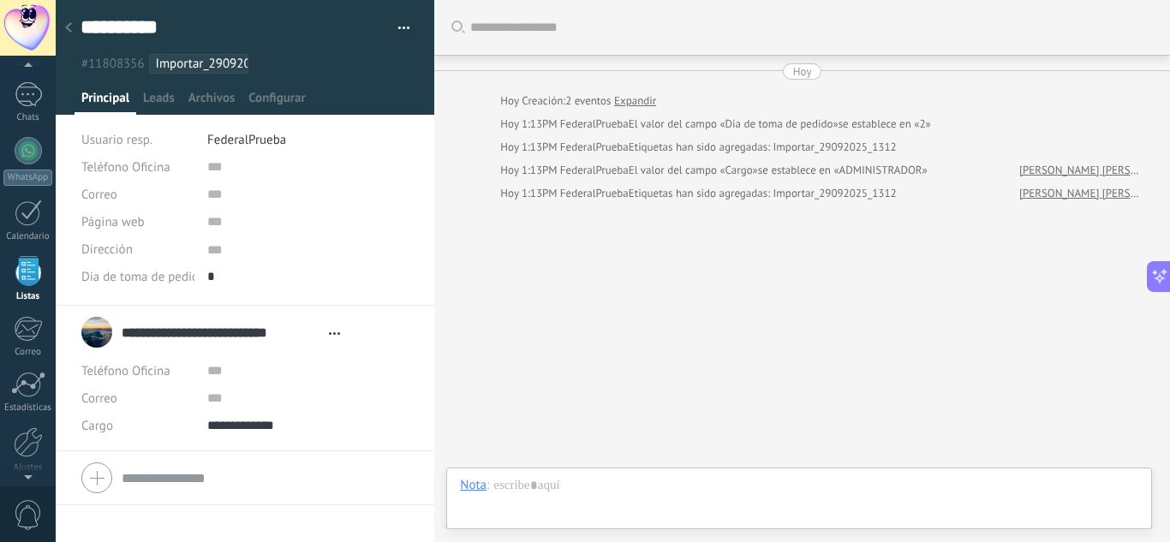
click at [74, 34] on div at bounding box center [69, 28] width 24 height 33
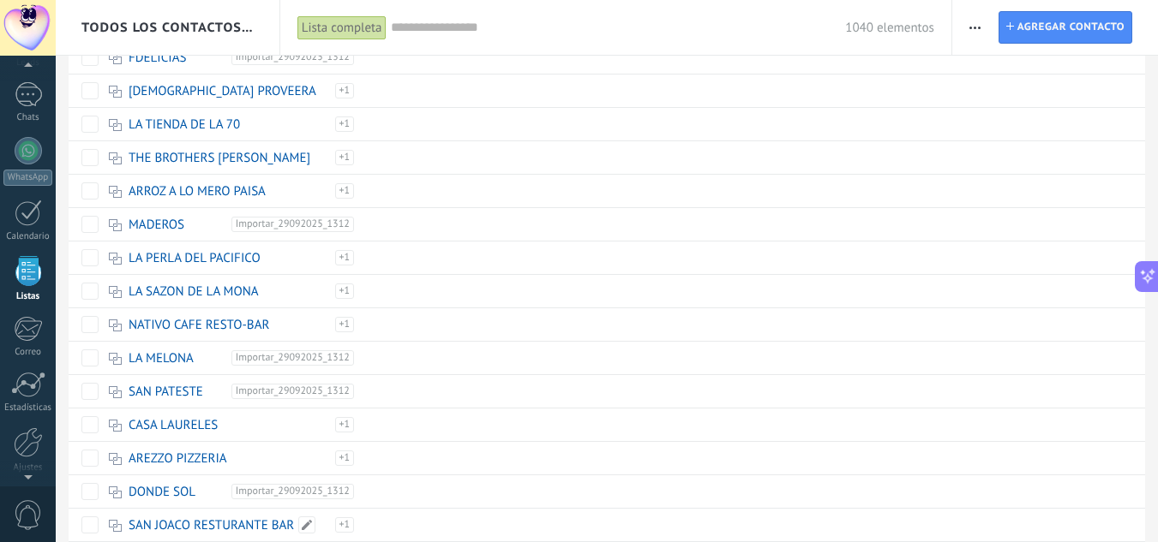
scroll to position [1289, 0]
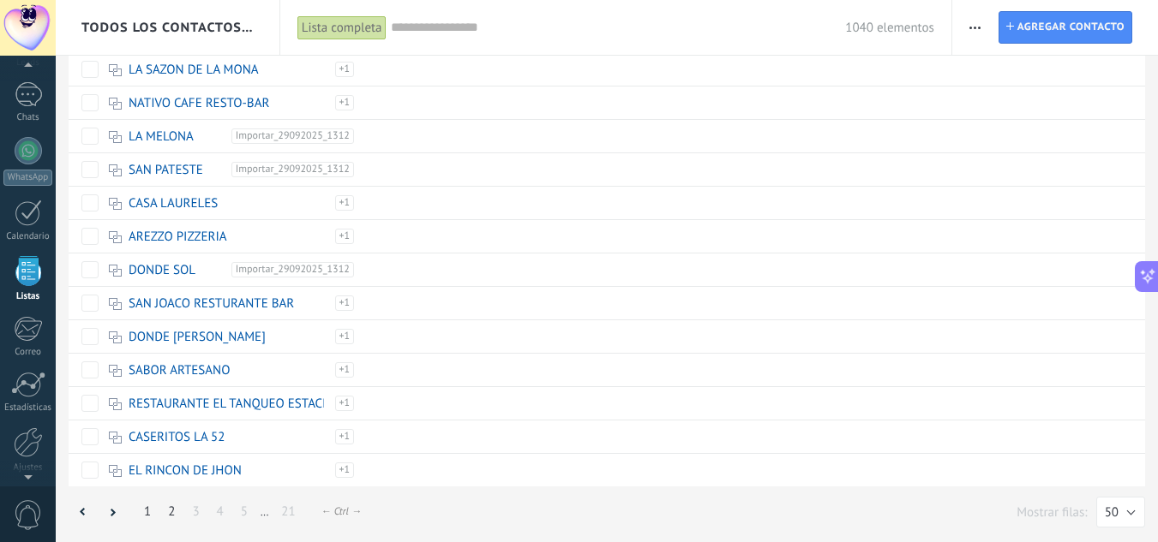
click at [153, 508] on link "1" at bounding box center [147, 511] width 24 height 33
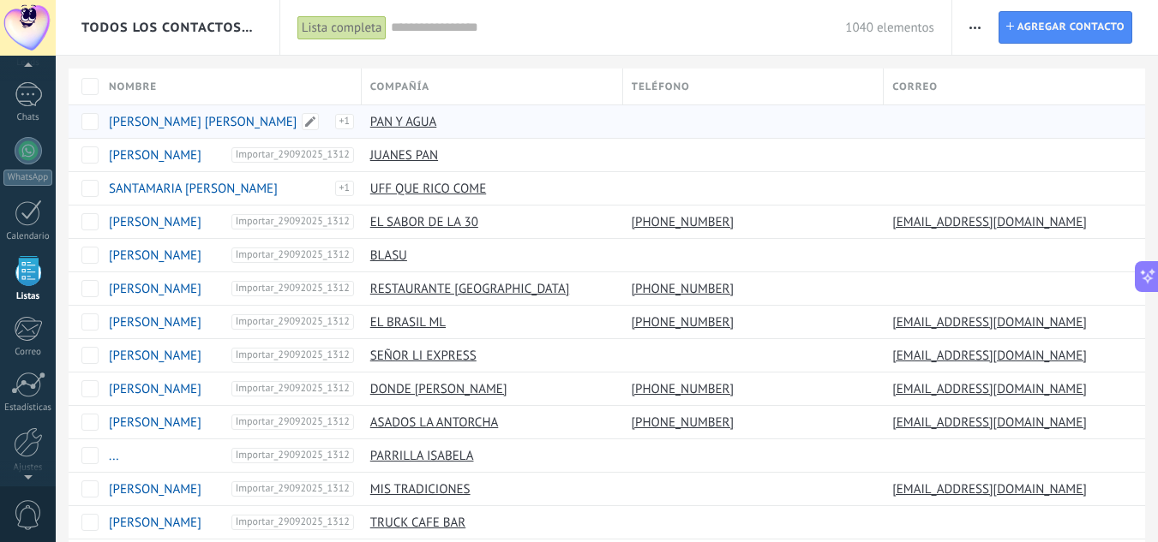
click at [202, 122] on link "[PERSON_NAME] [PERSON_NAME]" at bounding box center [203, 122] width 188 height 16
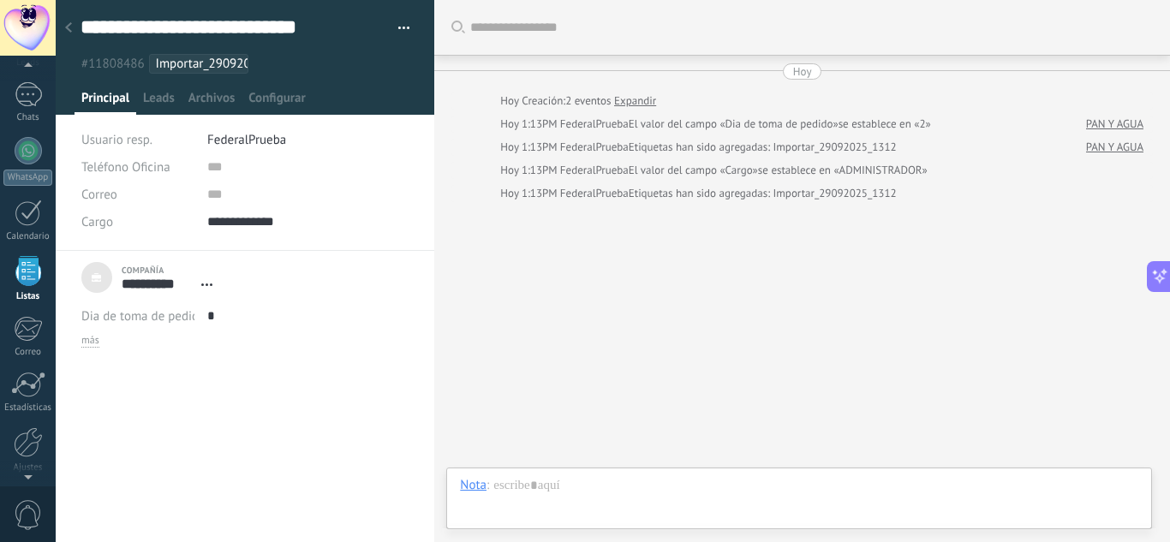
drag, startPoint x: 200, startPoint y: 272, endPoint x: 226, endPoint y: 299, distance: 37.6
click at [208, 284] on div "**********" at bounding box center [151, 277] width 140 height 43
click at [216, 290] on span "Abrir detalle Desatar" at bounding box center [207, 284] width 28 height 13
click at [230, 275] on div "**********" at bounding box center [244, 277] width 327 height 43
click at [212, 271] on div "Compañía" at bounding box center [171, 270] width 99 height 11
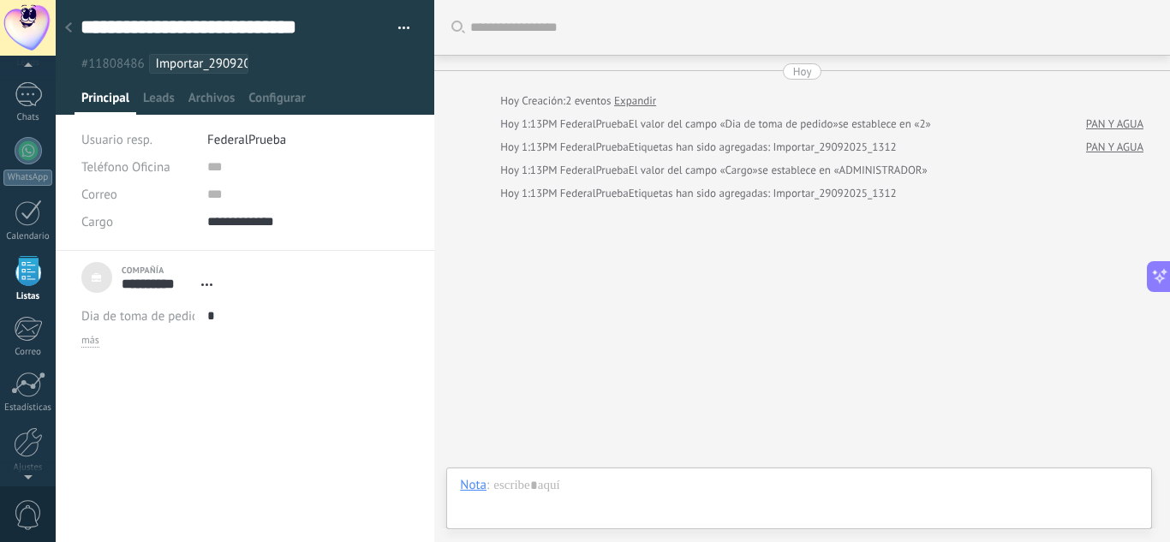
click at [205, 286] on span "Abrir detalle Desatar" at bounding box center [207, 284] width 28 height 13
click at [242, 302] on link "Abrir detalle" at bounding box center [260, 307] width 69 height 16
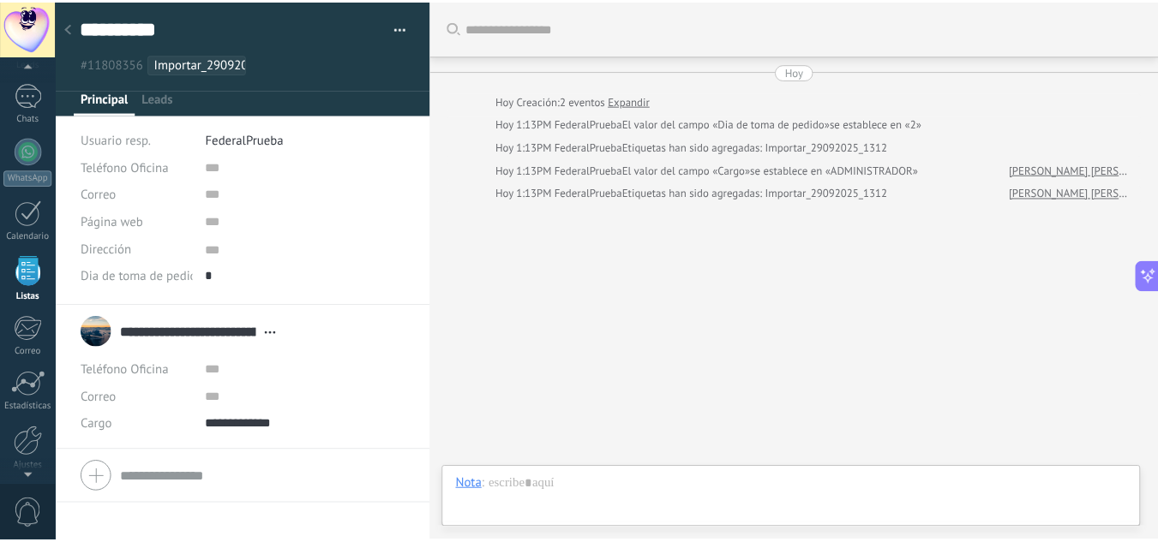
scroll to position [17, 0]
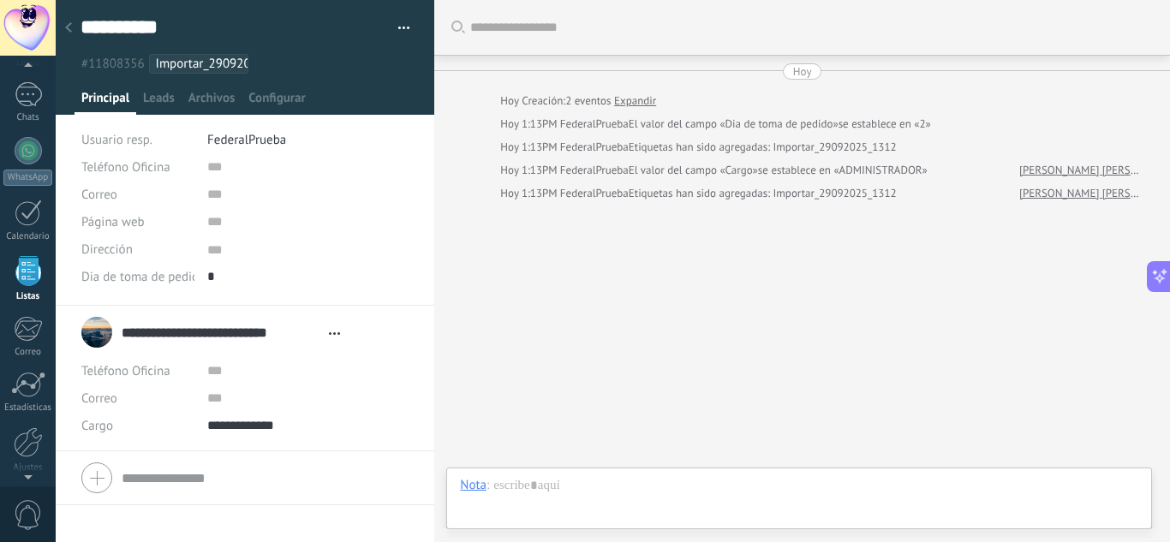
click at [73, 26] on div at bounding box center [69, 28] width 24 height 33
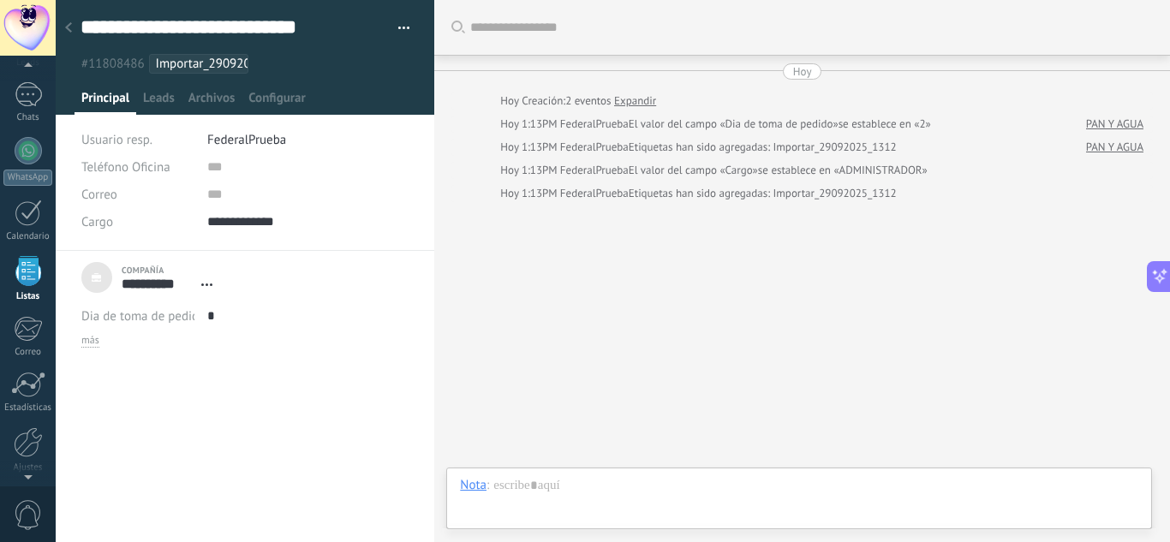
click at [73, 26] on div at bounding box center [69, 28] width 24 height 33
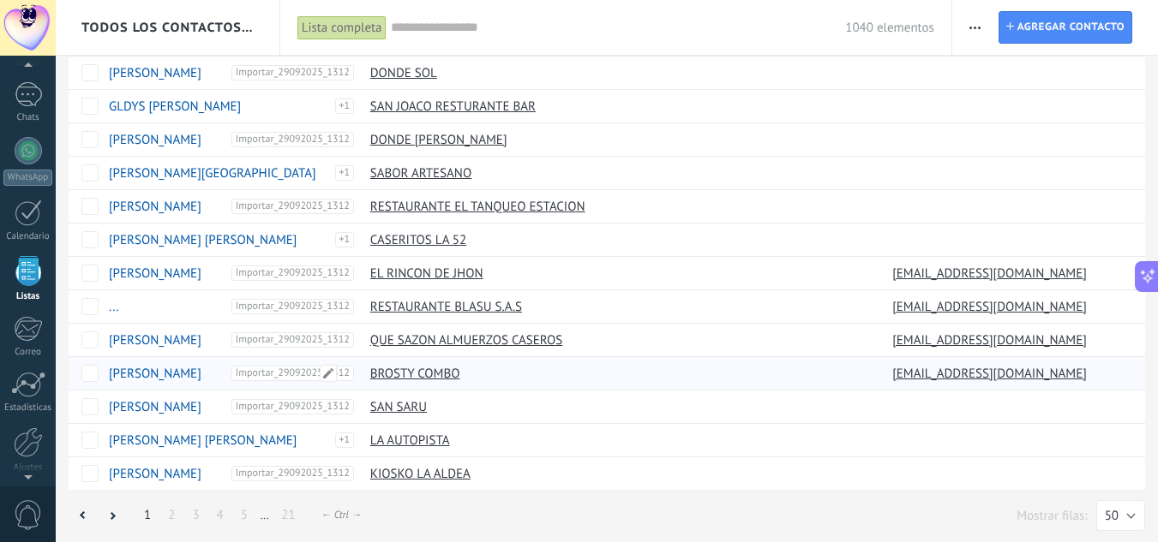
scroll to position [1289, 0]
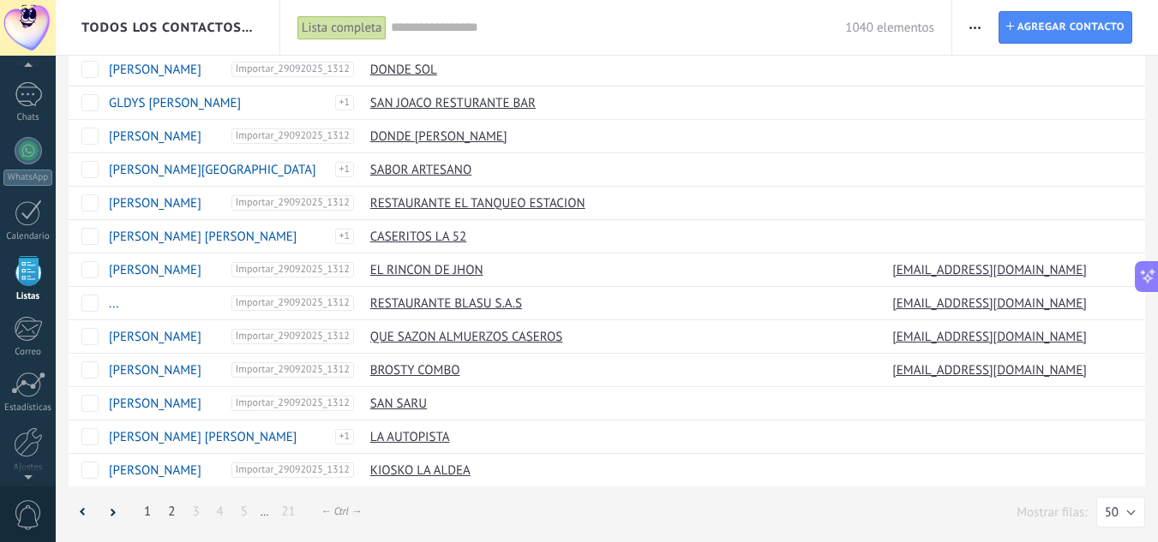
click at [170, 516] on link "2" at bounding box center [171, 511] width 24 height 33
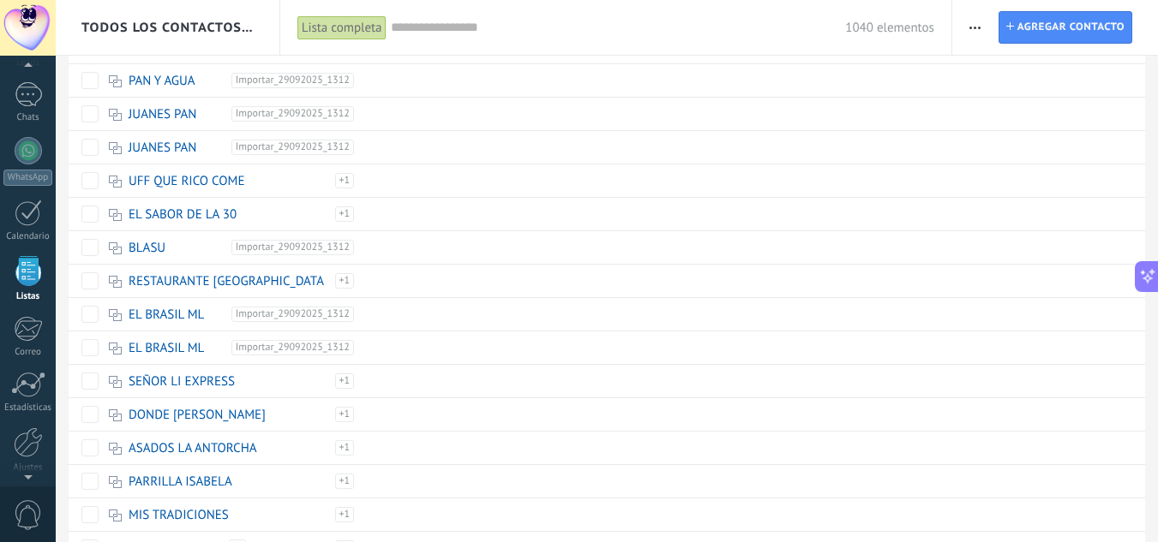
scroll to position [3, 0]
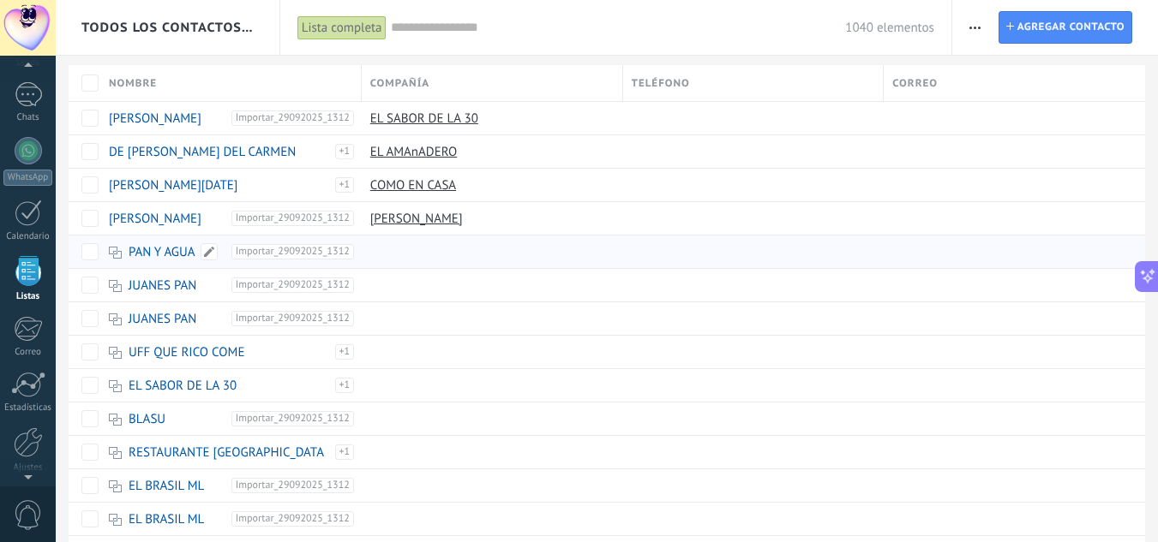
click at [152, 250] on link "PAN Y AGUA" at bounding box center [162, 252] width 67 height 16
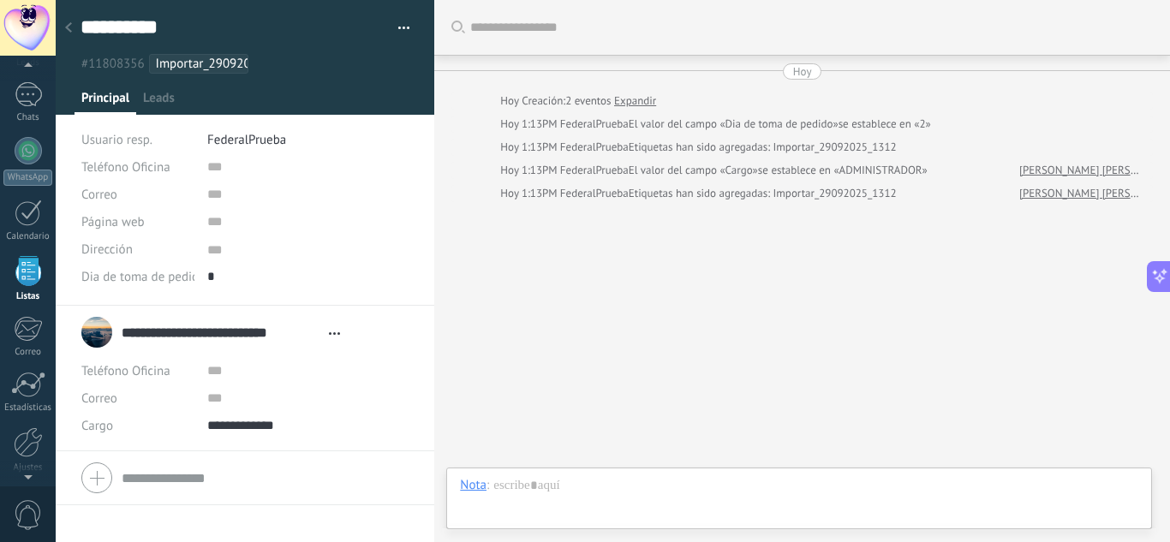
scroll to position [17, 0]
click at [68, 27] on use at bounding box center [68, 27] width 7 height 10
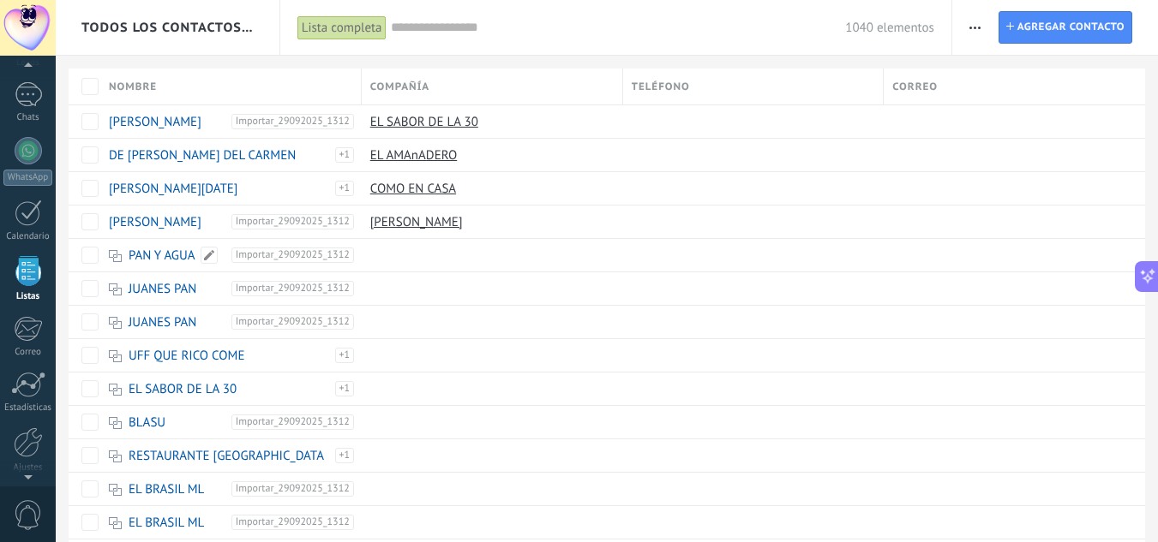
scroll to position [86, 0]
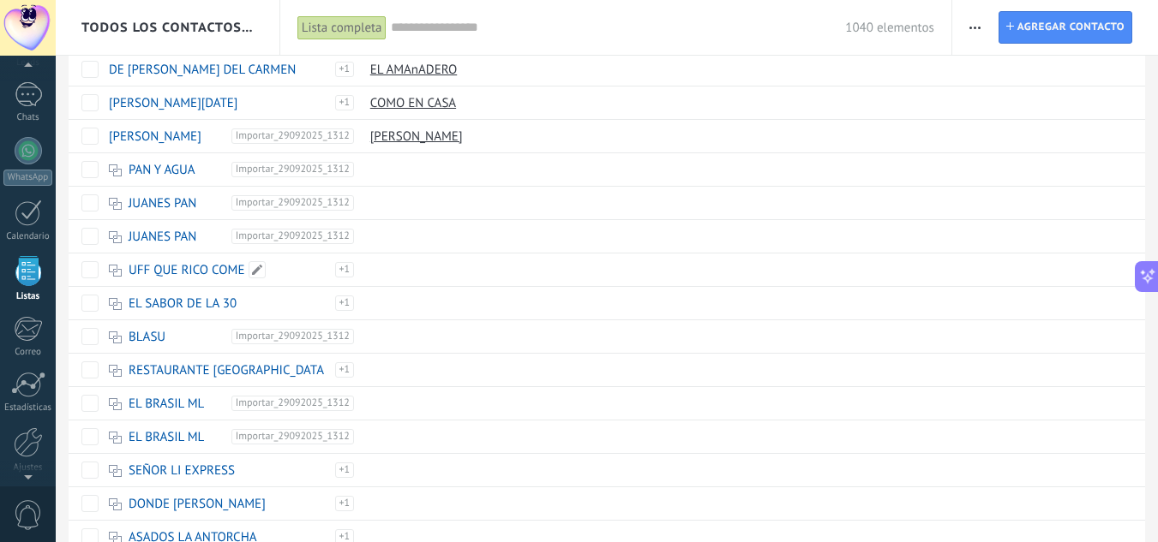
click at [194, 271] on link "UFF QUE RICO COME" at bounding box center [187, 270] width 116 height 16
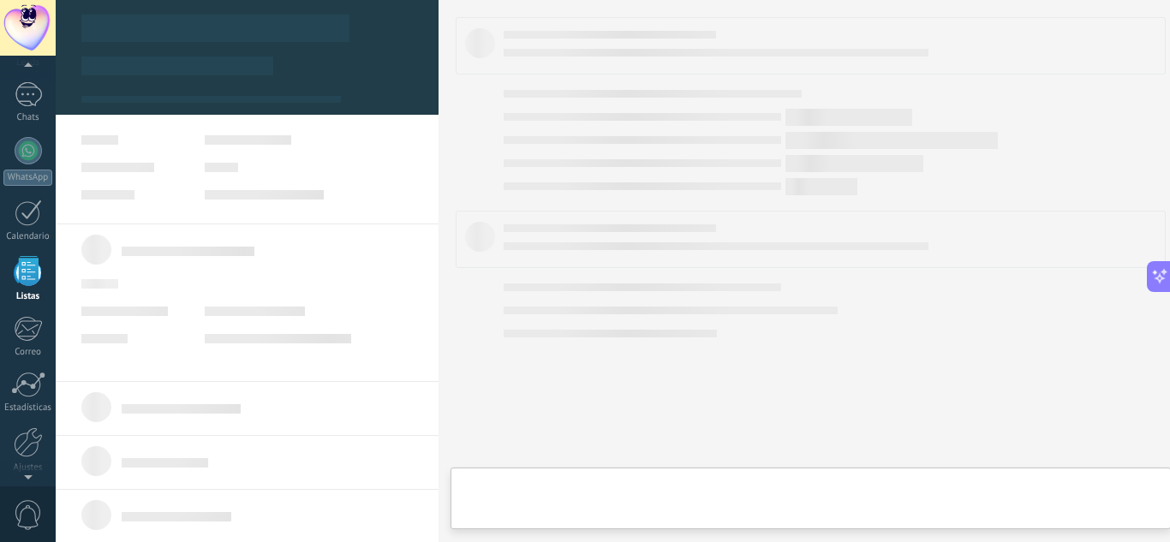
type textarea "***"
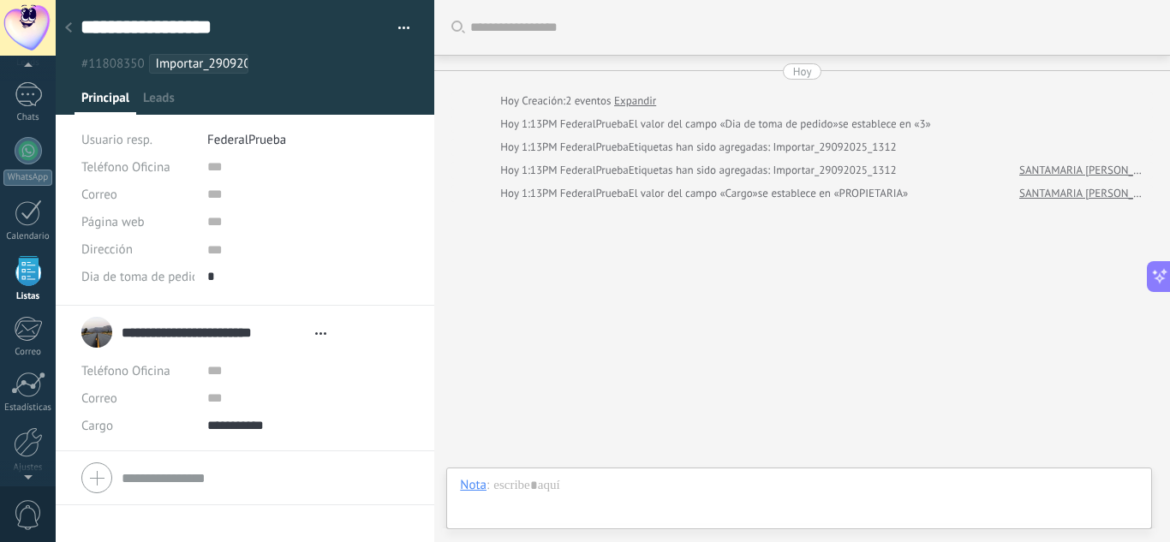
scroll to position [17, 0]
click at [72, 22] on div at bounding box center [69, 28] width 24 height 33
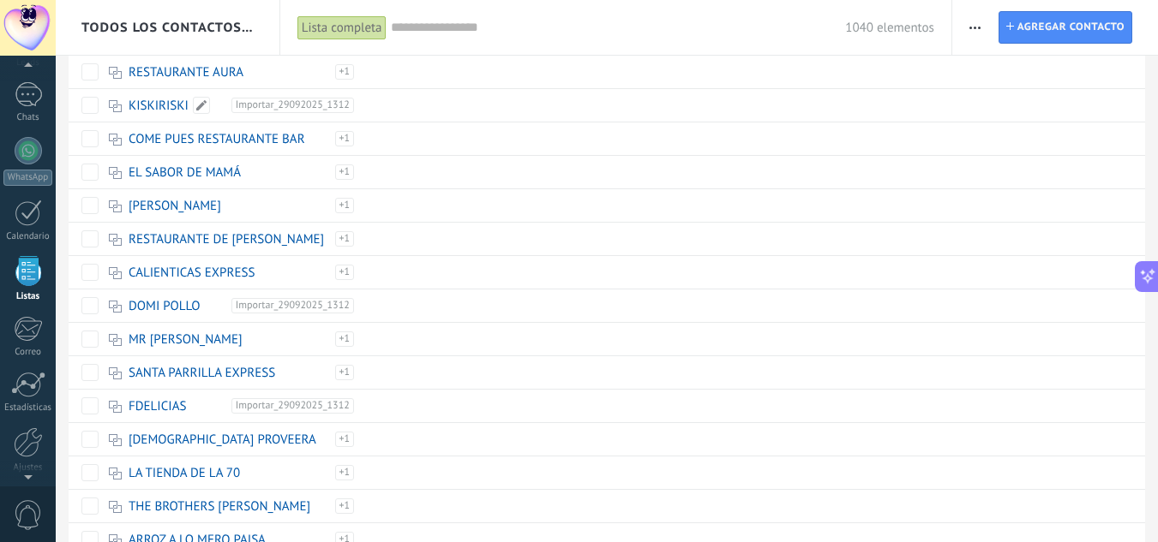
scroll to position [942, 0]
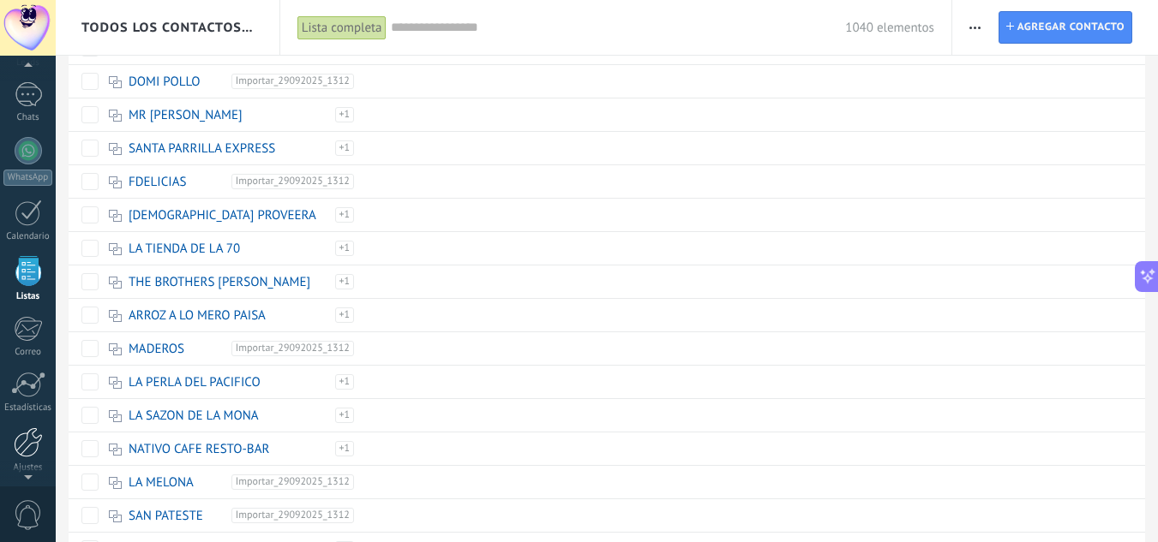
click at [25, 441] on div at bounding box center [28, 443] width 29 height 30
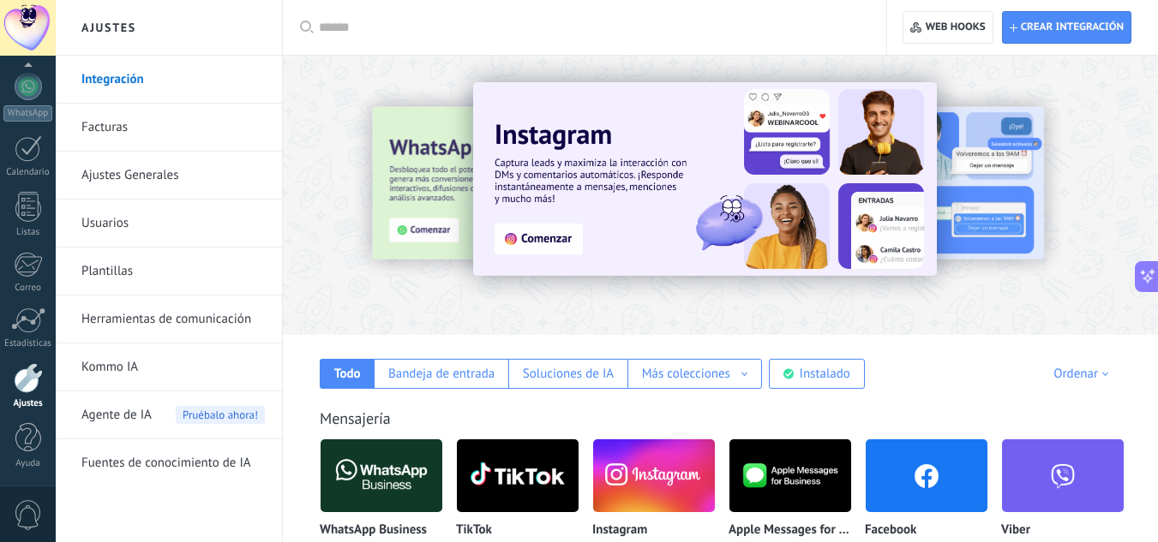
click at [133, 202] on link "Usuarios" at bounding box center [172, 224] width 183 height 48
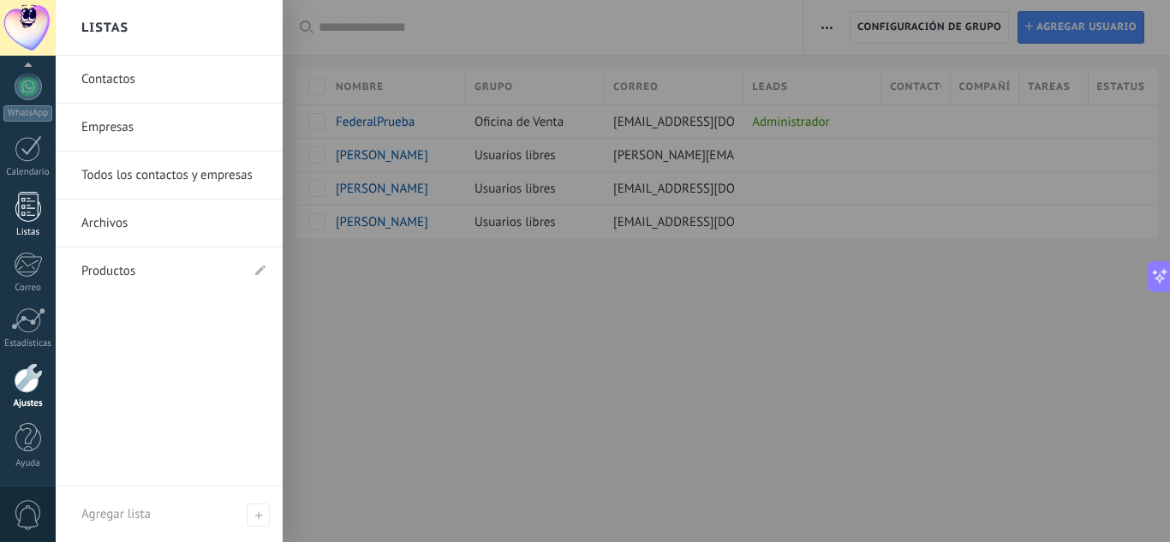
click at [25, 227] on div "Listas" at bounding box center [28, 232] width 50 height 11
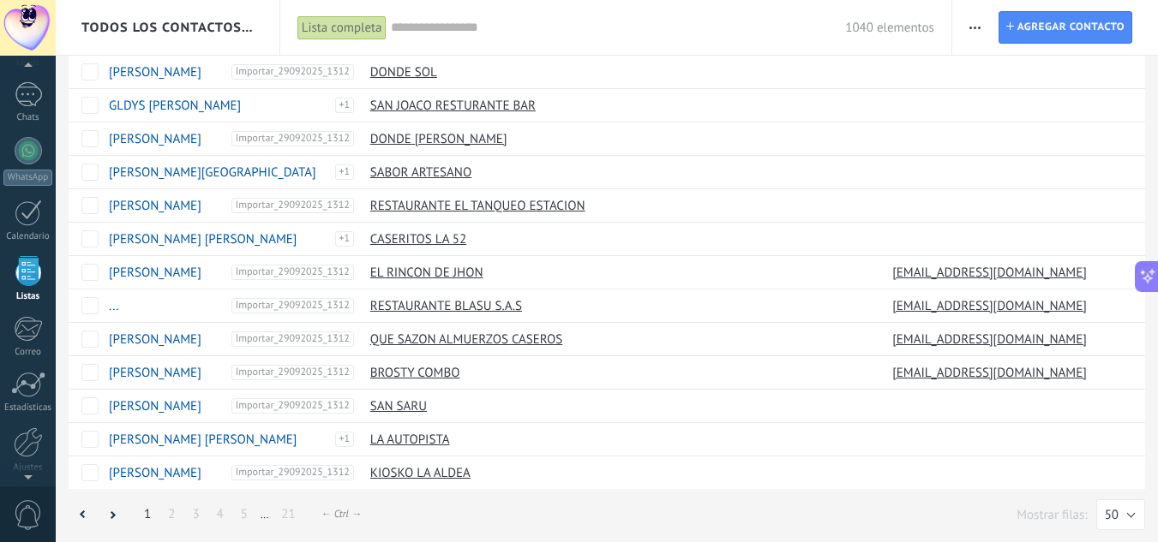
scroll to position [1289, 0]
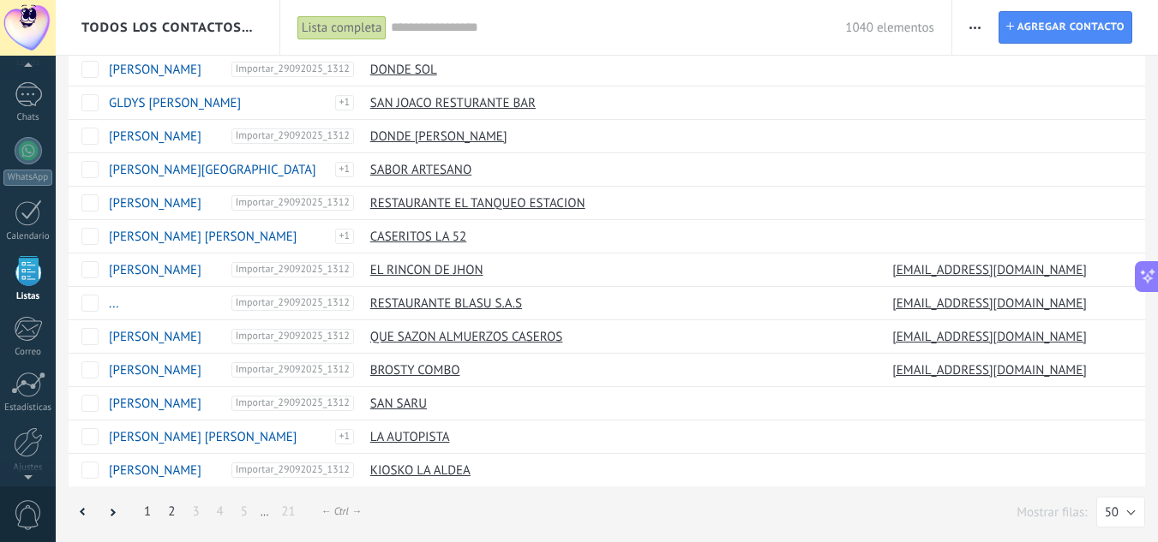
click at [169, 528] on link "2" at bounding box center [171, 511] width 24 height 33
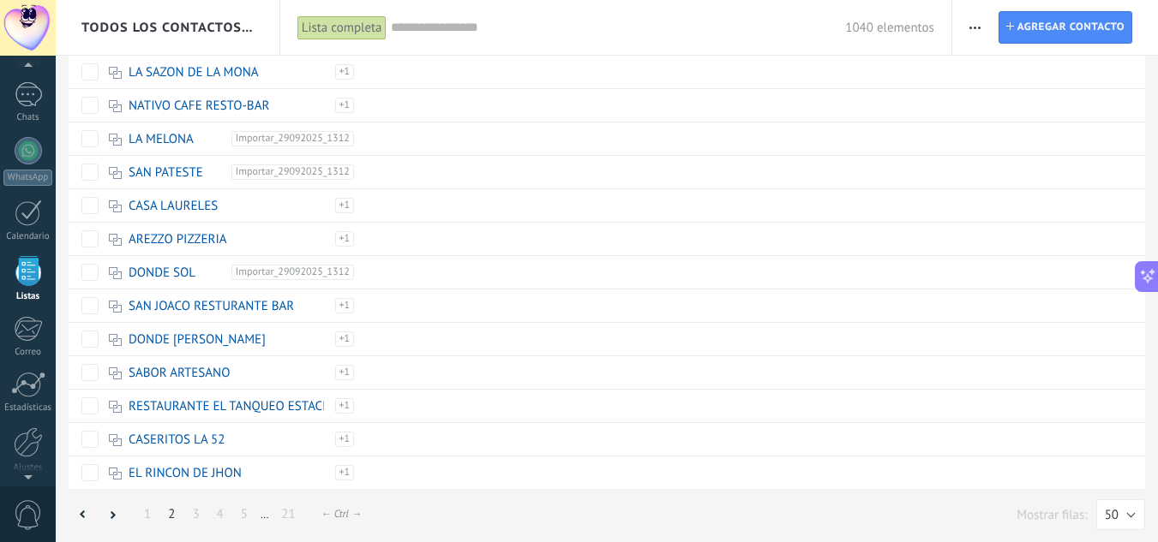
scroll to position [1289, 0]
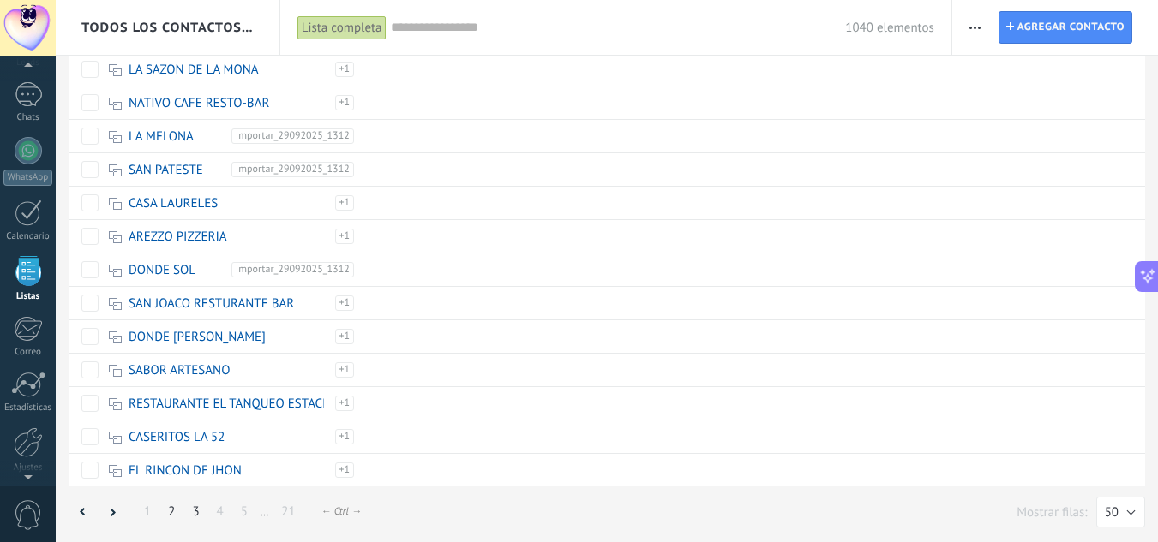
click at [187, 509] on link "3" at bounding box center [195, 511] width 24 height 33
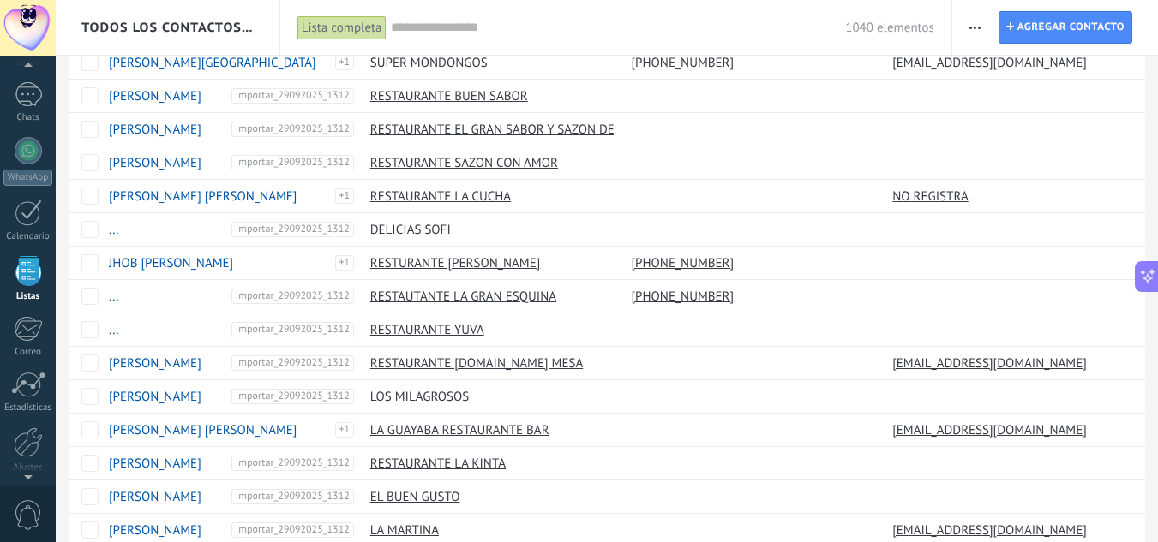
scroll to position [600, 0]
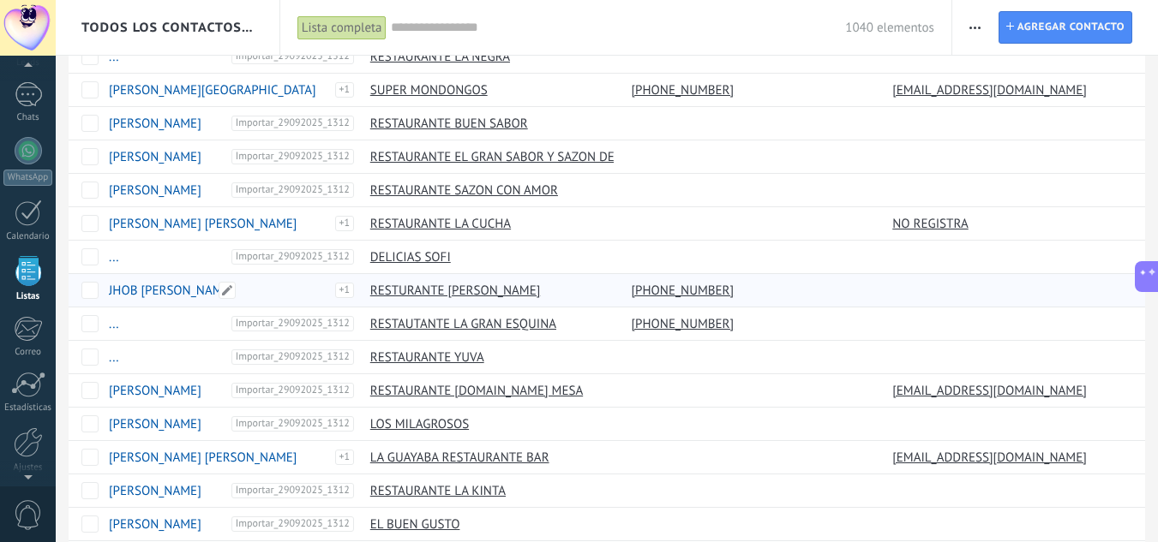
click at [189, 287] on link "JHOB [PERSON_NAME]" at bounding box center [171, 291] width 124 height 16
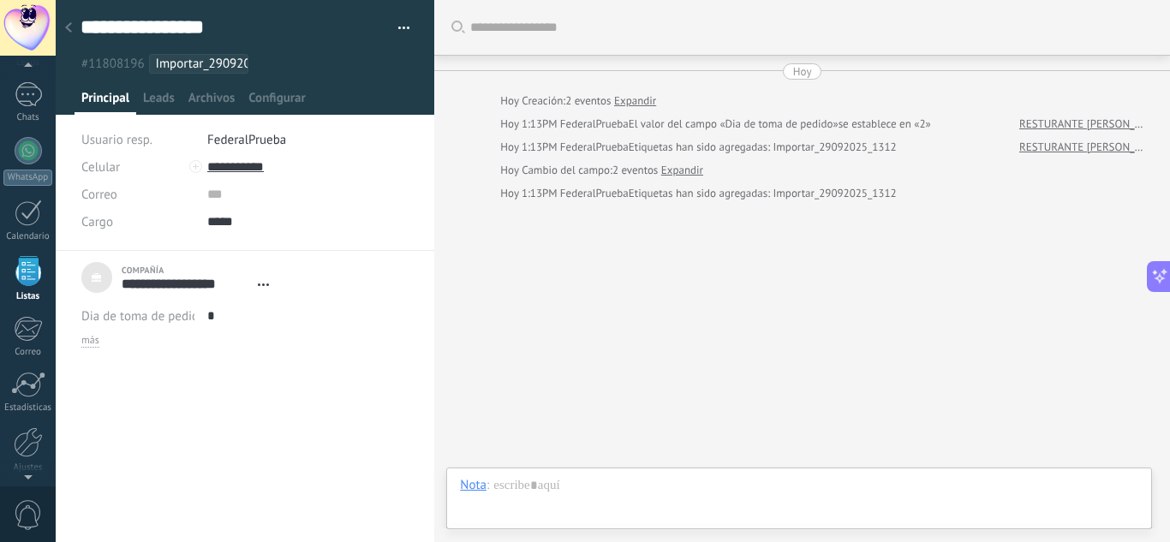
click at [265, 145] on span "FederalPrueba" at bounding box center [246, 140] width 79 height 16
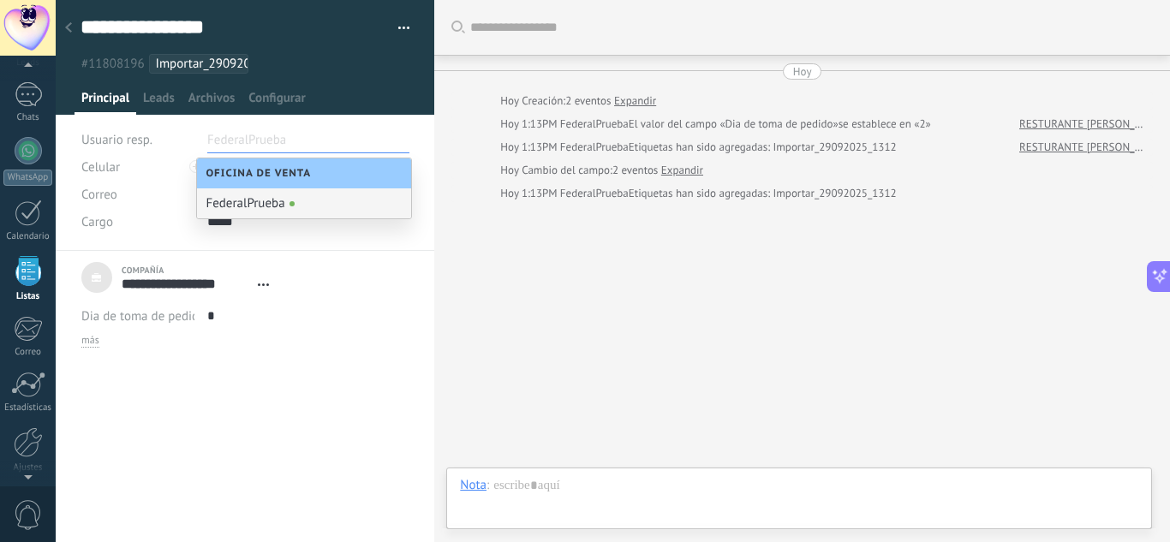
click at [486, 267] on div "Buscar Carga más Hoy Hoy Creación: 2 eventos Expandir Hoy 1:13PM FederalPrueba …" at bounding box center [802, 271] width 736 height 542
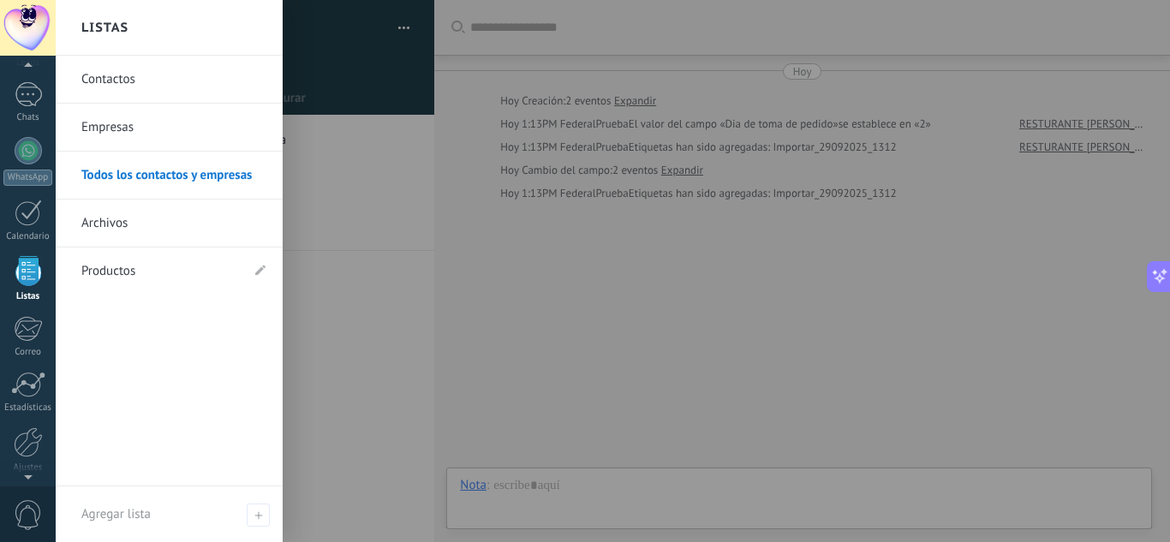
click at [21, 285] on div at bounding box center [28, 271] width 26 height 30
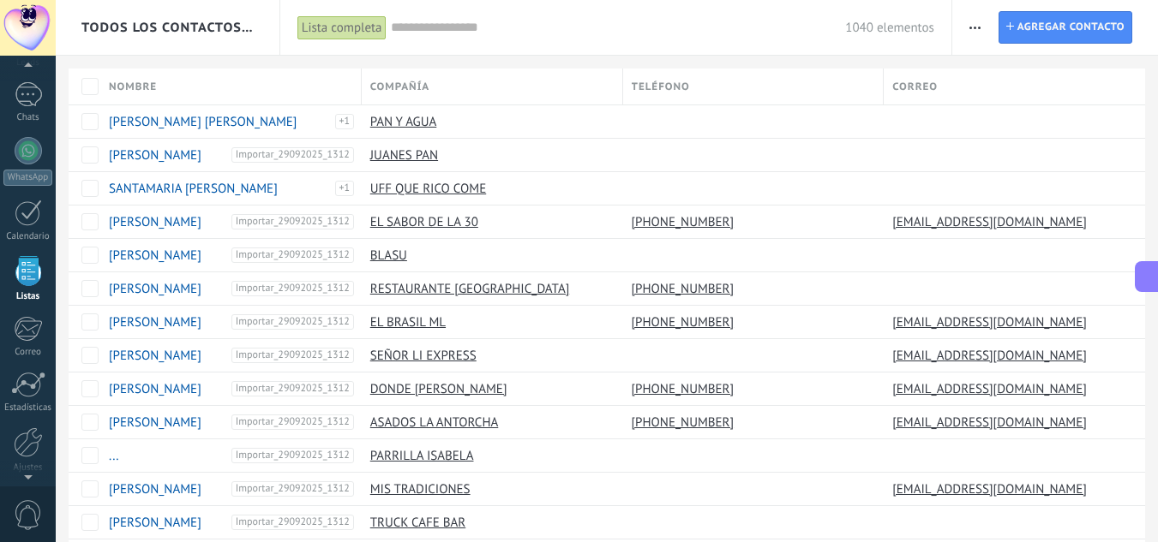
click at [963, 30] on button "button" at bounding box center [974, 27] width 25 height 33
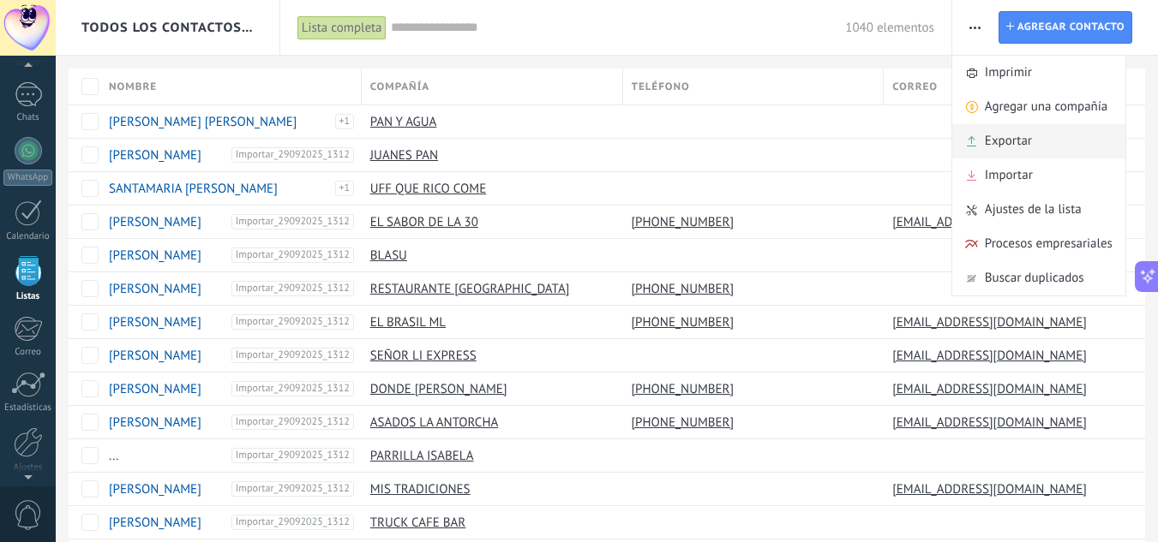
click at [1001, 131] on span "Exportar" at bounding box center [1007, 141] width 47 height 34
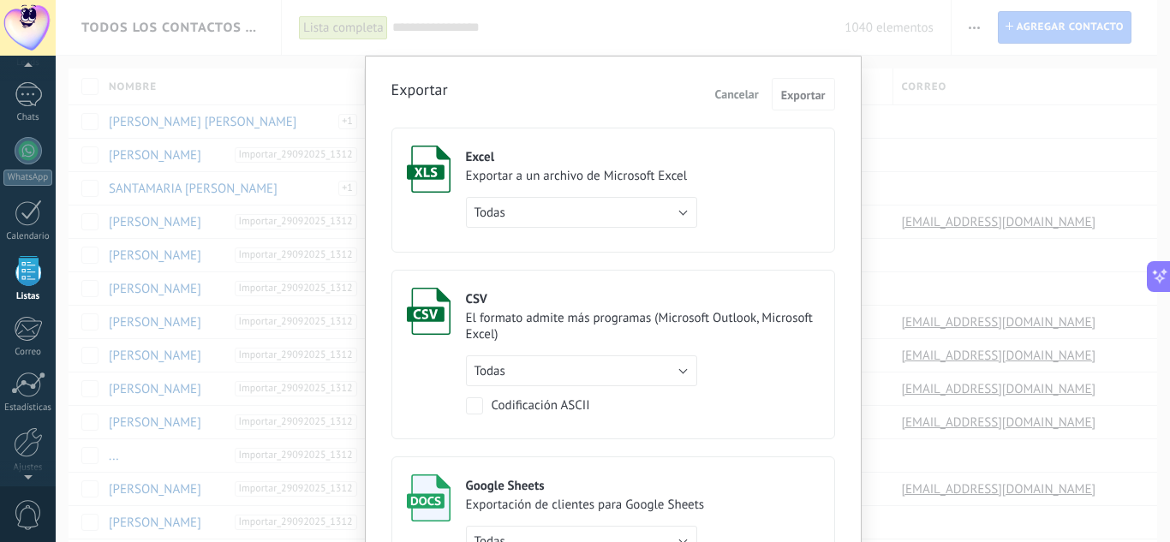
click at [603, 194] on div "Excel Exportar a un archivo de Microsoft Excel Todas de filtro activo solo la p…" at bounding box center [581, 187] width 231 height 82
click at [605, 208] on button "Todas" at bounding box center [581, 212] width 231 height 31
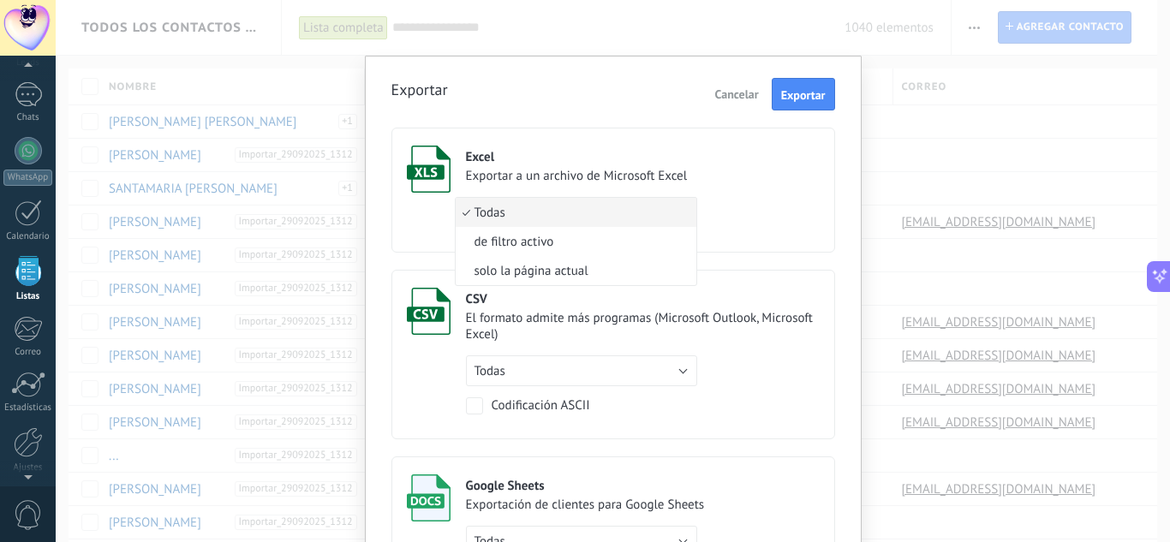
click at [647, 124] on div "Excel Exportar a un archivo de Microsoft Excel Todas de filtro activo solo la p…" at bounding box center [614, 453] width 444 height 669
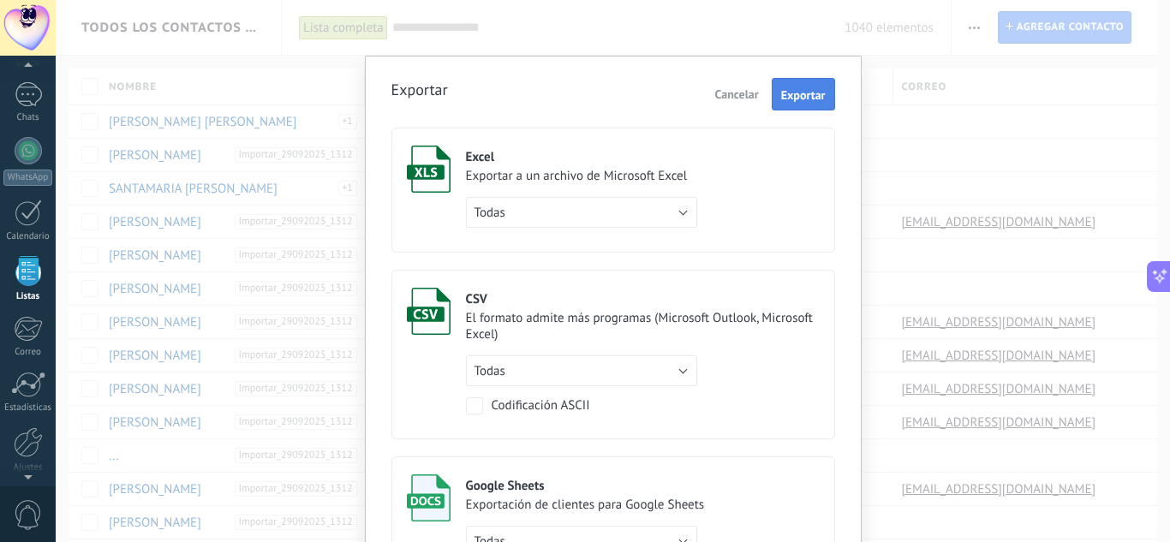
click at [798, 89] on span "Exportar" at bounding box center [803, 95] width 45 height 12
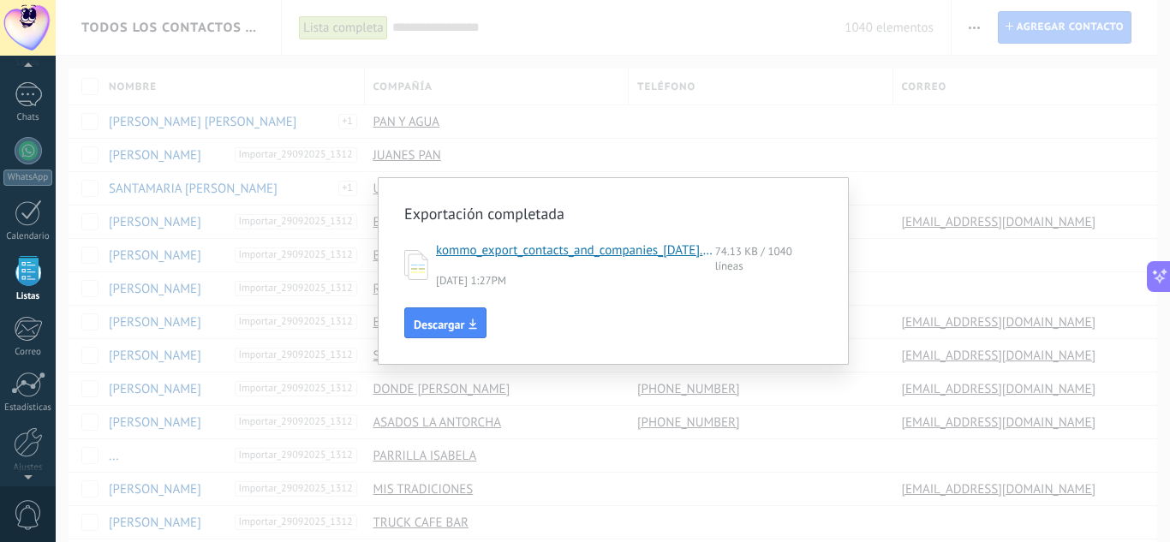
click at [654, 253] on link "kommo_export_contacts_and_companies_[DATE].xlsx" at bounding box center [575, 257] width 279 height 31
click at [468, 320] on span "Descargar" at bounding box center [445, 325] width 63 height 12
click at [613, 153] on div "Exportación completada kommo_export_contacts_and_companies_[DATE].xlsx 74.13 KB…" at bounding box center [613, 271] width 1115 height 542
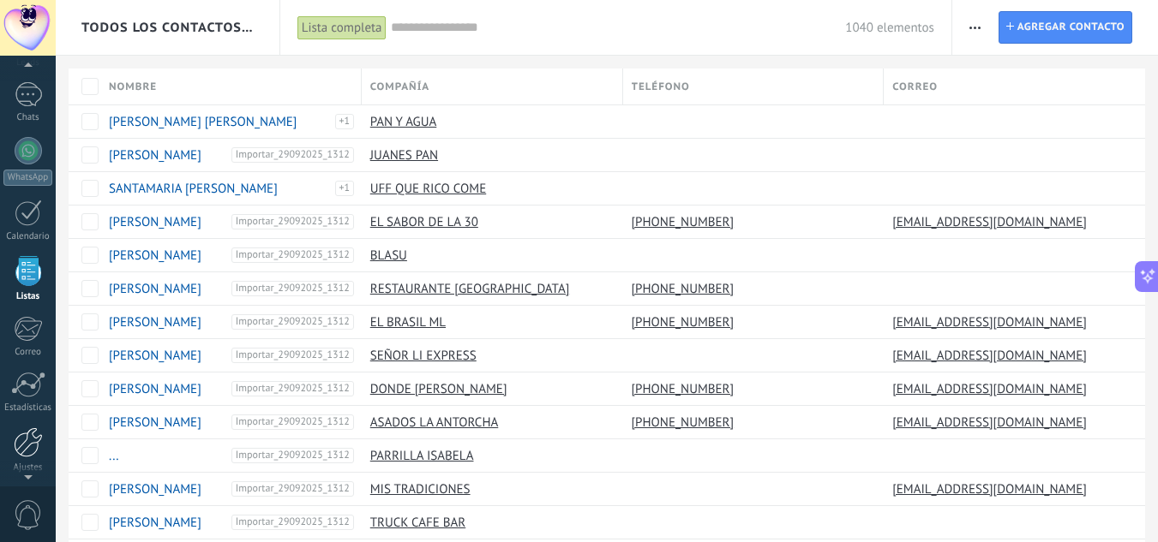
click at [15, 441] on div at bounding box center [28, 443] width 29 height 30
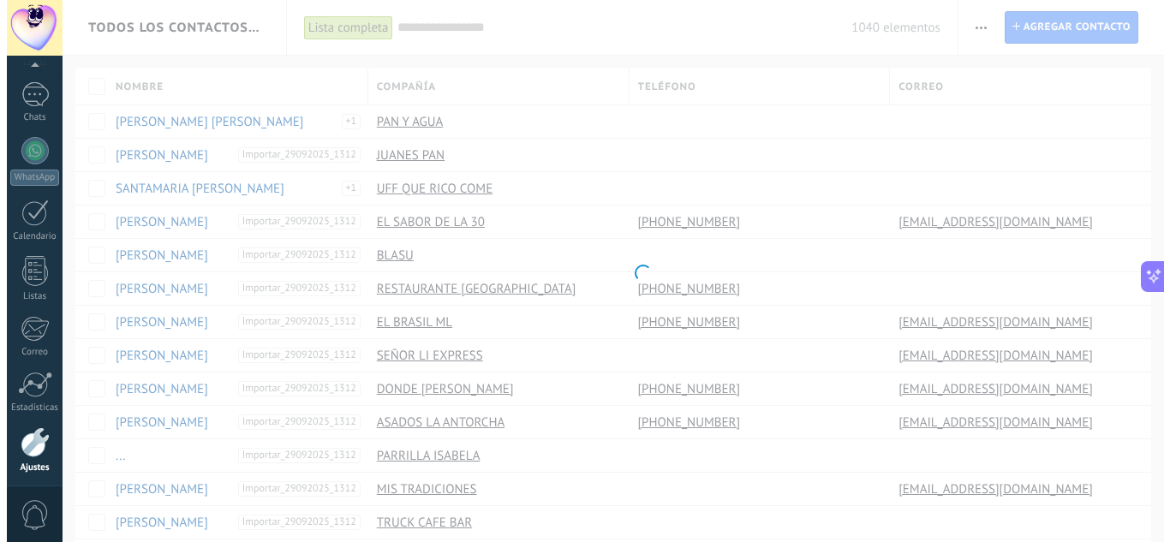
scroll to position [171, 0]
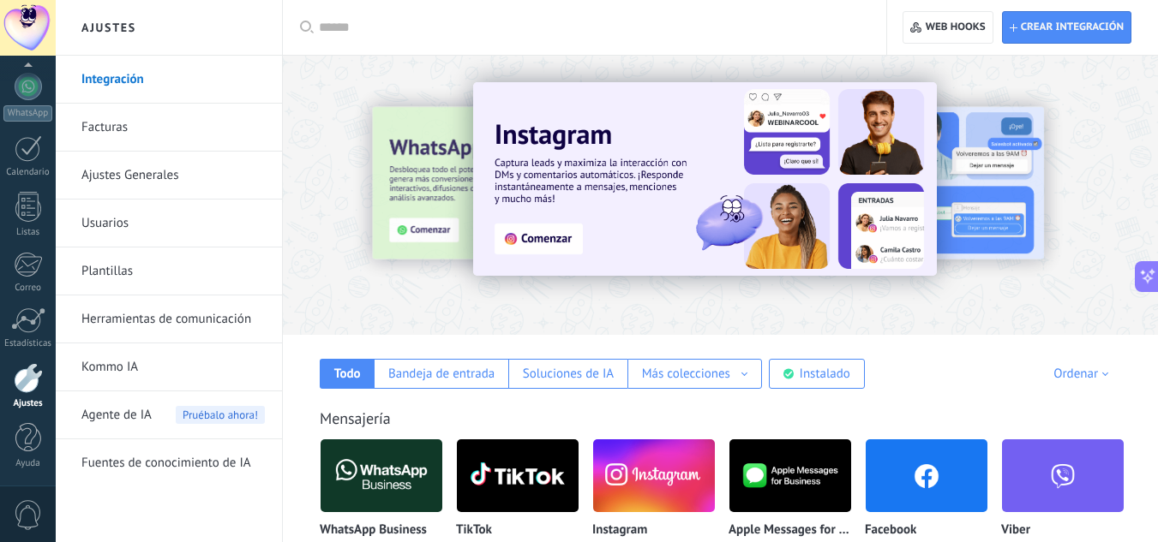
click at [117, 229] on link "Usuarios" at bounding box center [172, 224] width 183 height 48
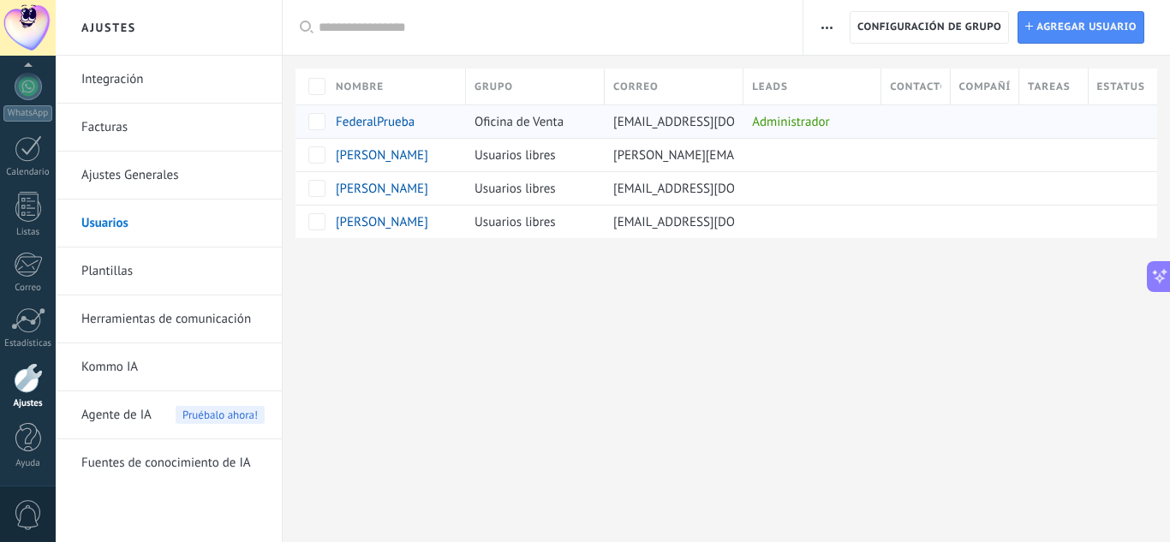
click at [379, 111] on div "FederalPrueba" at bounding box center [392, 121] width 130 height 33
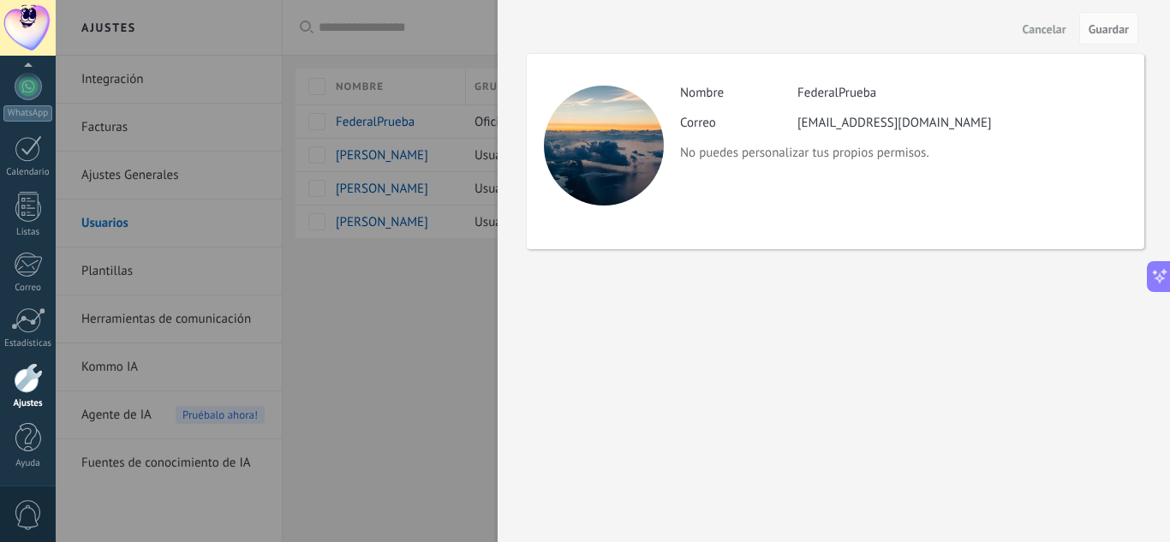
click at [485, 365] on div at bounding box center [585, 271] width 1170 height 542
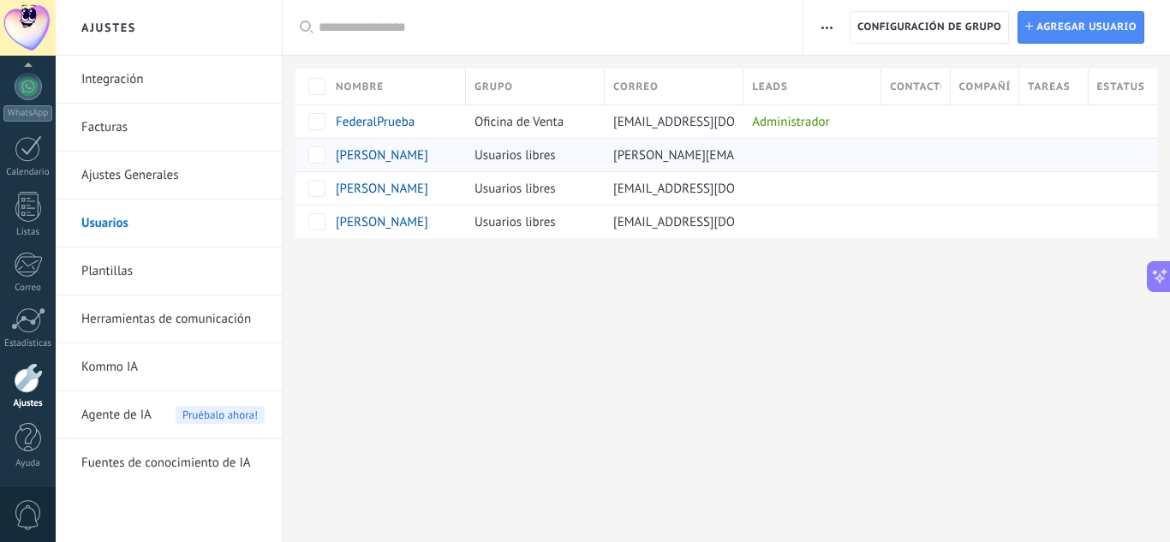
click at [387, 159] on span "[PERSON_NAME]" at bounding box center [382, 155] width 93 height 16
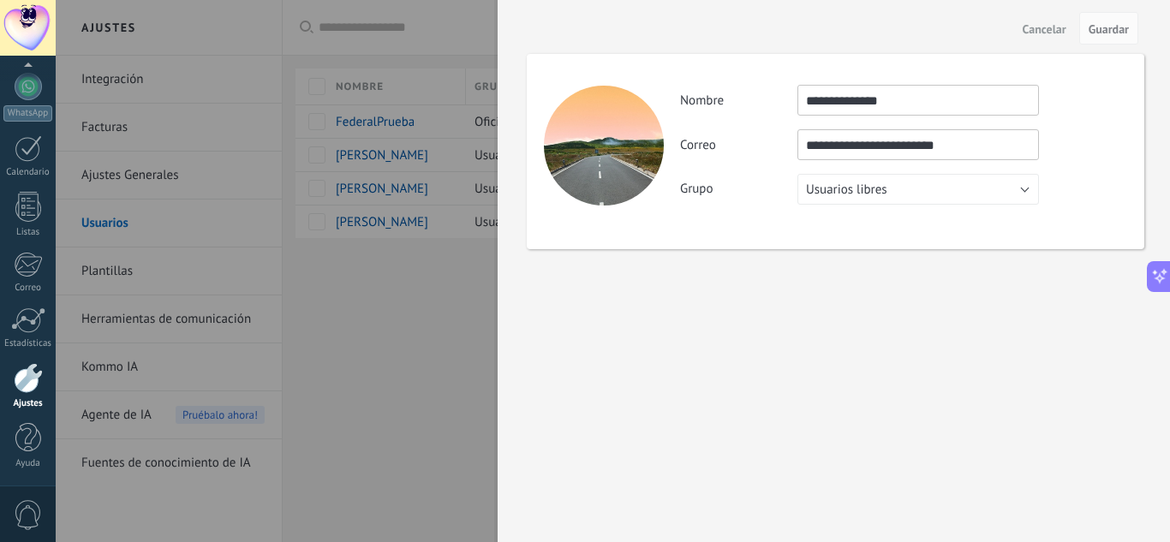
drag, startPoint x: 884, startPoint y: 103, endPoint x: 745, endPoint y: 102, distance: 138.8
click at [745, 102] on div "**********" at bounding box center [903, 100] width 446 height 31
click at [817, 349] on div "**********" at bounding box center [834, 271] width 673 height 542
click at [438, 380] on div at bounding box center [585, 271] width 1170 height 542
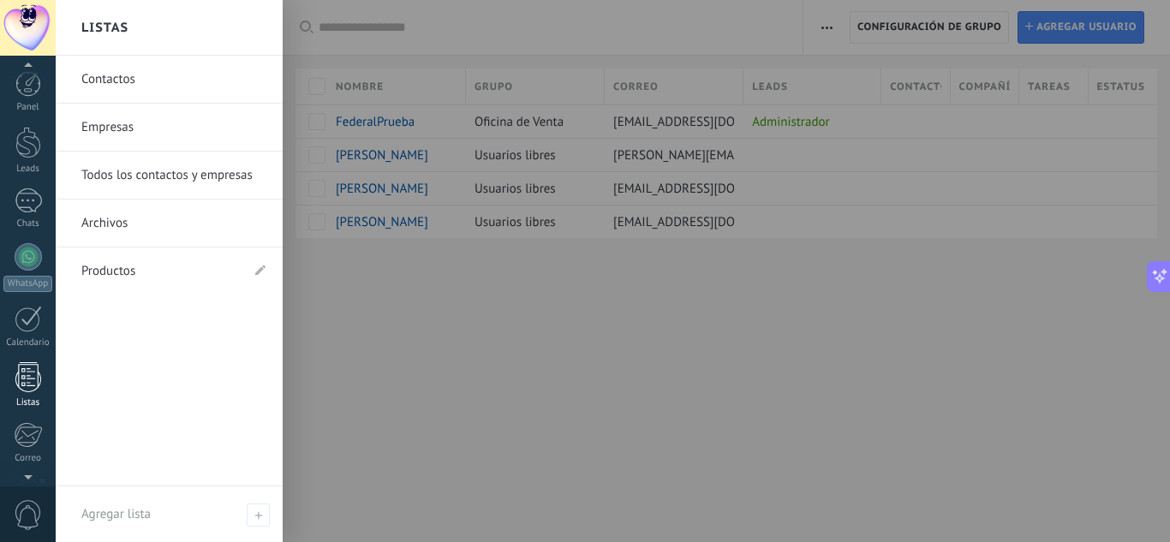
click at [26, 390] on div at bounding box center [28, 377] width 26 height 30
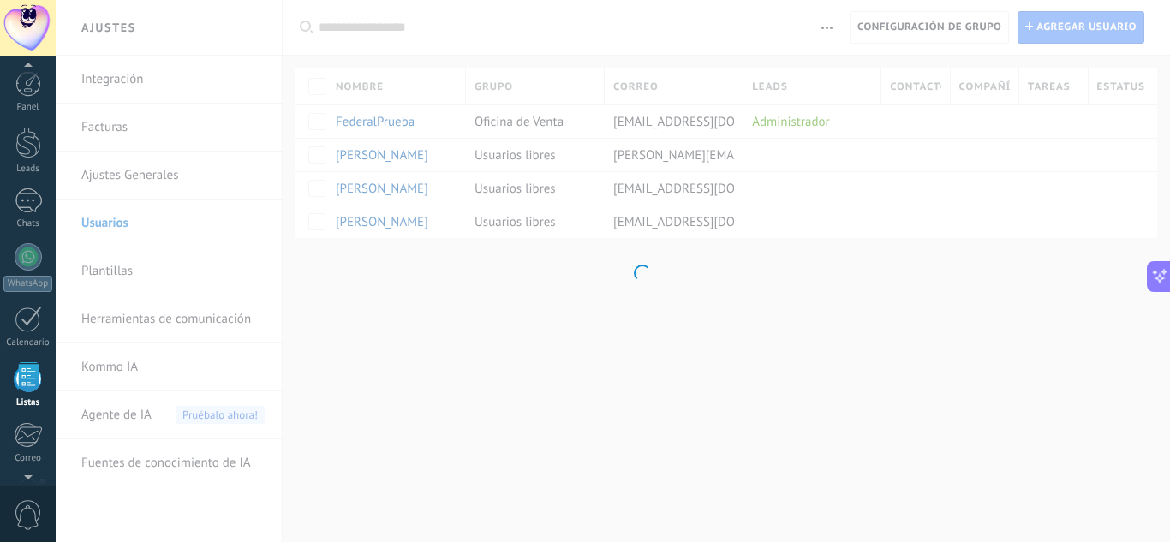
scroll to position [106, 0]
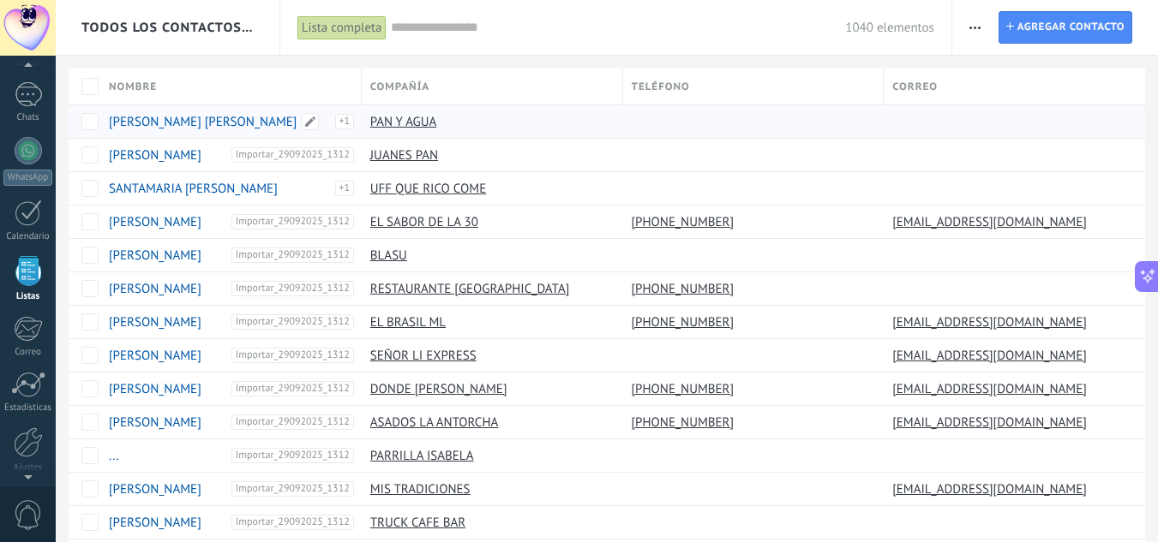
click at [195, 129] on link "[PERSON_NAME] [PERSON_NAME]" at bounding box center [203, 122] width 188 height 16
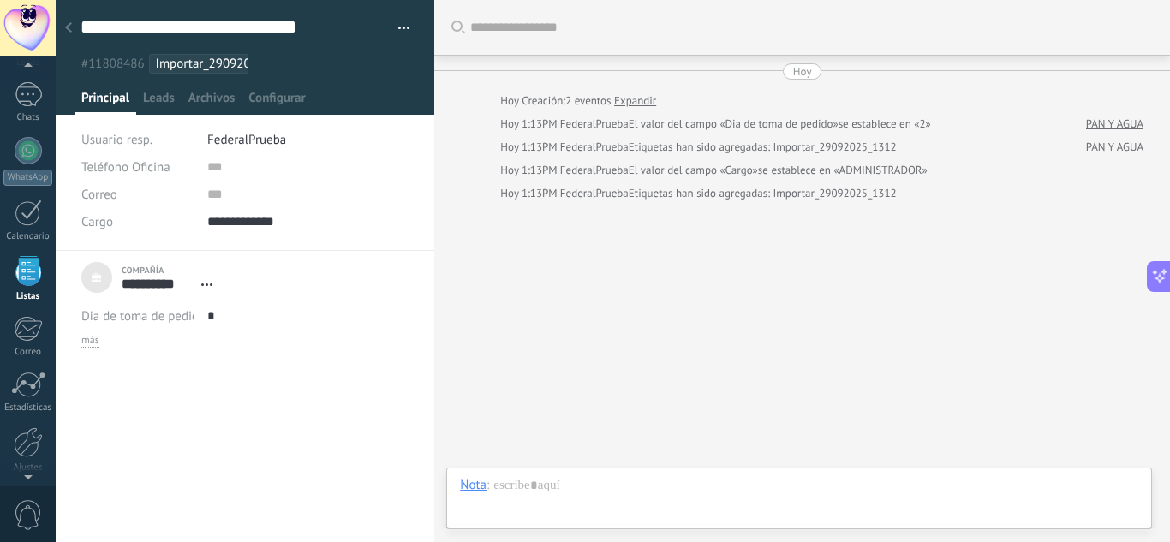
click at [251, 136] on span "FederalPrueba" at bounding box center [246, 140] width 79 height 16
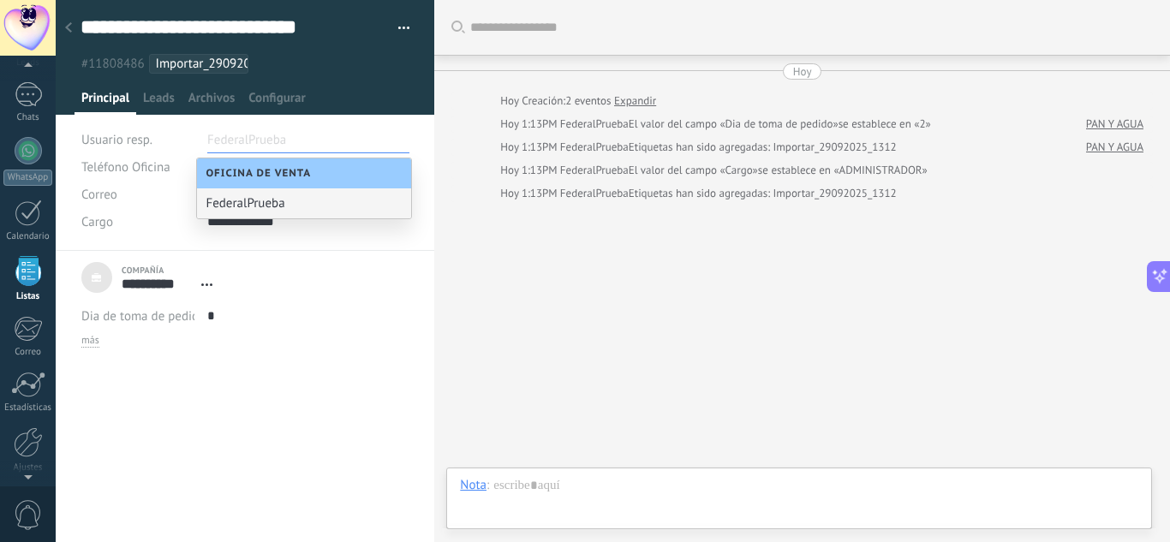
click at [292, 240] on div "**********" at bounding box center [245, 202] width 328 height 98
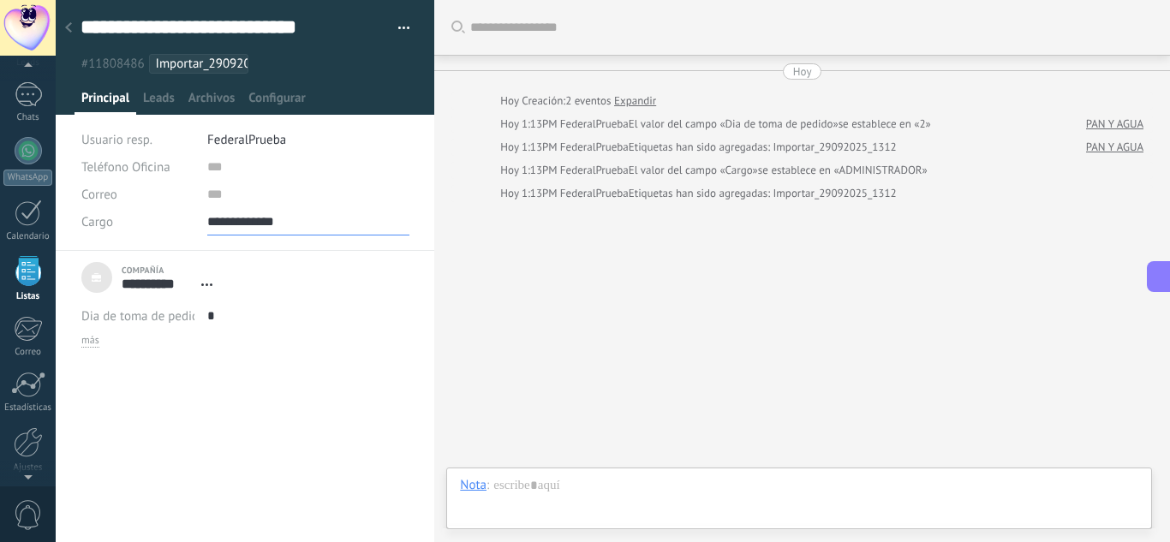
click at [292, 221] on input "**********" at bounding box center [308, 221] width 202 height 27
click at [330, 226] on input "**********" at bounding box center [308, 221] width 202 height 27
type input "**********"
click at [575, 362] on div "Buscar Carga más Hoy Hoy Creación: 2 eventos Expandir Hoy 1:13PM FederalPrueba …" at bounding box center [802, 271] width 736 height 542
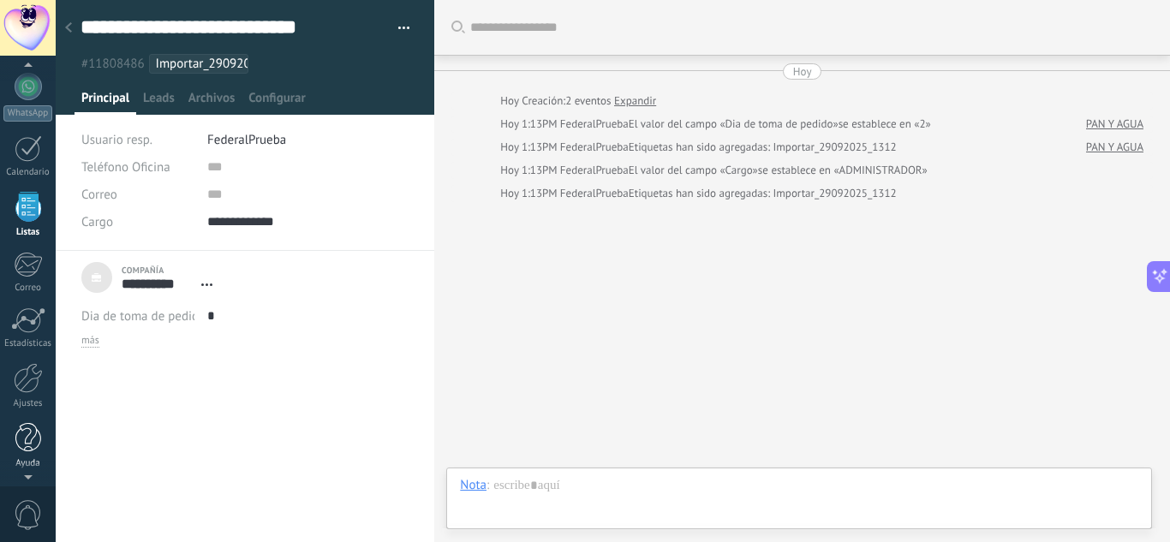
click at [33, 441] on div at bounding box center [28, 438] width 26 height 30
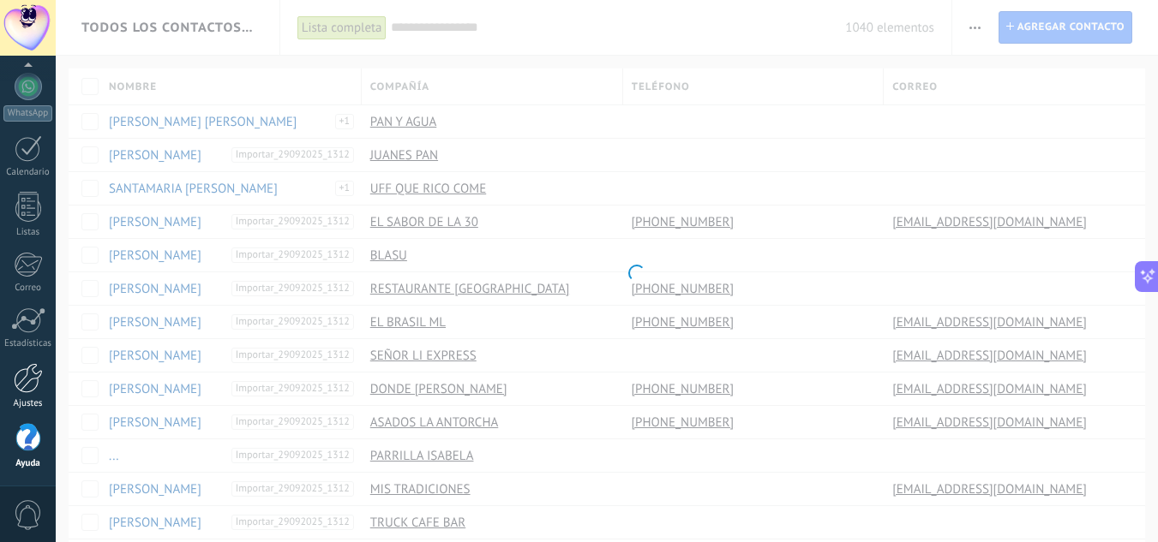
click at [21, 398] on link "Ajustes" at bounding box center [28, 386] width 56 height 46
click at [20, 386] on div at bounding box center [28, 378] width 29 height 30
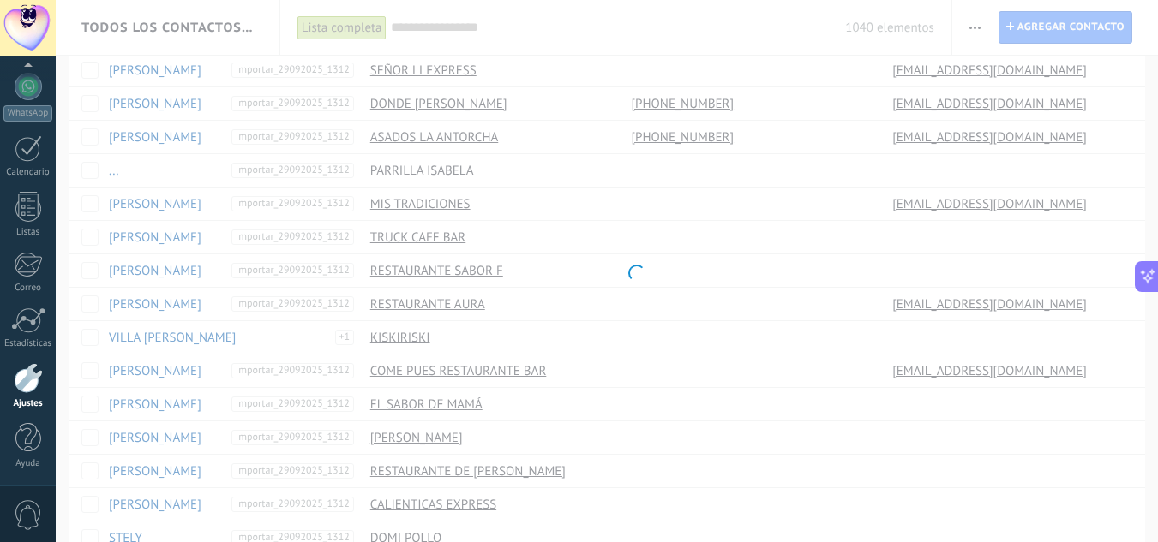
scroll to position [0, 0]
